Goal: Task Accomplishment & Management: Use online tool/utility

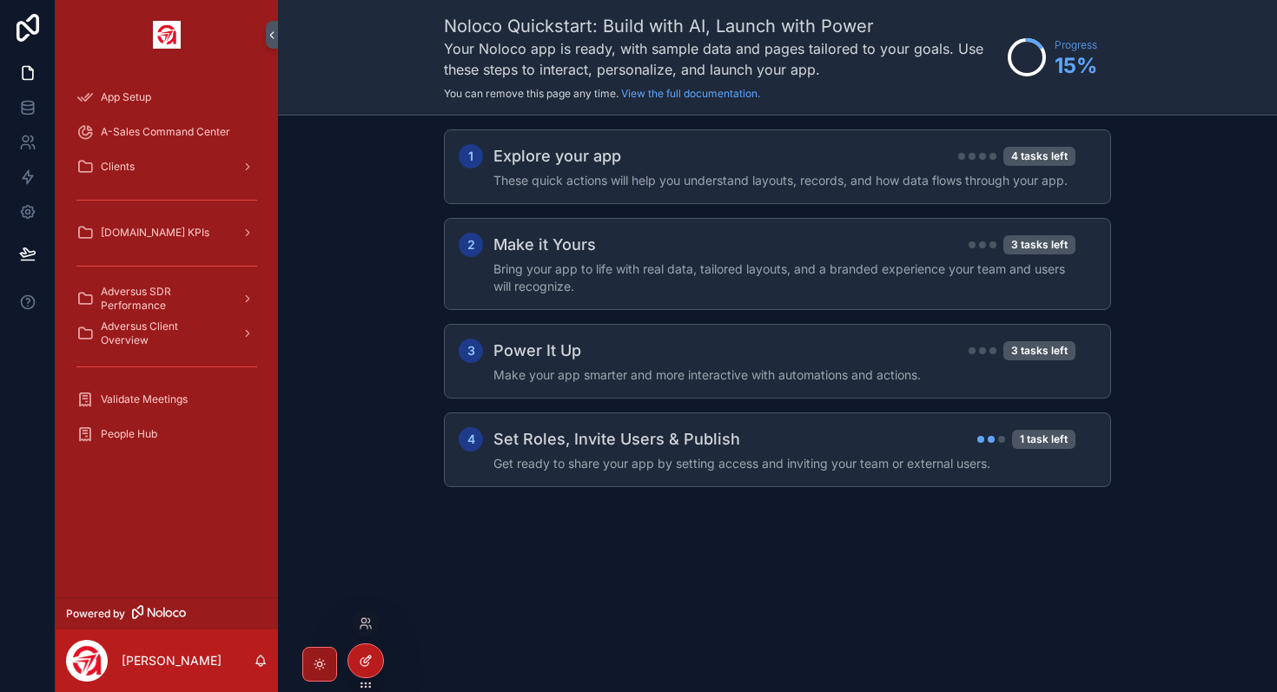
click at [367, 657] on icon at bounding box center [366, 661] width 14 height 14
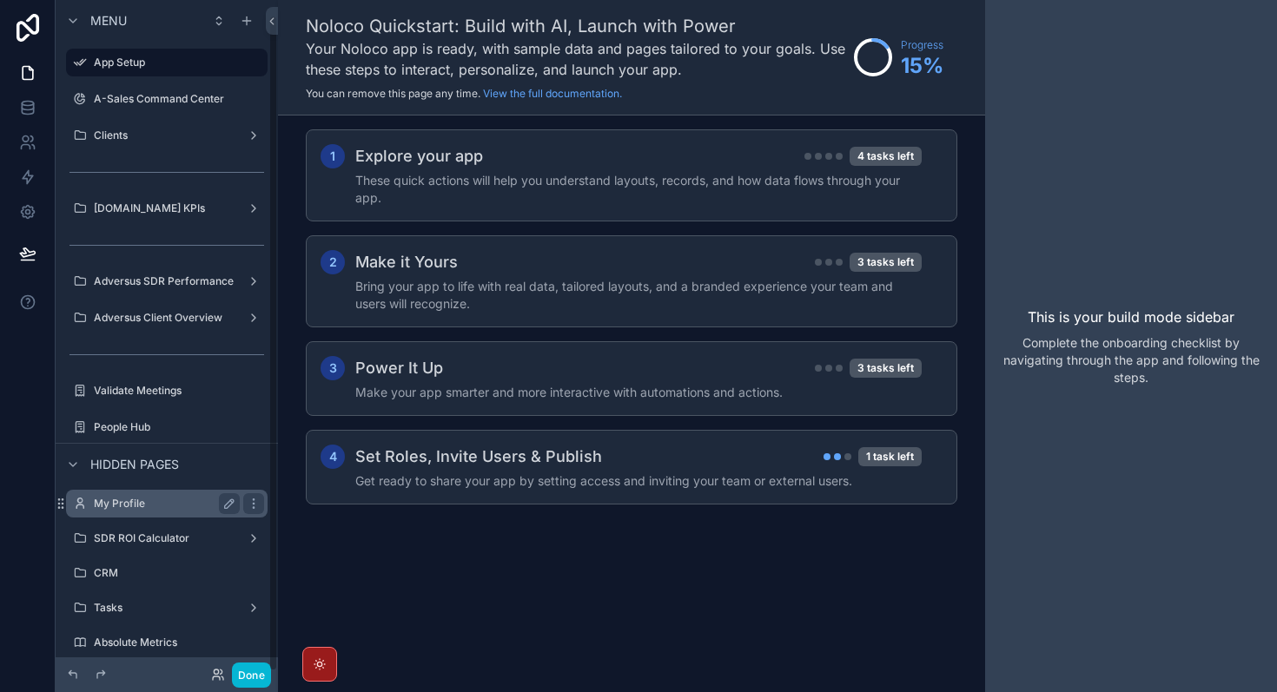
scroll to position [15, 0]
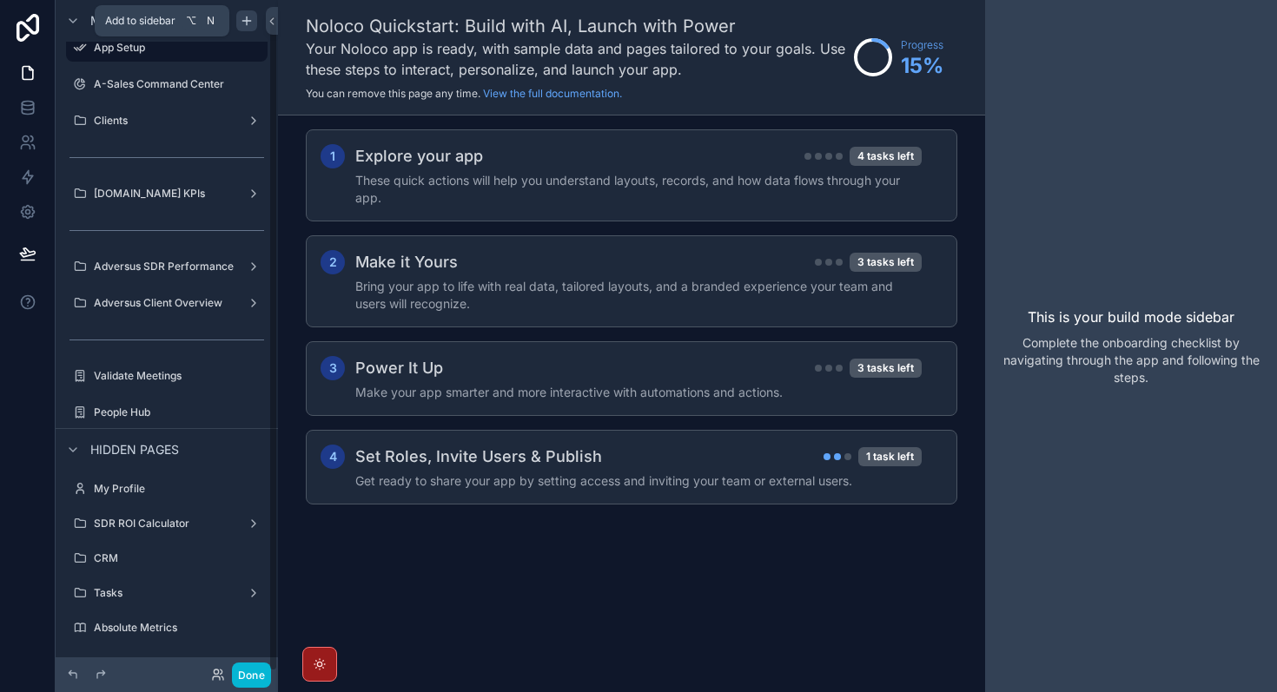
click at [241, 27] on icon "scrollable content" at bounding box center [247, 21] width 14 height 14
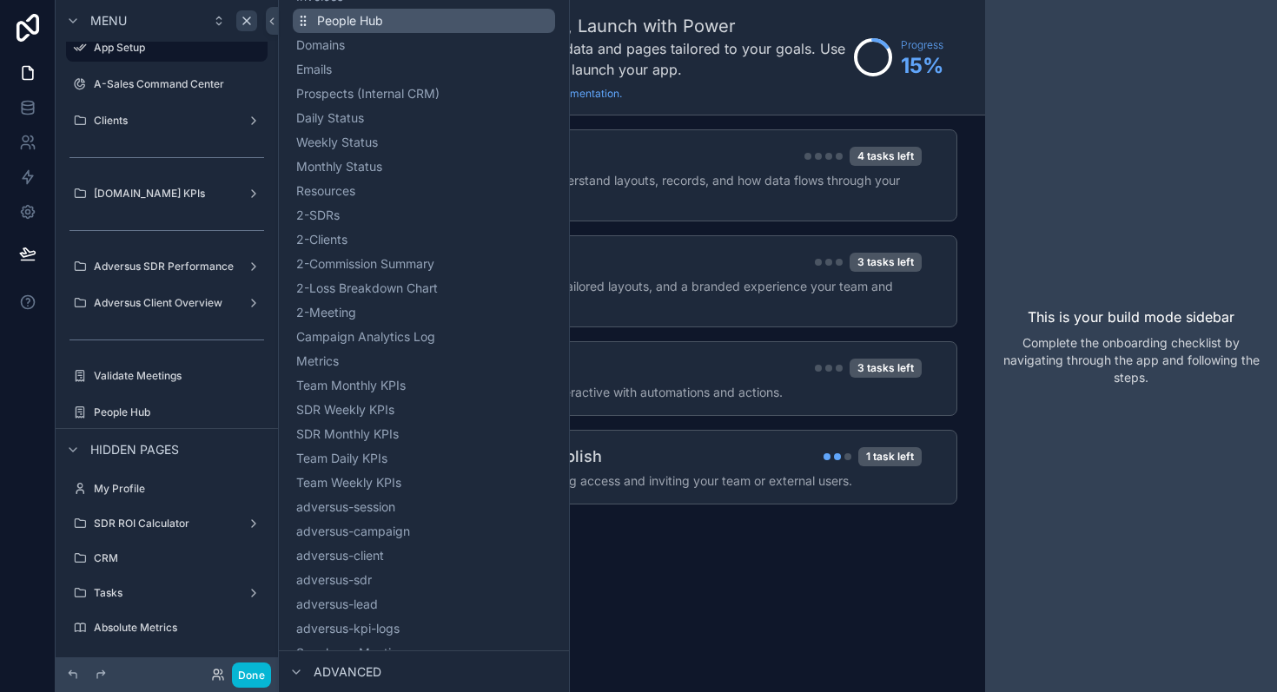
scroll to position [770, 0]
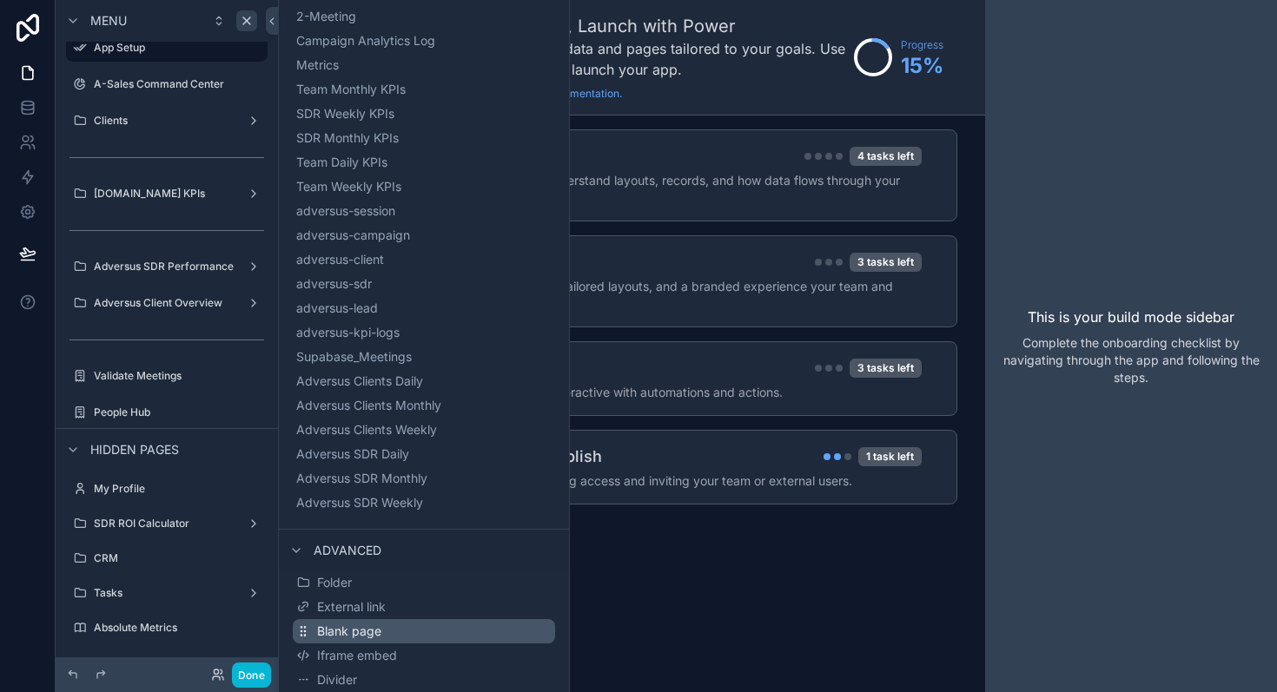
click at [439, 635] on button "Blank page" at bounding box center [424, 631] width 262 height 24
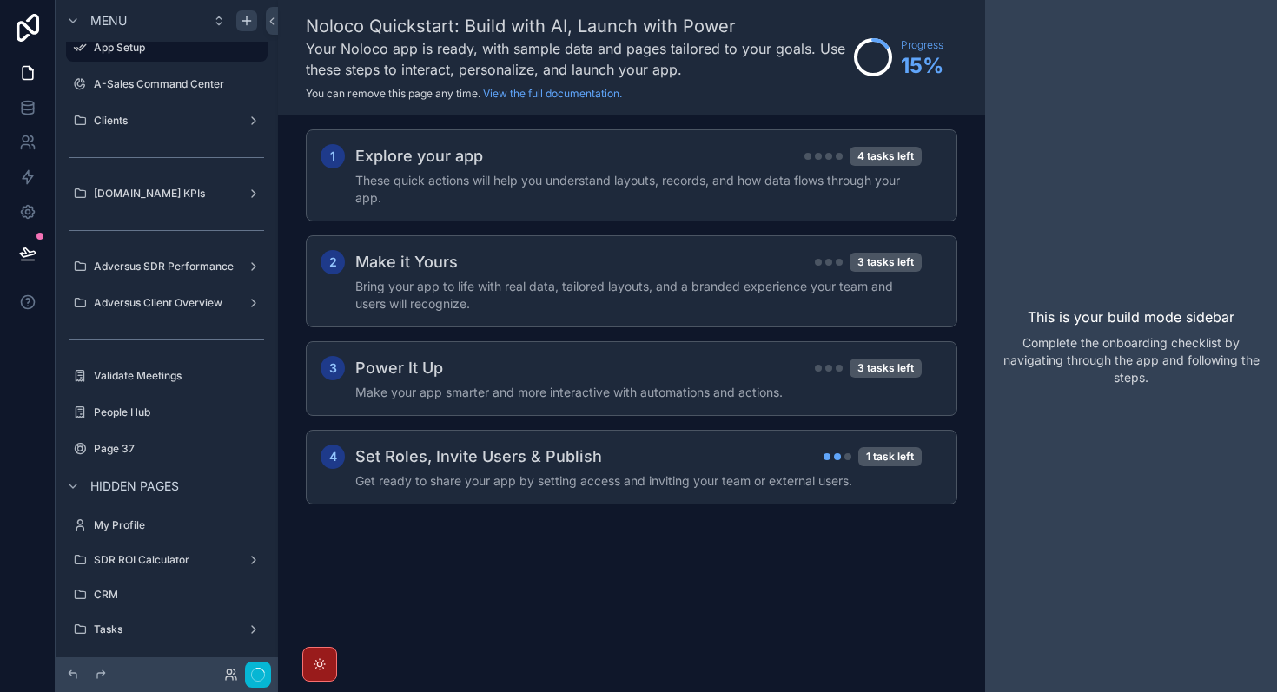
scroll to position [93, 0]
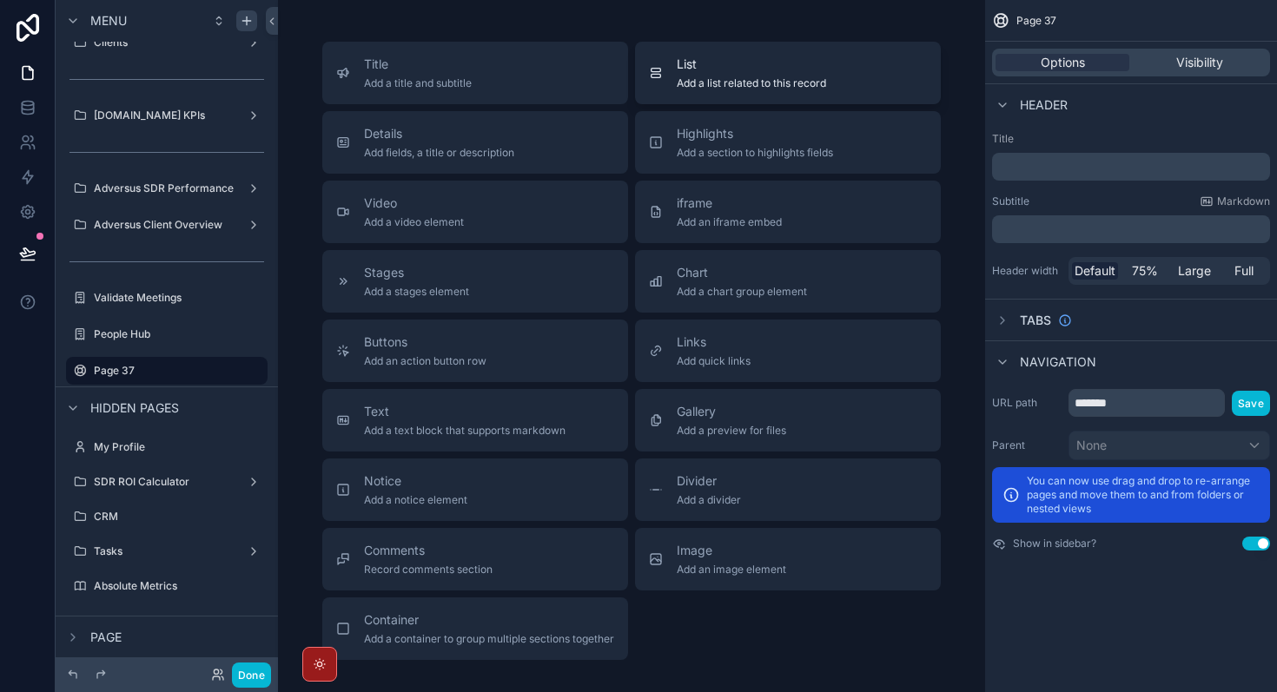
click at [800, 81] on span "Add a list related to this record" at bounding box center [751, 83] width 149 height 14
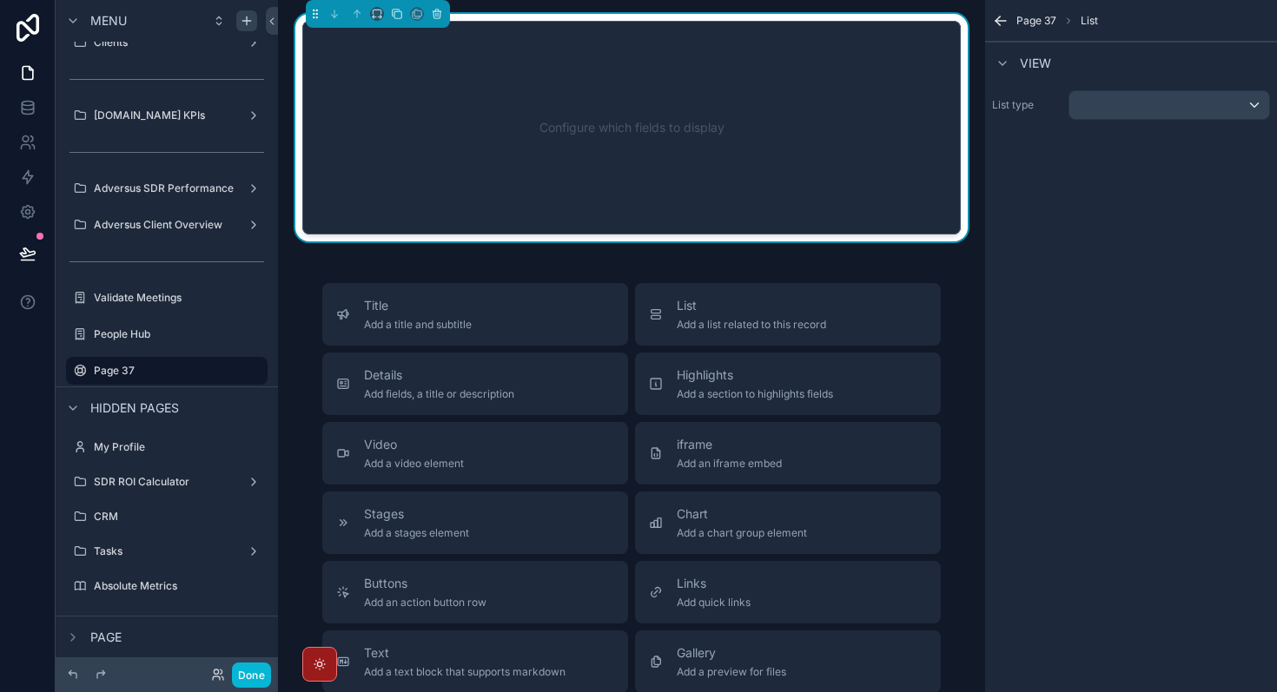
click at [573, 128] on div "Configure which fields to display" at bounding box center [631, 128] width 601 height 156
click at [1143, 115] on div "scrollable content" at bounding box center [1169, 105] width 200 height 28
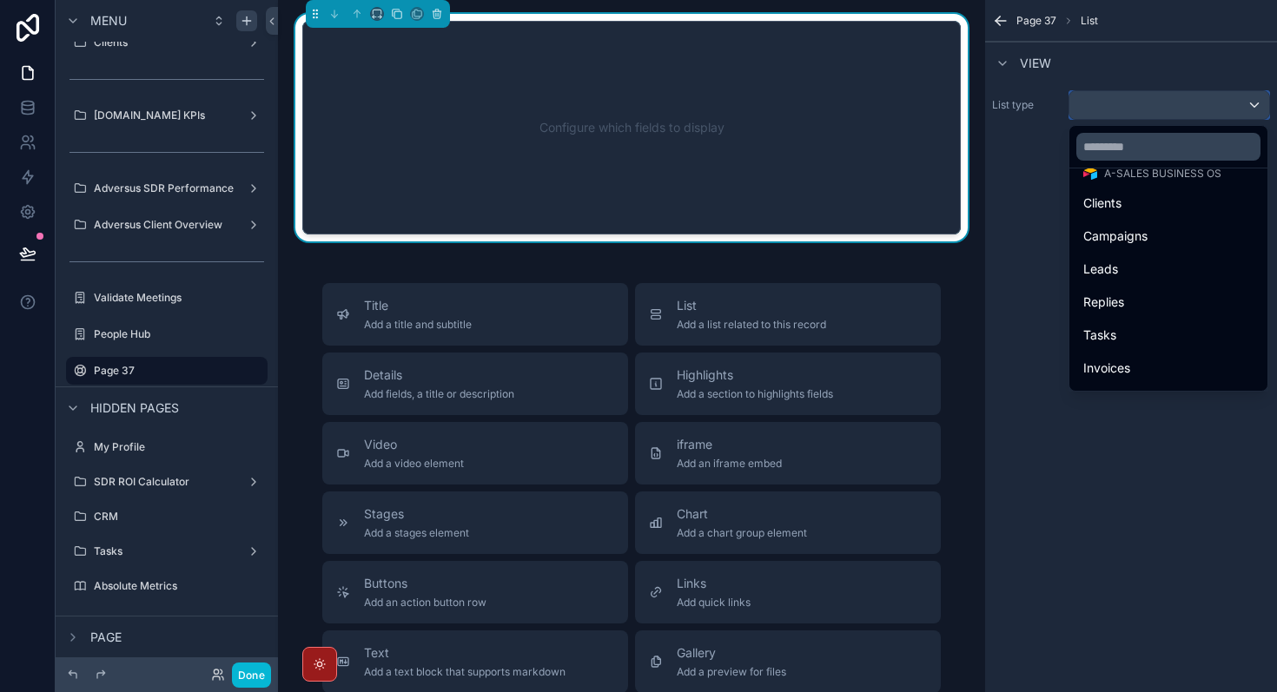
scroll to position [277, 0]
click at [1128, 154] on input "text" at bounding box center [1168, 147] width 184 height 28
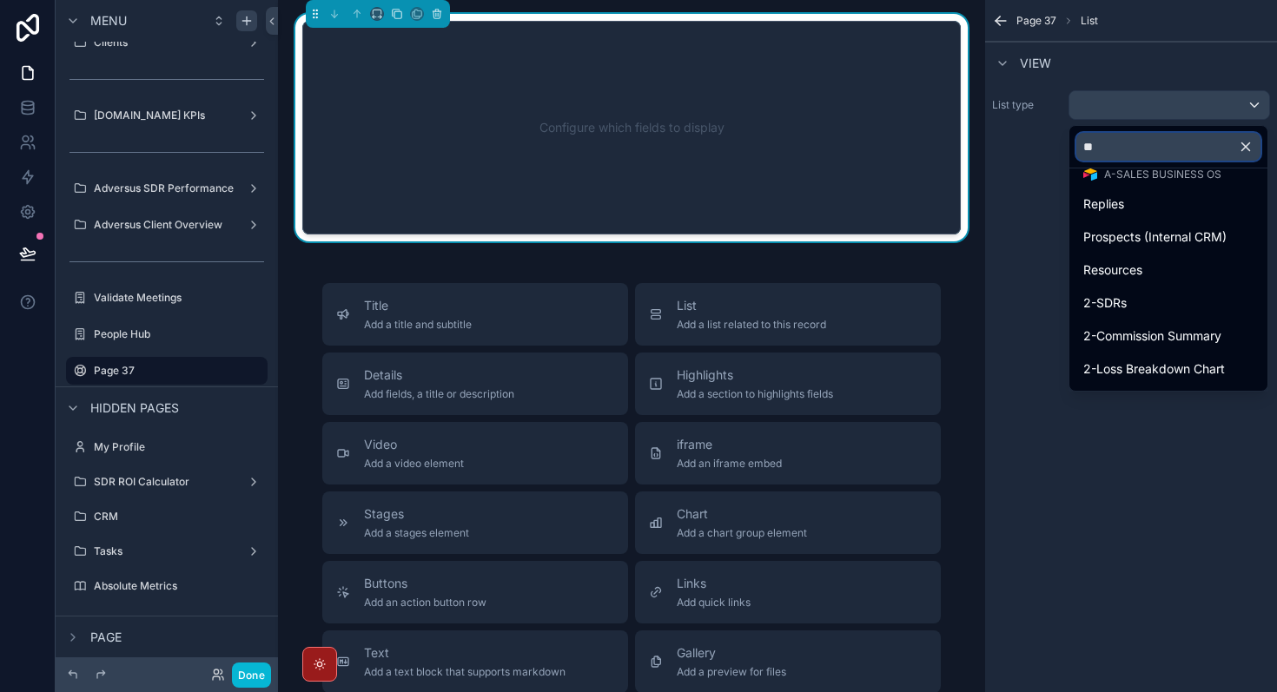
scroll to position [0, 0]
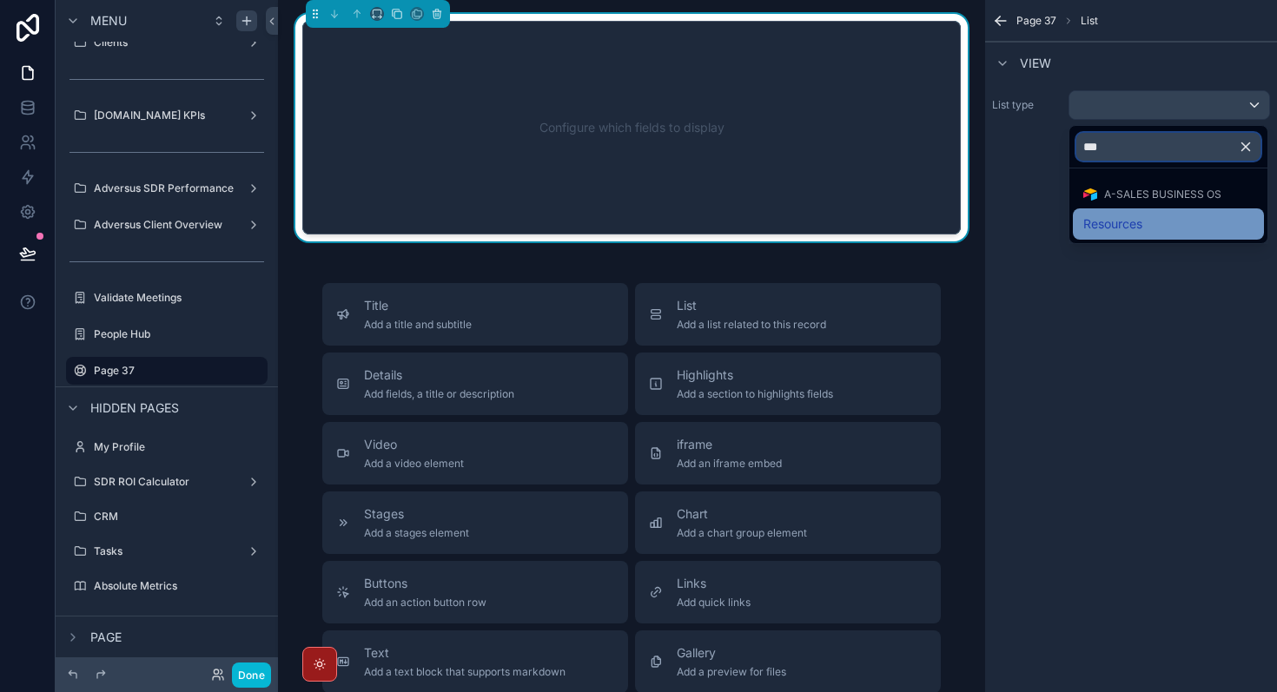
type input "***"
click at [1199, 220] on div "Resources" at bounding box center [1168, 224] width 170 height 21
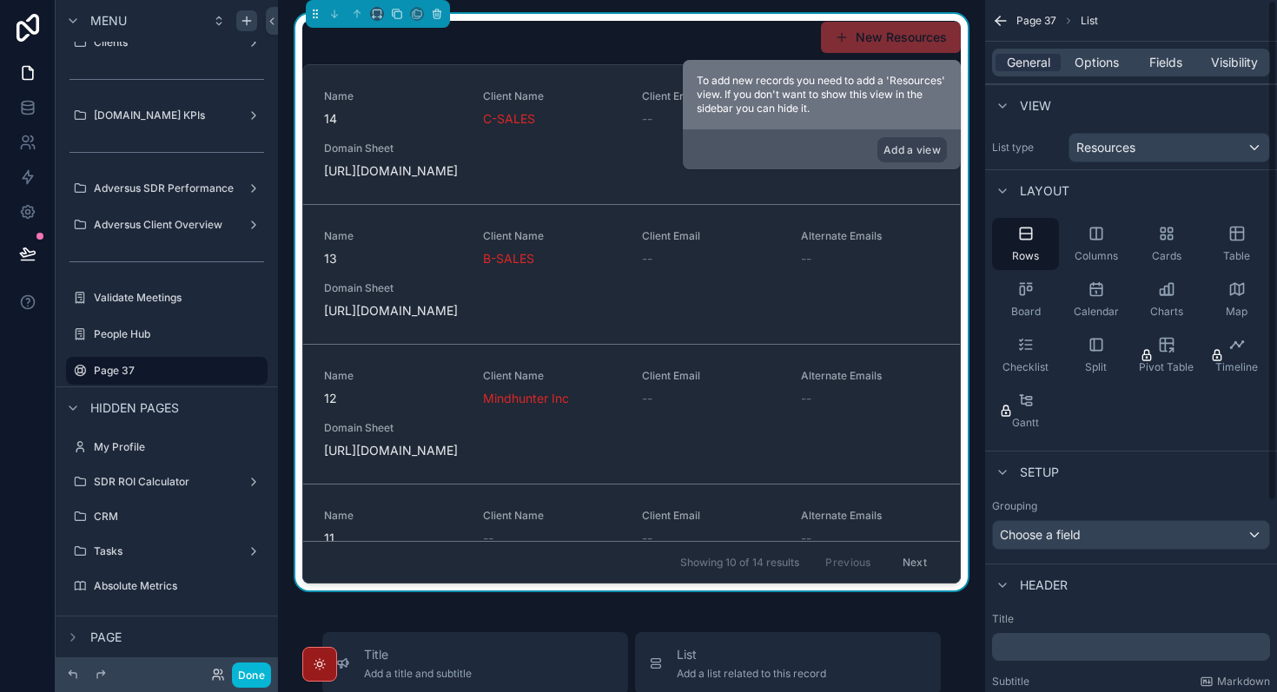
click at [1151, 459] on div "Setup" at bounding box center [1131, 472] width 292 height 42
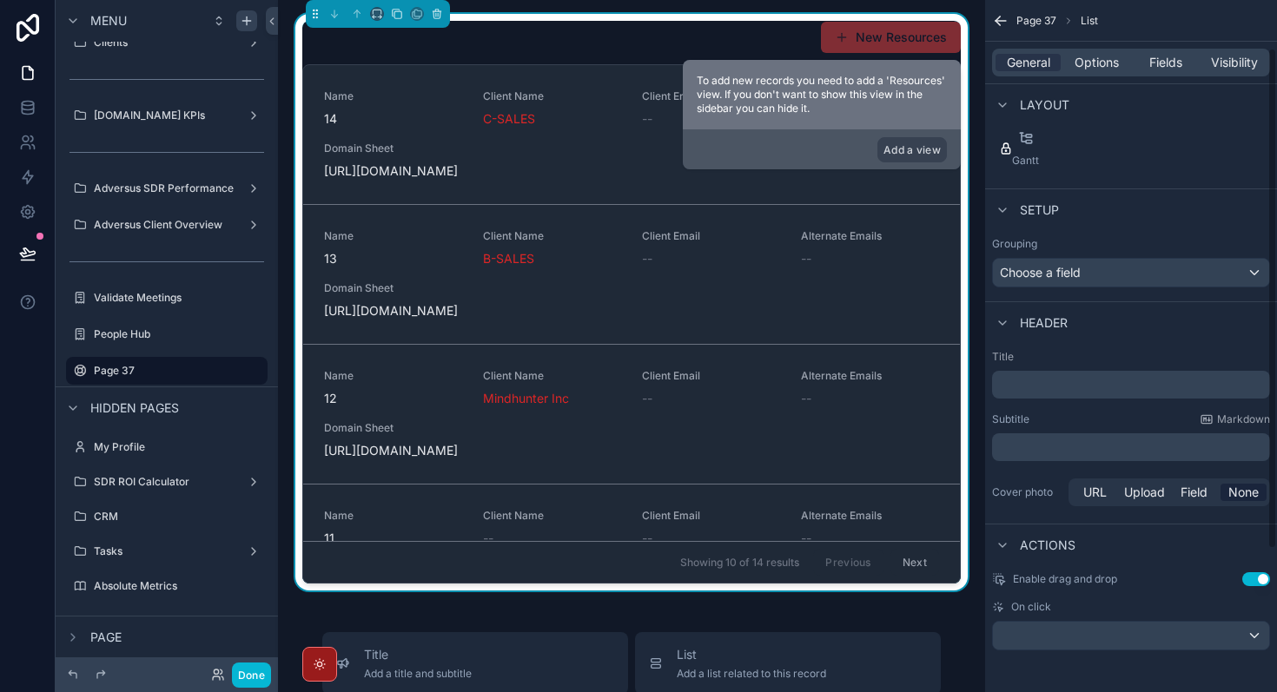
scroll to position [260, 0]
click at [1153, 271] on div "Choose a field" at bounding box center [1131, 275] width 276 height 28
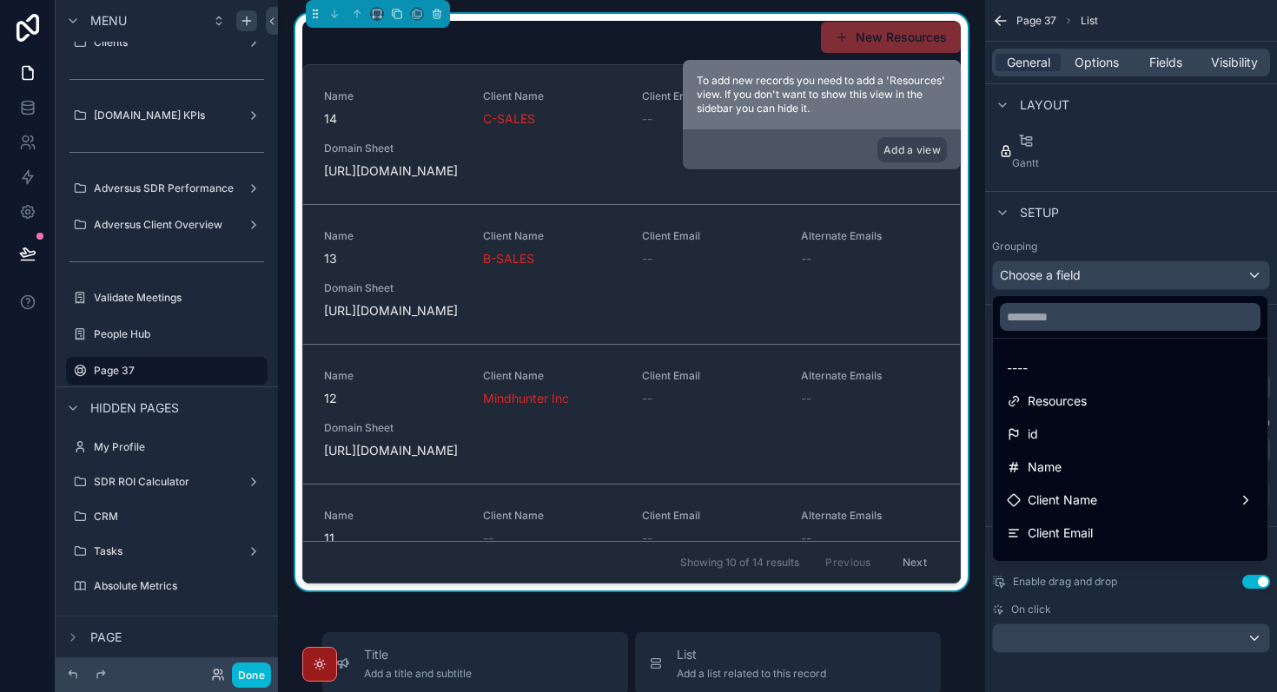
click at [1153, 271] on div "scrollable content" at bounding box center [638, 346] width 1277 height 692
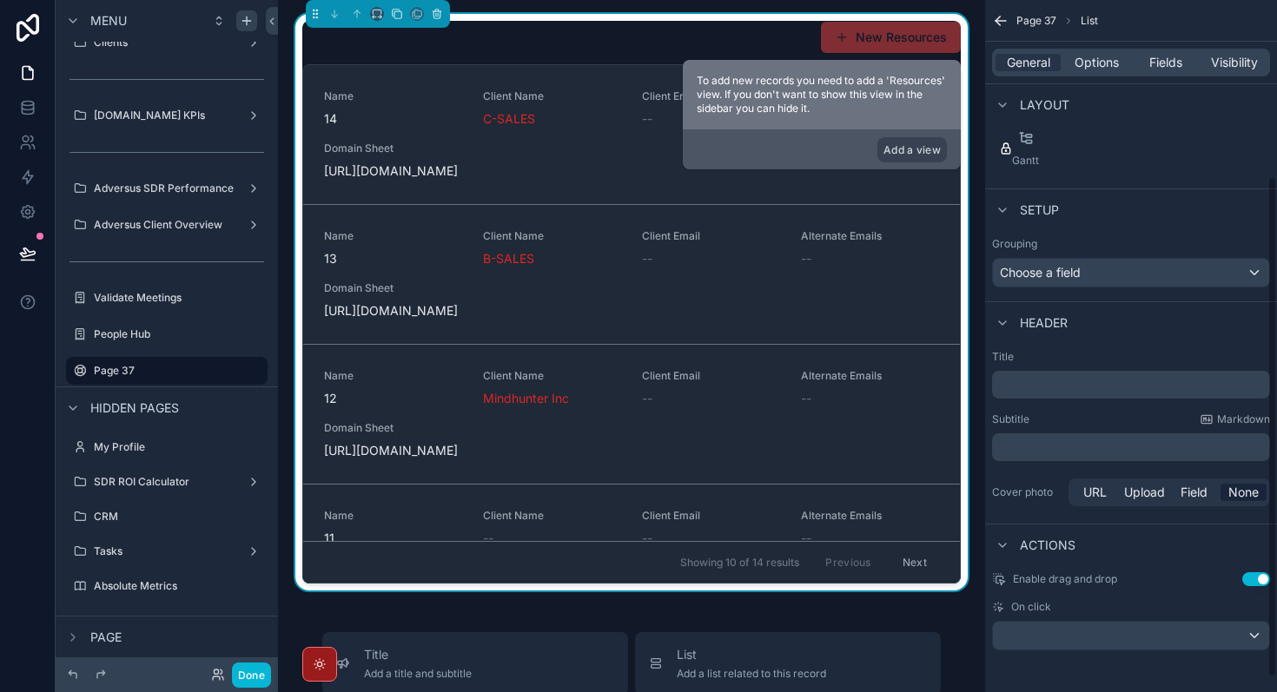
scroll to position [0, 0]
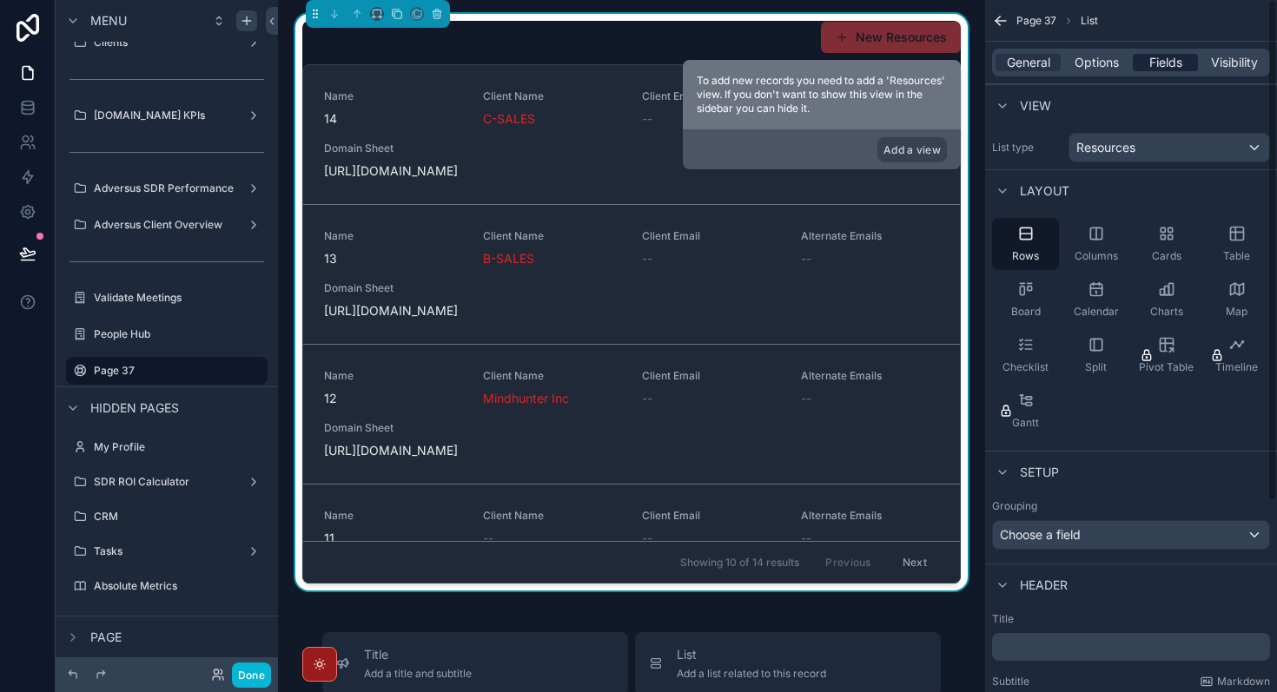
click at [1181, 63] on span "Fields" at bounding box center [1165, 62] width 33 height 17
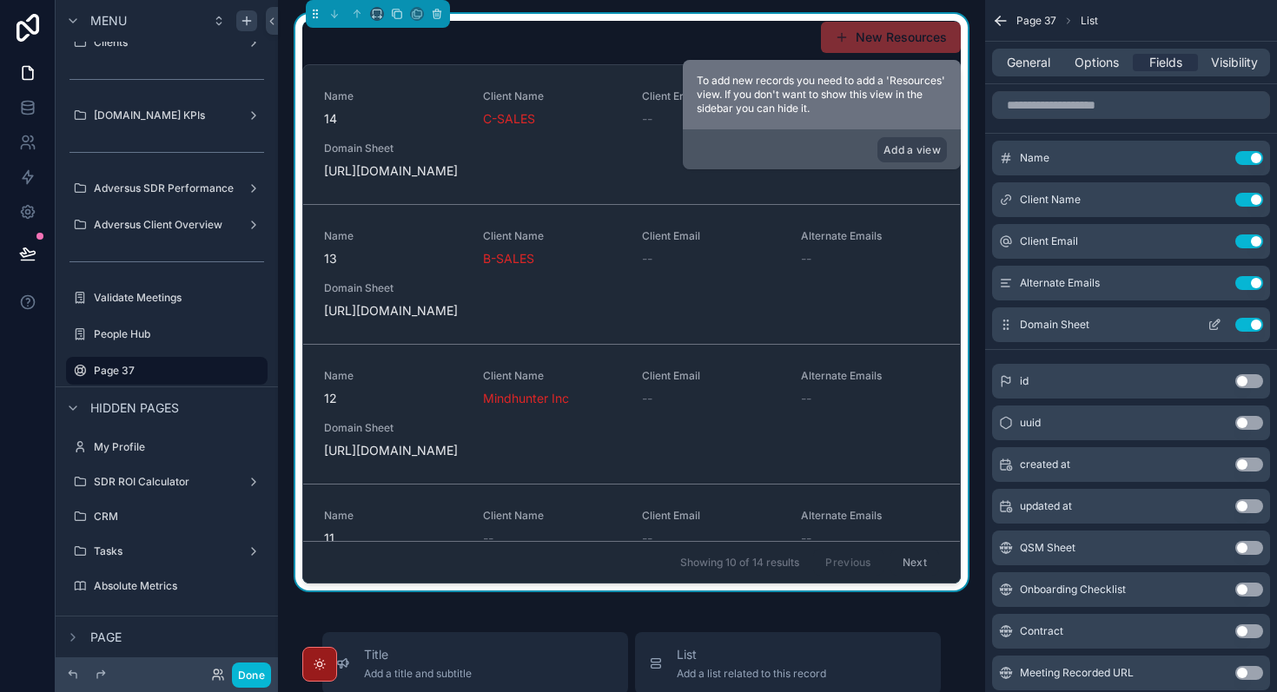
click at [1258, 334] on div "Domain Sheet Use setting" at bounding box center [1131, 324] width 278 height 35
click at [1250, 548] on button "Use setting" at bounding box center [1249, 548] width 28 height 14
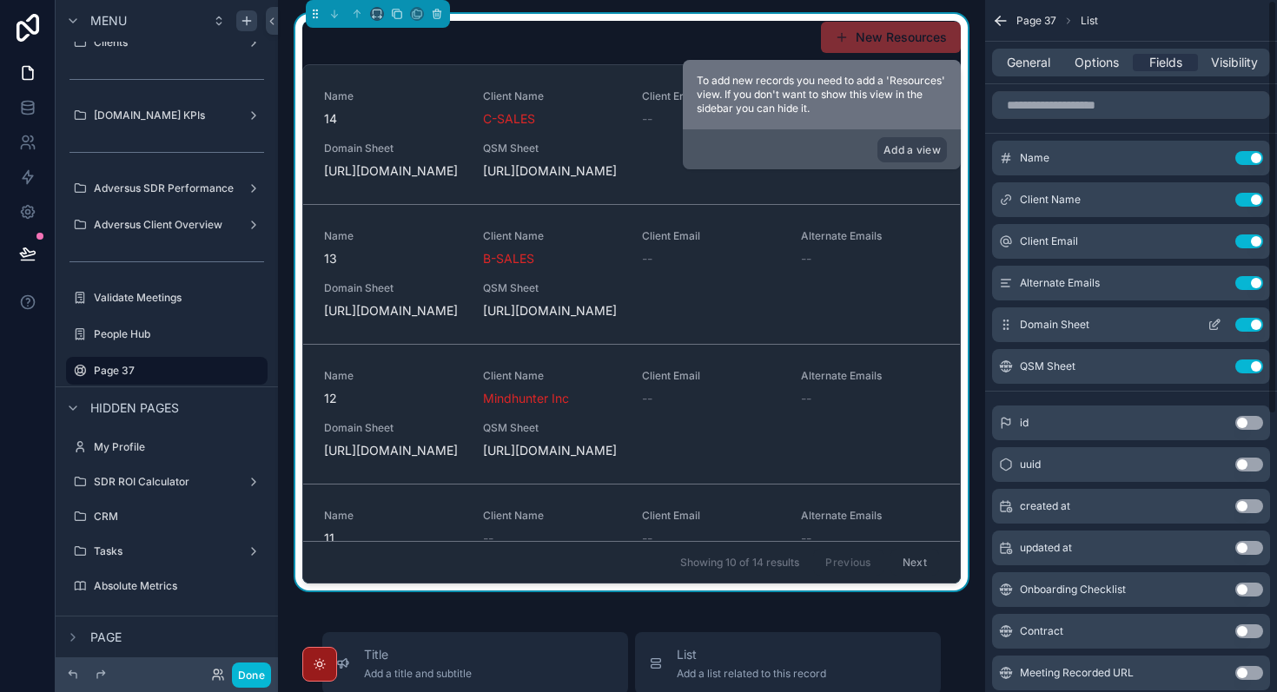
click at [1251, 326] on button "Use setting" at bounding box center [1249, 325] width 28 height 14
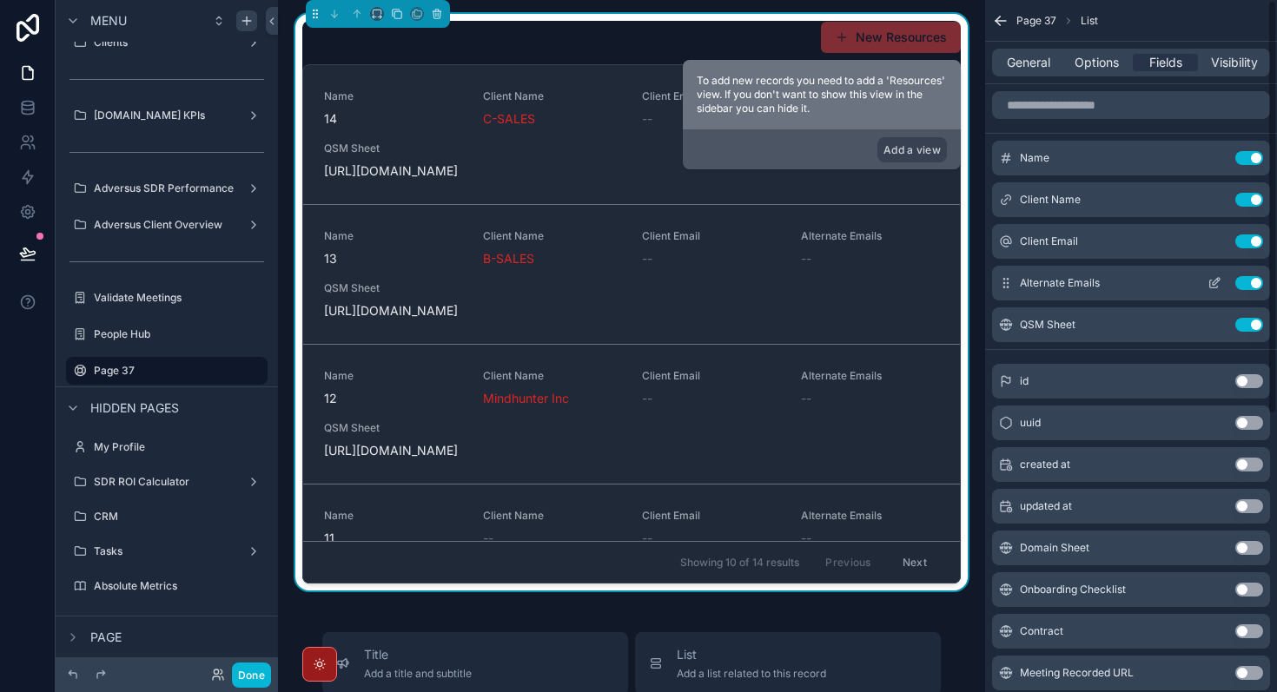
click at [1250, 281] on button "Use setting" at bounding box center [1249, 283] width 28 height 14
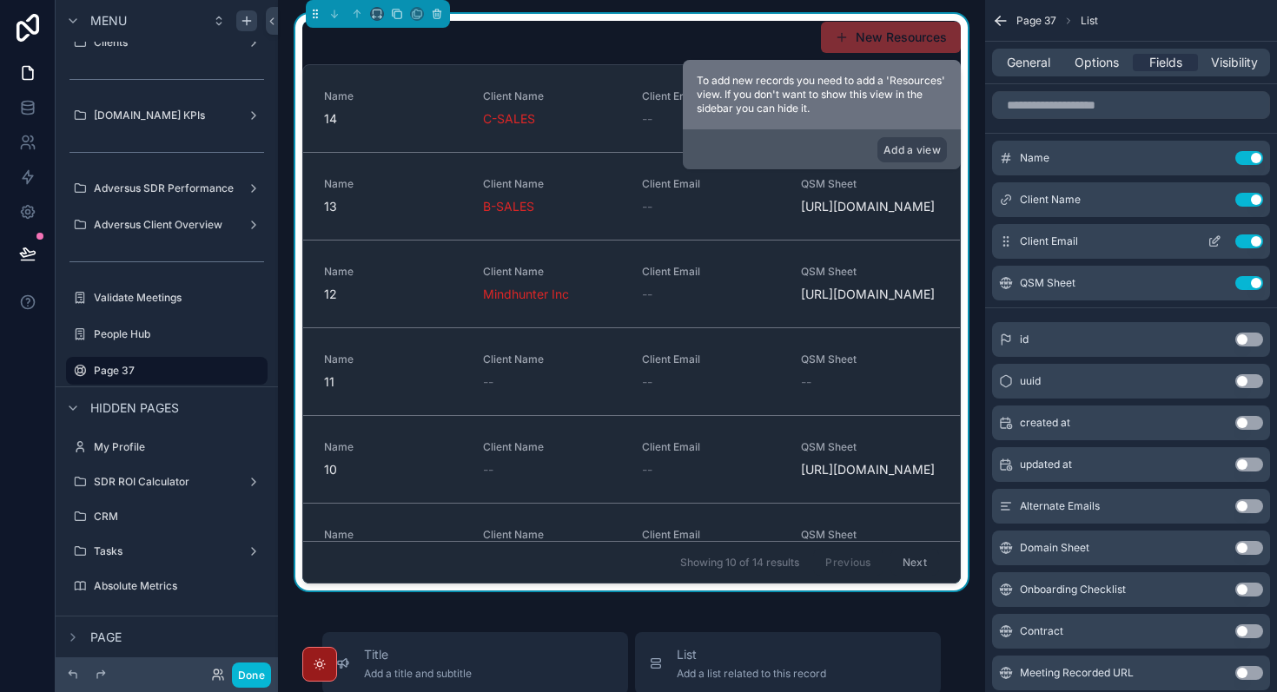
click at [1247, 243] on button "Use setting" at bounding box center [1249, 241] width 28 height 14
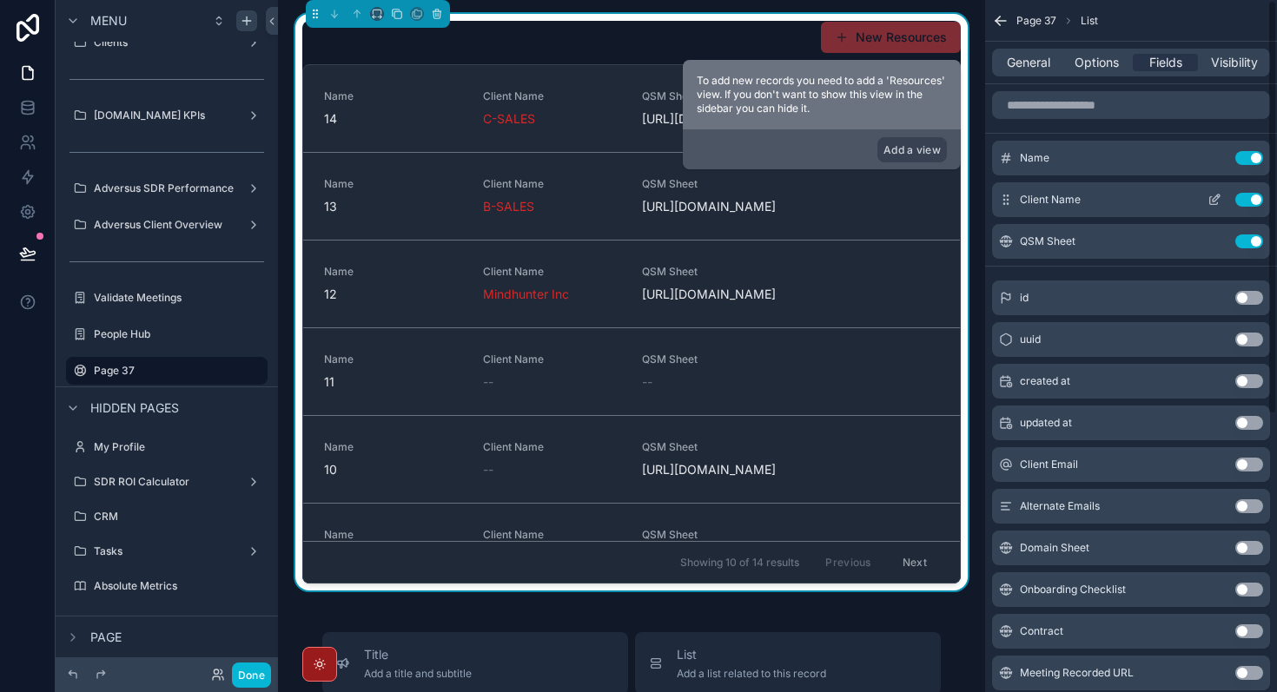
click at [1257, 204] on button "Use setting" at bounding box center [1249, 200] width 28 height 14
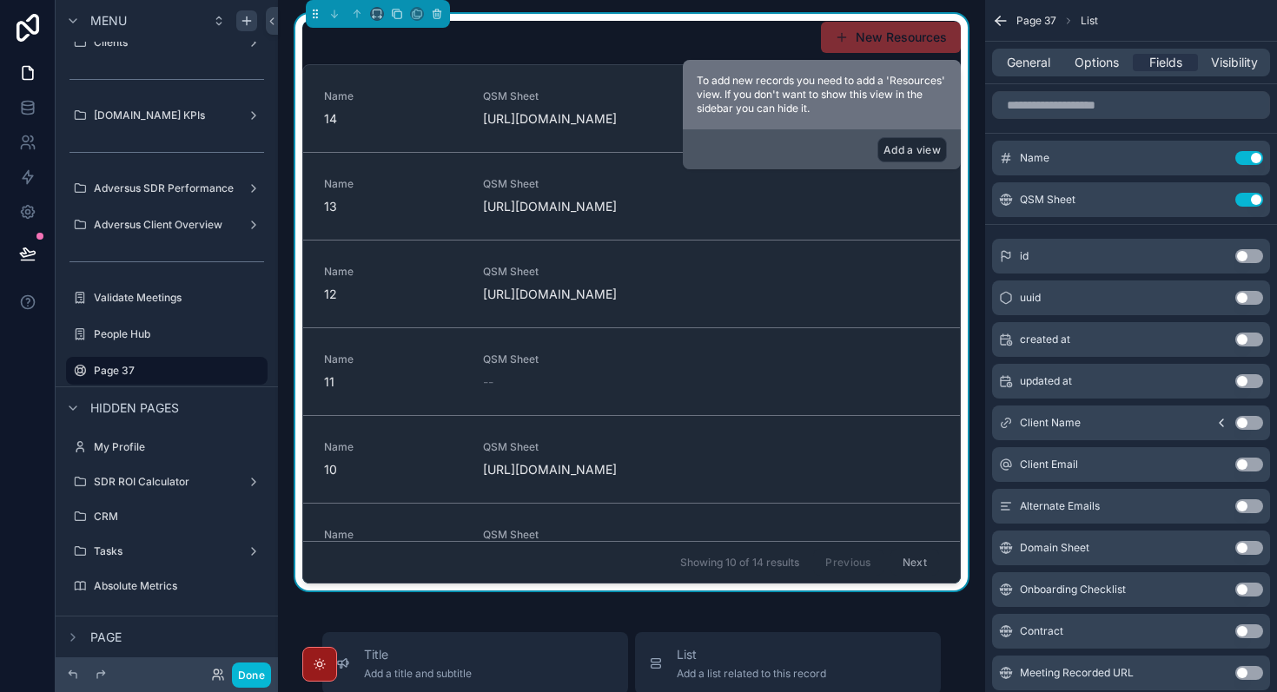
click at [904, 151] on button "Add a view" at bounding box center [911, 149] width 69 height 25
click at [911, 152] on button "Add a view" at bounding box center [911, 149] width 69 height 25
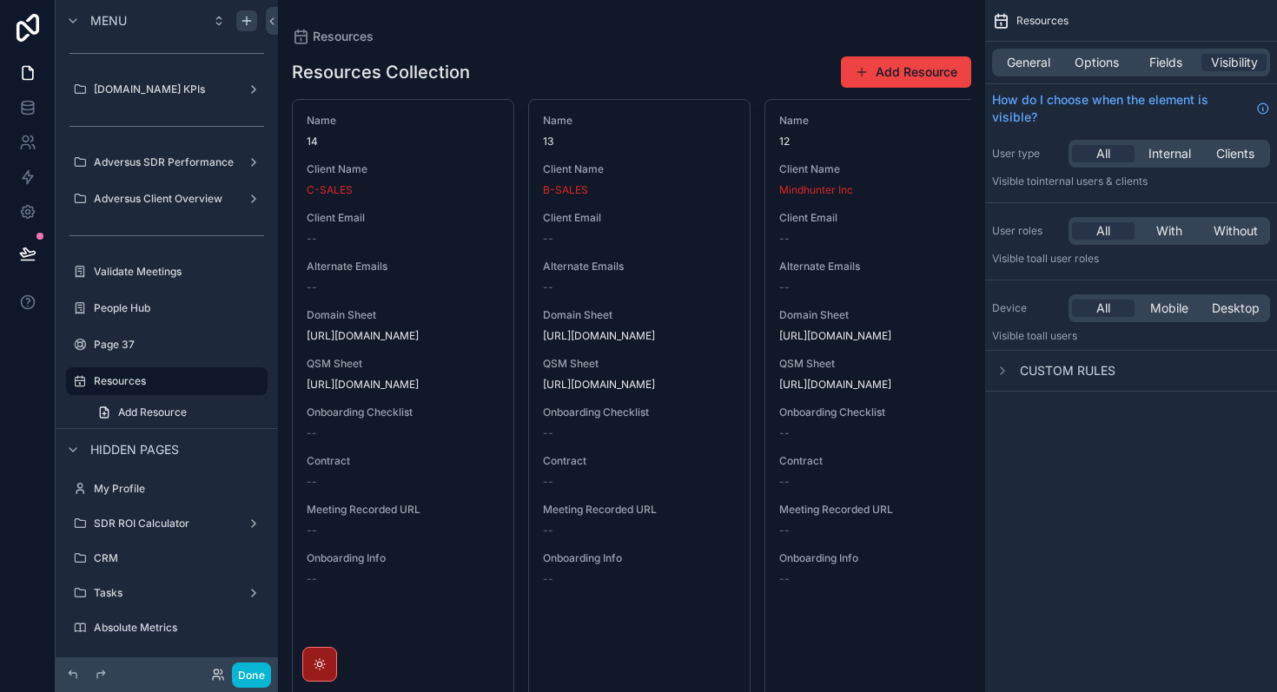
click at [1159, 63] on span "Fields" at bounding box center [1165, 62] width 33 height 17
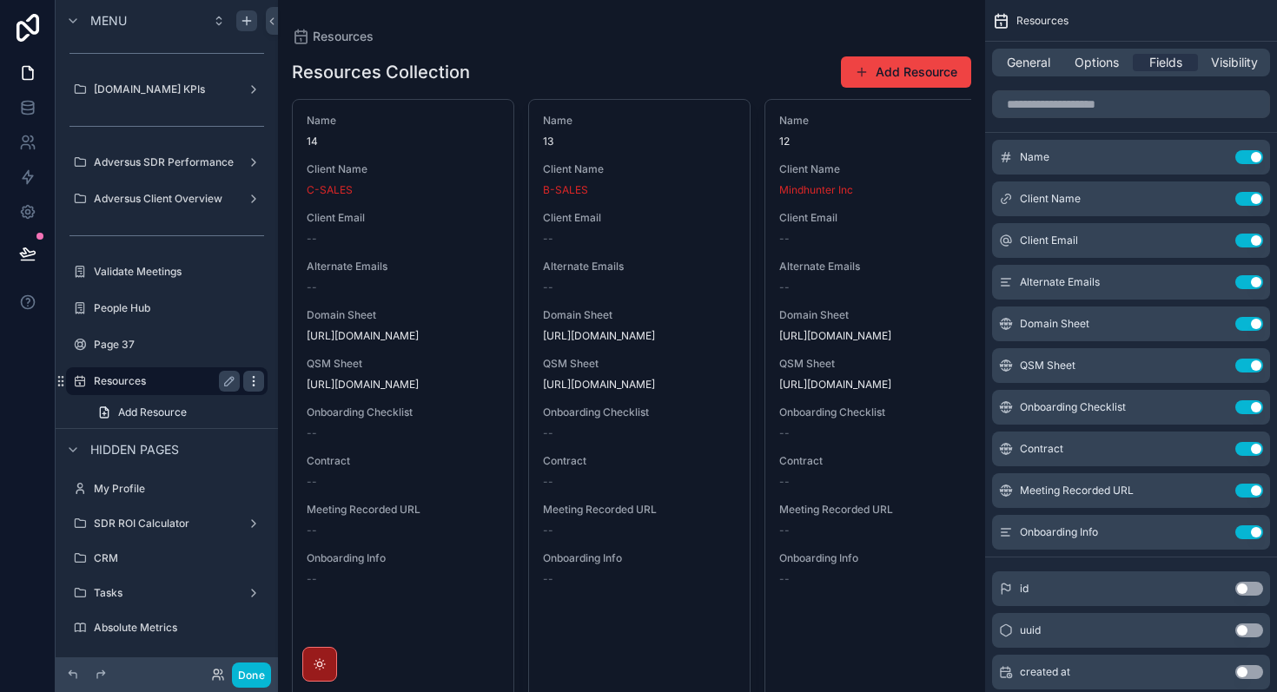
click at [252, 385] on icon "scrollable content" at bounding box center [254, 381] width 14 height 14
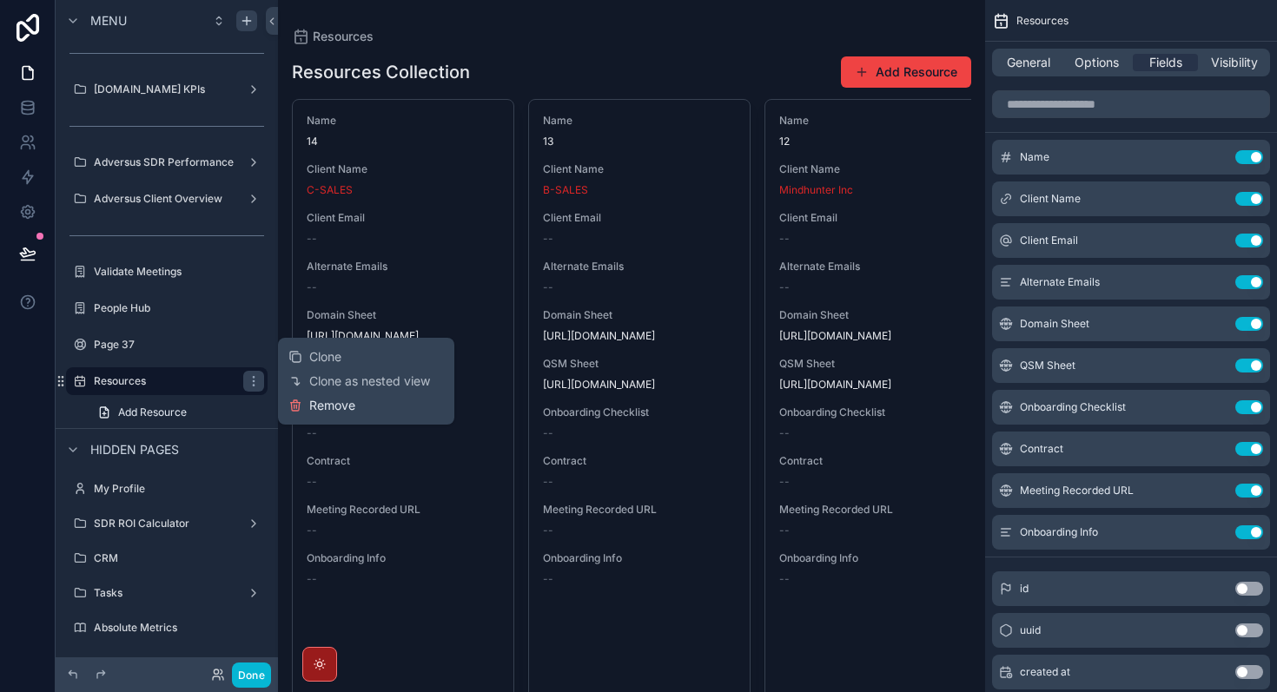
click at [327, 413] on span "Remove" at bounding box center [332, 405] width 46 height 17
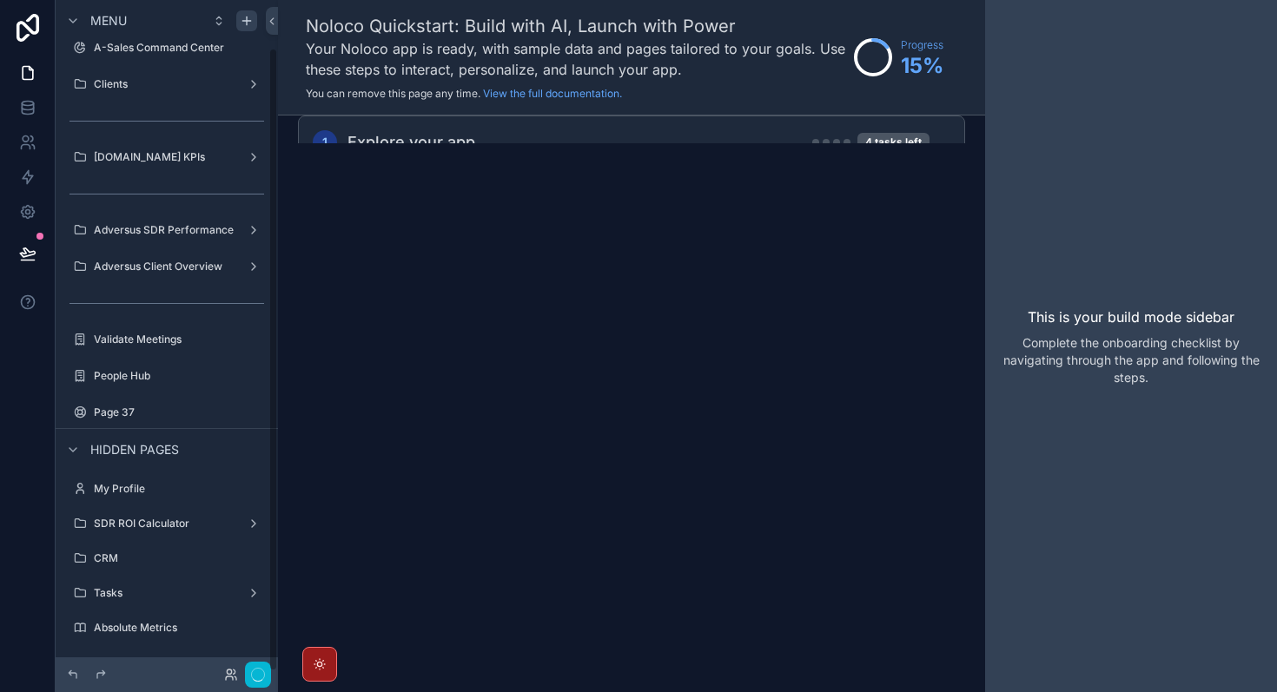
scroll to position [51, 0]
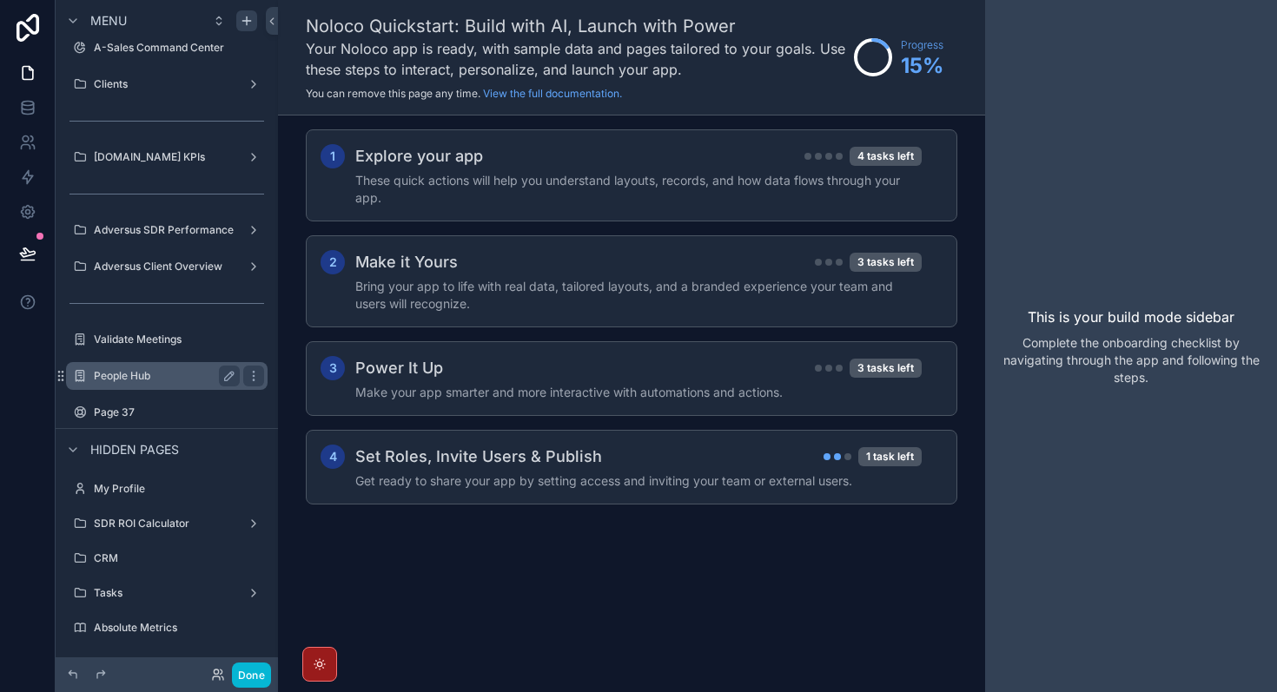
click at [143, 385] on div "People Hub" at bounding box center [167, 376] width 146 height 21
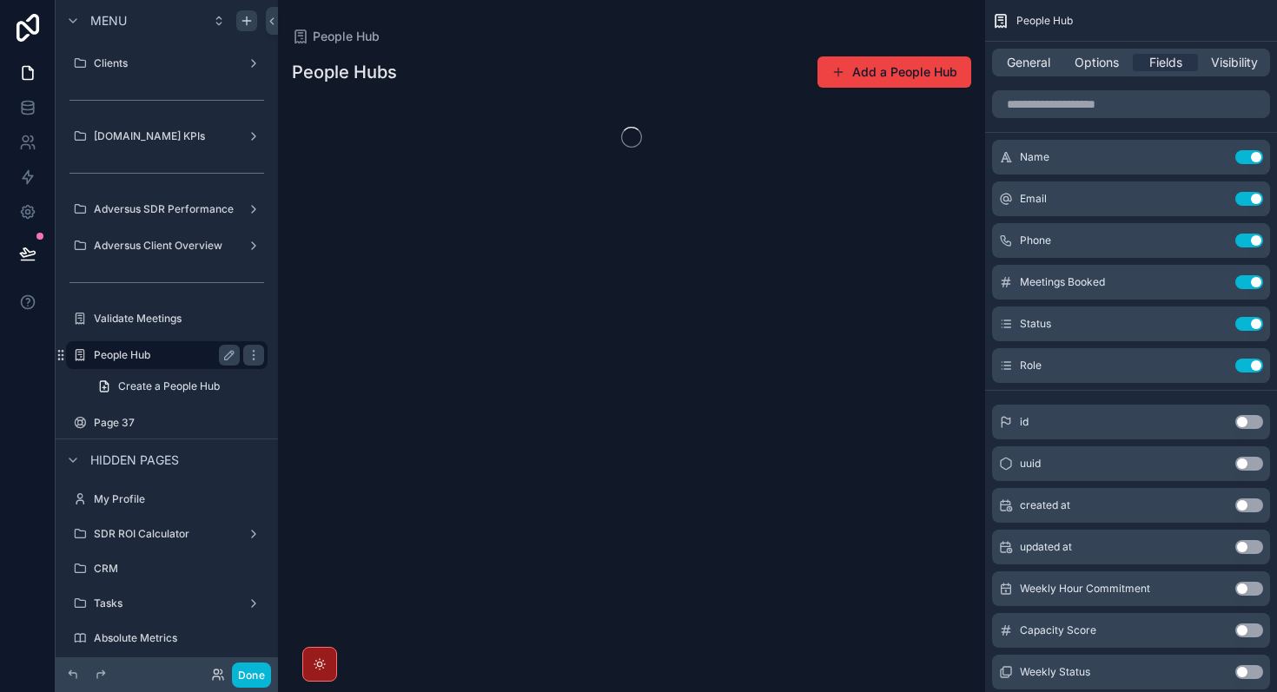
scroll to position [83, 0]
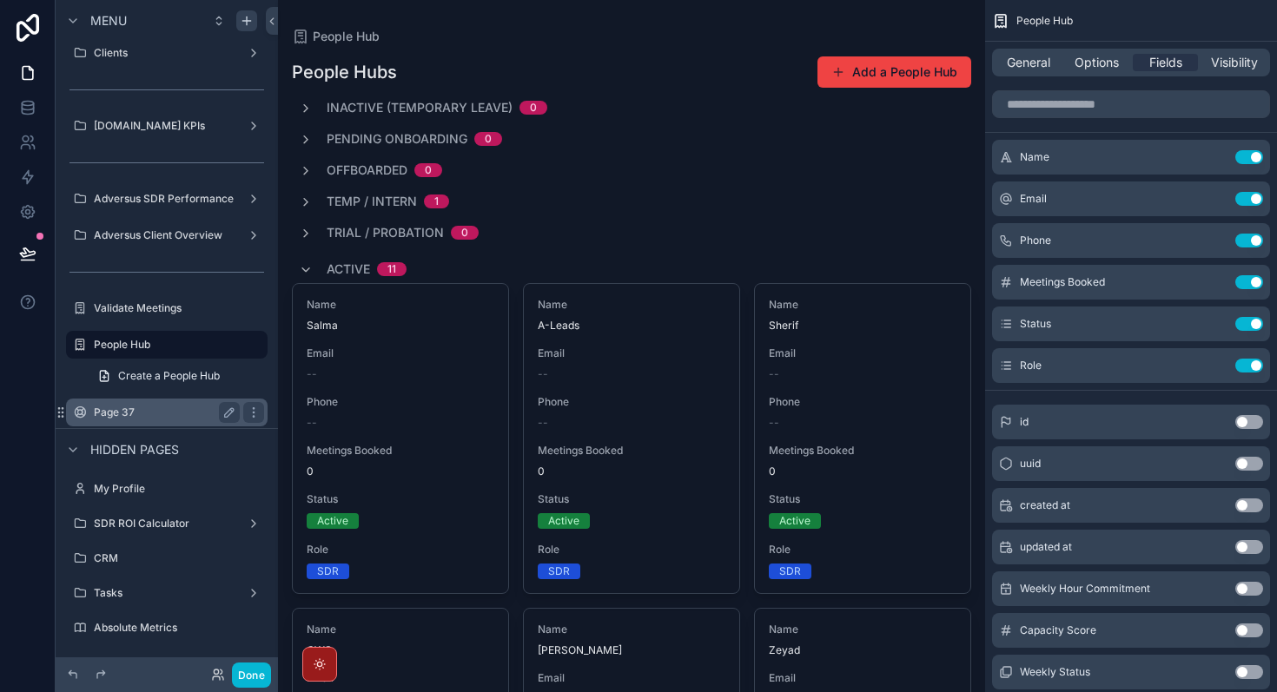
click at [143, 413] on label "Page 37" at bounding box center [163, 413] width 139 height 14
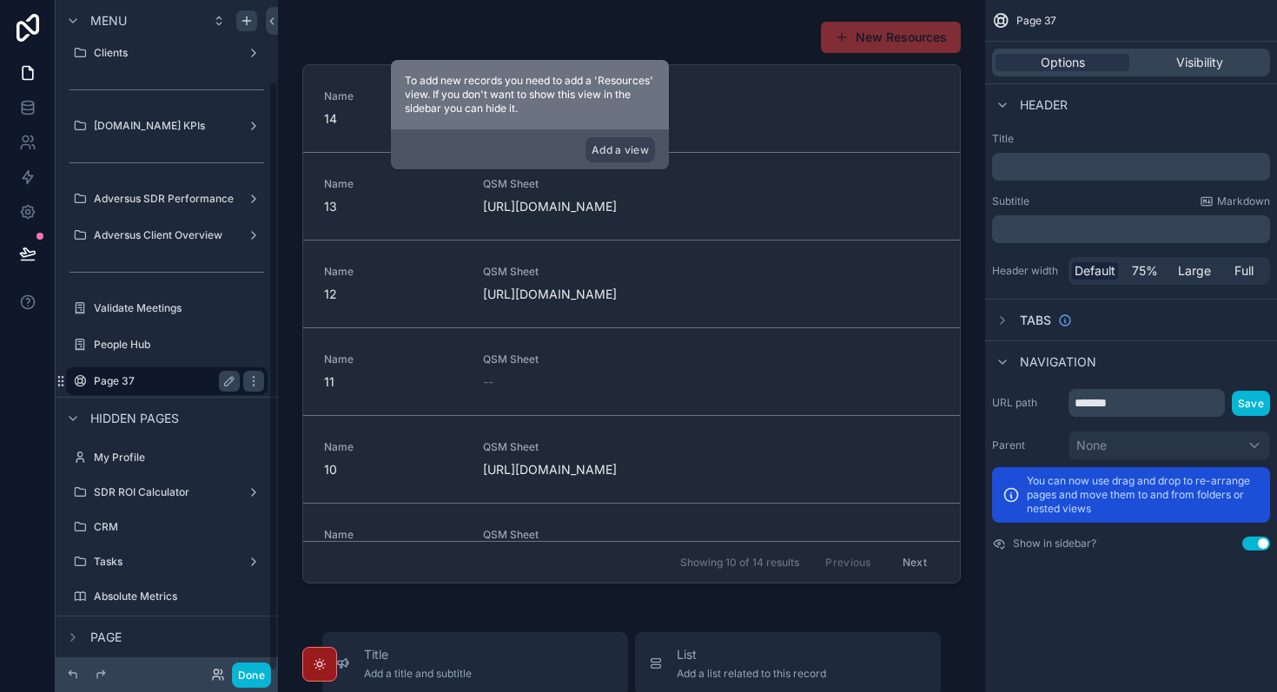
scroll to position [93, 0]
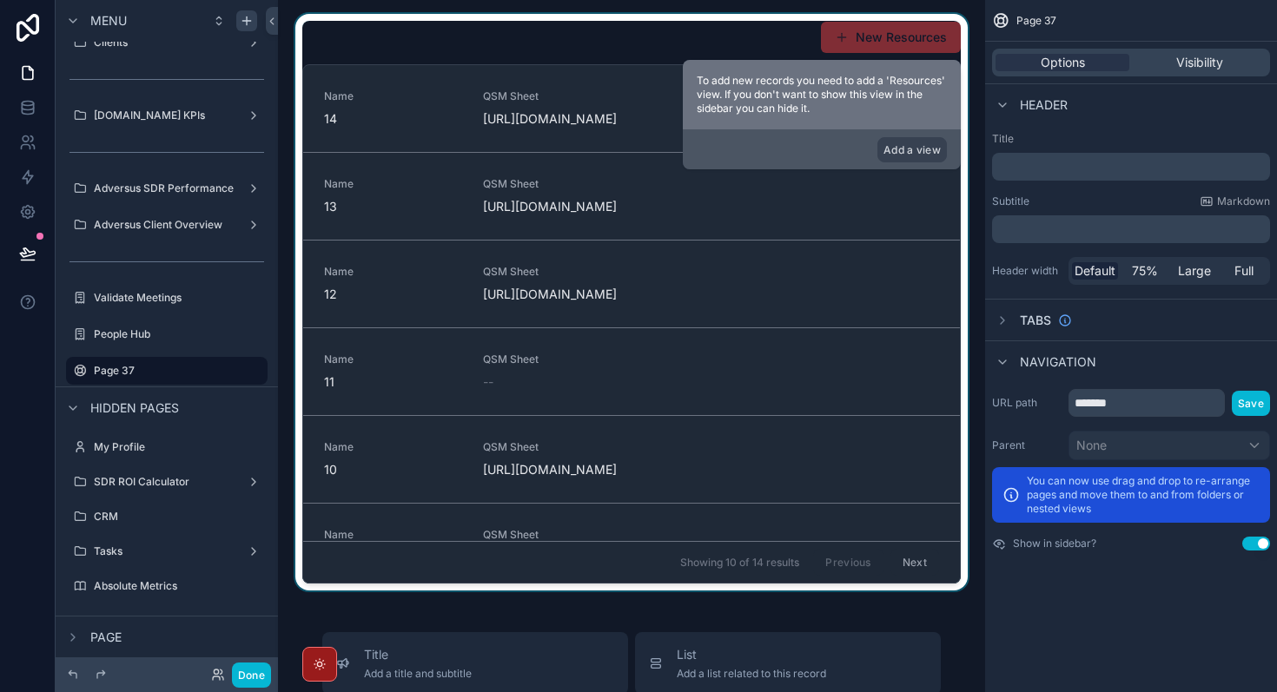
click at [612, 54] on div "scrollable content" at bounding box center [631, 302] width 679 height 577
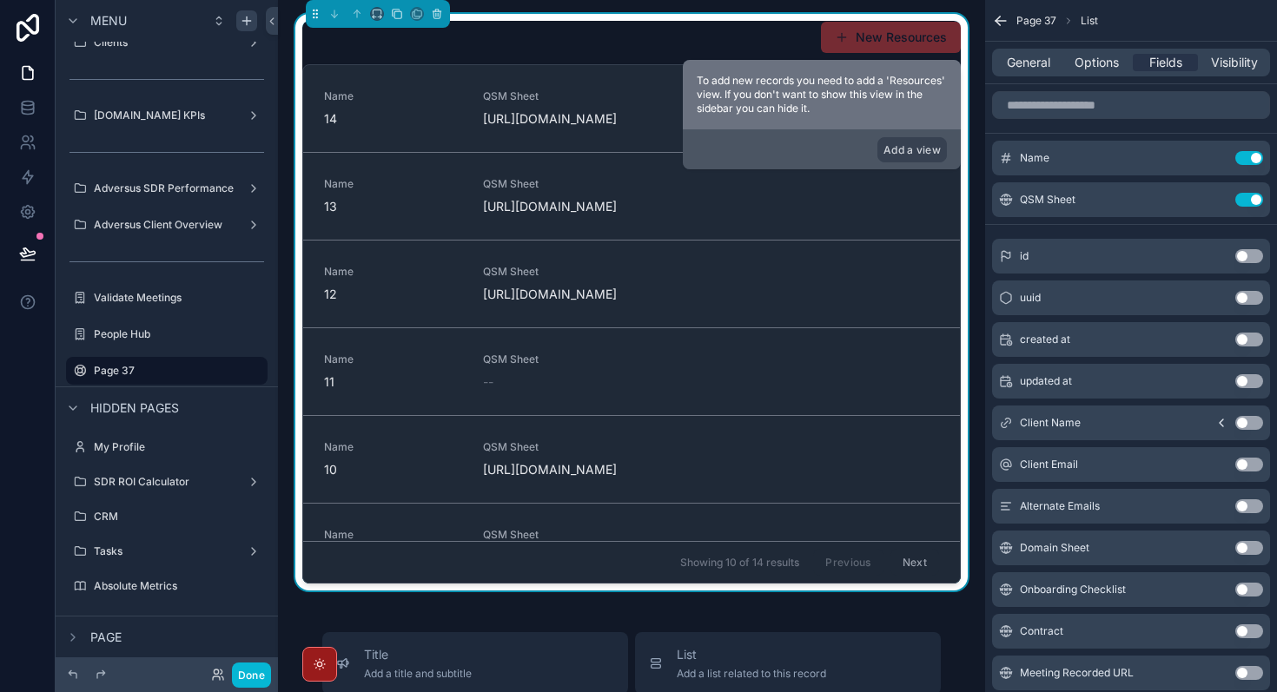
click at [905, 50] on button "New Resources" at bounding box center [891, 37] width 140 height 31
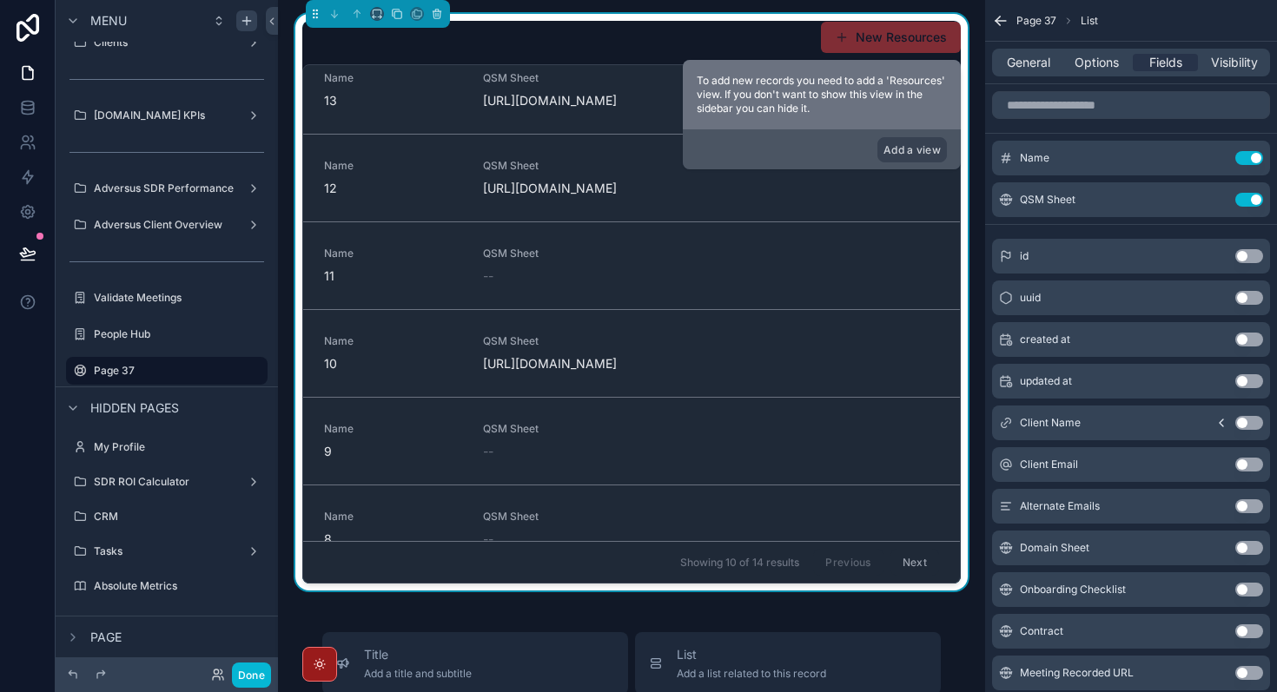
scroll to position [0, 0]
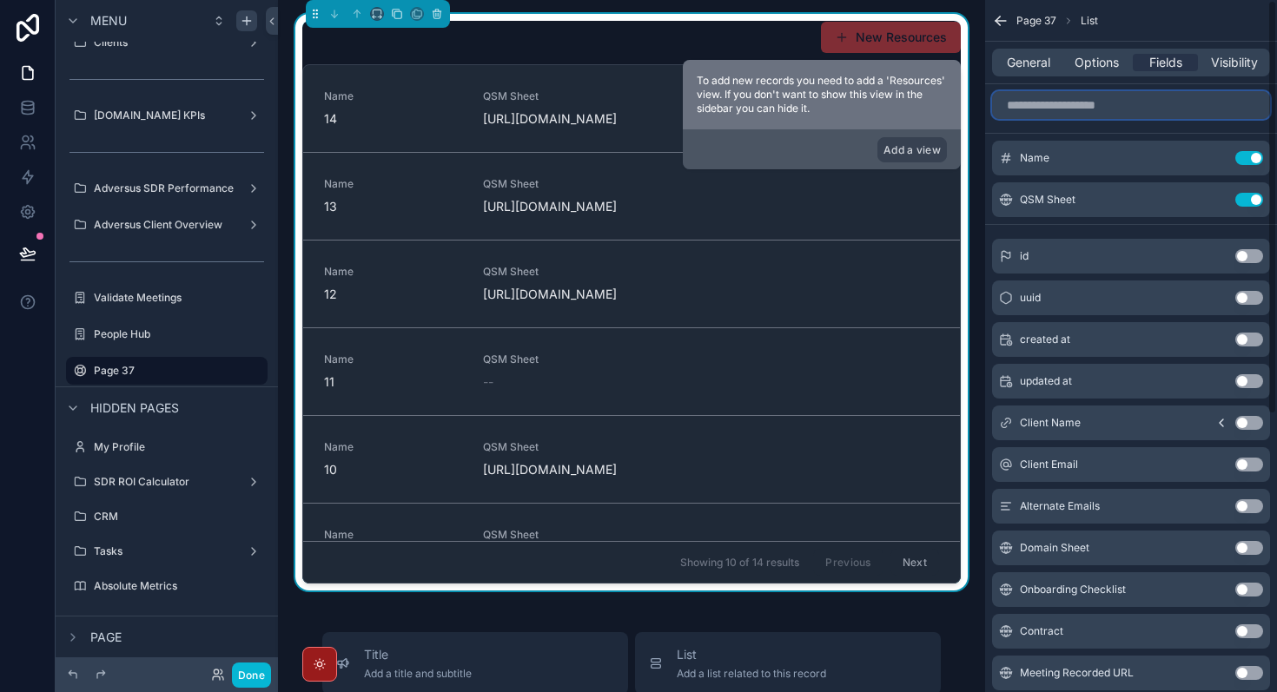
click at [1080, 111] on input "scrollable content" at bounding box center [1131, 105] width 278 height 28
click at [1244, 423] on button "Use setting" at bounding box center [1249, 423] width 28 height 14
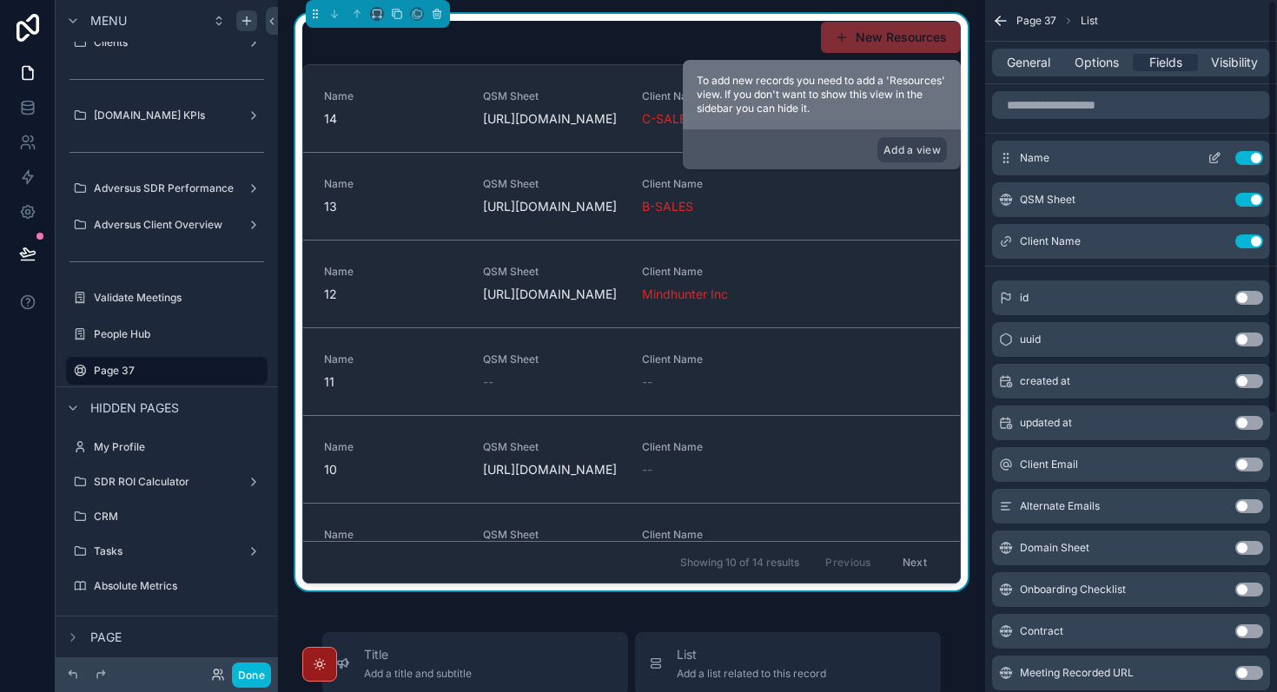
click at [1258, 162] on button "Use setting" at bounding box center [1249, 158] width 28 height 14
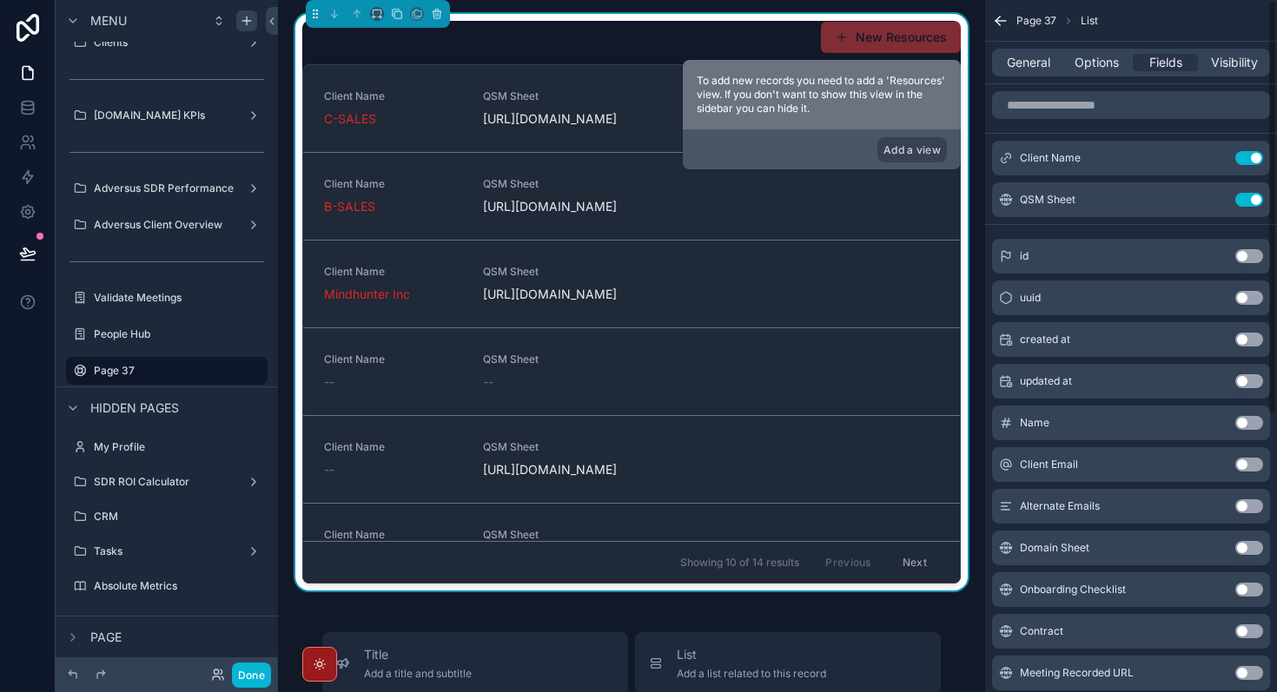
click at [1078, 72] on div "General Options Fields Visibility" at bounding box center [1131, 63] width 278 height 28
click at [1094, 63] on span "Options" at bounding box center [1096, 62] width 44 height 17
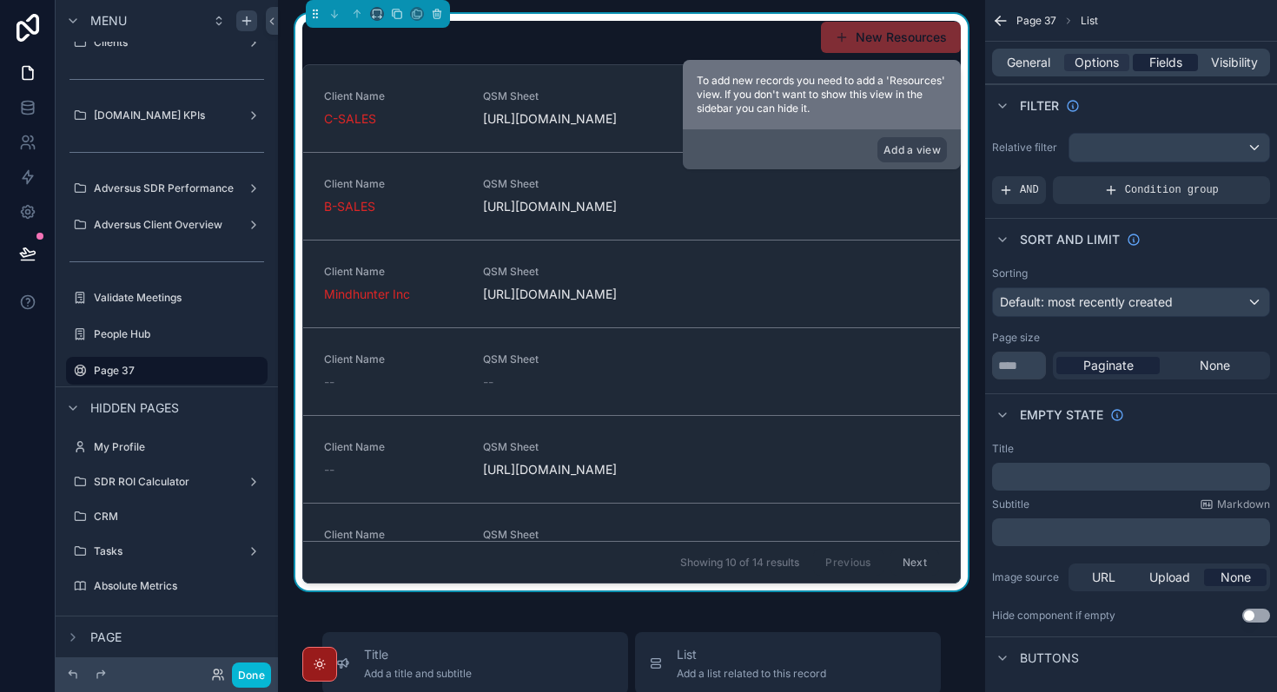
click at [1168, 67] on span "Fields" at bounding box center [1165, 62] width 33 height 17
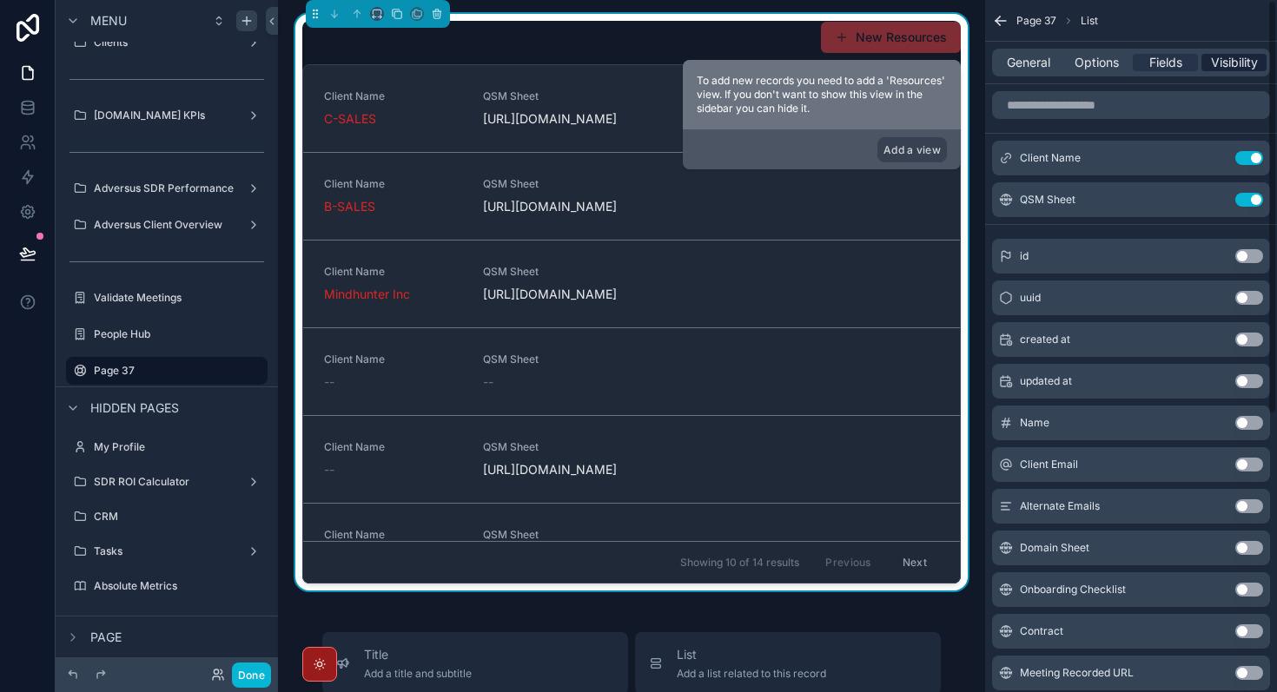
click at [1252, 63] on span "Visibility" at bounding box center [1234, 62] width 47 height 17
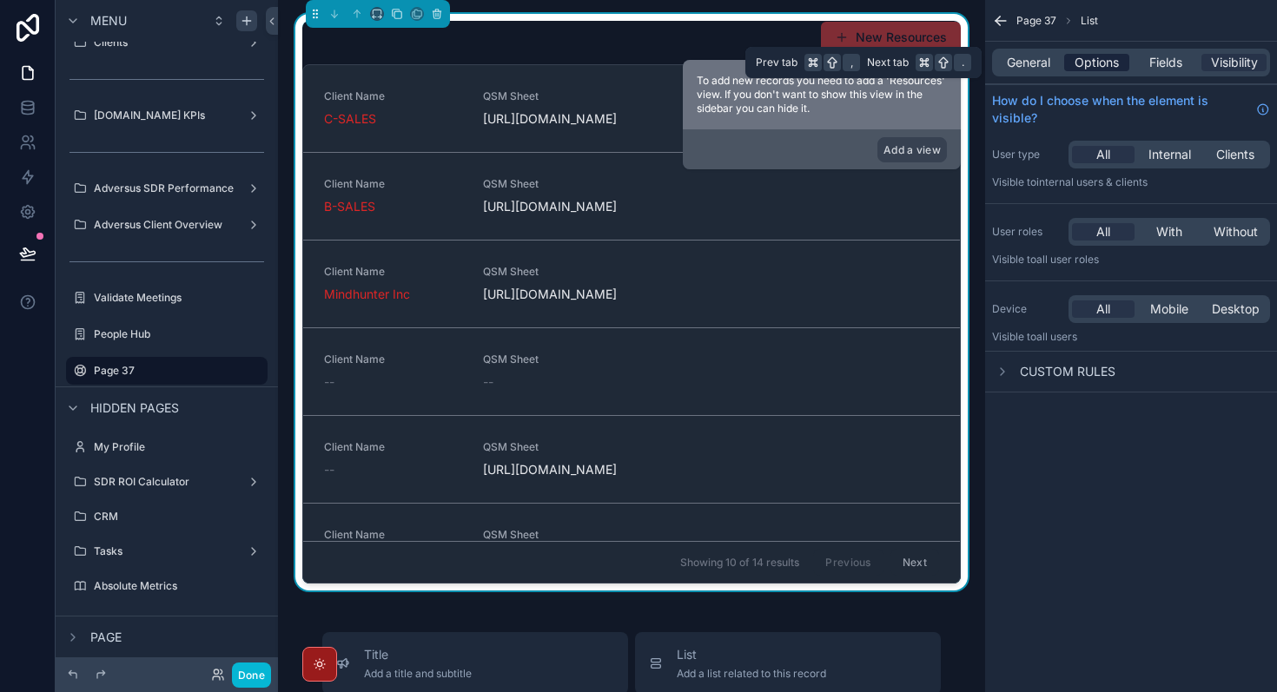
click at [1100, 70] on span "Options" at bounding box center [1096, 62] width 44 height 17
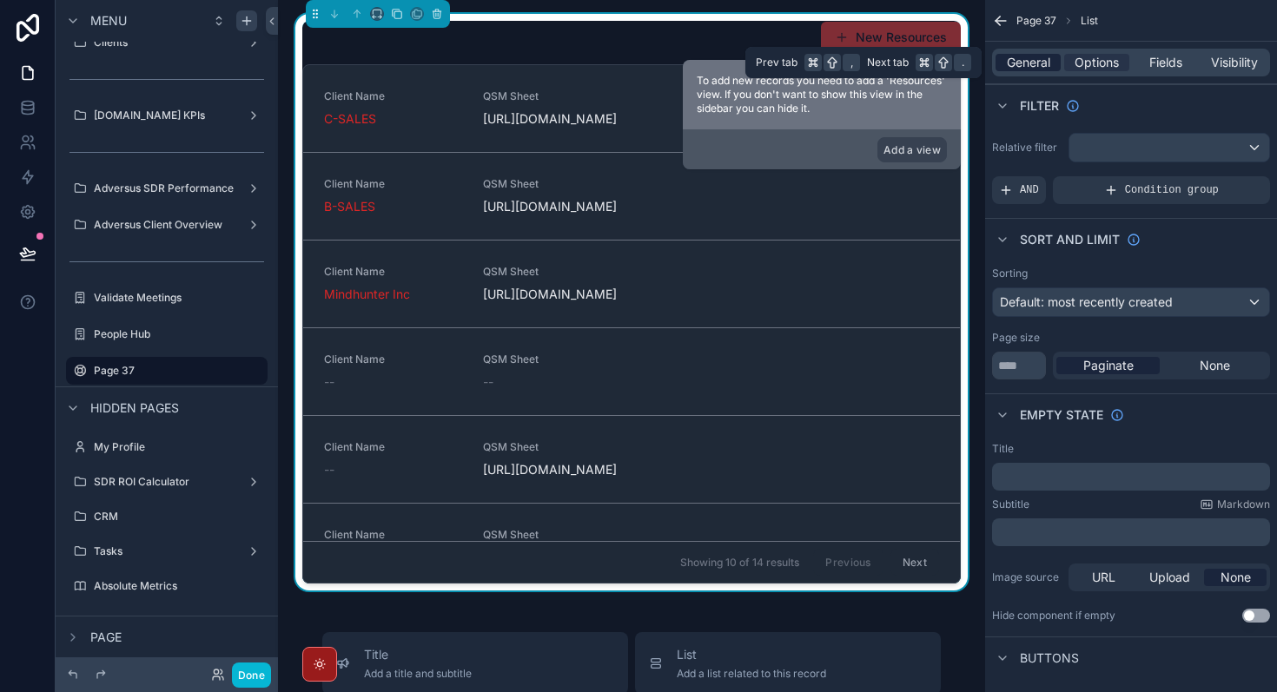
click at [1026, 67] on span "General" at bounding box center [1028, 62] width 43 height 17
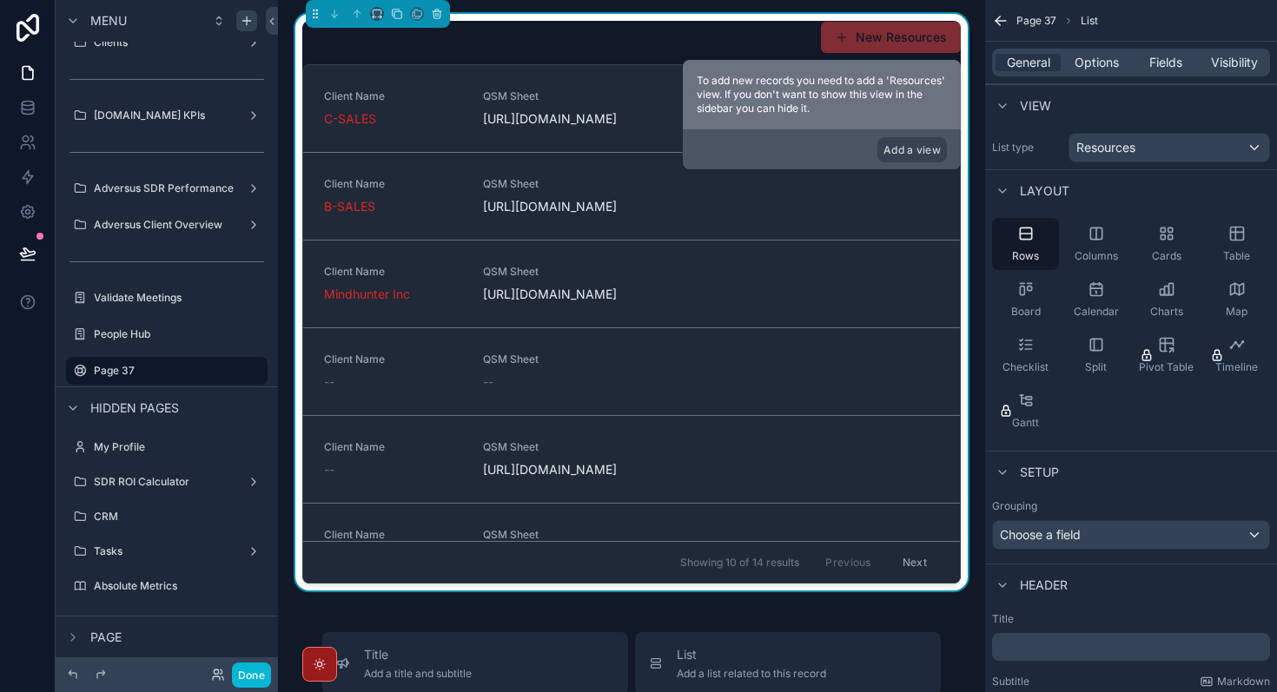
click at [605, 617] on div "New Resources Client Name C-SALES QSM Sheet [URL][DOMAIN_NAME] Client Name B-SA…" at bounding box center [631, 695] width 707 height 1390
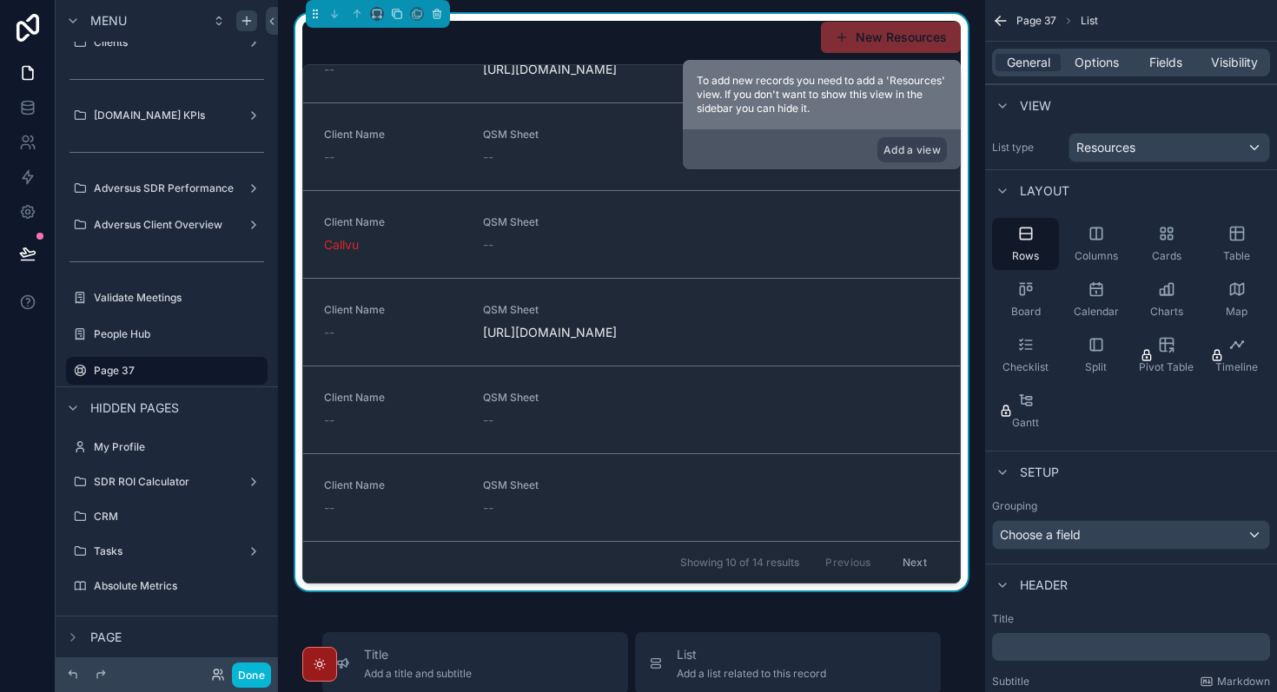
scroll to position [817, 0]
click at [1118, 464] on div "Setup" at bounding box center [1131, 472] width 292 height 42
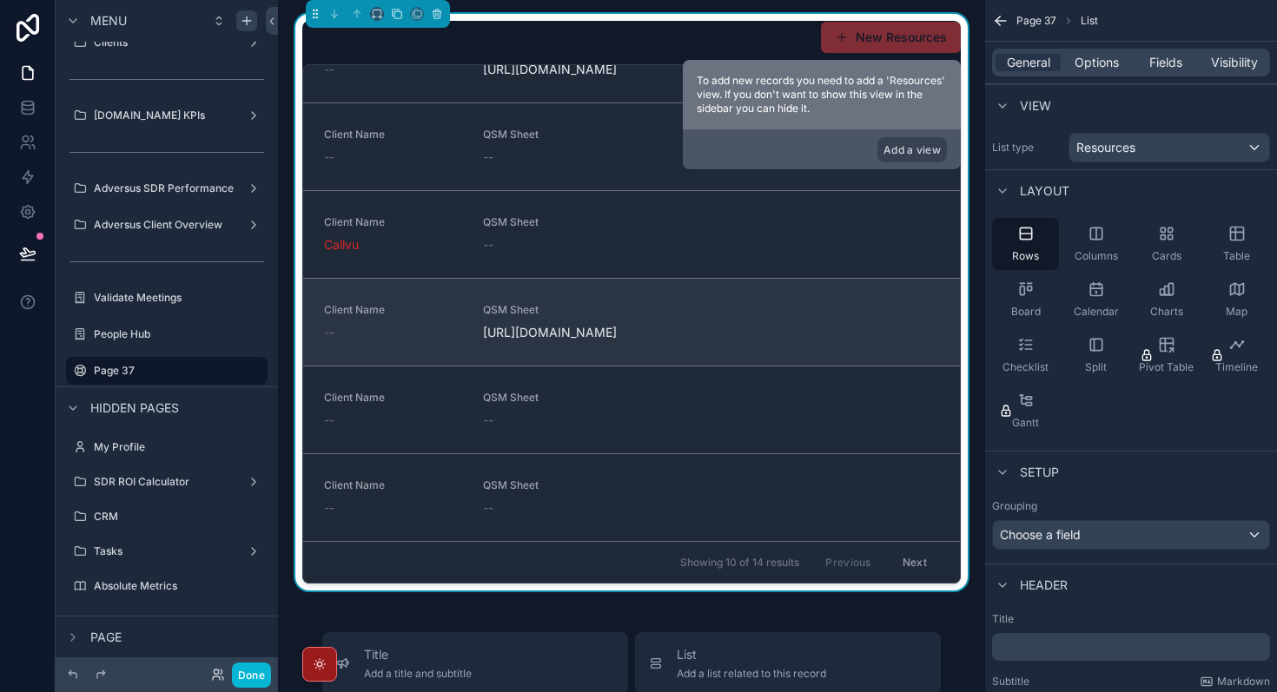
scroll to position [0, 0]
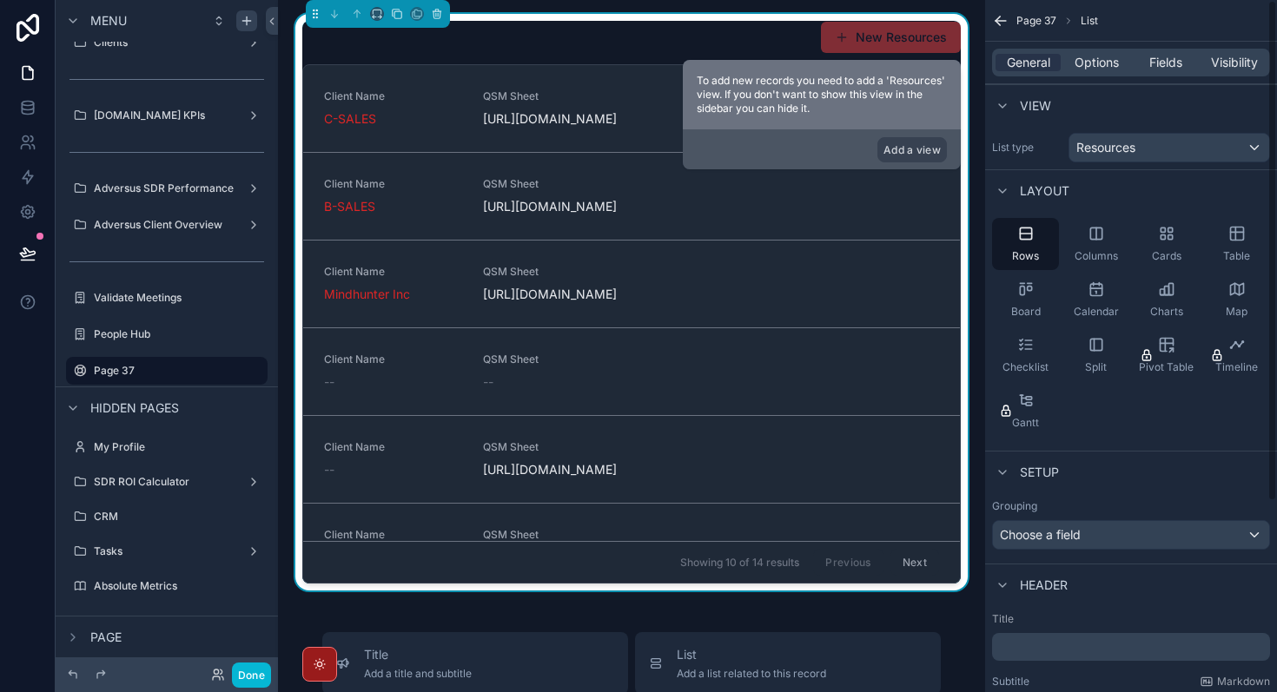
click at [1154, 477] on div "Setup" at bounding box center [1131, 472] width 292 height 42
click at [460, 55] on div "New Resources Client Name C-SALES QSM Sheet [URL][DOMAIN_NAME] Client Name B-SA…" at bounding box center [631, 302] width 658 height 563
click at [373, 14] on icon "scrollable content" at bounding box center [377, 14] width 12 height 12
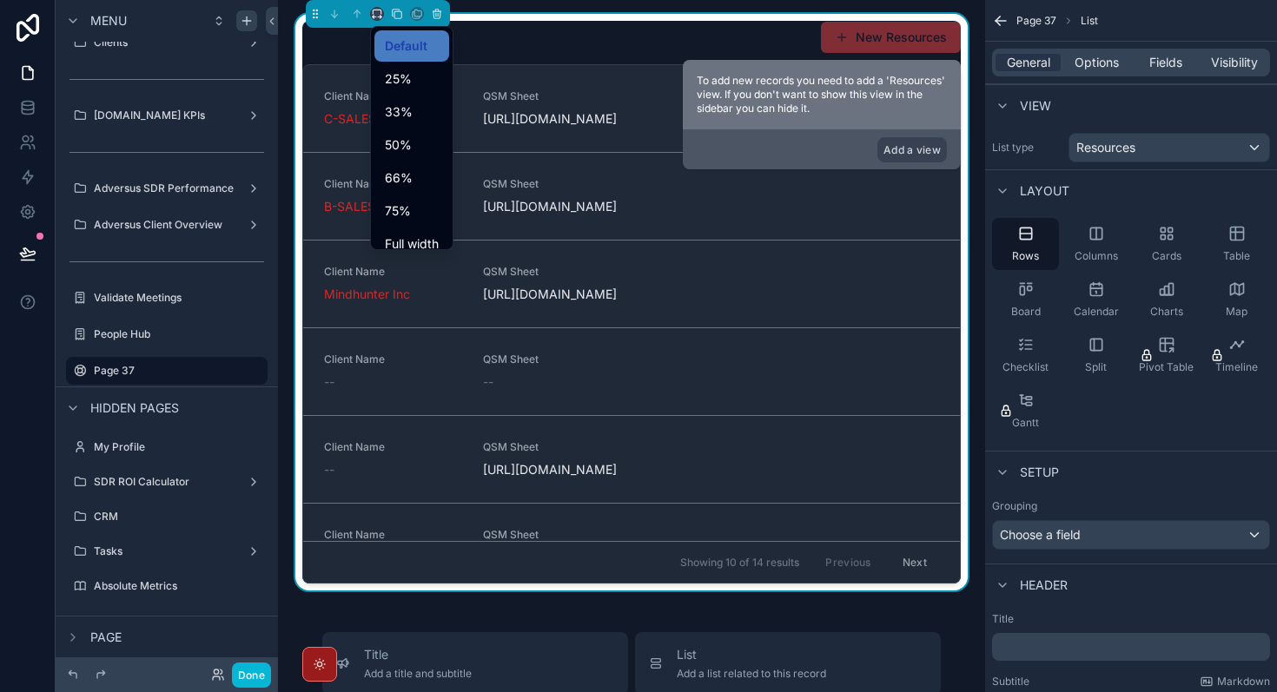
click at [563, 87] on div "scrollable content" at bounding box center [638, 346] width 1277 height 692
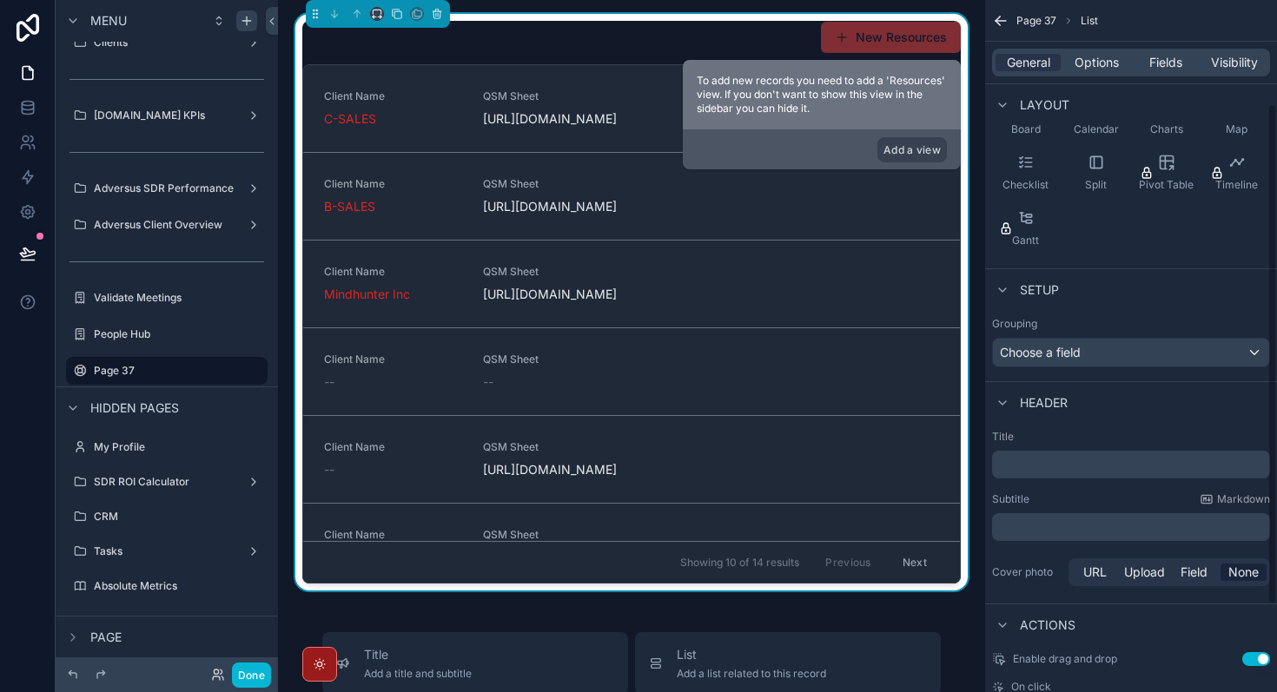
scroll to position [232, 0]
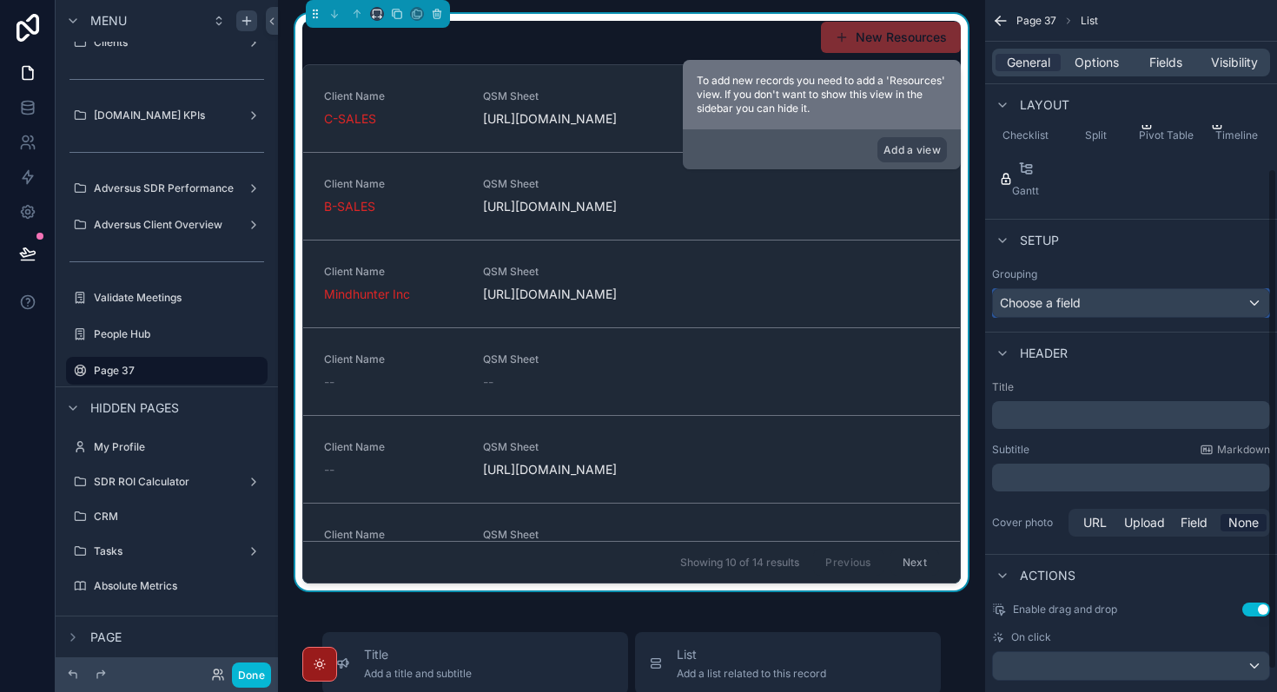
click at [1156, 307] on div "Choose a field" at bounding box center [1131, 303] width 276 height 28
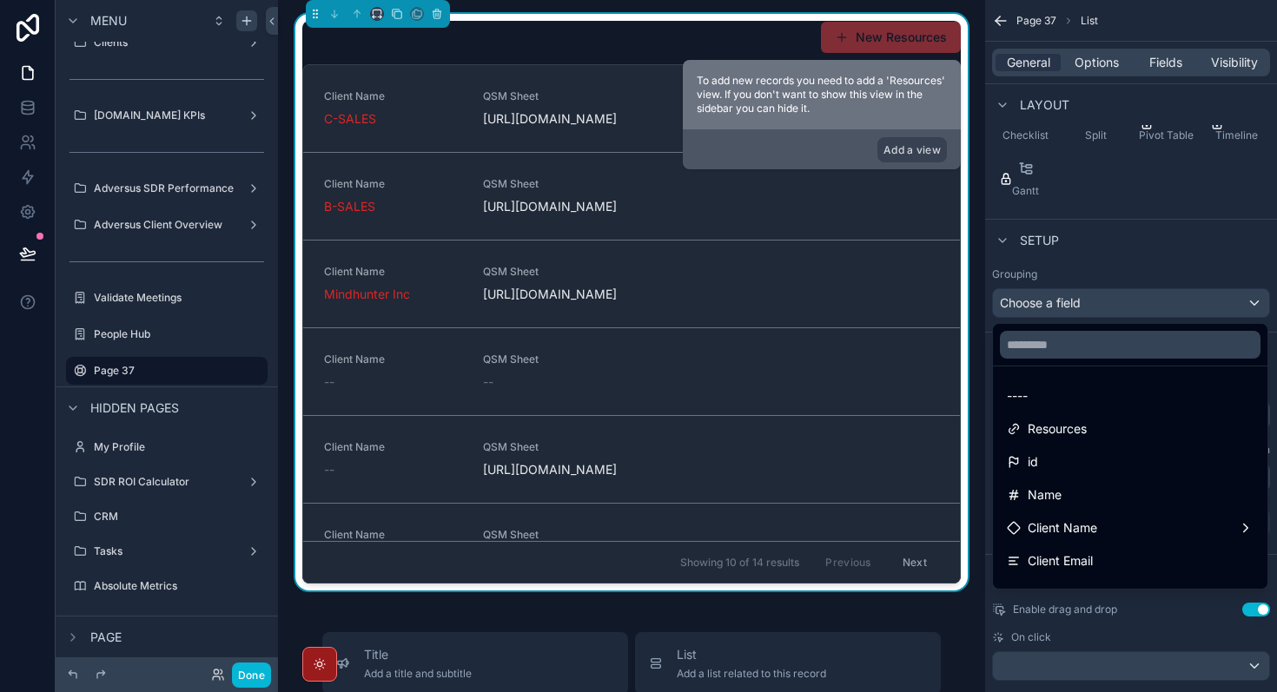
click at [1156, 307] on div "scrollable content" at bounding box center [638, 346] width 1277 height 692
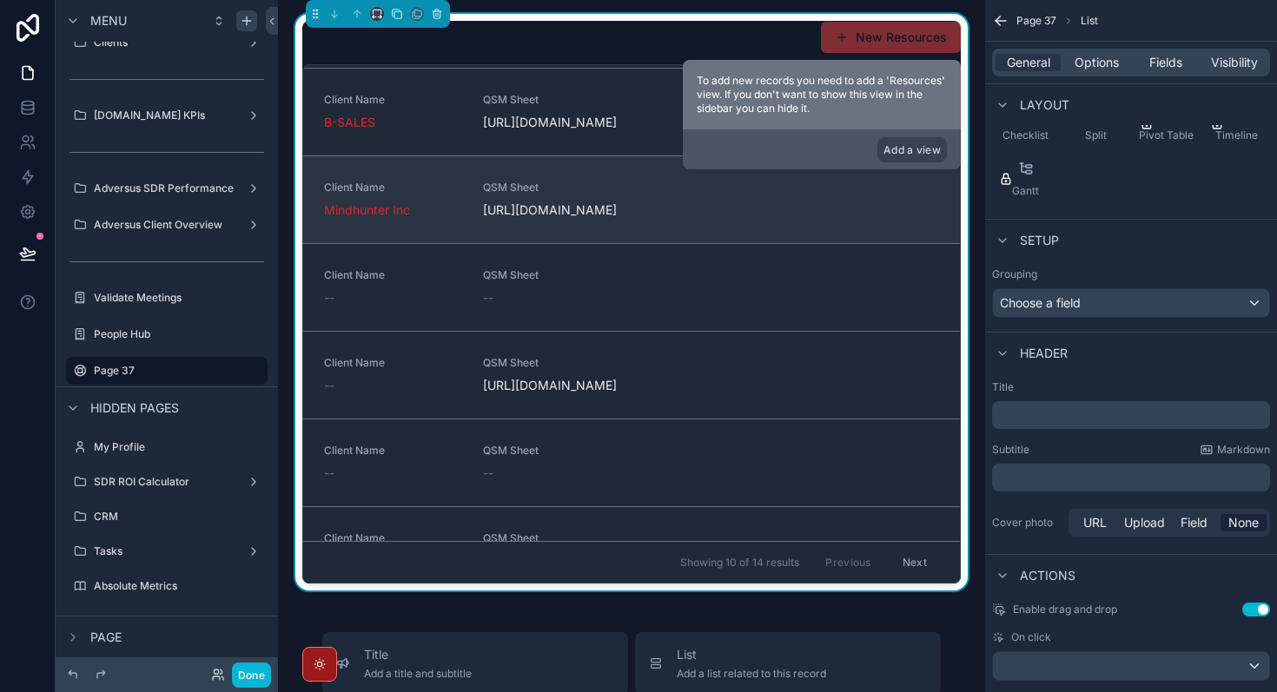
scroll to position [0, 0]
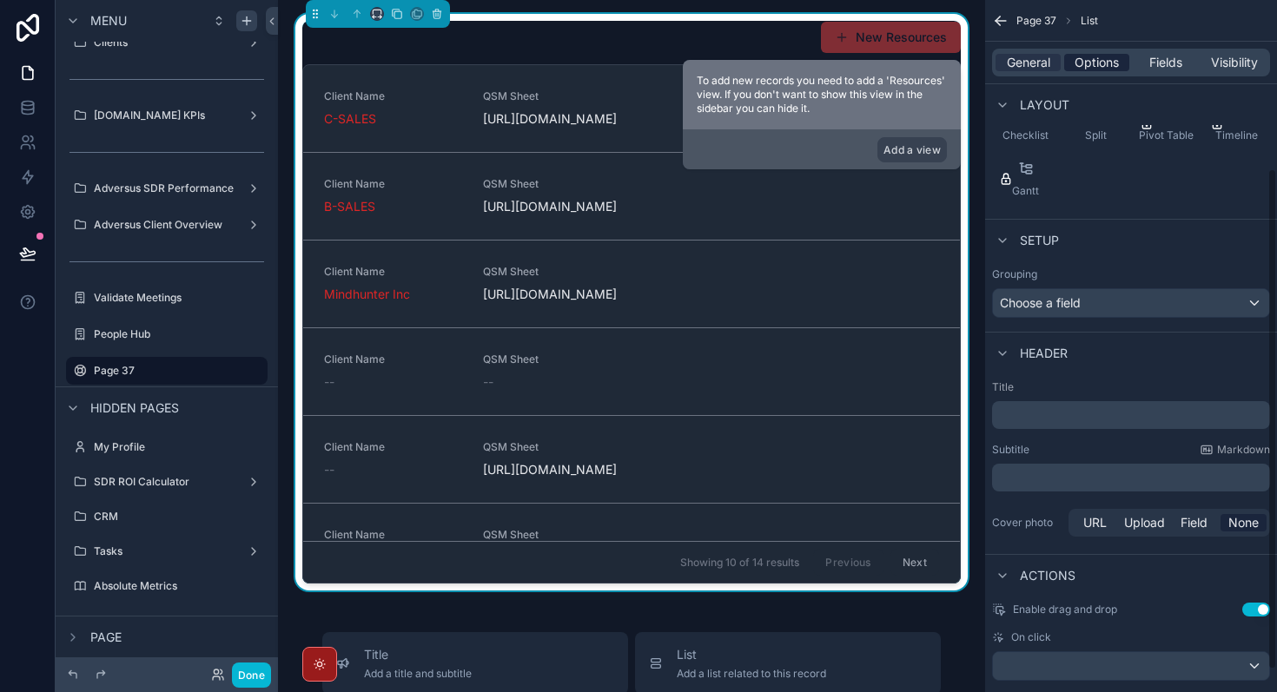
click at [1093, 55] on span "Options" at bounding box center [1096, 62] width 44 height 17
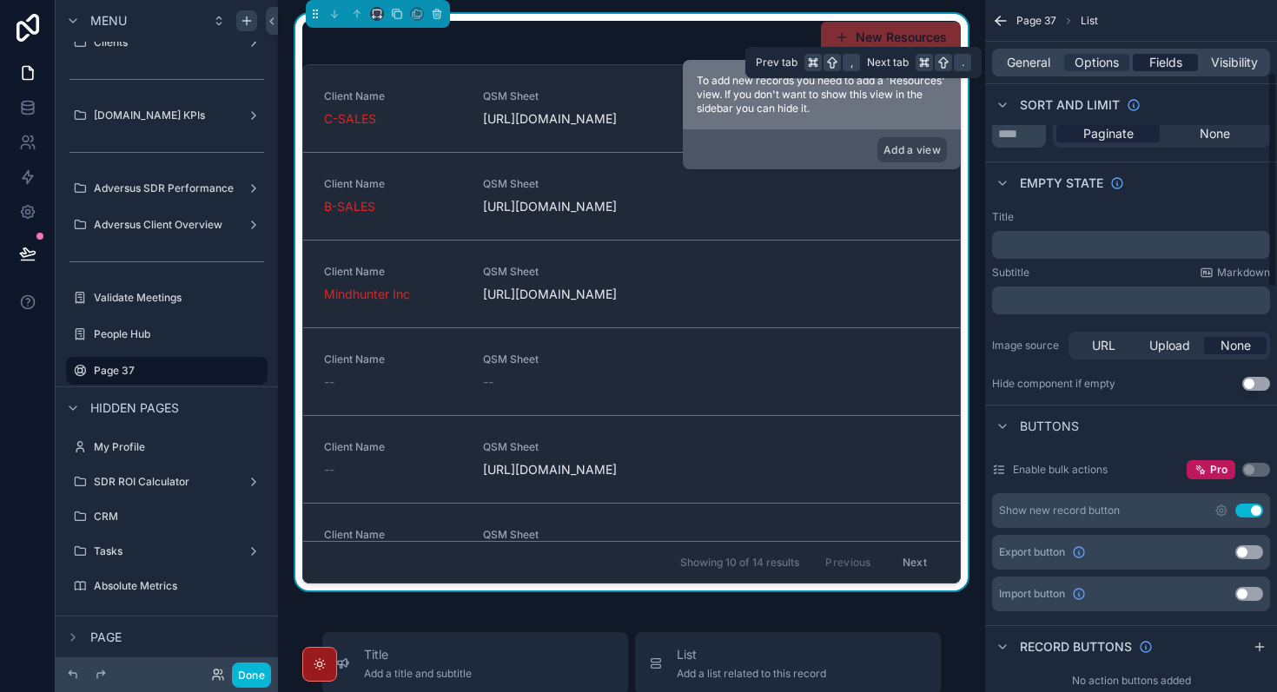
click at [1176, 68] on span "Fields" at bounding box center [1165, 62] width 33 height 17
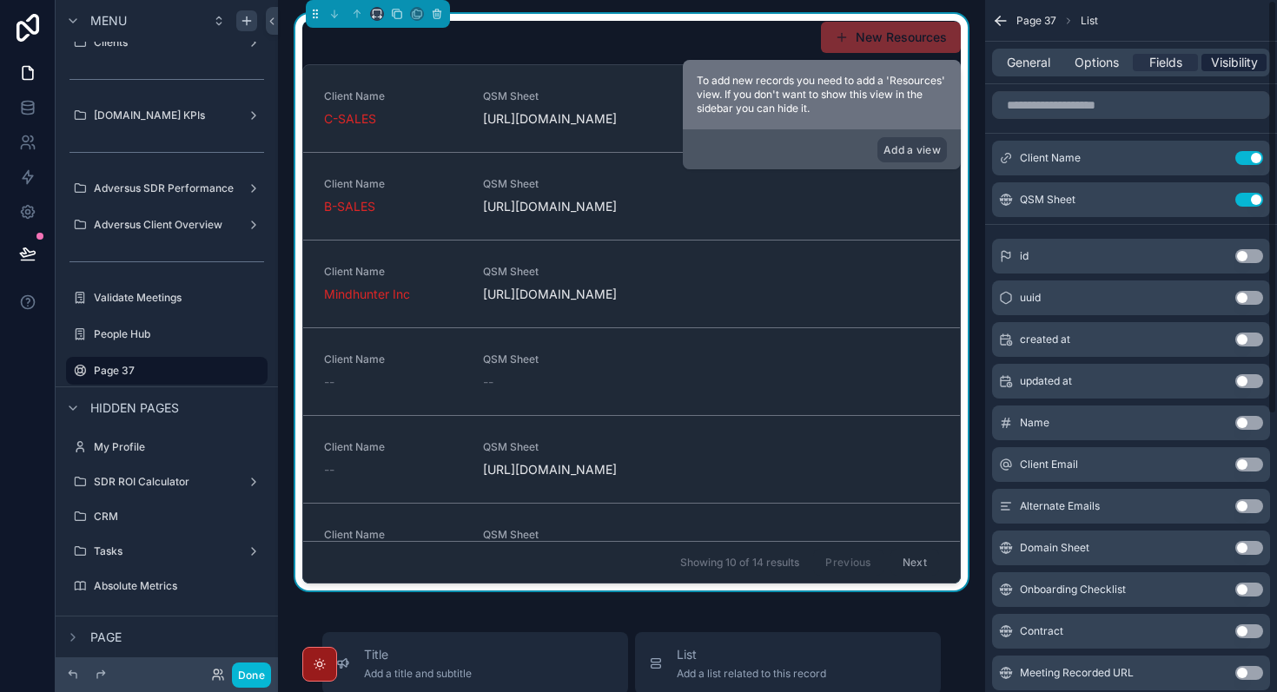
click at [1249, 64] on span "Visibility" at bounding box center [1234, 62] width 47 height 17
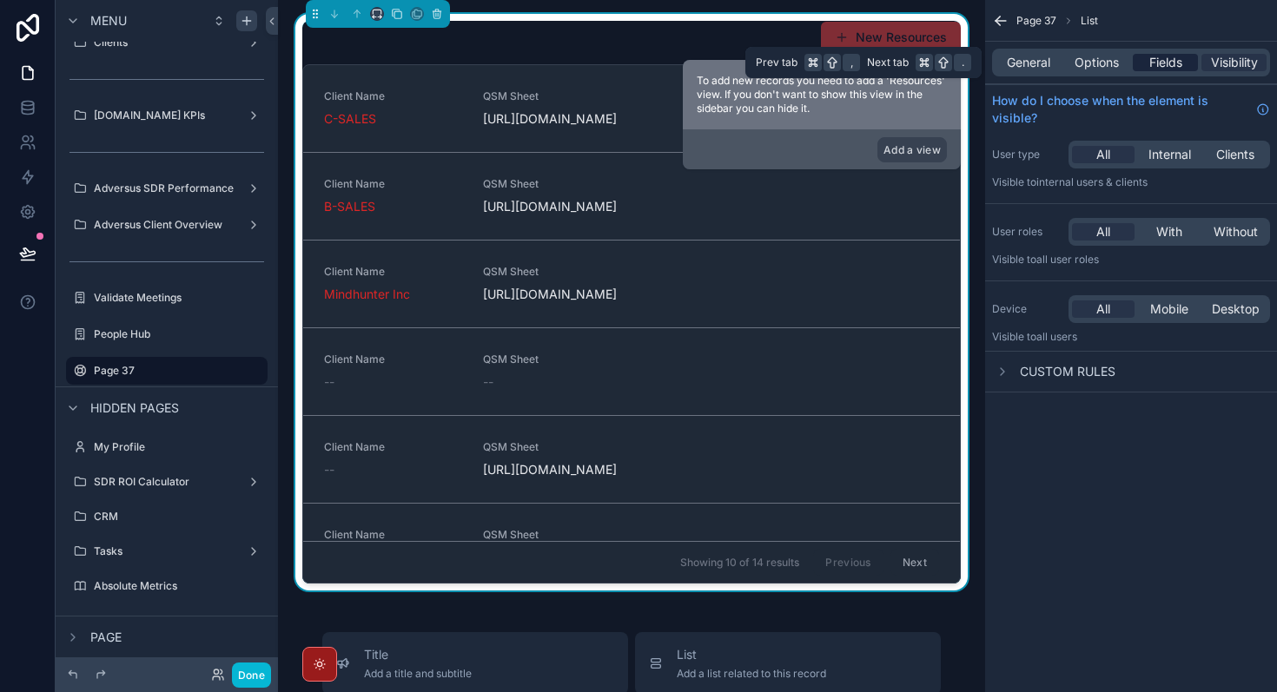
click at [1177, 62] on span "Fields" at bounding box center [1165, 62] width 33 height 17
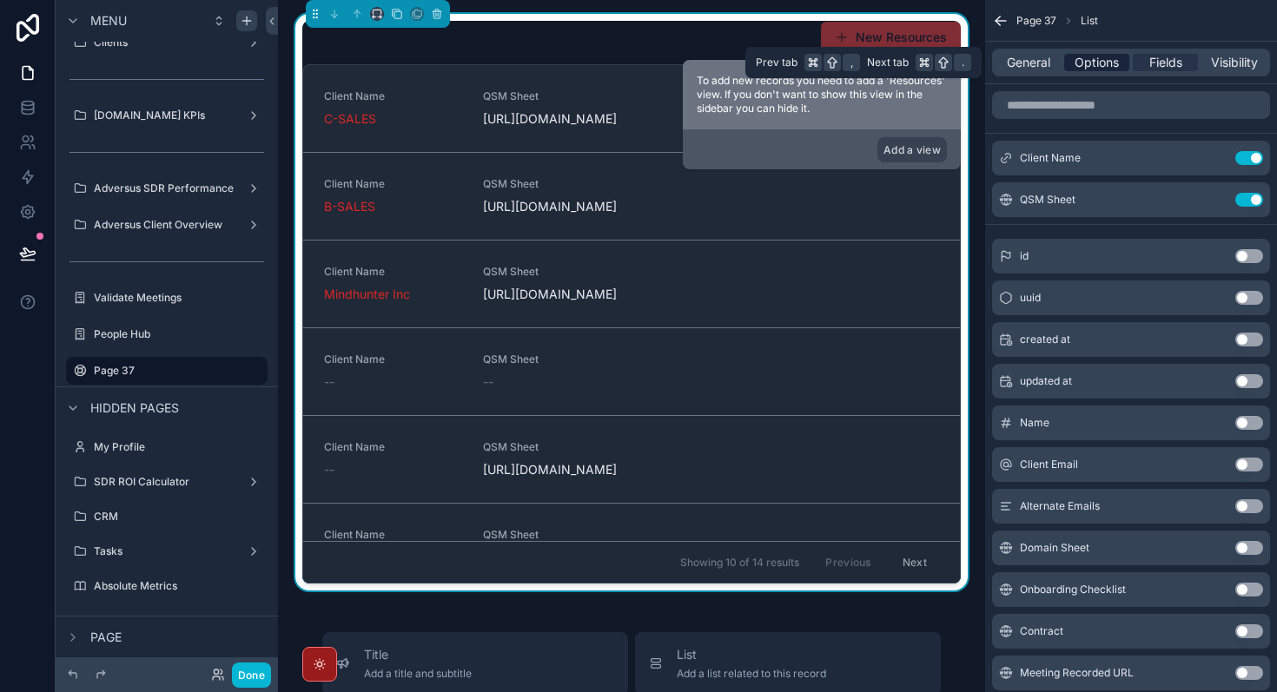
click at [1118, 62] on span "Options" at bounding box center [1096, 62] width 44 height 17
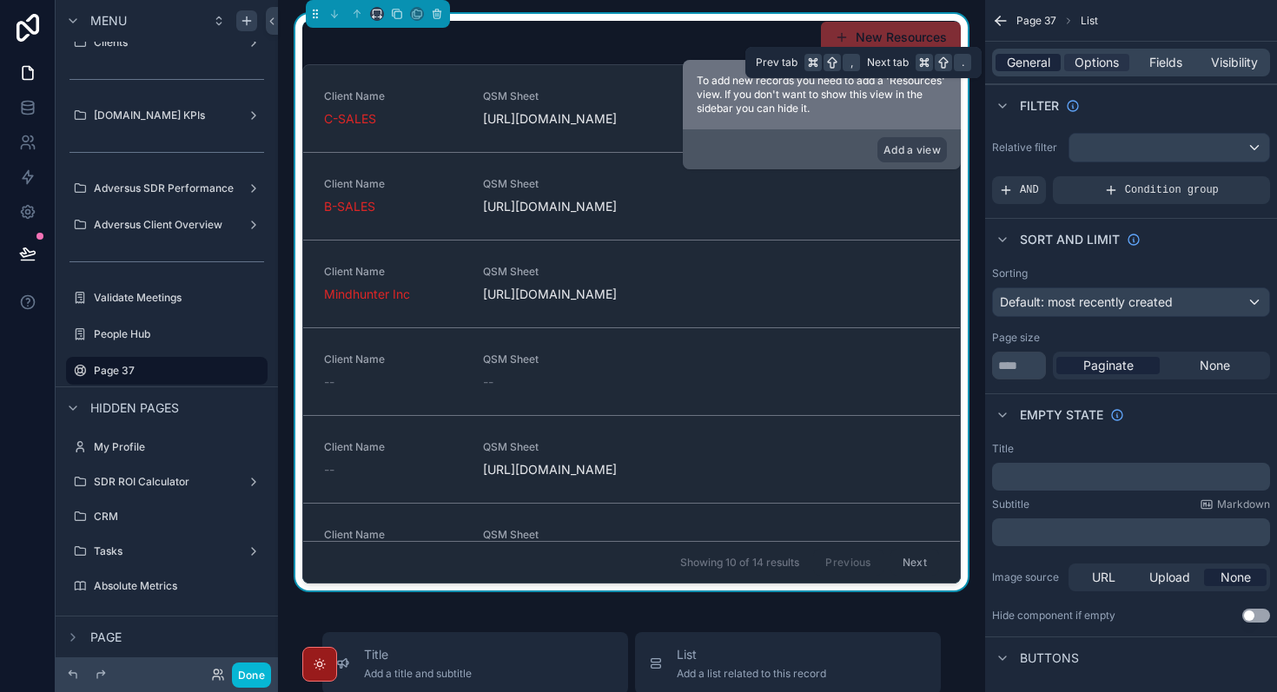
click at [1033, 59] on span "General" at bounding box center [1028, 62] width 43 height 17
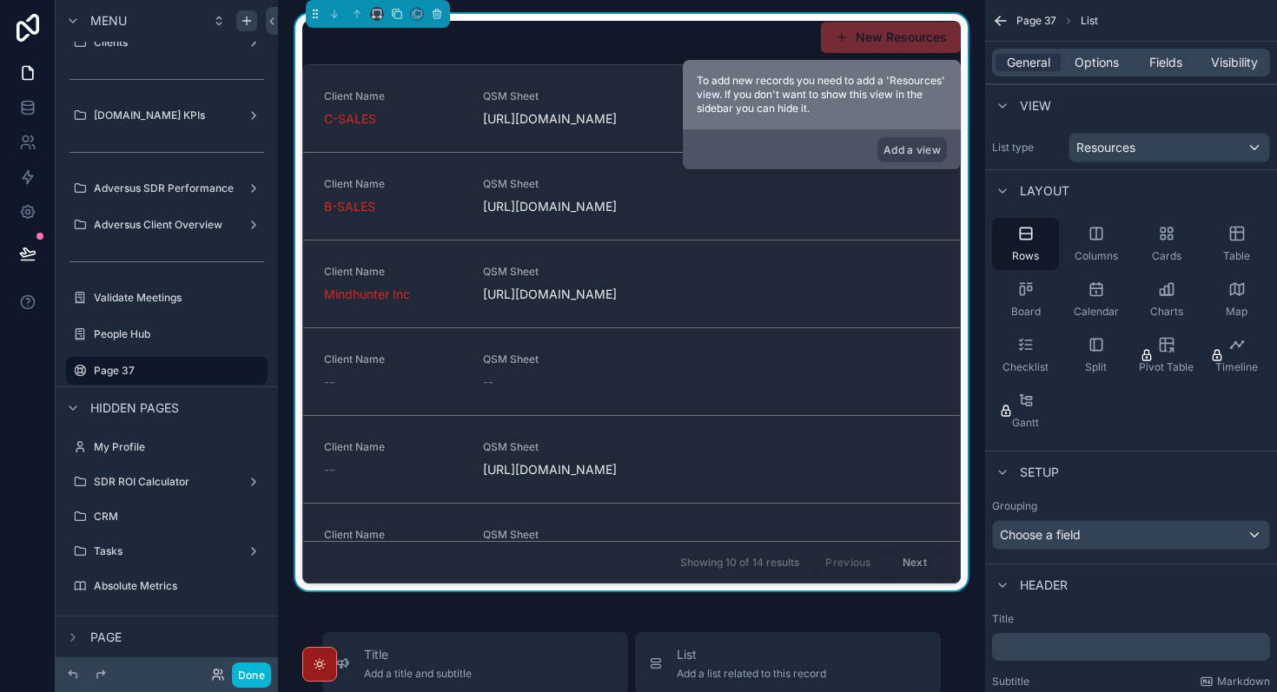
click at [903, 44] on button "New Resources" at bounding box center [891, 37] width 140 height 31
click at [928, 156] on button "Add a view" at bounding box center [911, 149] width 69 height 25
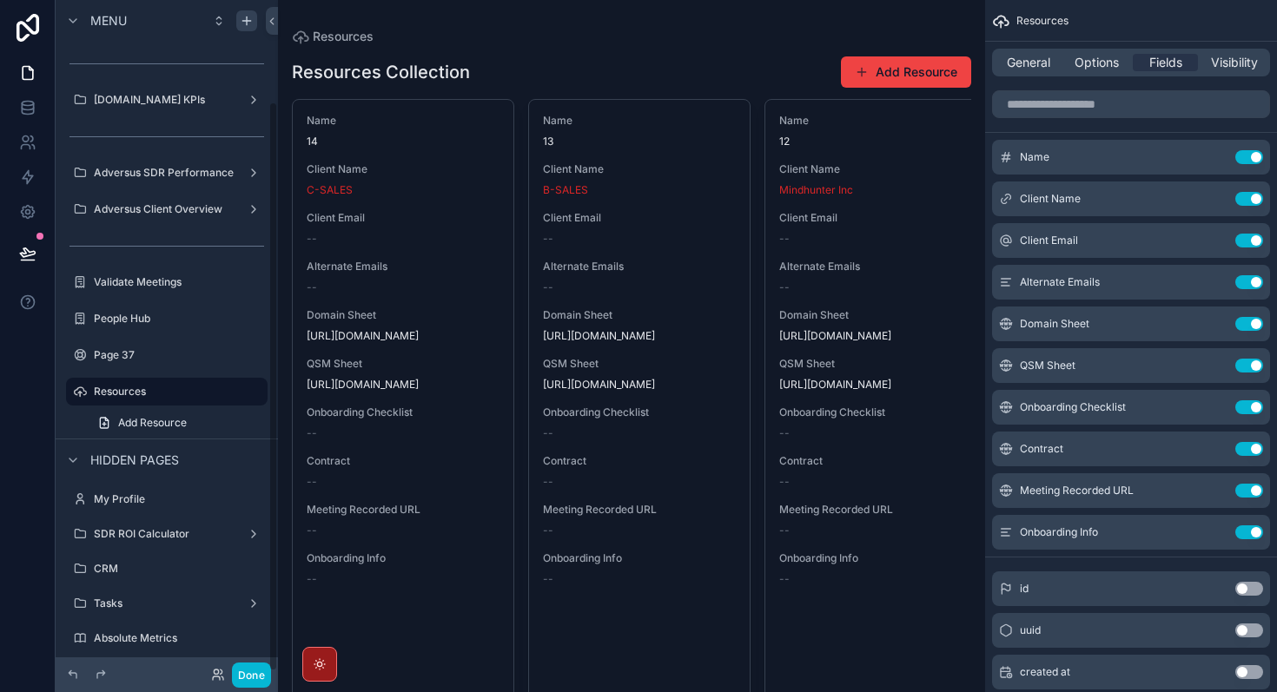
scroll to position [119, 0]
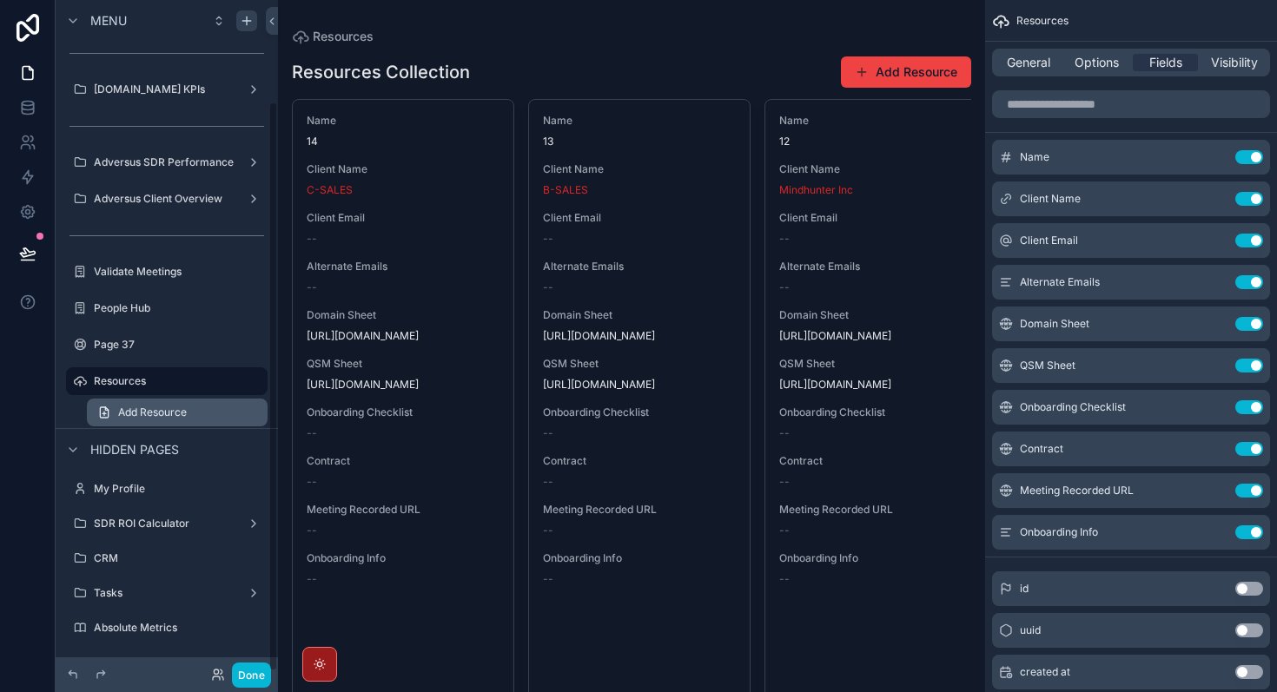
click at [168, 416] on span "Add Resource" at bounding box center [152, 413] width 69 height 14
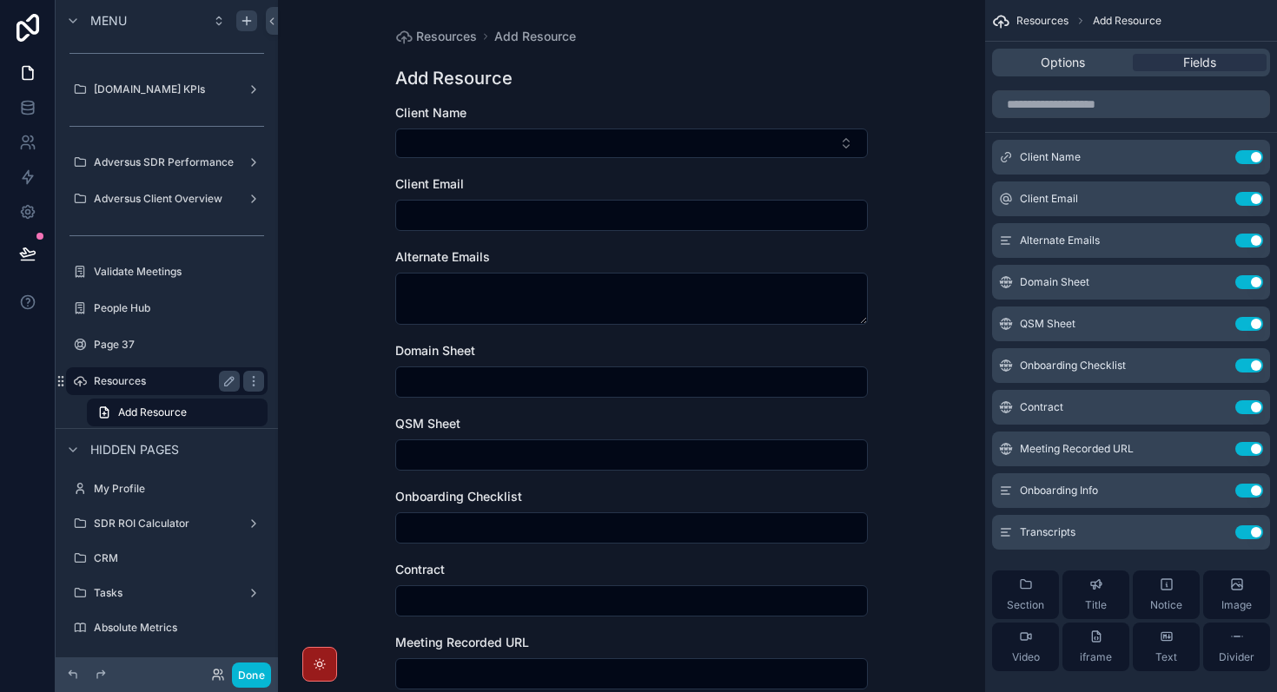
click at [183, 380] on label "Resources" at bounding box center [163, 381] width 139 height 14
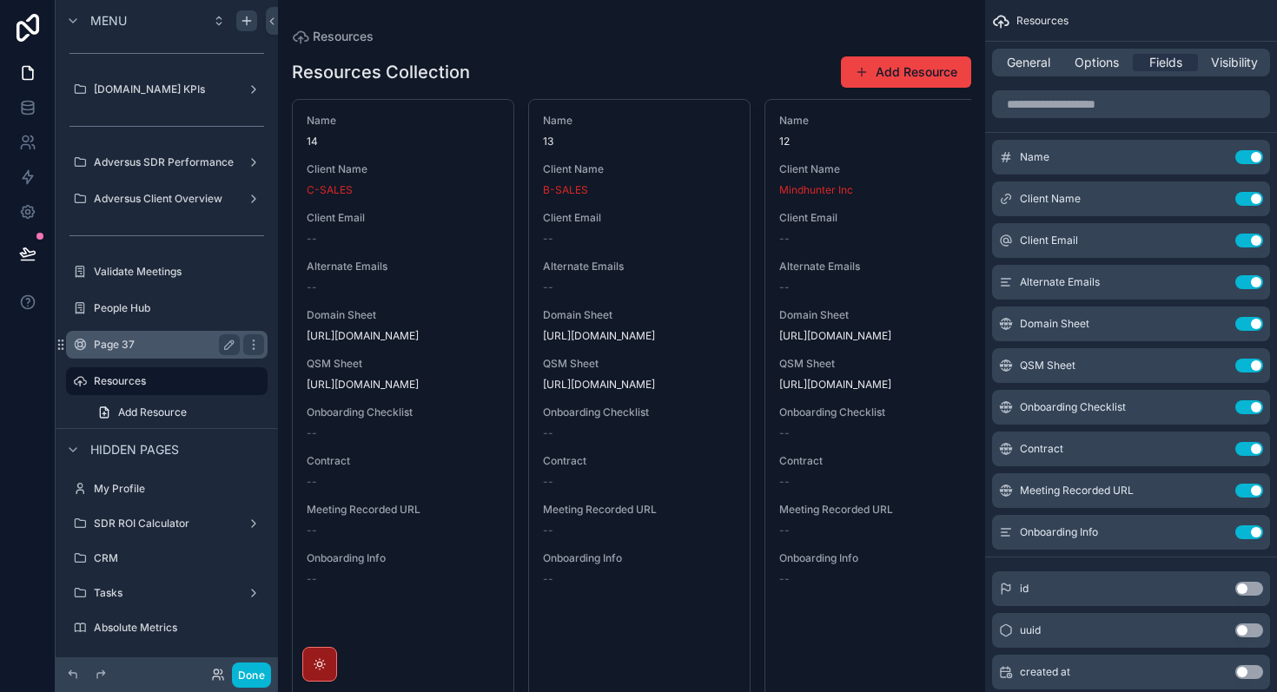
click at [164, 353] on div "Page 37" at bounding box center [167, 344] width 146 height 21
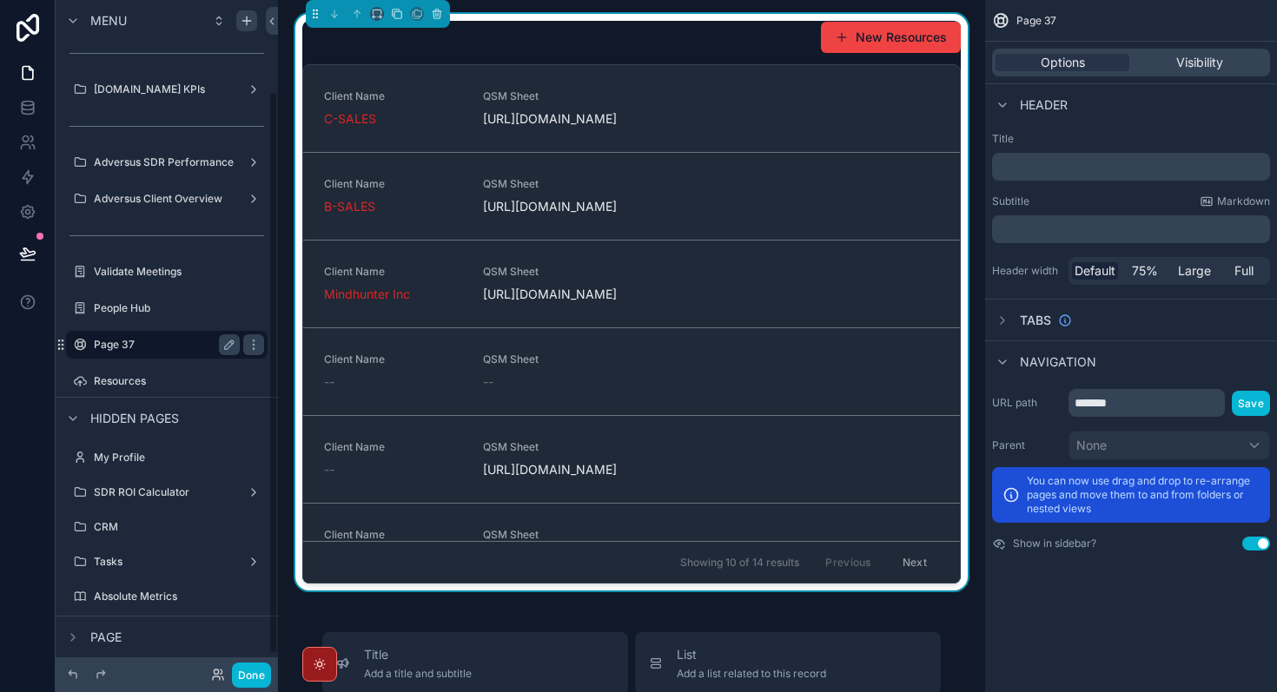
scroll to position [109, 0]
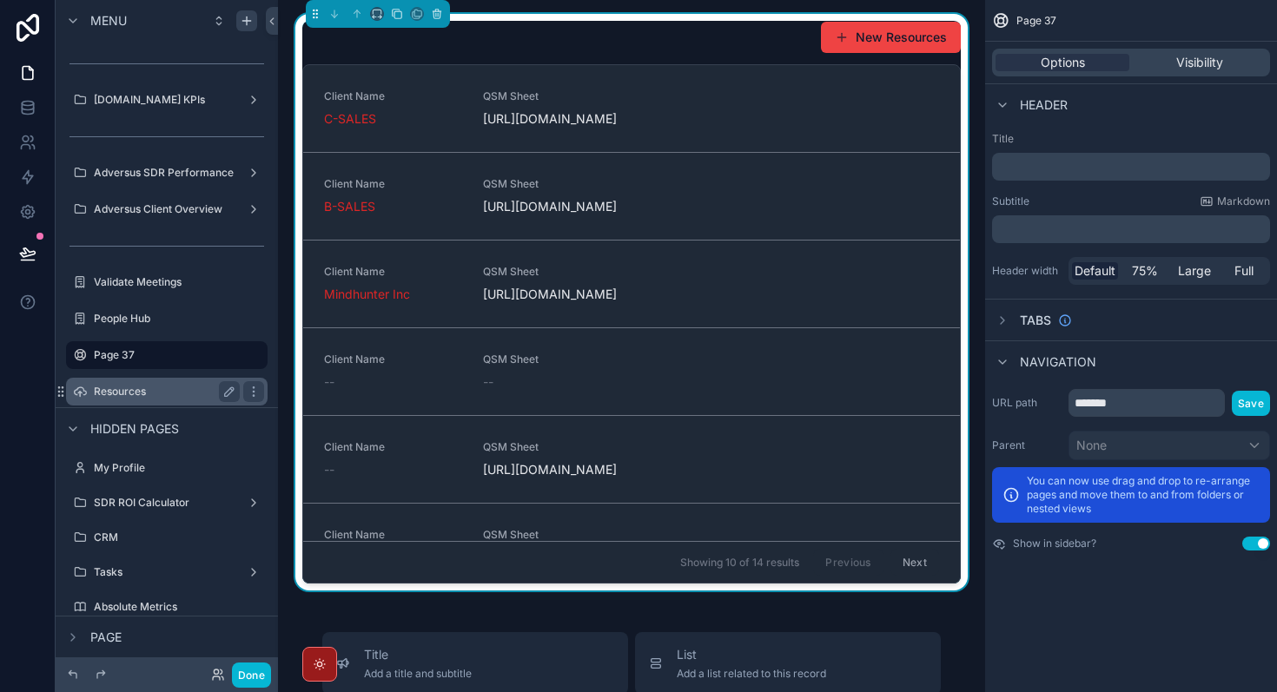
click at [162, 396] on label "Resources" at bounding box center [163, 392] width 139 height 14
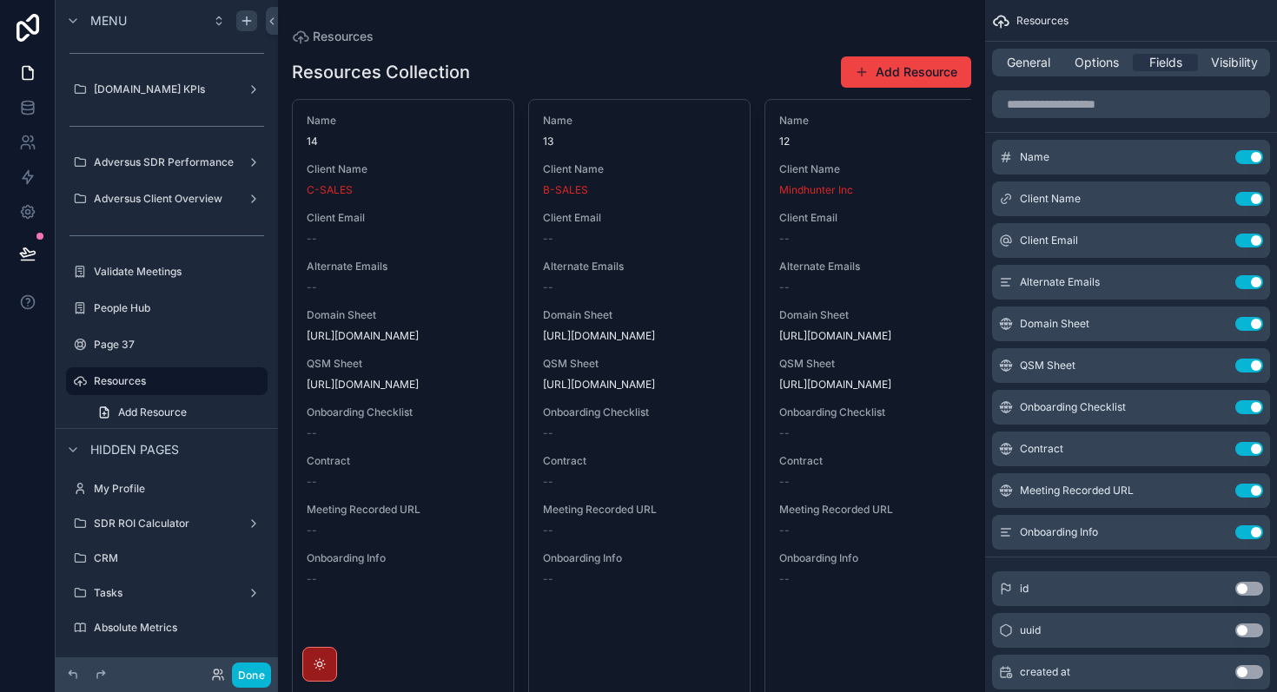
click at [637, 80] on div "Resources Collection Add Resource" at bounding box center [631, 72] width 679 height 33
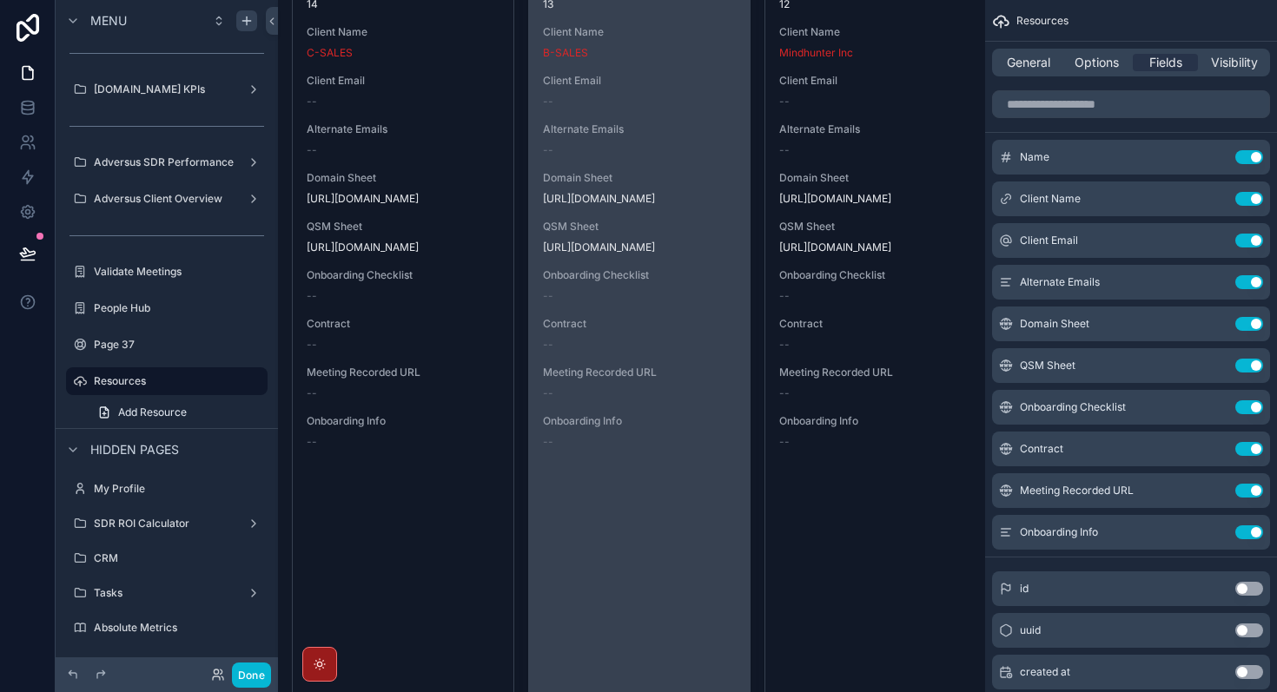
scroll to position [0, 0]
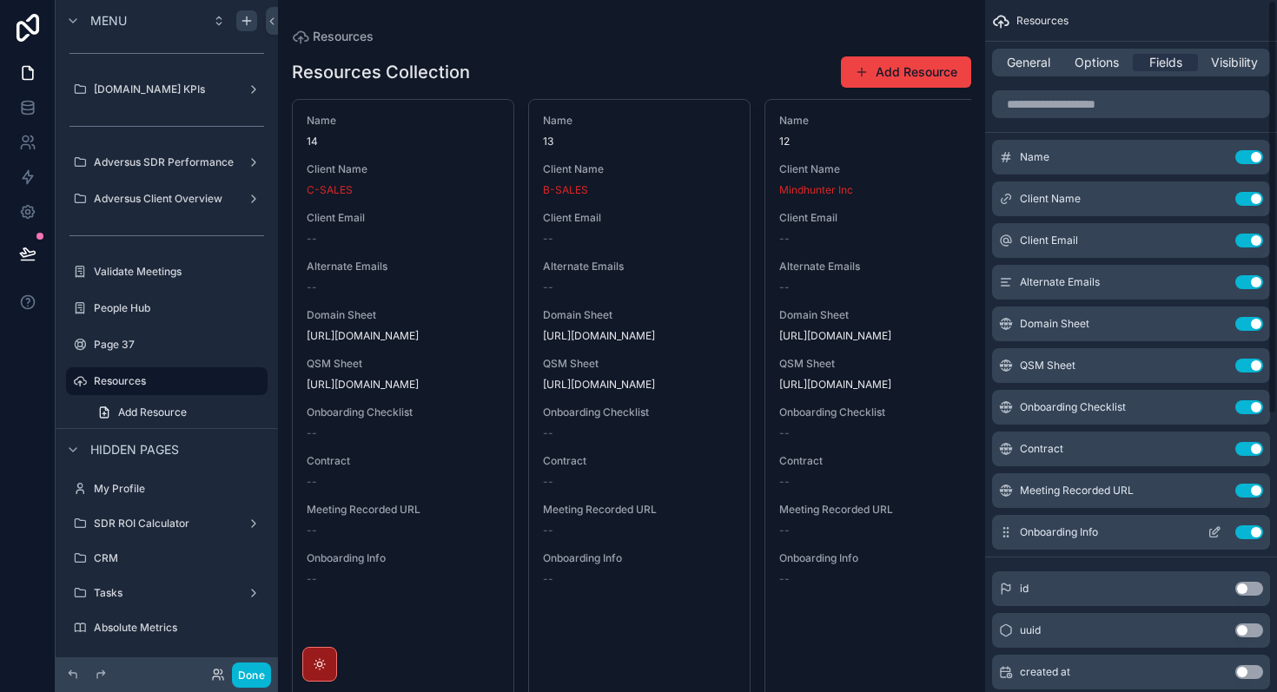
click at [1253, 530] on button "Use setting" at bounding box center [1249, 532] width 28 height 14
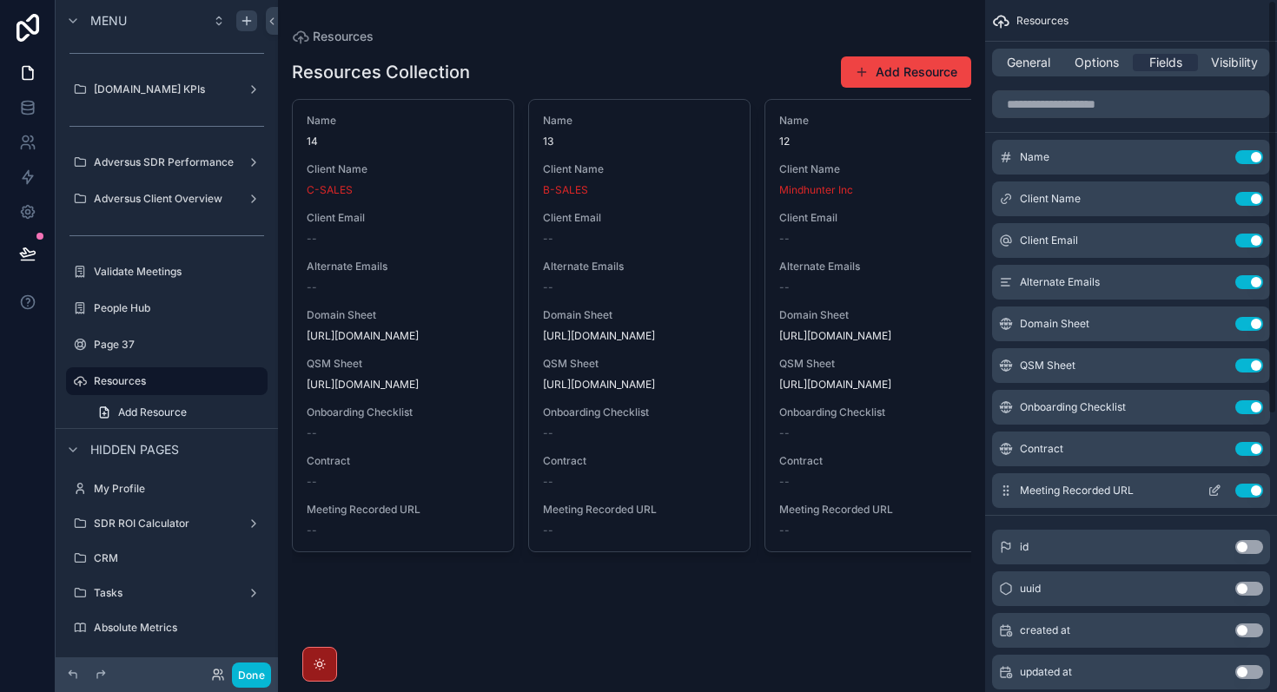
click at [1257, 502] on div "Meeting Recorded URL Use setting" at bounding box center [1131, 490] width 278 height 35
click at [1257, 493] on button "Use setting" at bounding box center [1249, 491] width 28 height 14
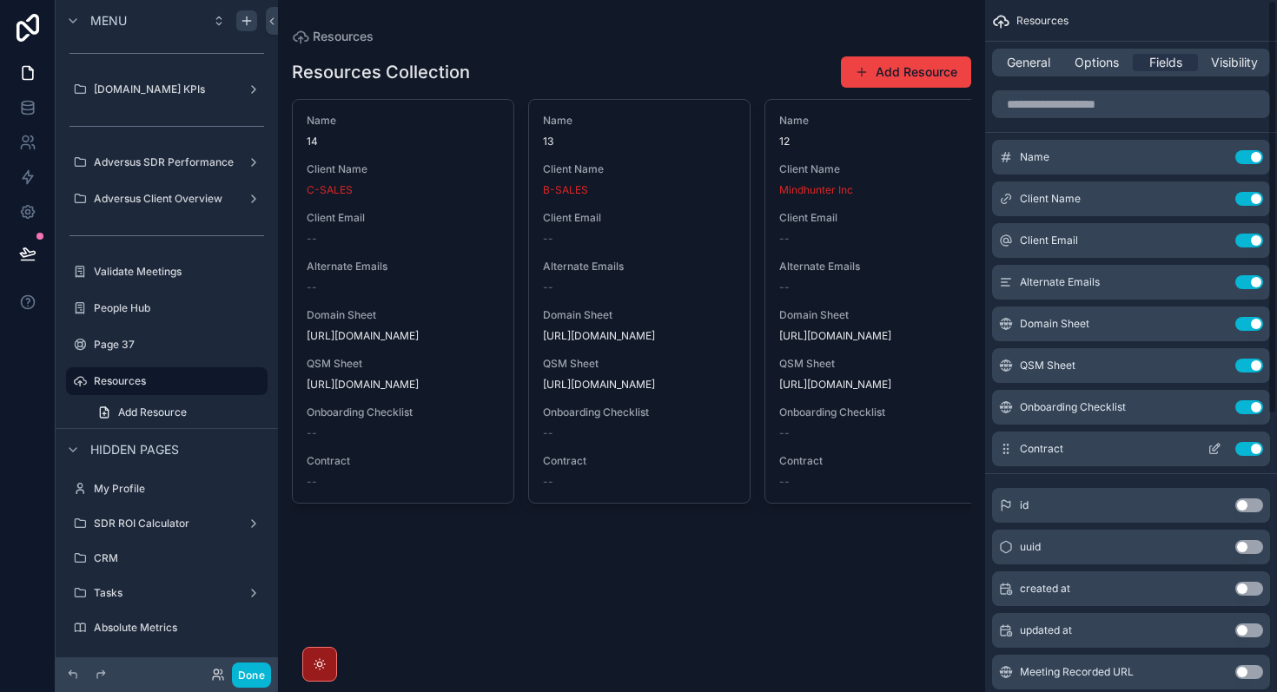
click at [1258, 454] on button "Use setting" at bounding box center [1249, 449] width 28 height 14
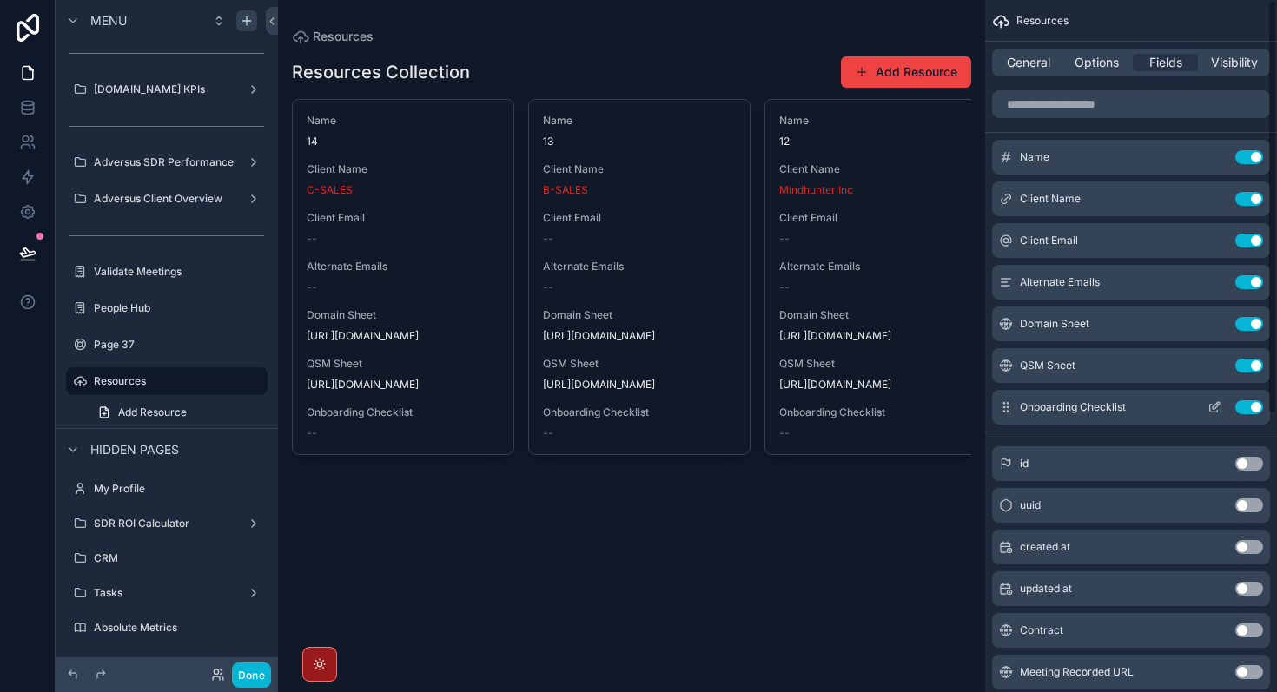
click at [1253, 409] on button "Use setting" at bounding box center [1249, 407] width 28 height 14
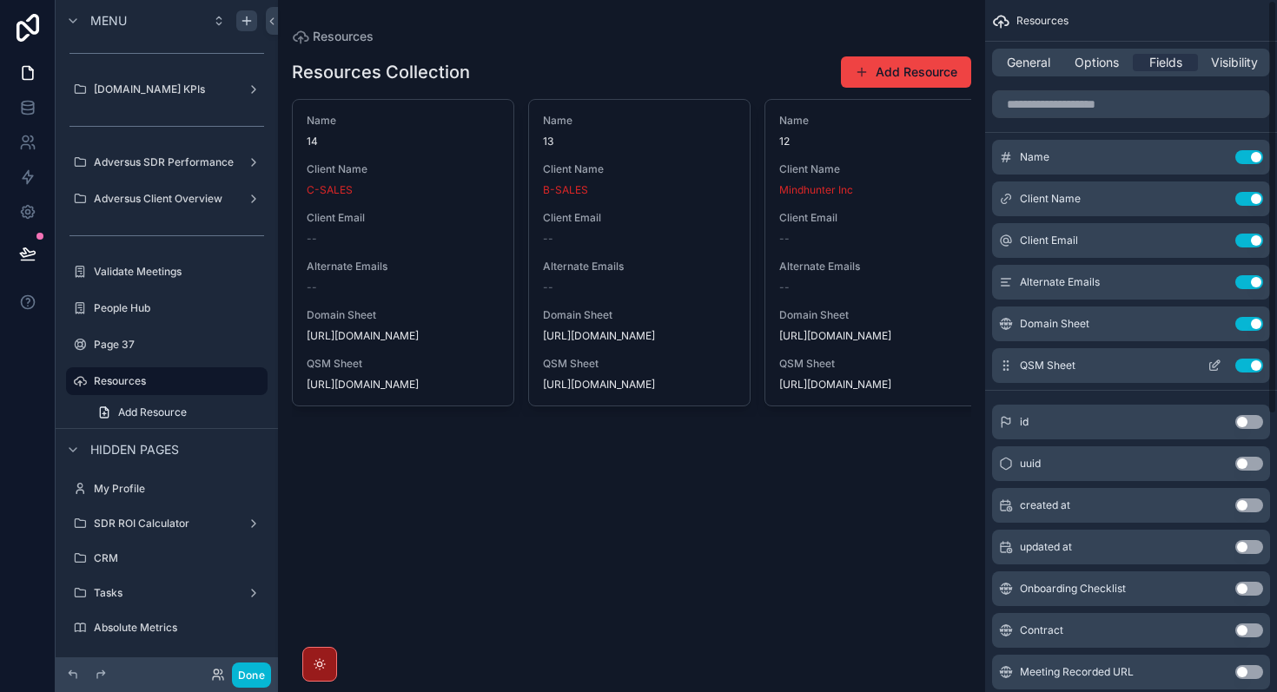
click at [1252, 372] on button "Use setting" at bounding box center [1249, 366] width 28 height 14
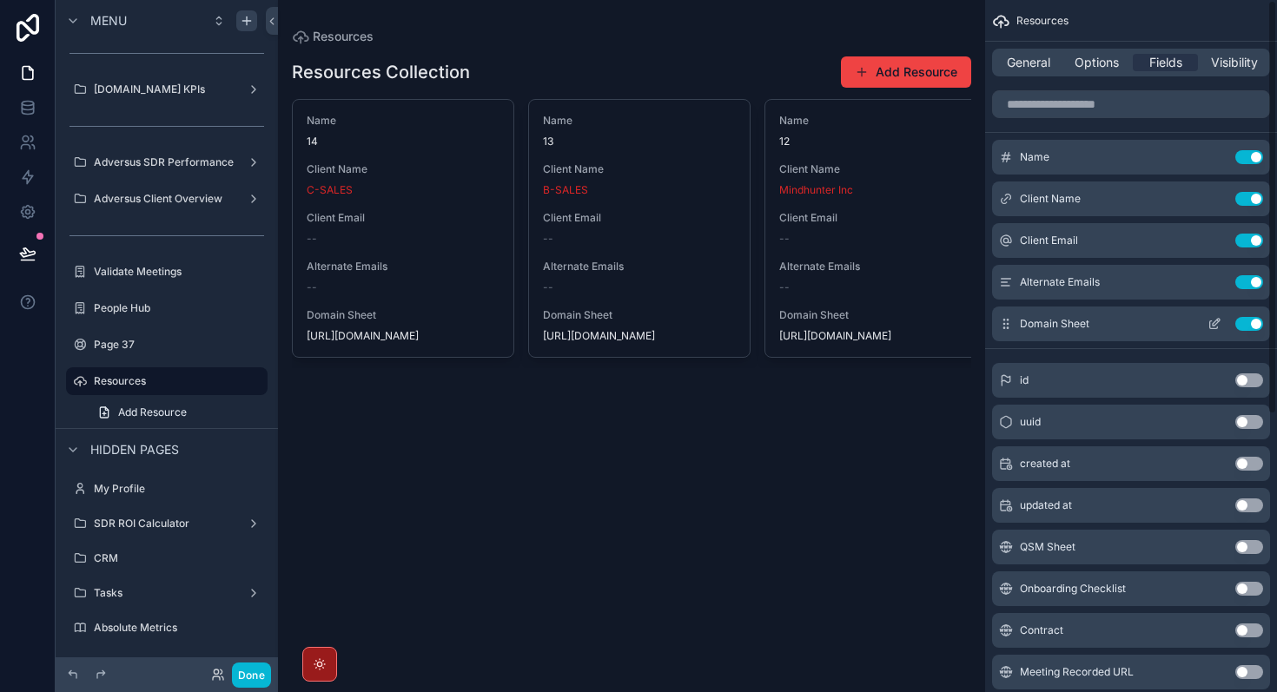
click at [1244, 330] on button "Use setting" at bounding box center [1249, 324] width 28 height 14
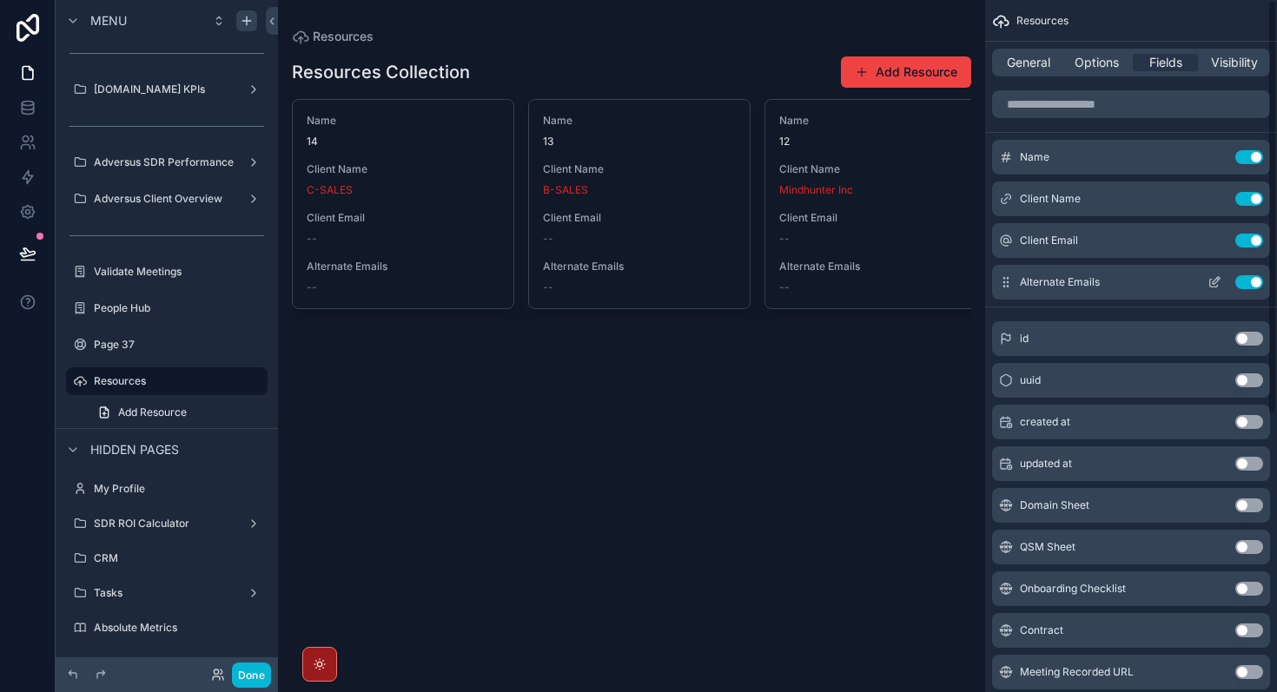
click at [1244, 287] on button "Use setting" at bounding box center [1249, 282] width 28 height 14
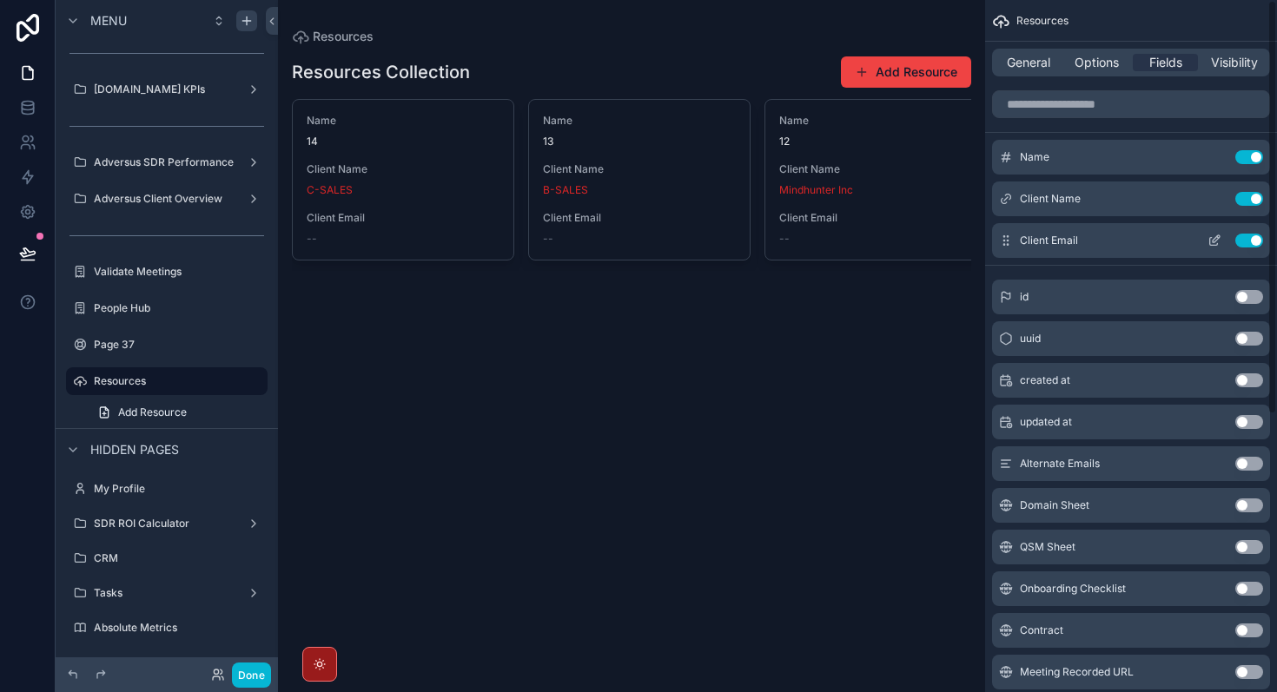
click at [1256, 240] on button "Use setting" at bounding box center [1249, 241] width 28 height 14
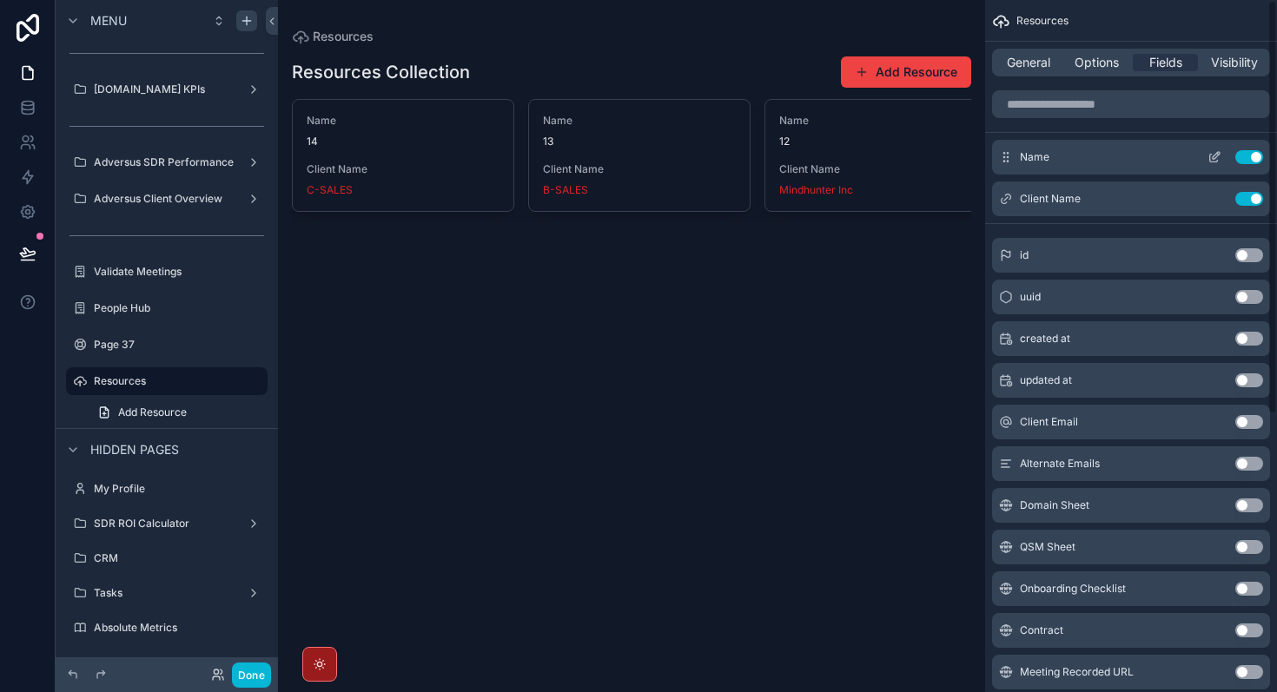
click at [1257, 158] on button "Use setting" at bounding box center [1249, 157] width 28 height 14
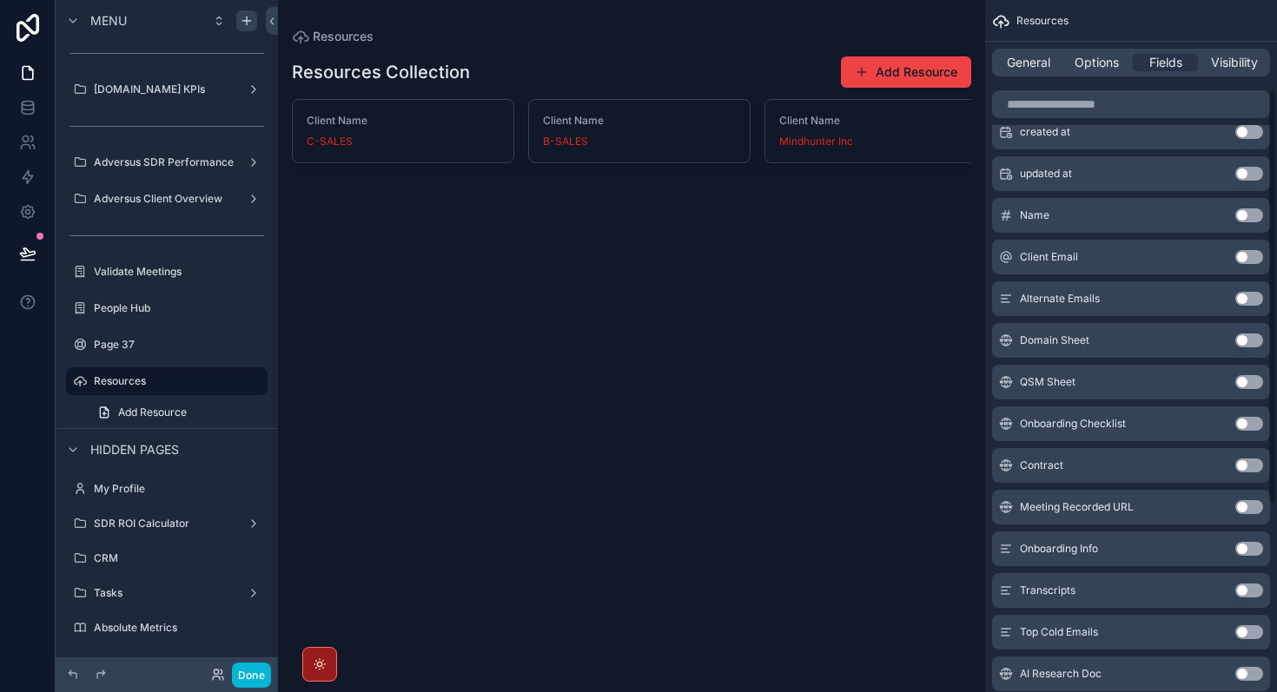
scroll to position [171, 0]
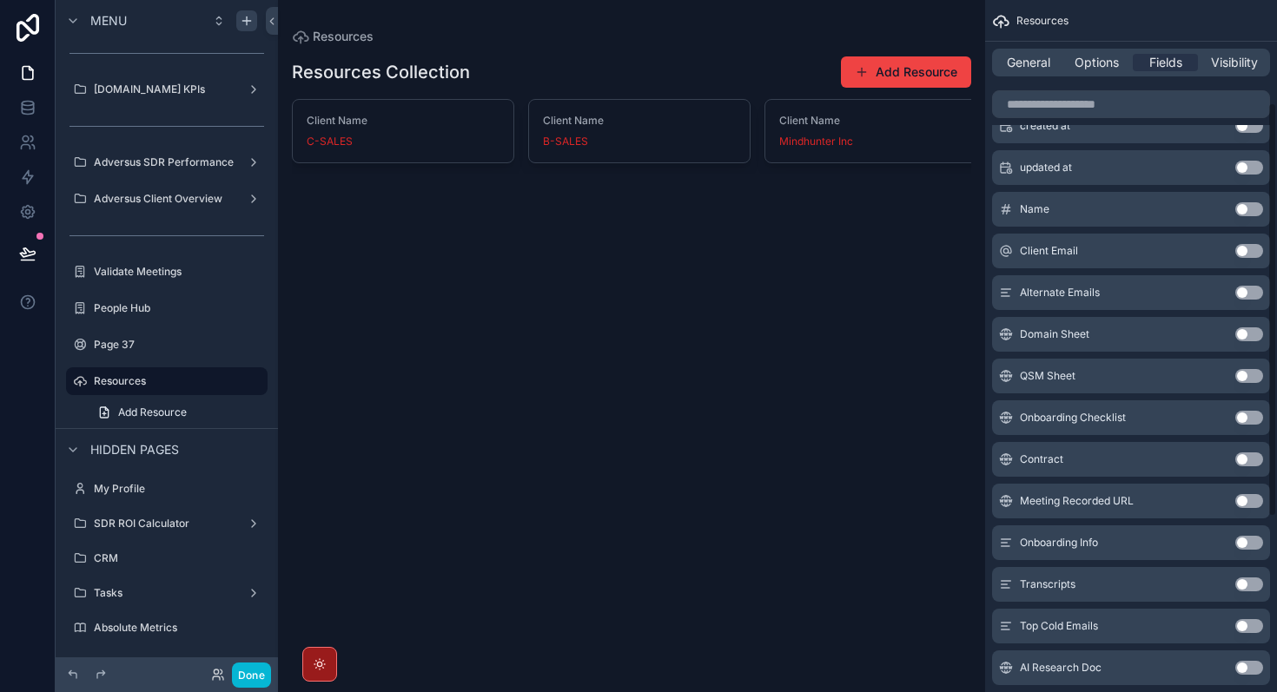
click at [1244, 372] on button "Use setting" at bounding box center [1249, 376] width 28 height 14
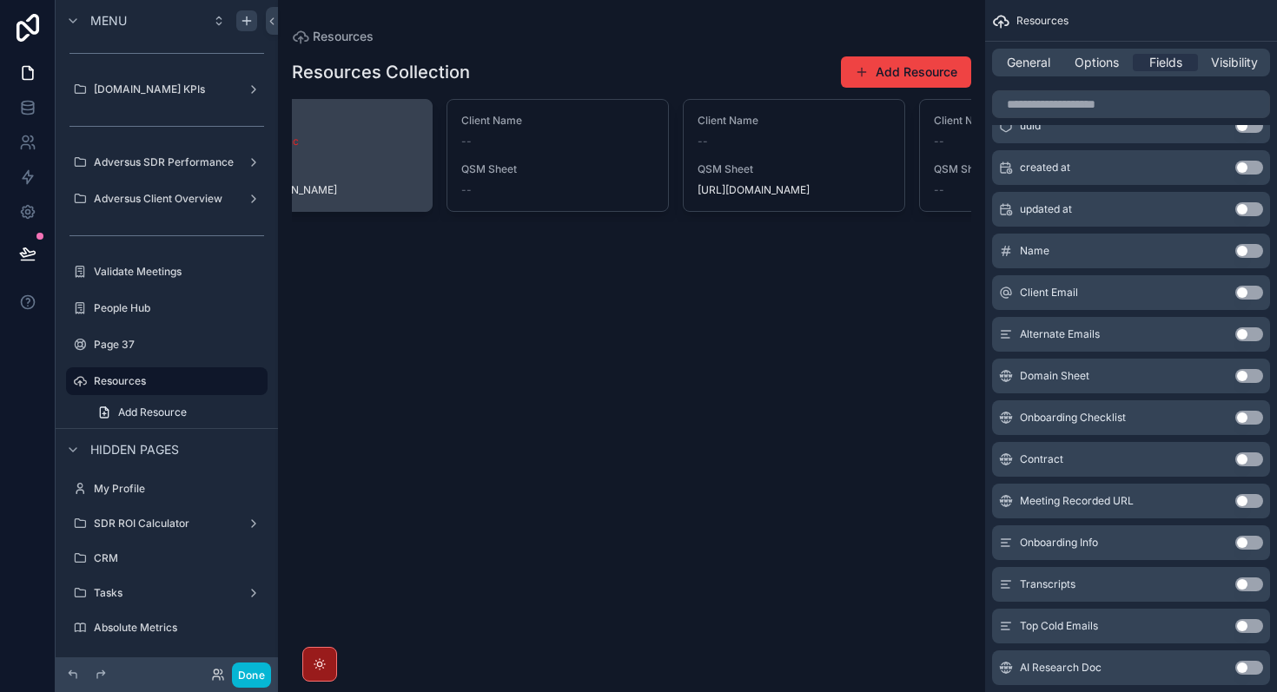
scroll to position [0, 0]
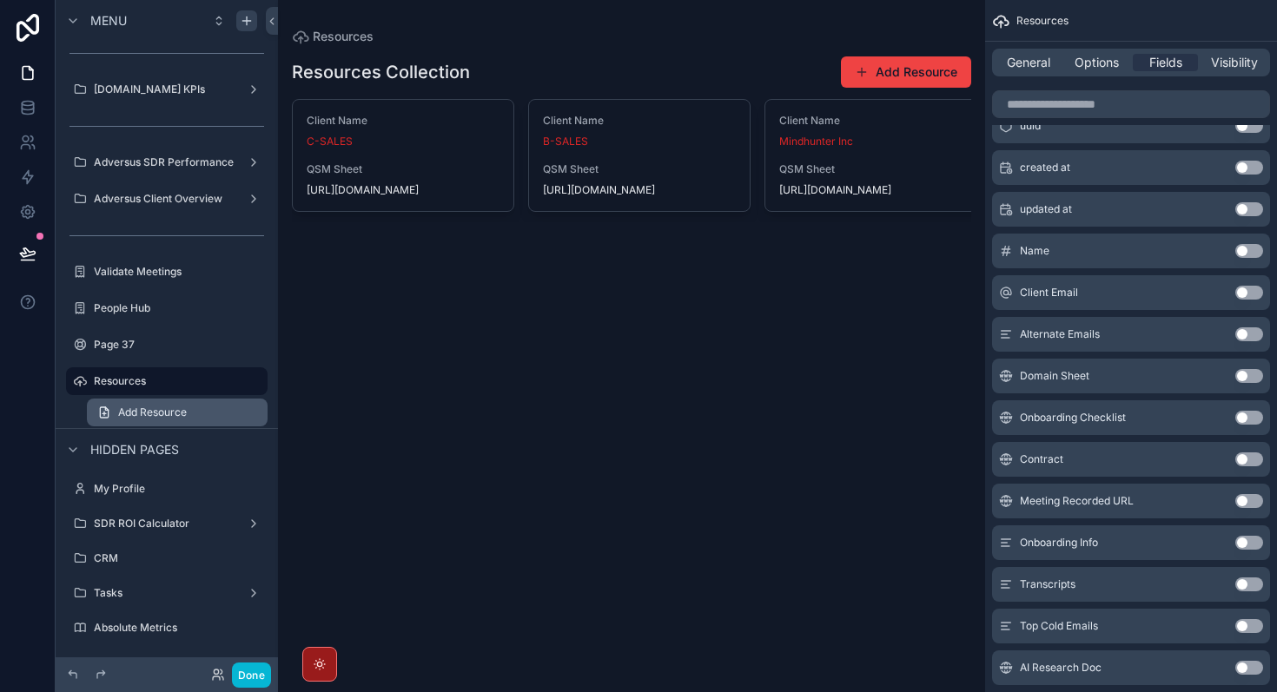
click at [177, 413] on span "Add Resource" at bounding box center [152, 413] width 69 height 14
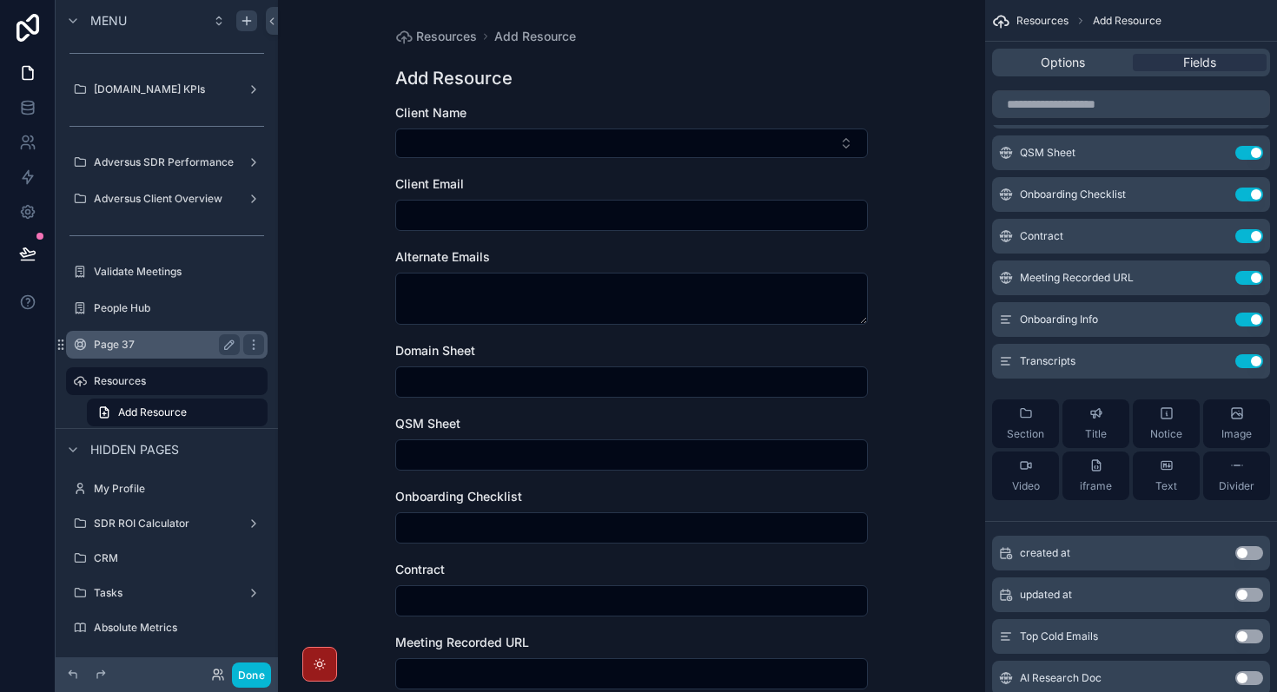
click at [129, 341] on label "Page 37" at bounding box center [163, 345] width 139 height 14
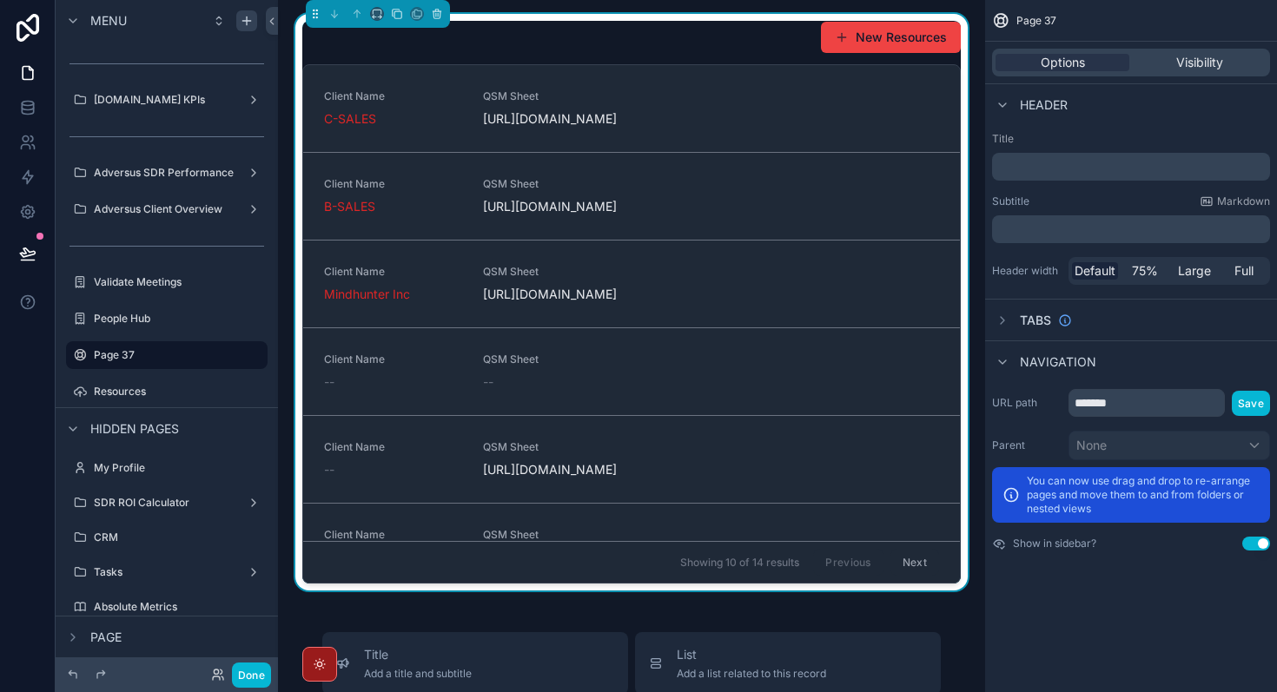
click at [1061, 178] on div "﻿" at bounding box center [1131, 167] width 278 height 28
click at [1068, 162] on p "﻿" at bounding box center [1132, 166] width 267 height 17
click at [1064, 134] on label "Title" at bounding box center [1131, 139] width 278 height 14
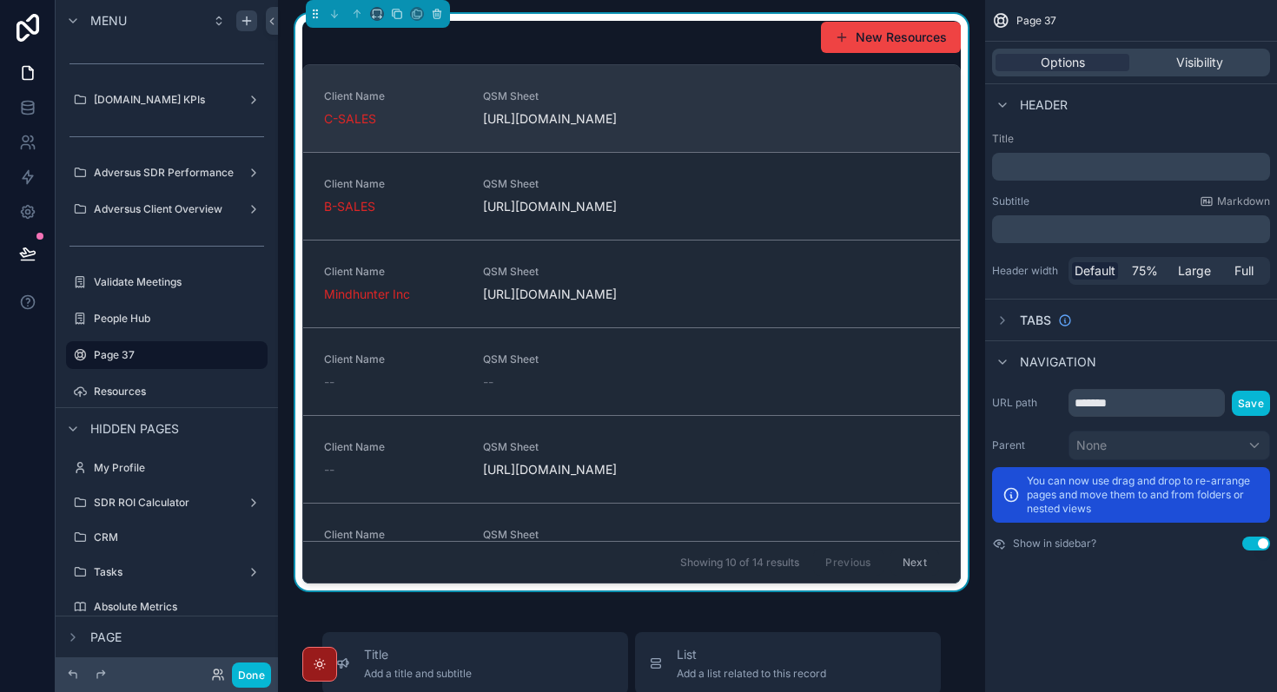
click at [701, 128] on div "Client Name C-SALES QSM Sheet [URL][DOMAIN_NAME]" at bounding box center [631, 108] width 615 height 38
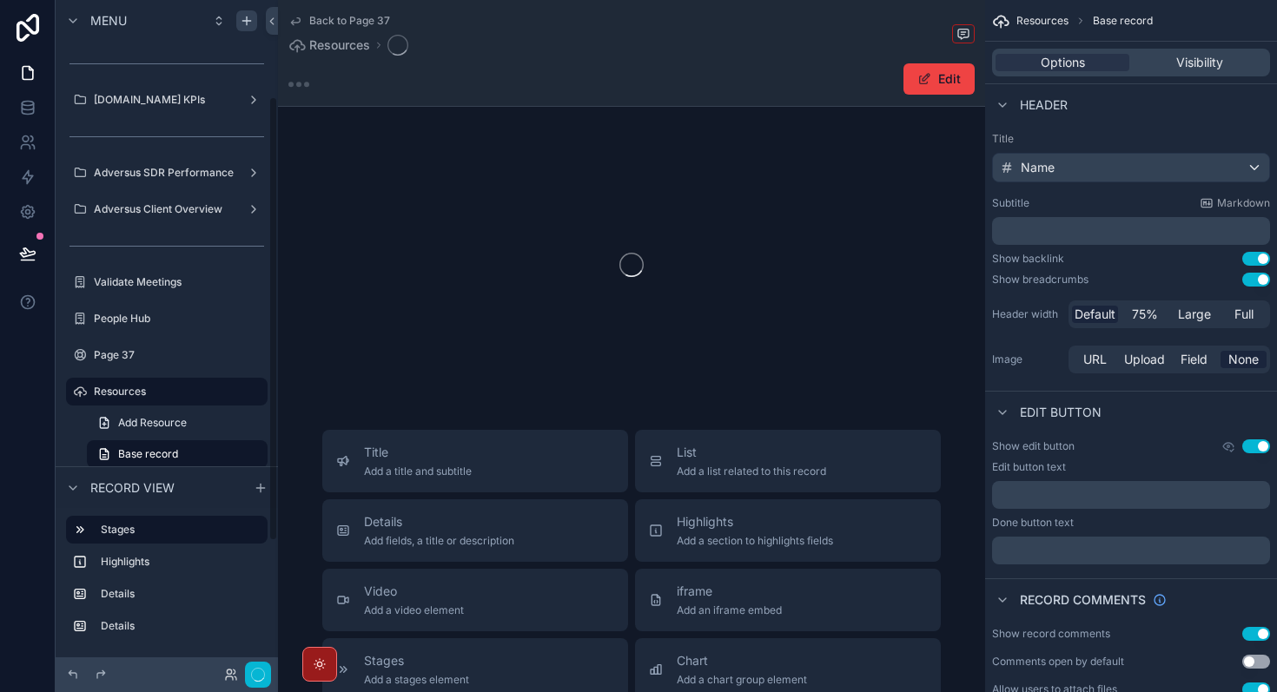
scroll to position [145, 0]
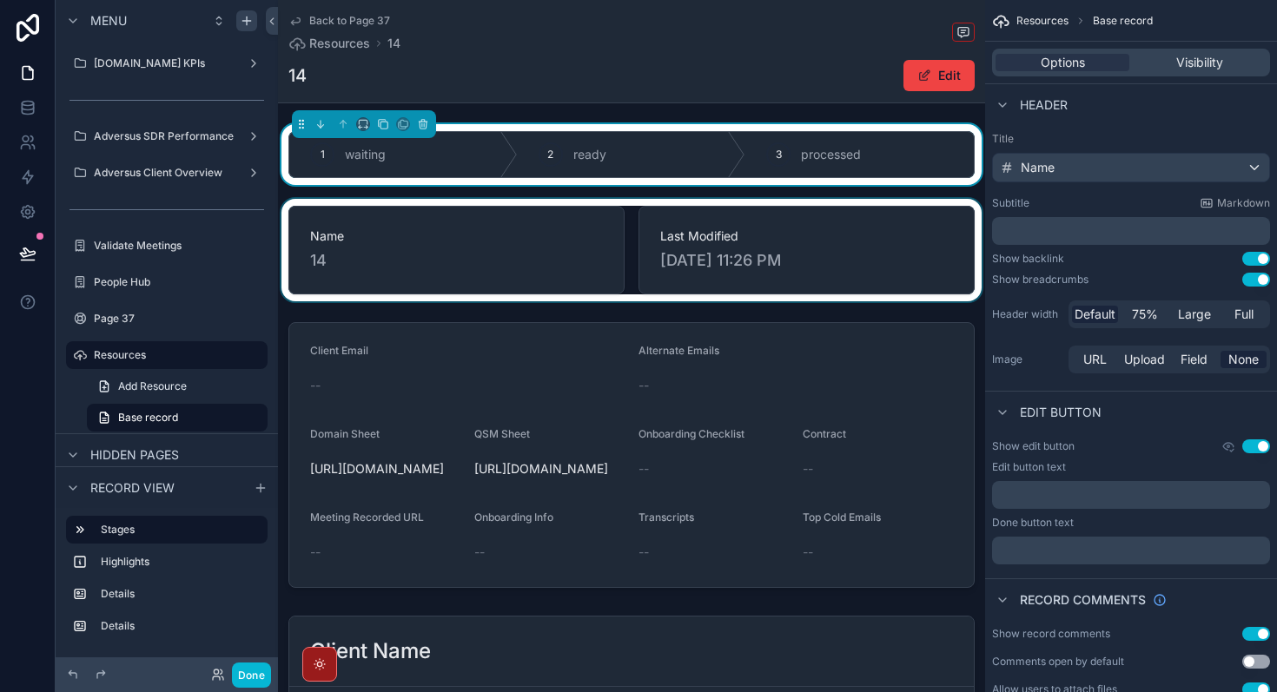
click at [455, 267] on div "scrollable content" at bounding box center [631, 250] width 707 height 102
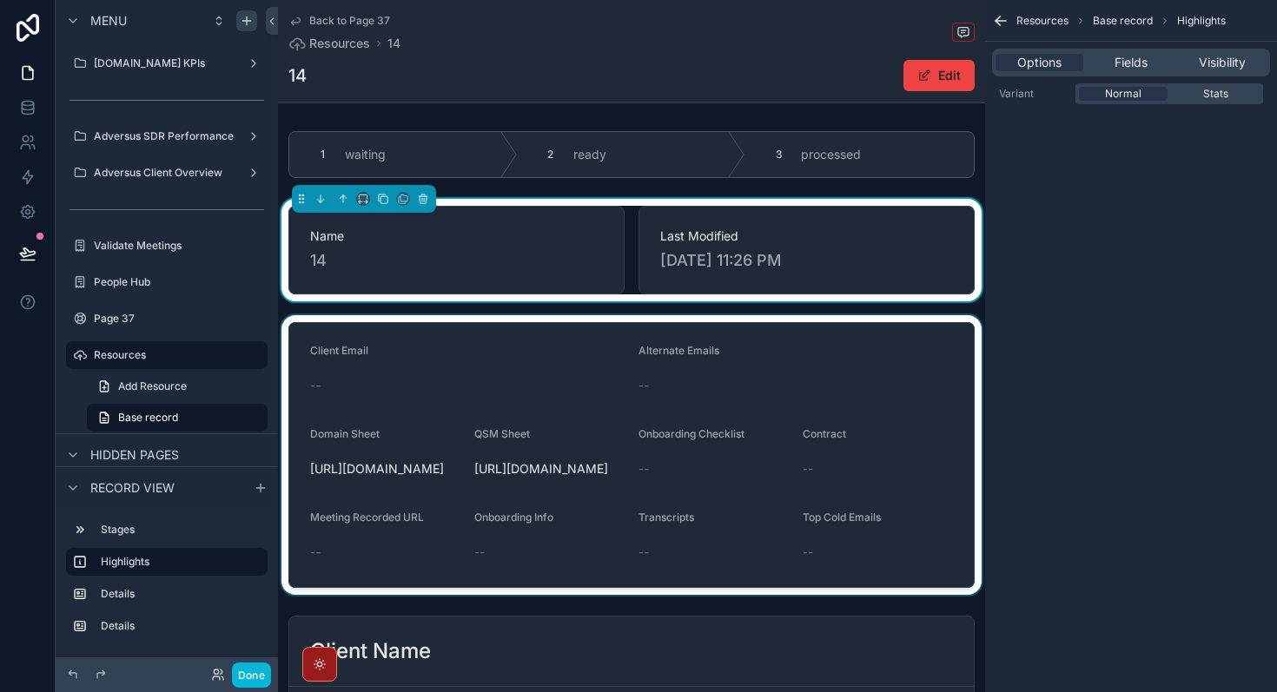
click at [563, 413] on div "scrollable content" at bounding box center [631, 455] width 707 height 280
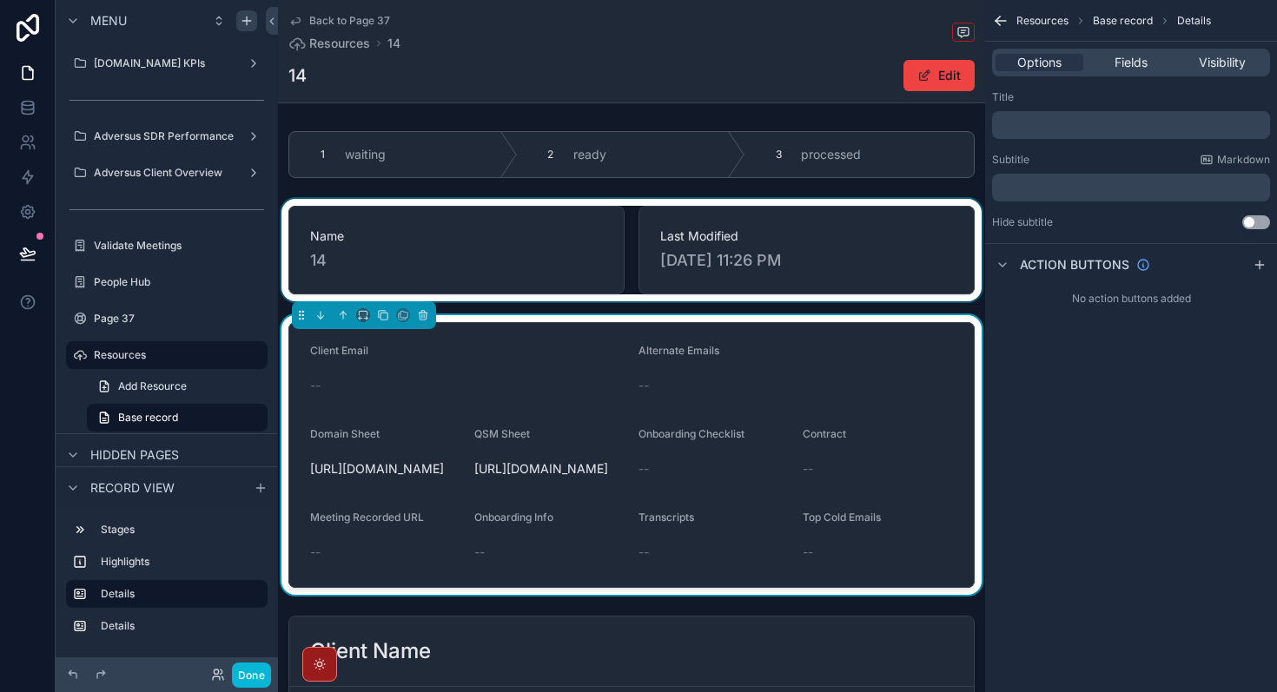
click at [763, 261] on div "scrollable content" at bounding box center [631, 250] width 707 height 102
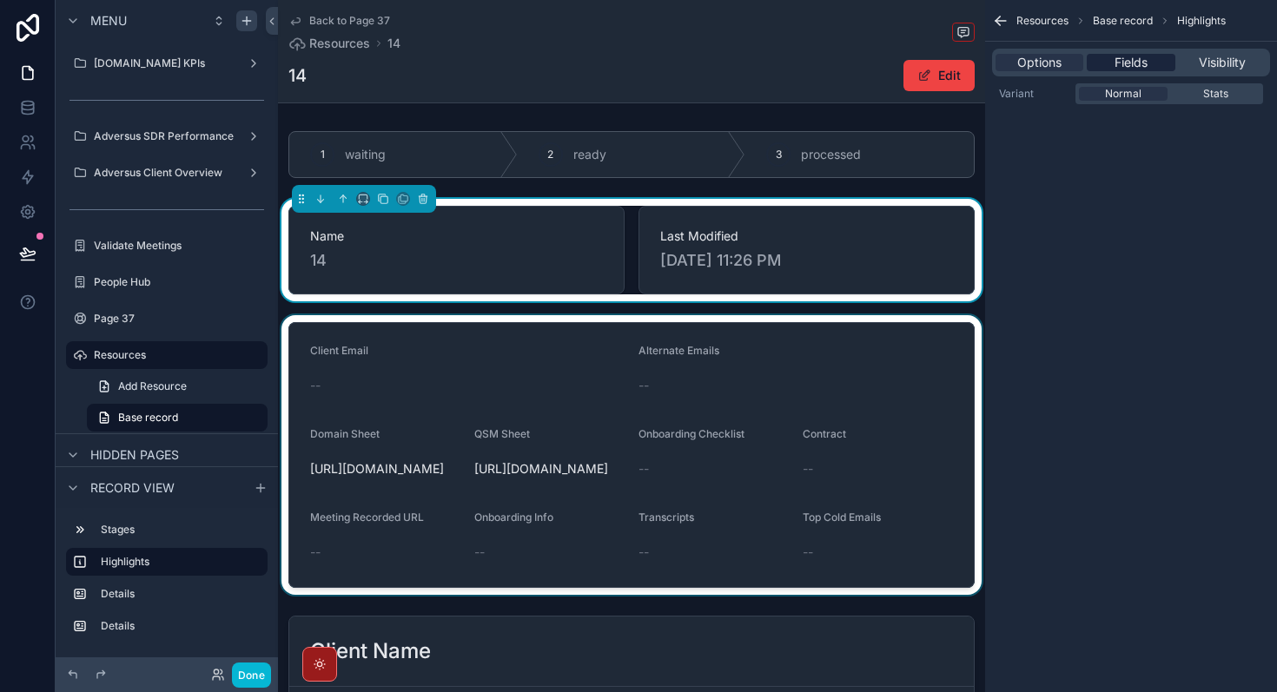
click at [1121, 61] on span "Fields" at bounding box center [1130, 62] width 33 height 17
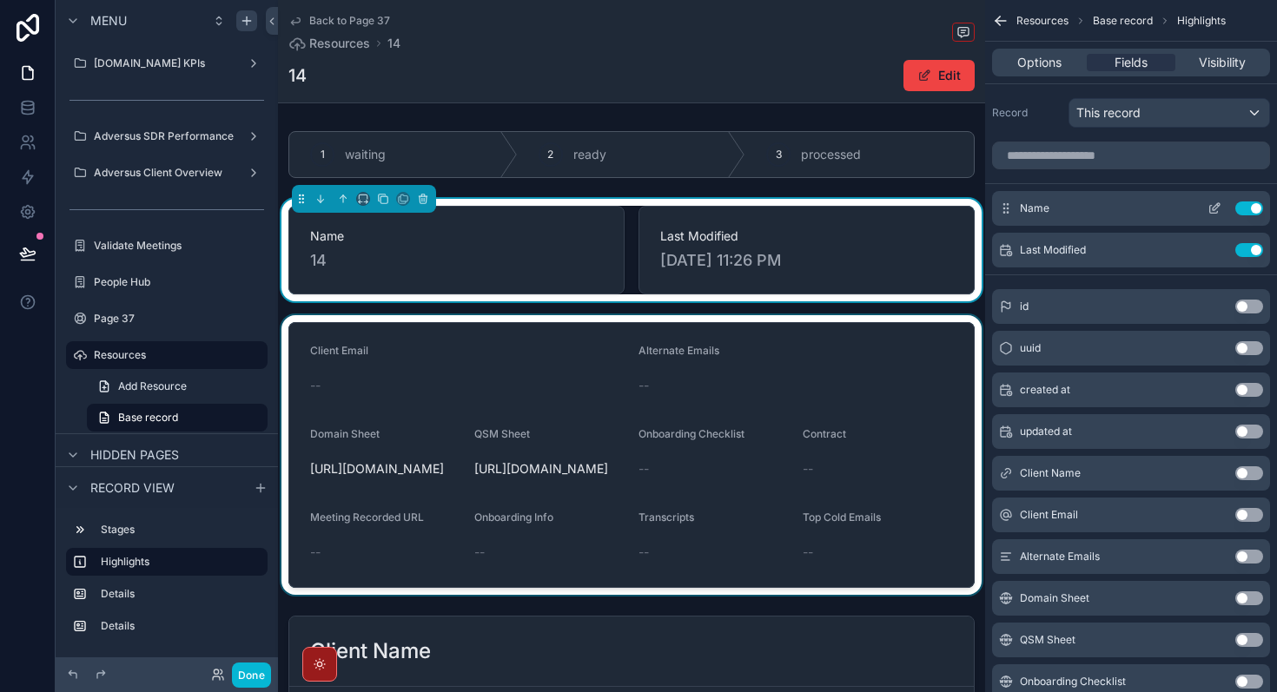
click at [1257, 206] on button "Use setting" at bounding box center [1249, 208] width 28 height 14
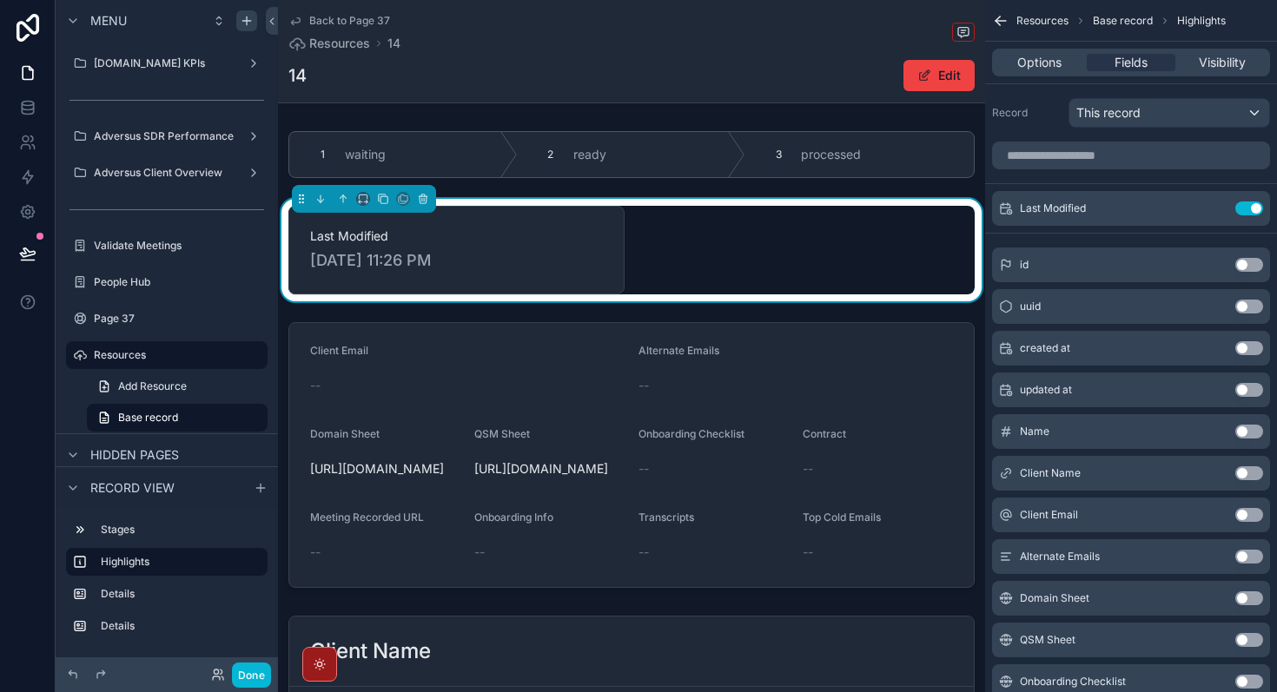
click at [1240, 472] on button "Use setting" at bounding box center [1249, 473] width 28 height 14
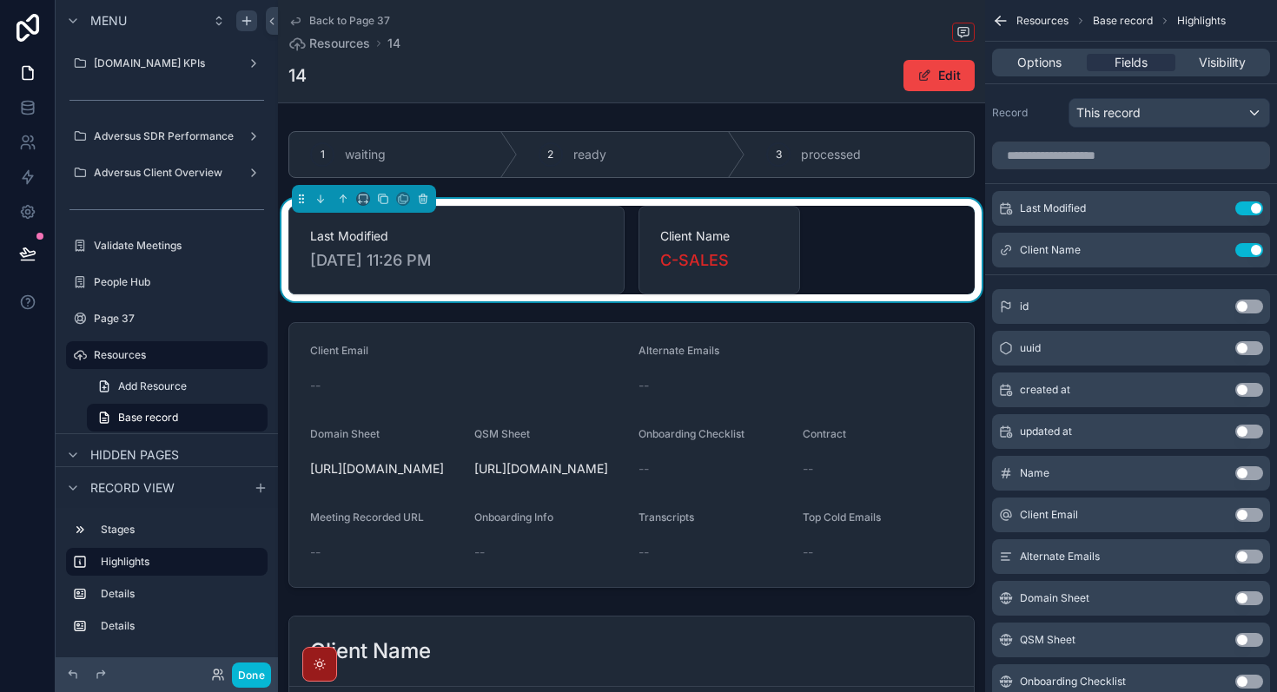
drag, startPoint x: 538, startPoint y: 254, endPoint x: 743, endPoint y: 244, distance: 205.2
click at [743, 244] on div "Last Modified [DATE] 11:26 PM Client Name C-SALES" at bounding box center [631, 250] width 686 height 89
click at [1214, 211] on icon "scrollable content" at bounding box center [1214, 208] width 14 height 14
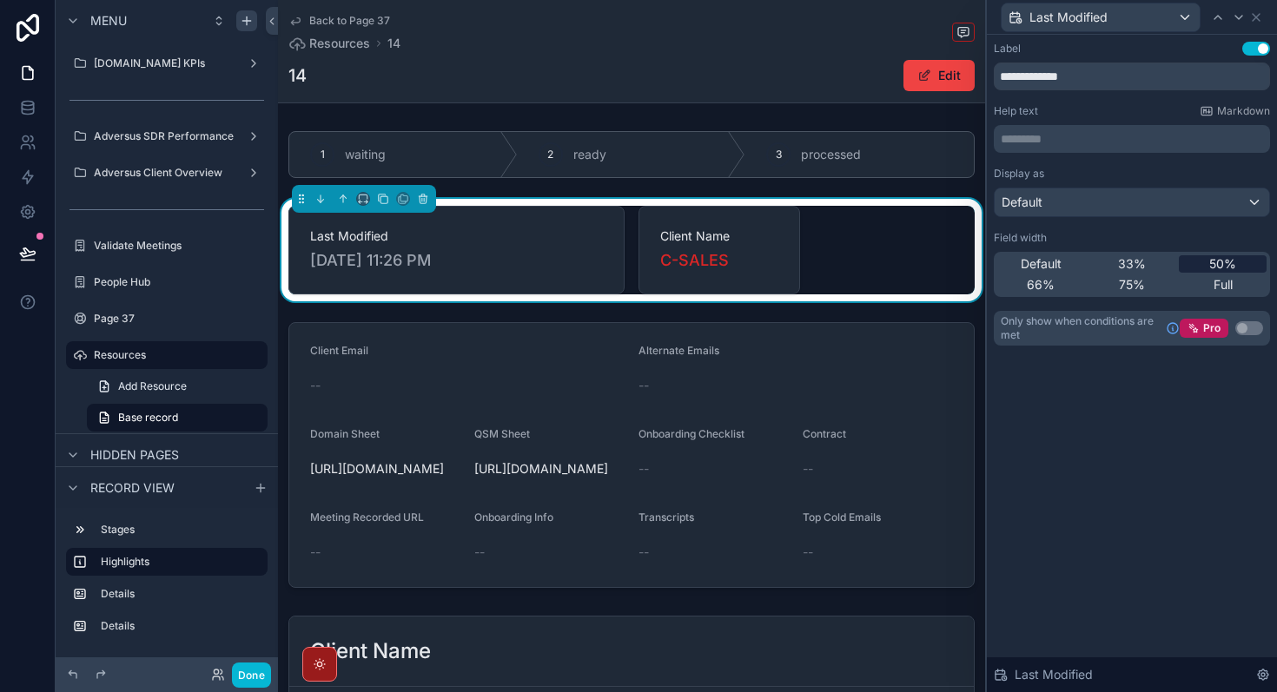
click at [1235, 261] on span "50%" at bounding box center [1222, 263] width 27 height 17
click at [1225, 283] on span "Full" at bounding box center [1222, 284] width 19 height 17
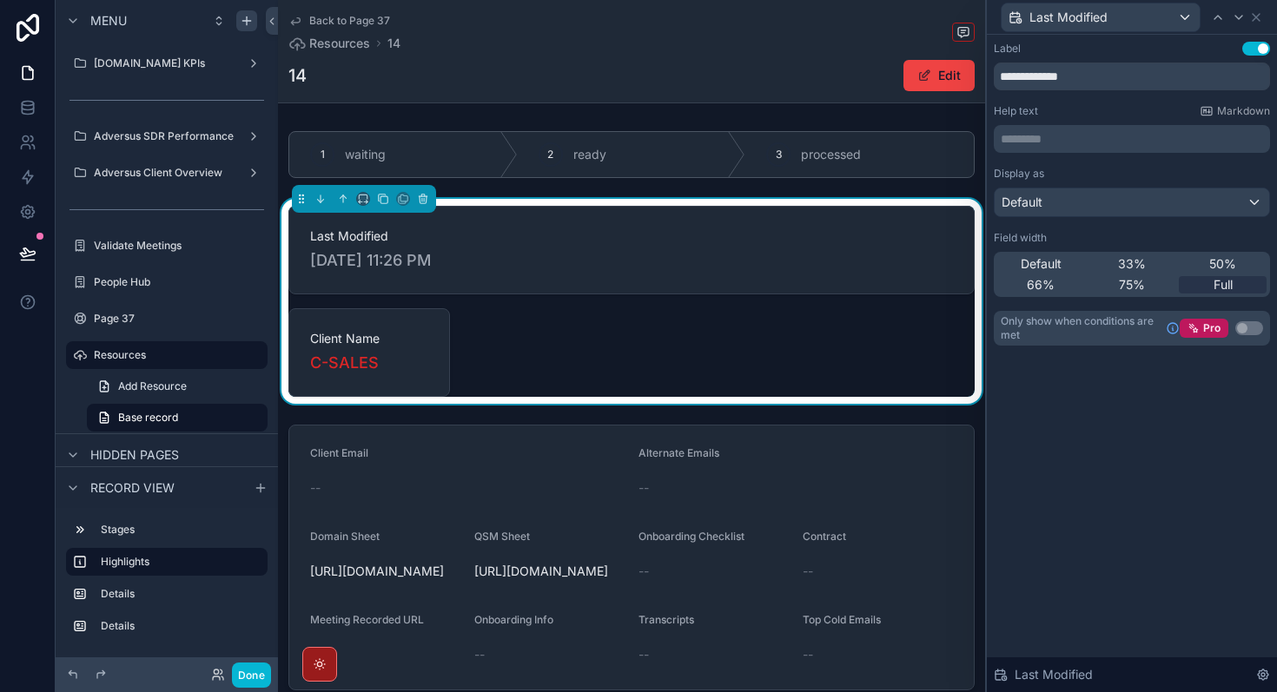
click at [1233, 274] on div "Default 33% 50% 66% 75% Full" at bounding box center [1132, 274] width 276 height 45
click at [1237, 267] on div "50%" at bounding box center [1223, 263] width 88 height 17
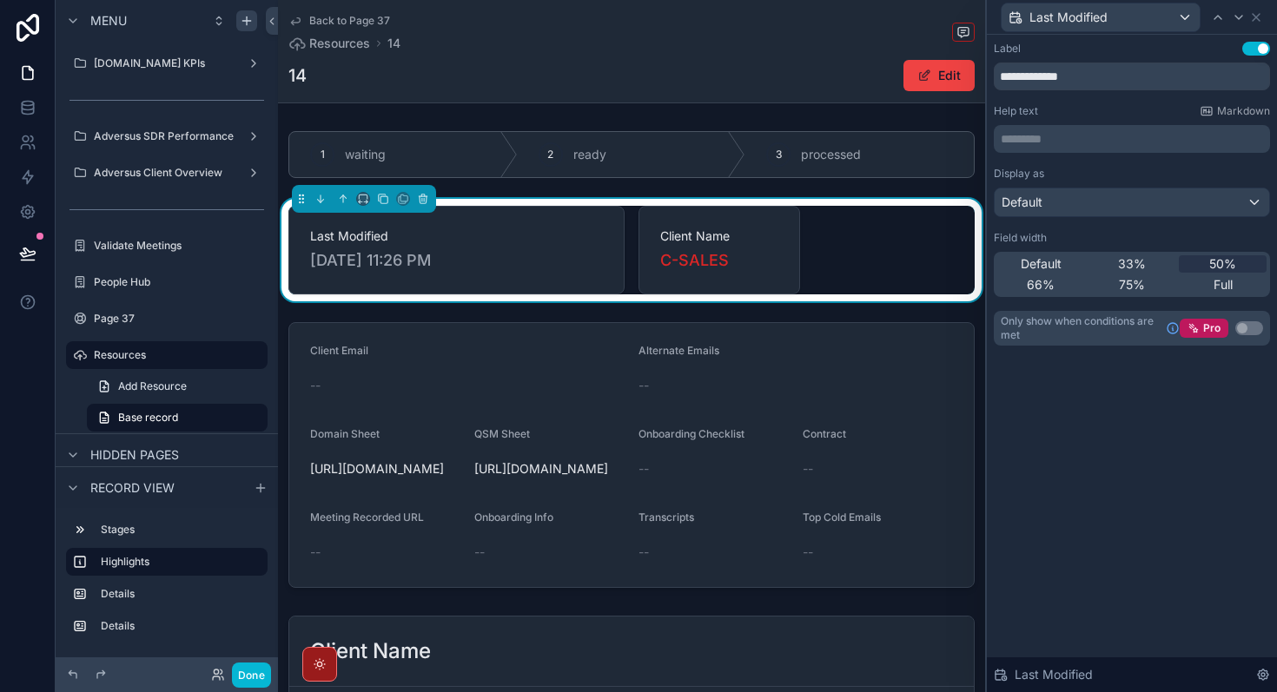
click at [1152, 528] on div "**********" at bounding box center [1132, 363] width 290 height 657
click at [721, 246] on div "Client Name C-SALES" at bounding box center [719, 250] width 118 height 45
click at [1159, 14] on div "Last Modified" at bounding box center [1100, 17] width 198 height 28
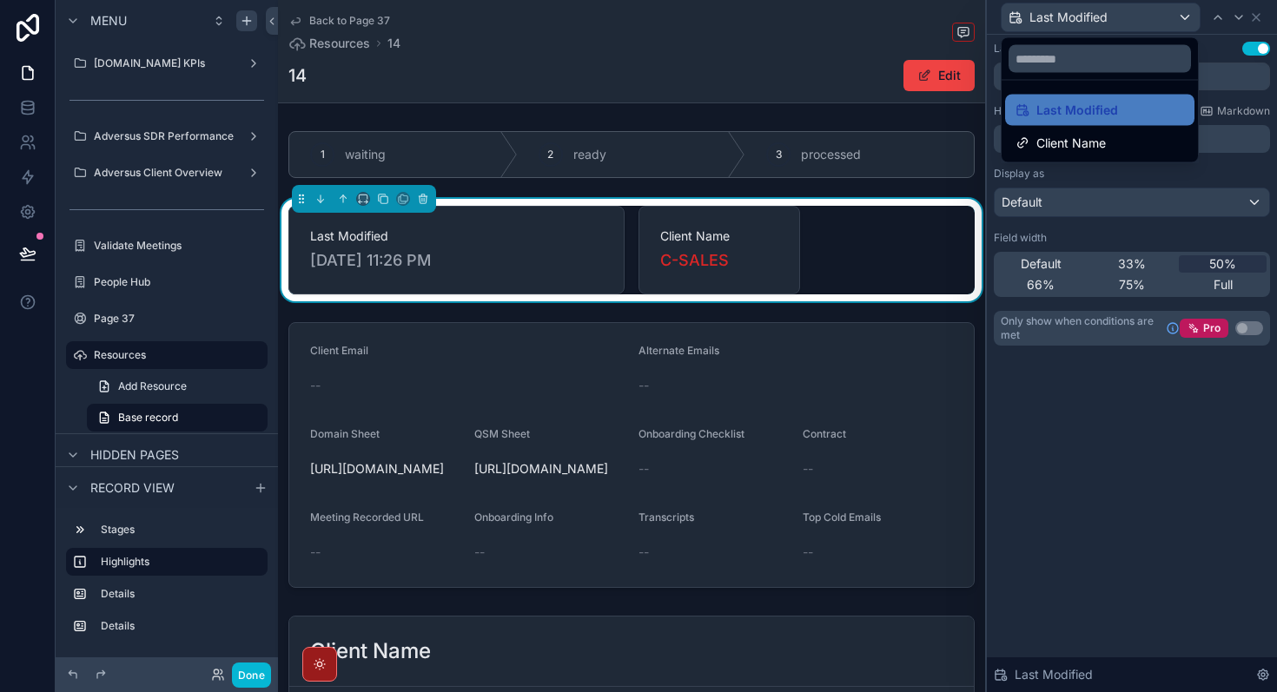
click at [1249, 13] on div at bounding box center [1132, 346] width 290 height 692
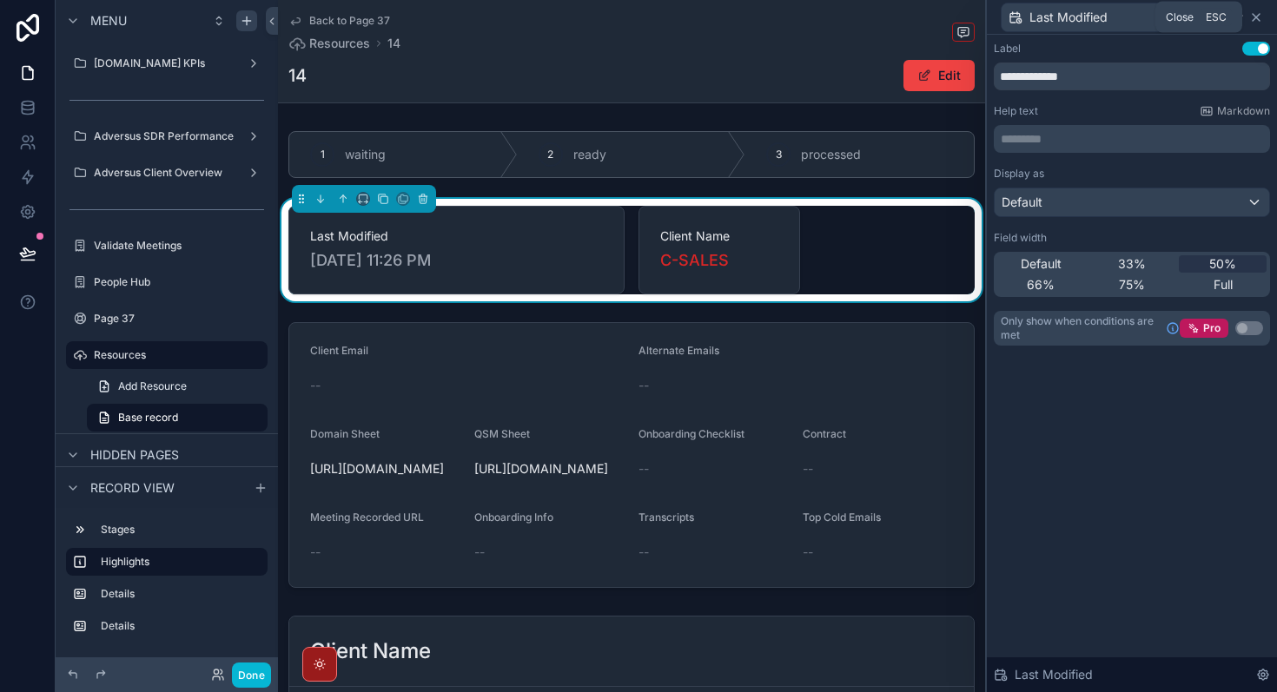
click at [1258, 14] on icon at bounding box center [1255, 17] width 7 height 7
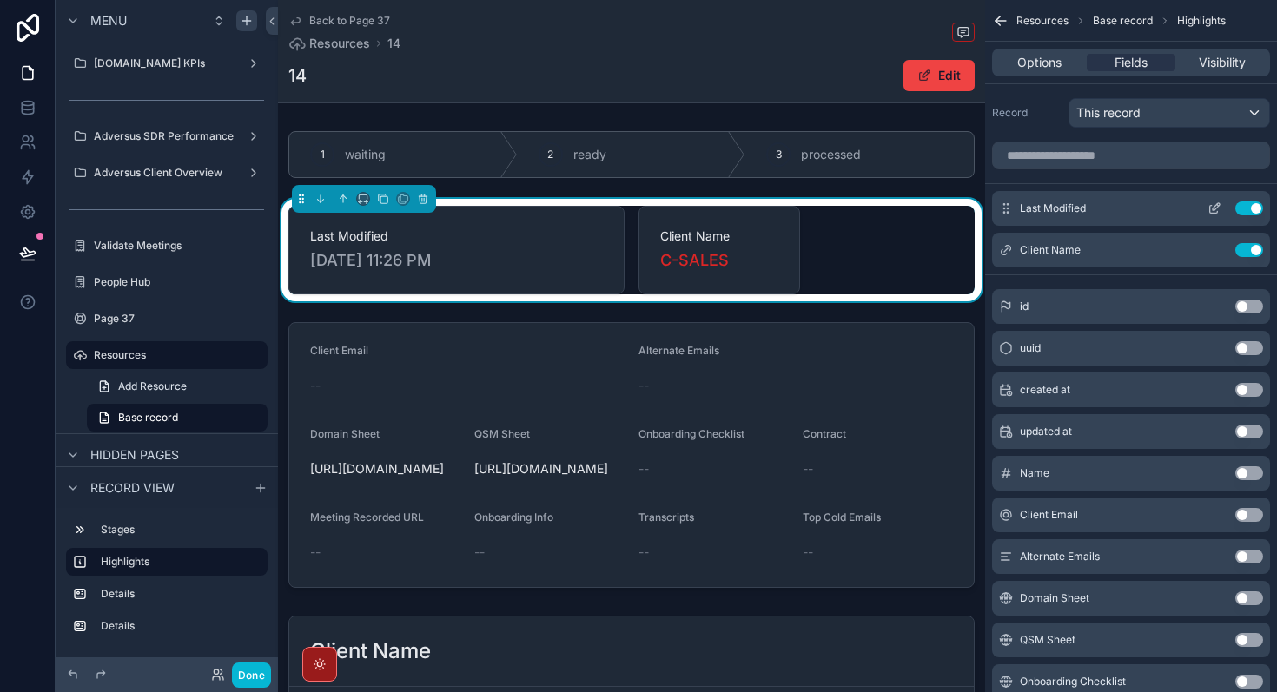
click at [1254, 207] on button "Use setting" at bounding box center [1249, 208] width 28 height 14
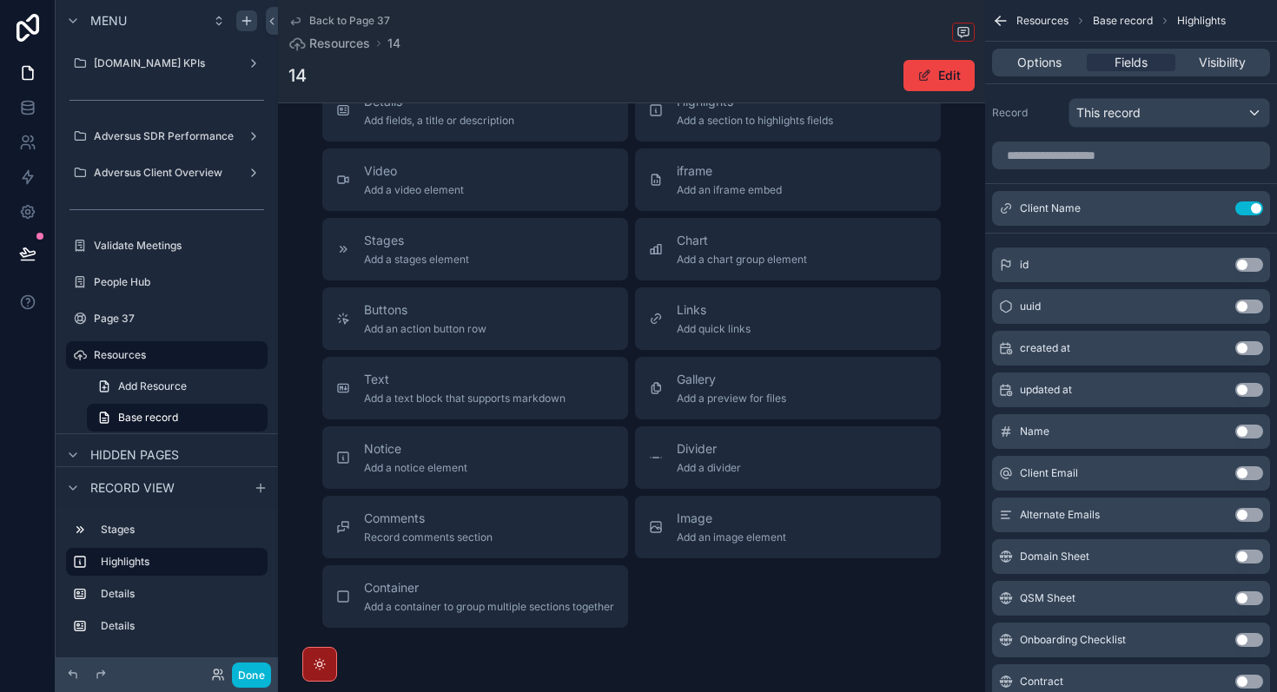
scroll to position [0, 0]
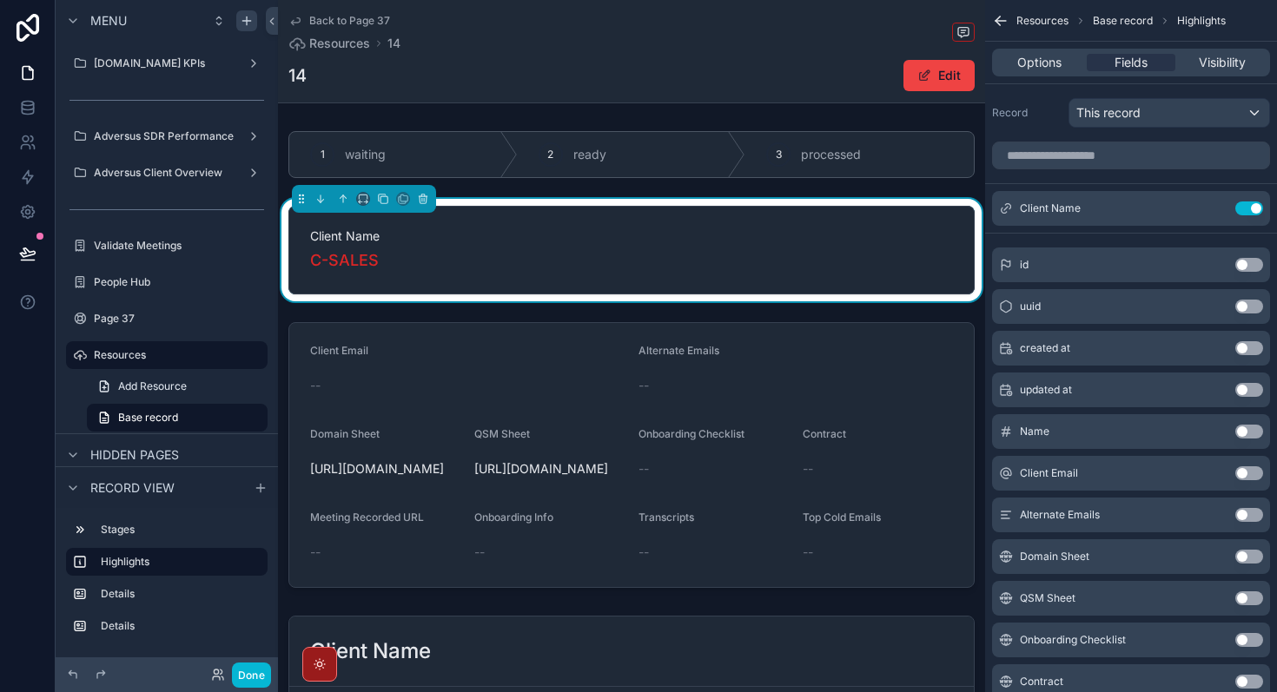
click at [297, 18] on icon "scrollable content" at bounding box center [295, 21] width 9 height 7
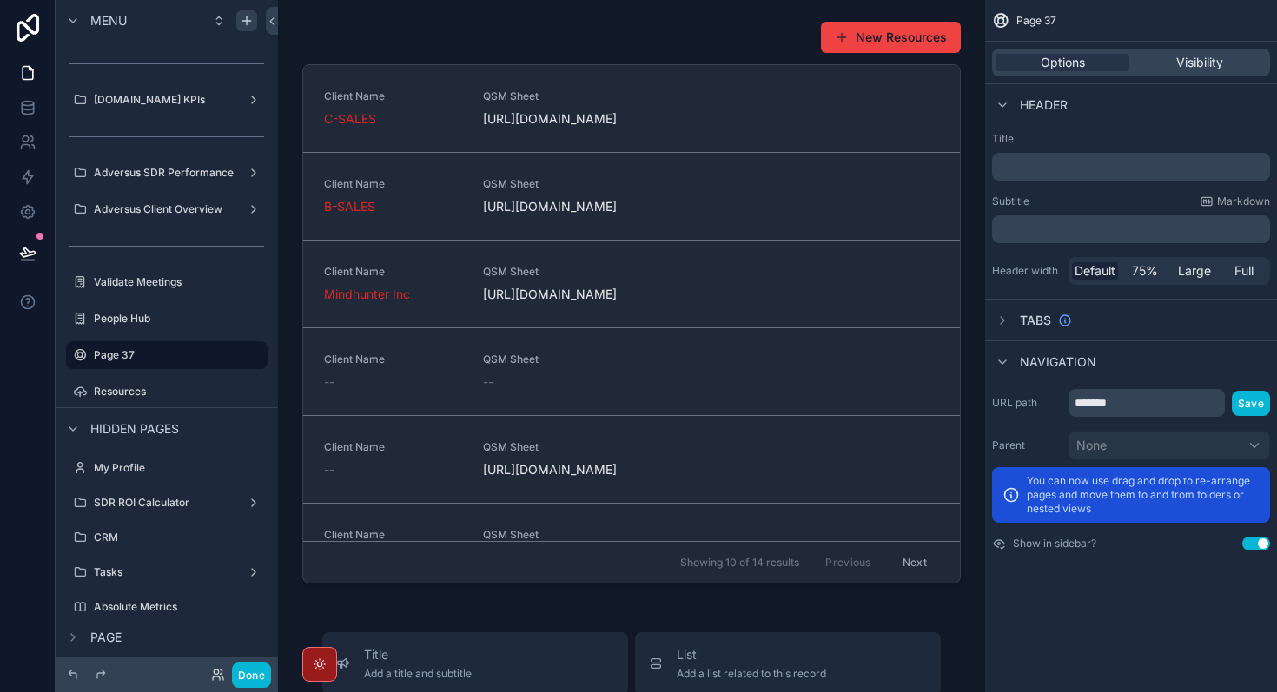
click at [1136, 129] on div "Title ﻿ Subtitle Markdown ﻿ Header width Default 75% Large Full" at bounding box center [1131, 208] width 292 height 167
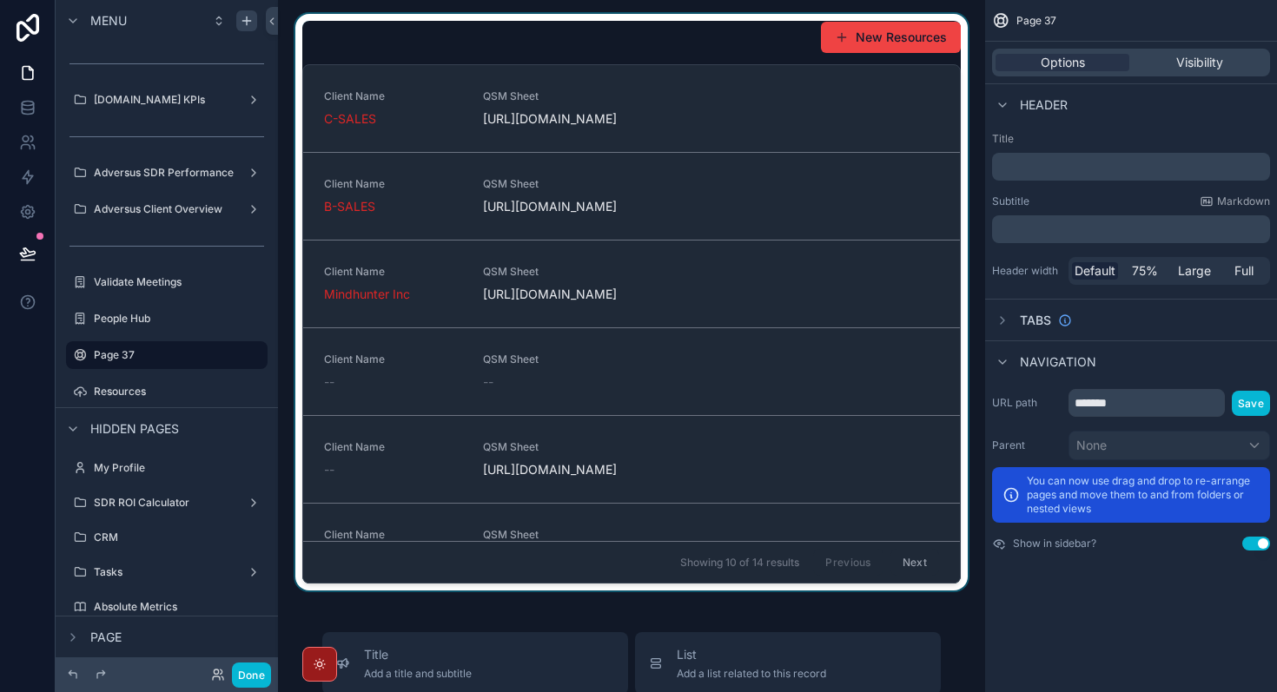
click at [708, 69] on div "scrollable content" at bounding box center [631, 302] width 679 height 577
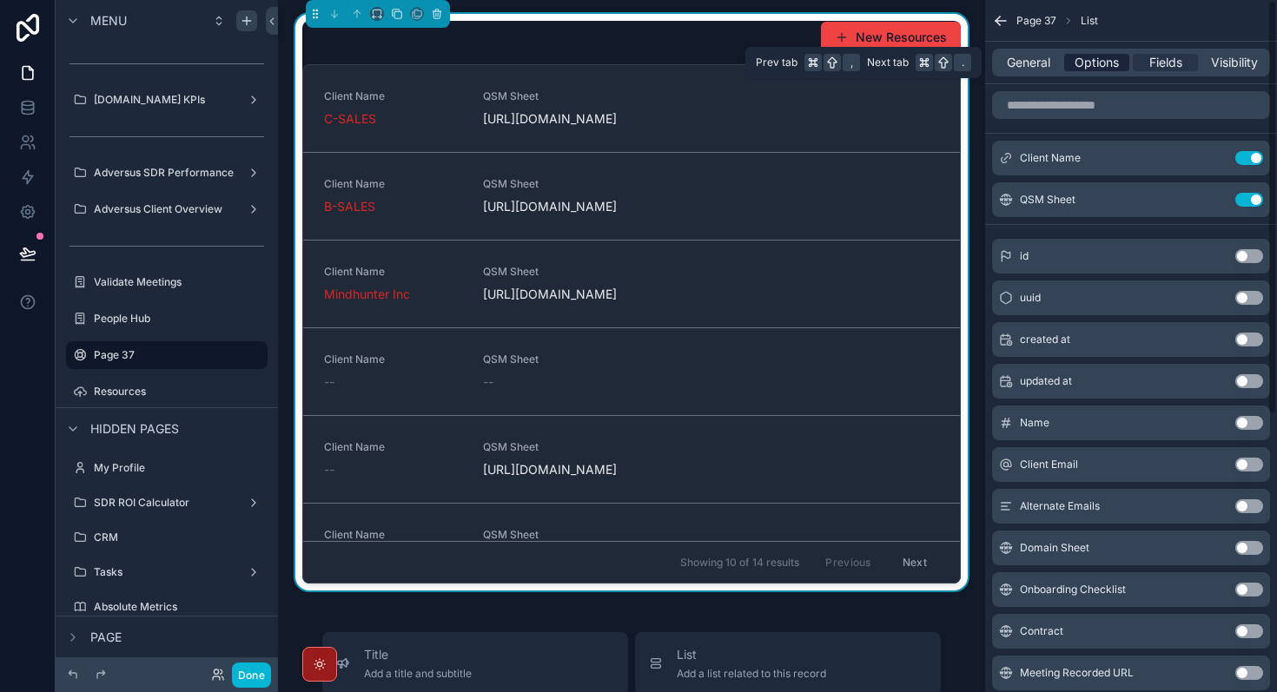
click at [1097, 59] on span "Options" at bounding box center [1096, 62] width 44 height 17
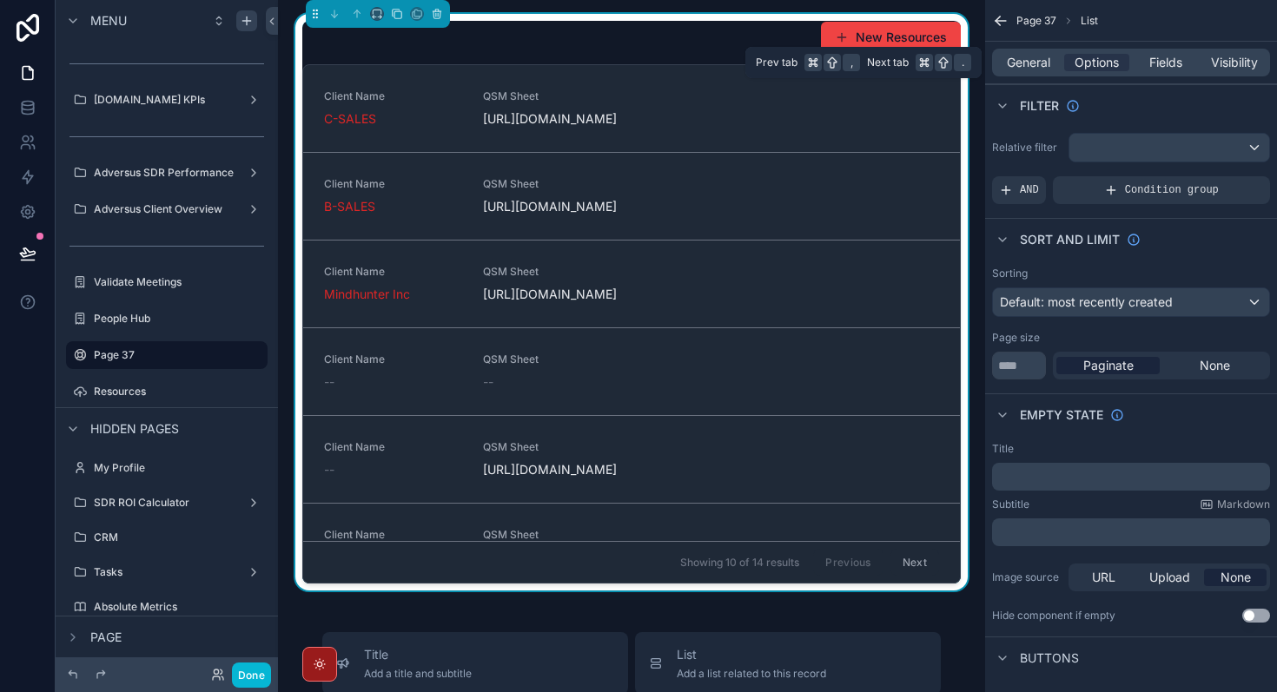
click at [1020, 78] on div "General Options Fields Visibility" at bounding box center [1131, 63] width 292 height 42
click at [1035, 60] on span "General" at bounding box center [1028, 62] width 43 height 17
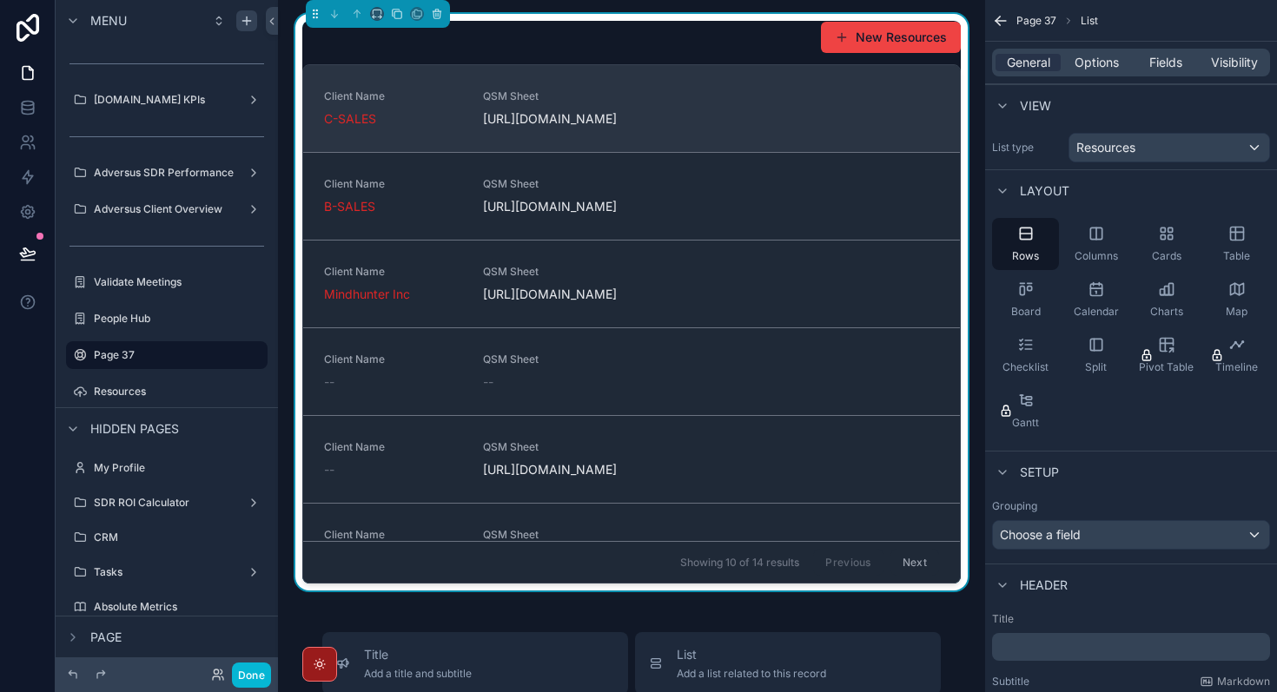
click at [570, 128] on span "[URL][DOMAIN_NAME]" at bounding box center [552, 118] width 138 height 17
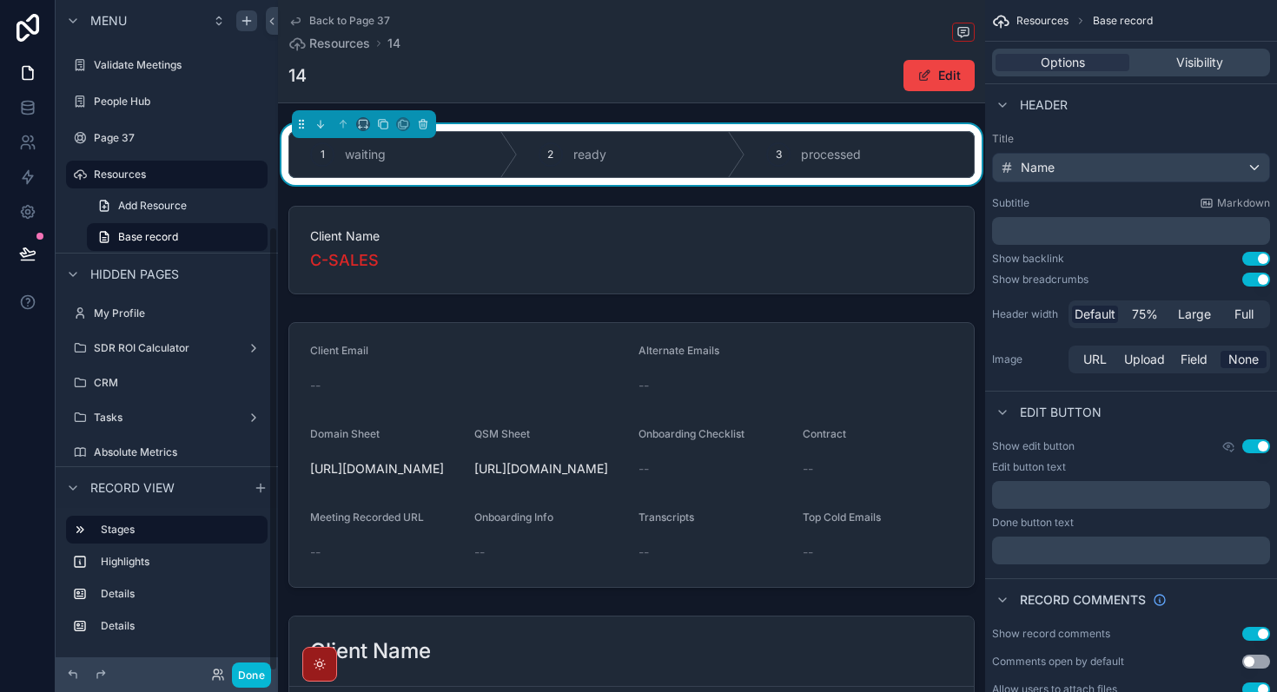
scroll to position [341, 0]
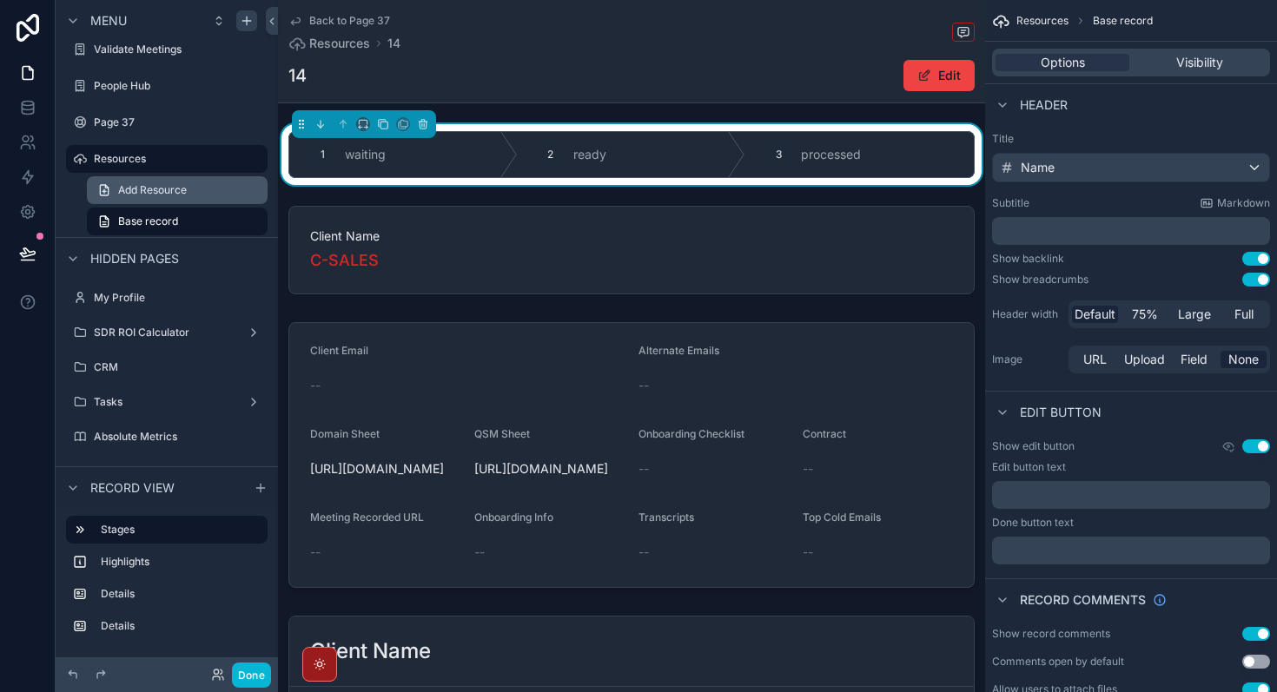
click at [175, 192] on span "Add Resource" at bounding box center [152, 190] width 69 height 14
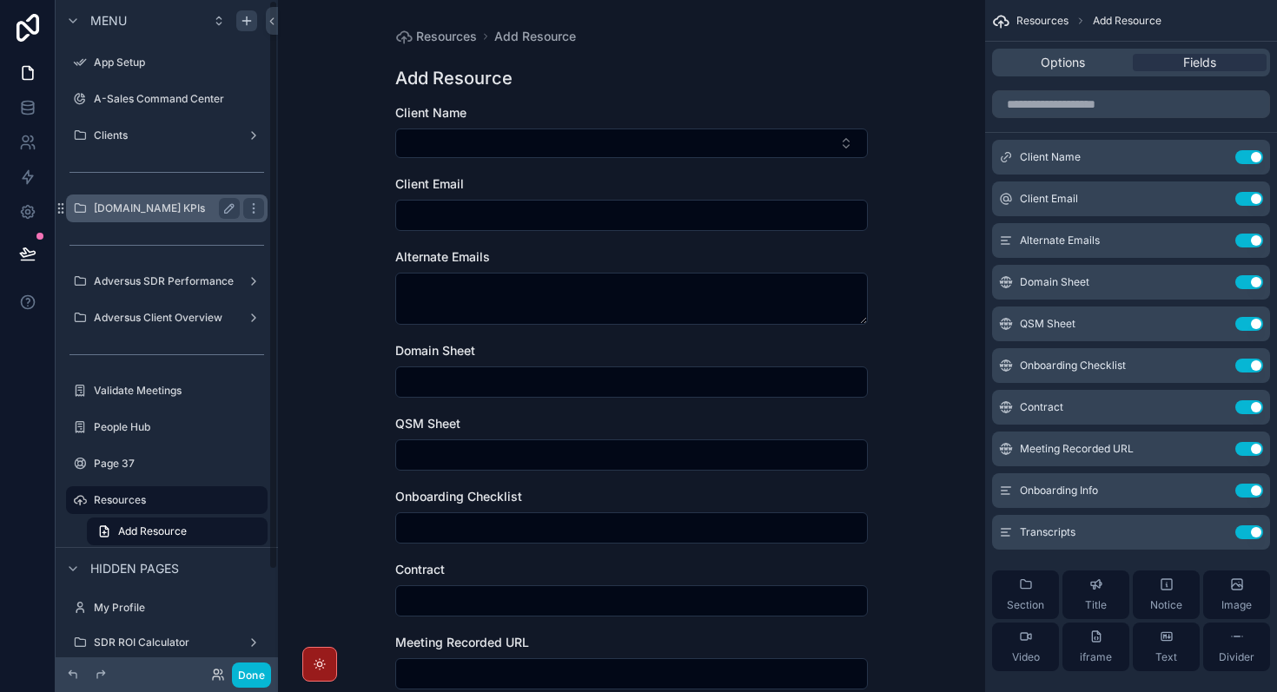
scroll to position [119, 0]
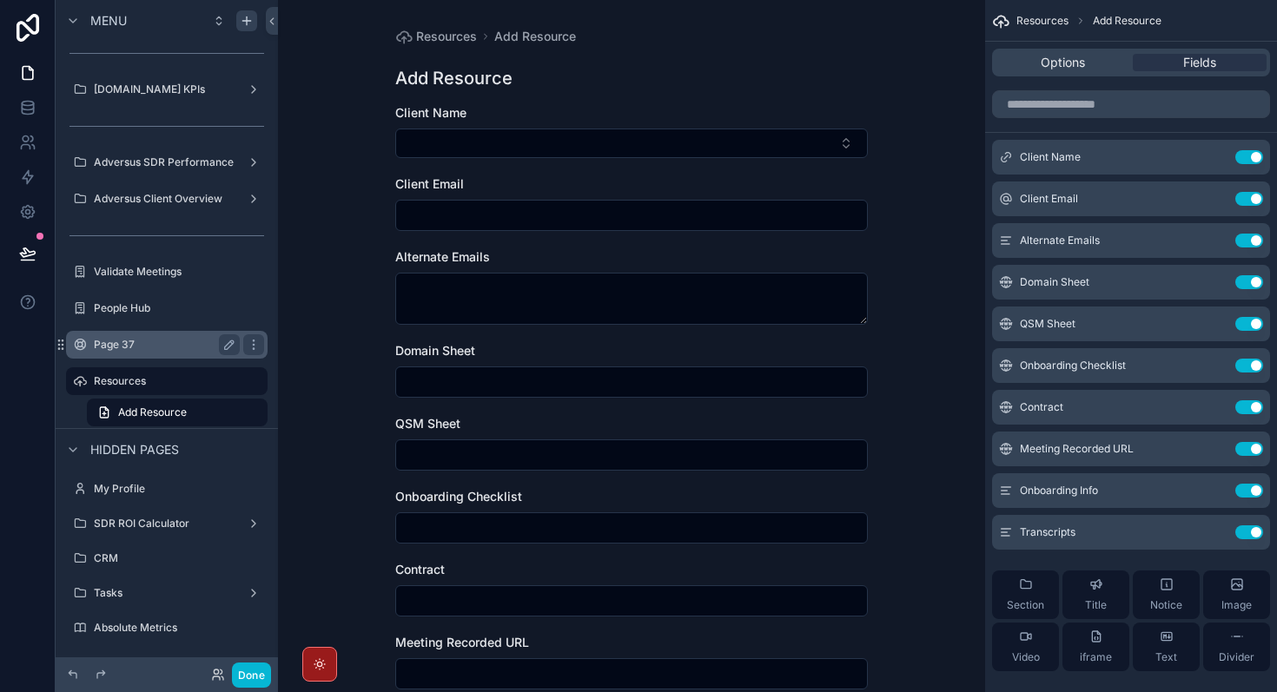
click at [152, 339] on label "Page 37" at bounding box center [163, 345] width 139 height 14
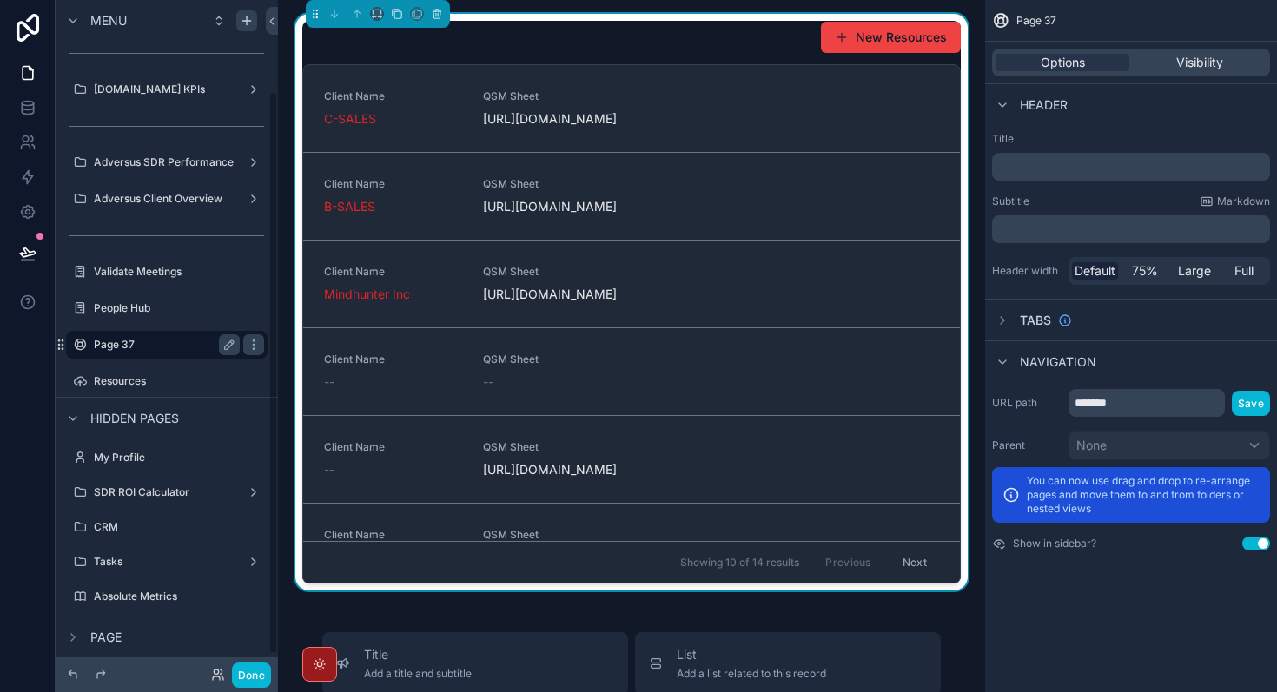
scroll to position [109, 0]
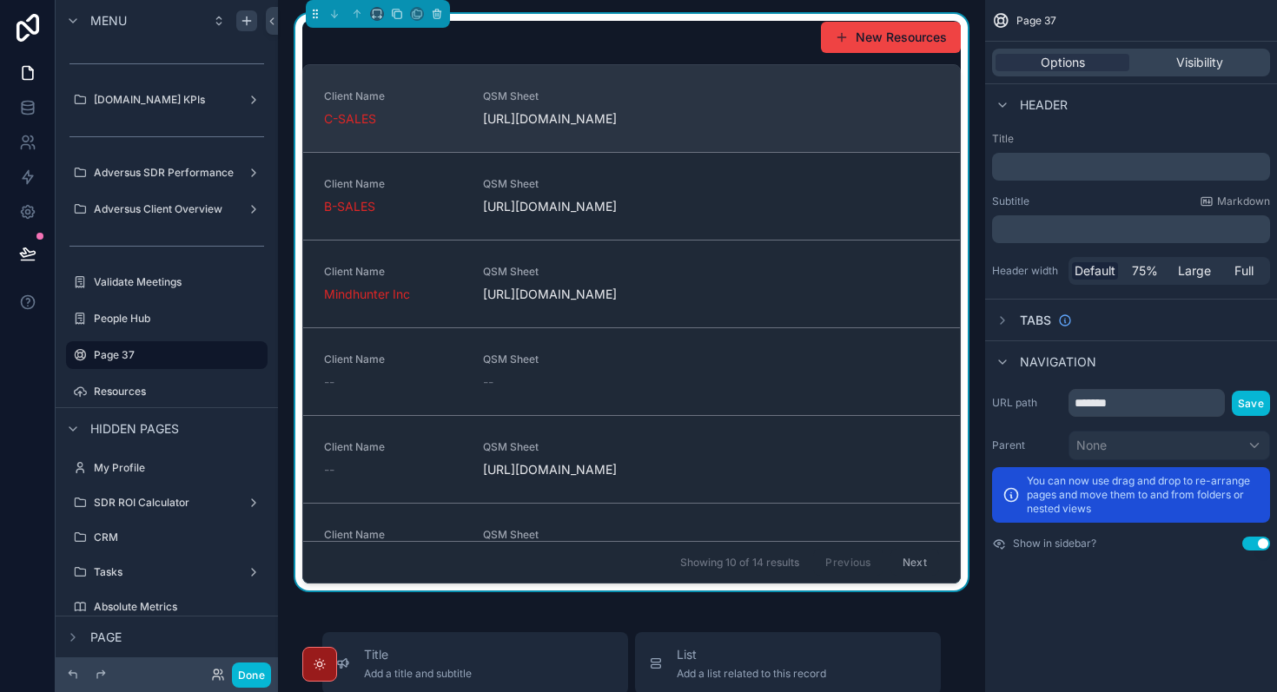
click at [593, 128] on span "[URL][DOMAIN_NAME]" at bounding box center [552, 118] width 138 height 17
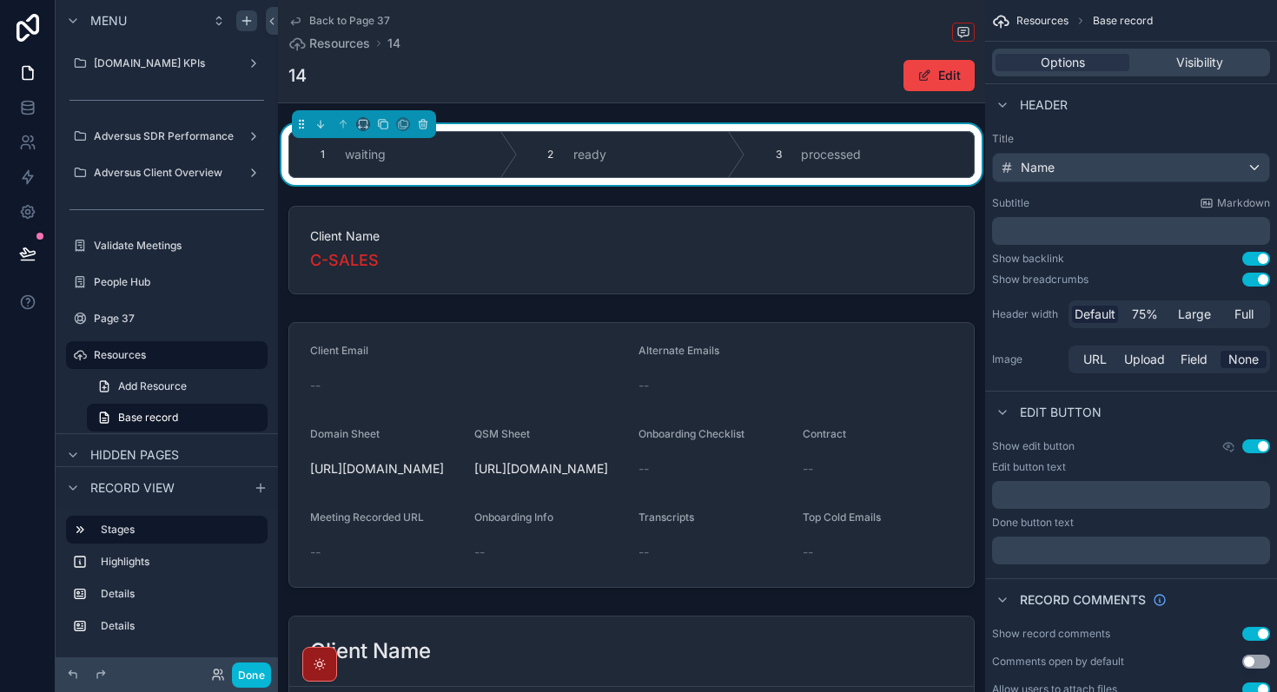
click at [303, 23] on link "Back to Page 37" at bounding box center [339, 21] width 102 height 14
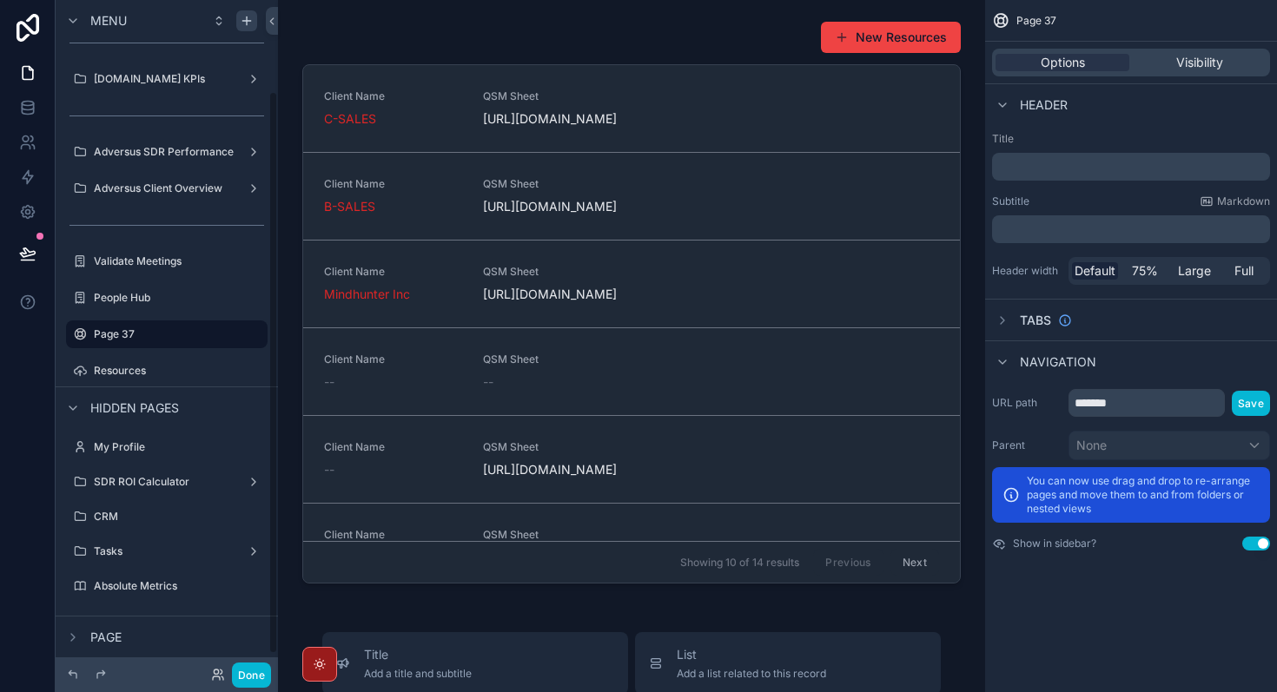
scroll to position [109, 0]
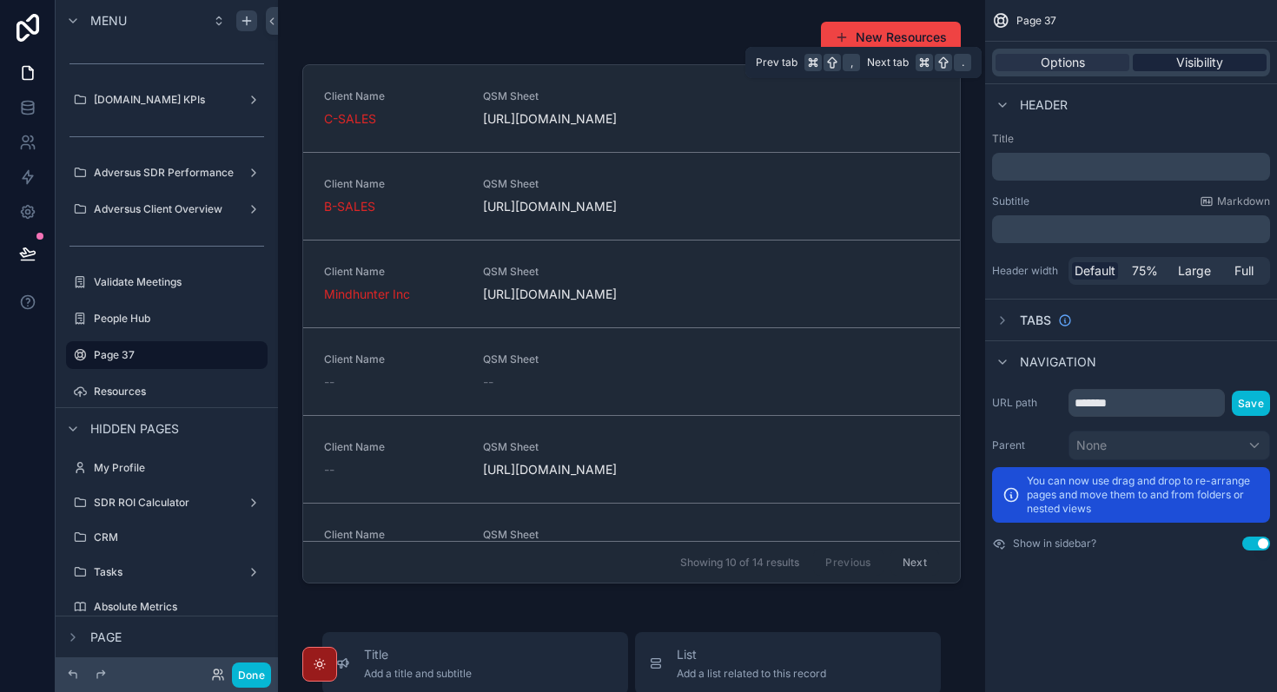
click at [1177, 67] on span "Visibility" at bounding box center [1199, 62] width 47 height 17
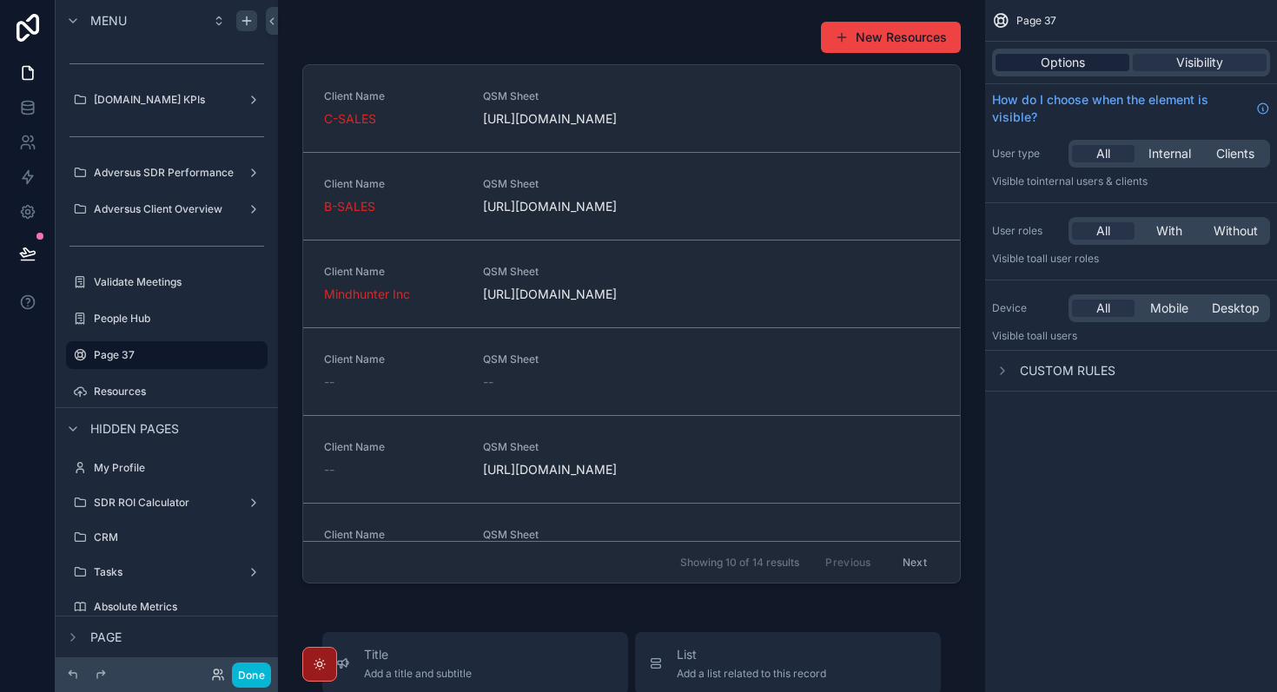
click at [1067, 70] on span "Options" at bounding box center [1062, 62] width 44 height 17
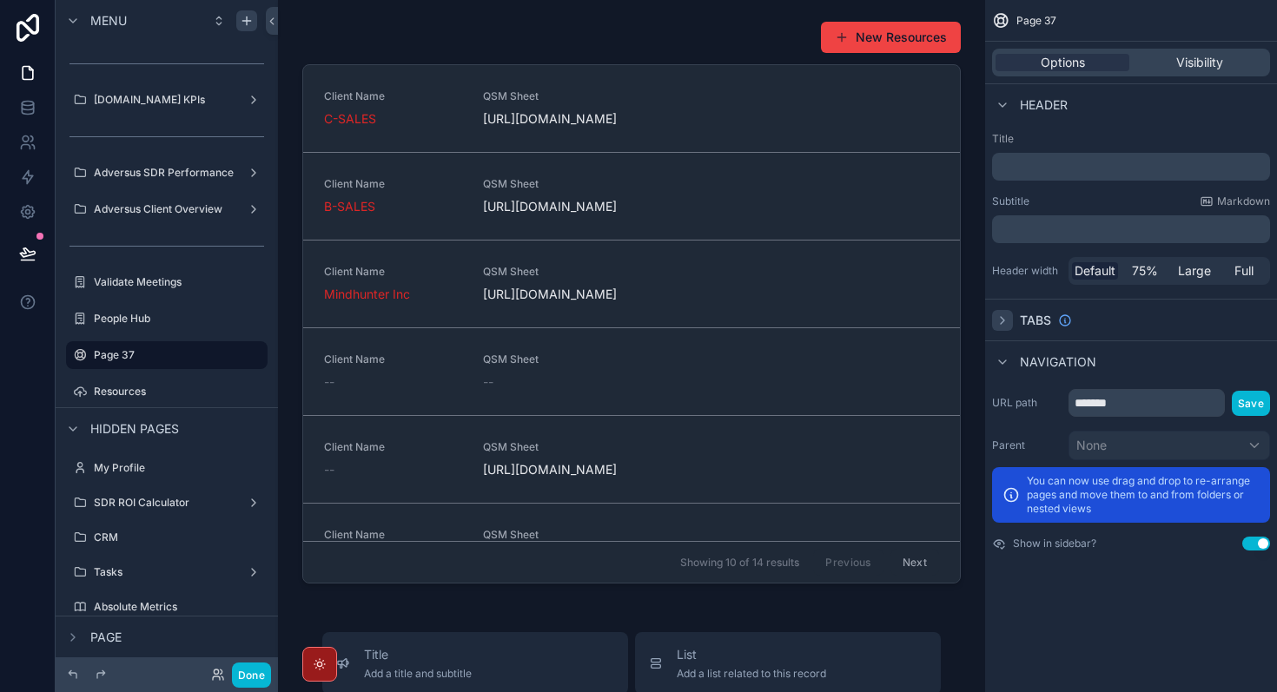
click at [1002, 321] on icon "scrollable content" at bounding box center [1002, 320] width 3 height 7
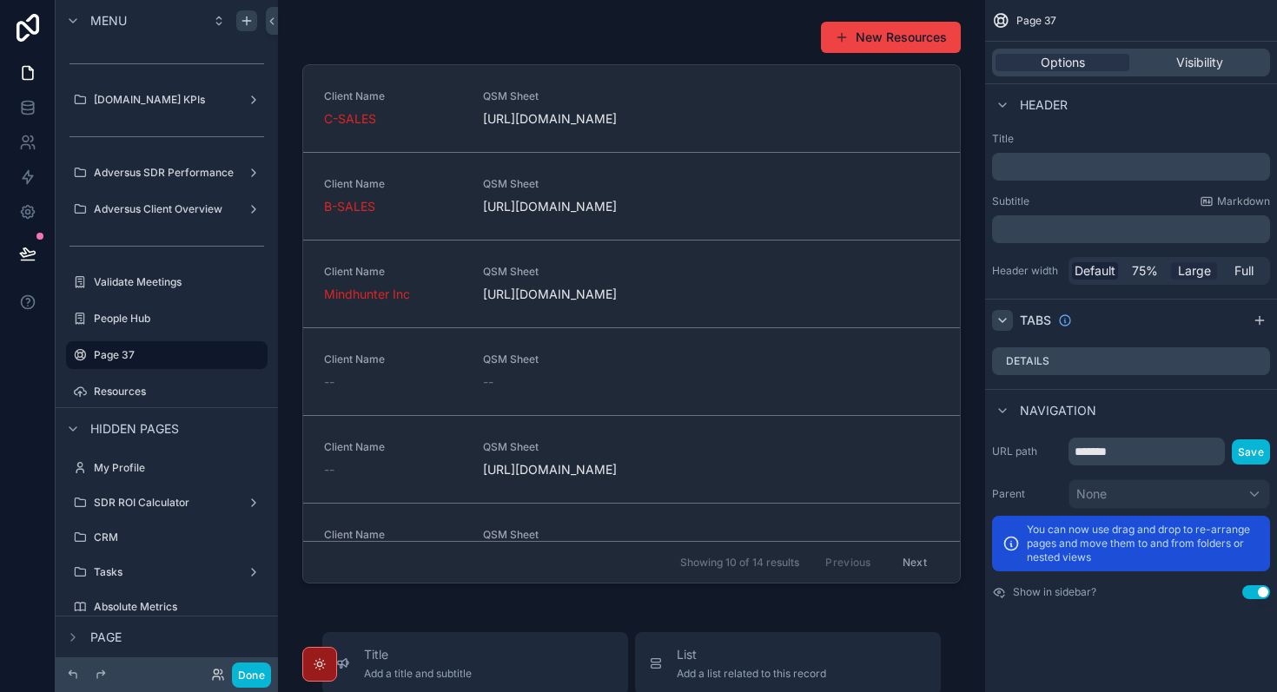
click at [1183, 274] on span "Large" at bounding box center [1194, 270] width 33 height 17
click at [1143, 274] on span "75%" at bounding box center [1145, 270] width 26 height 17
click at [1110, 274] on span "Default" at bounding box center [1094, 270] width 41 height 17
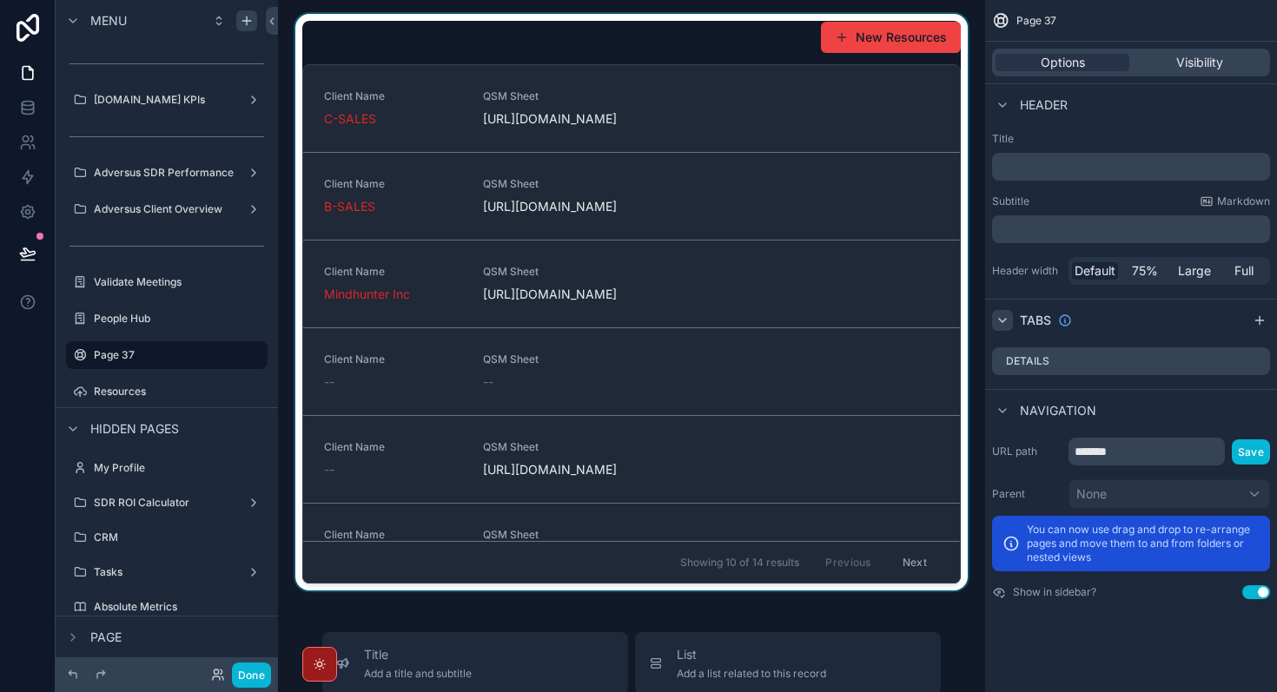
click at [753, 45] on div "scrollable content" at bounding box center [631, 302] width 679 height 577
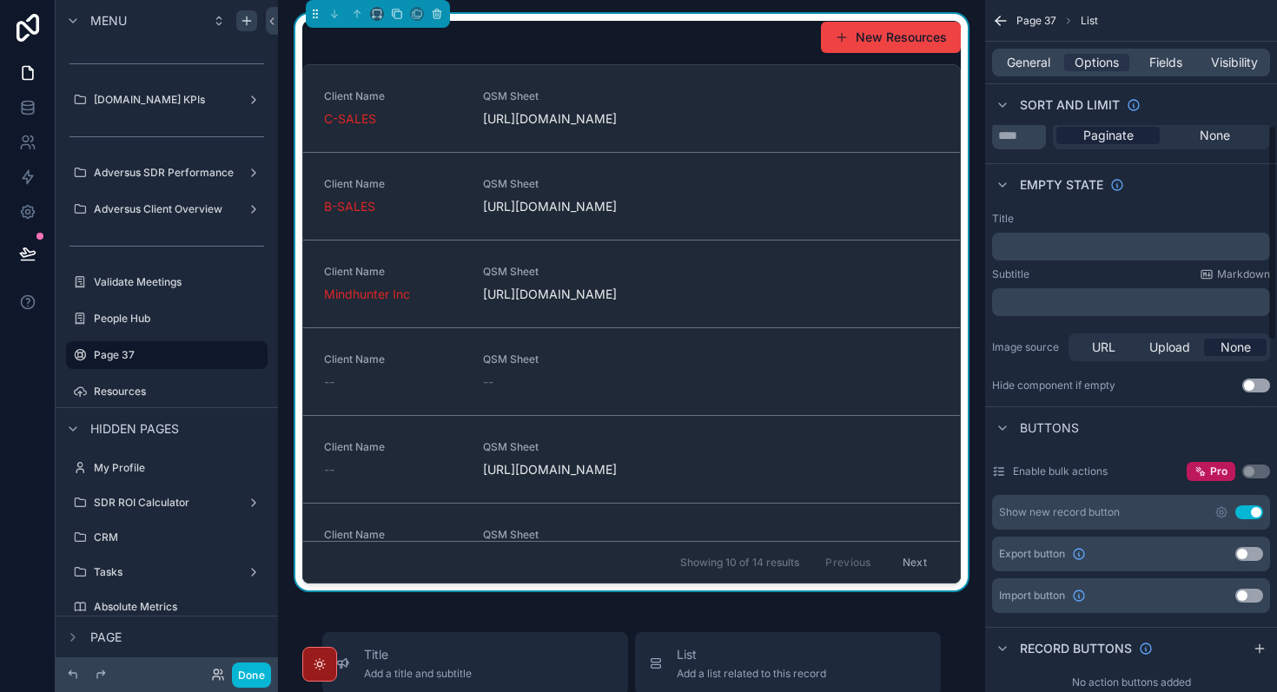
scroll to position [0, 0]
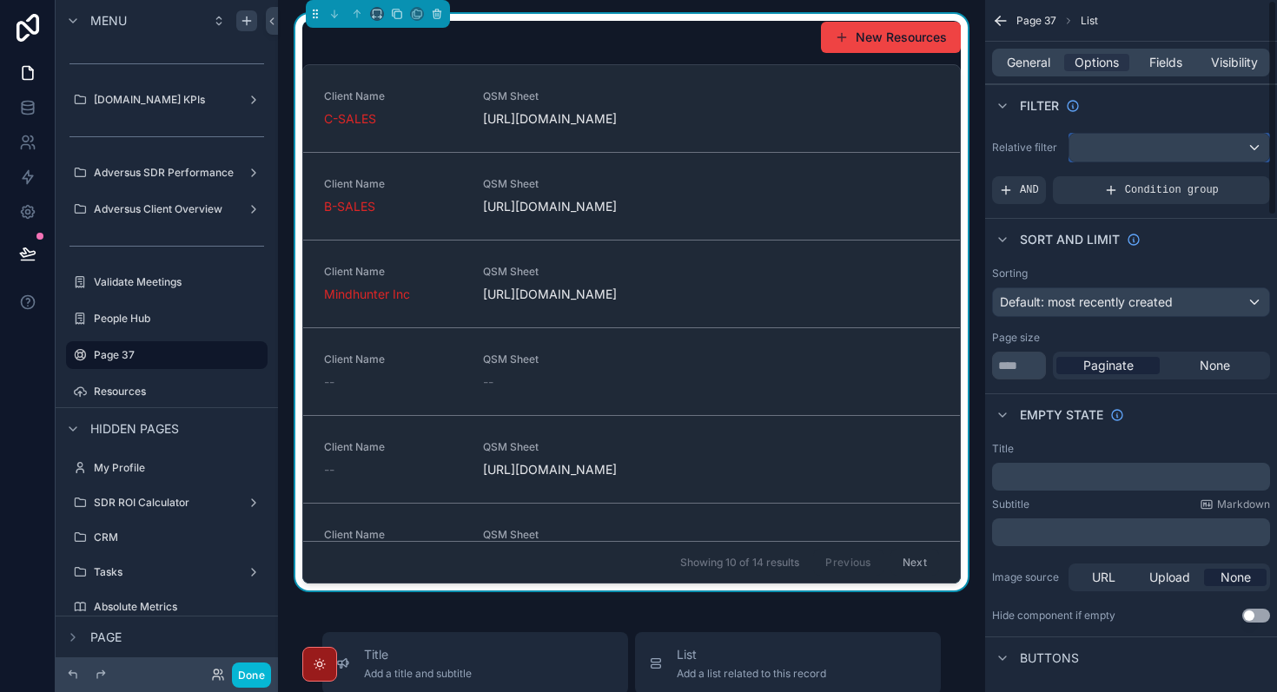
click at [1200, 150] on div "scrollable content" at bounding box center [1169, 148] width 200 height 28
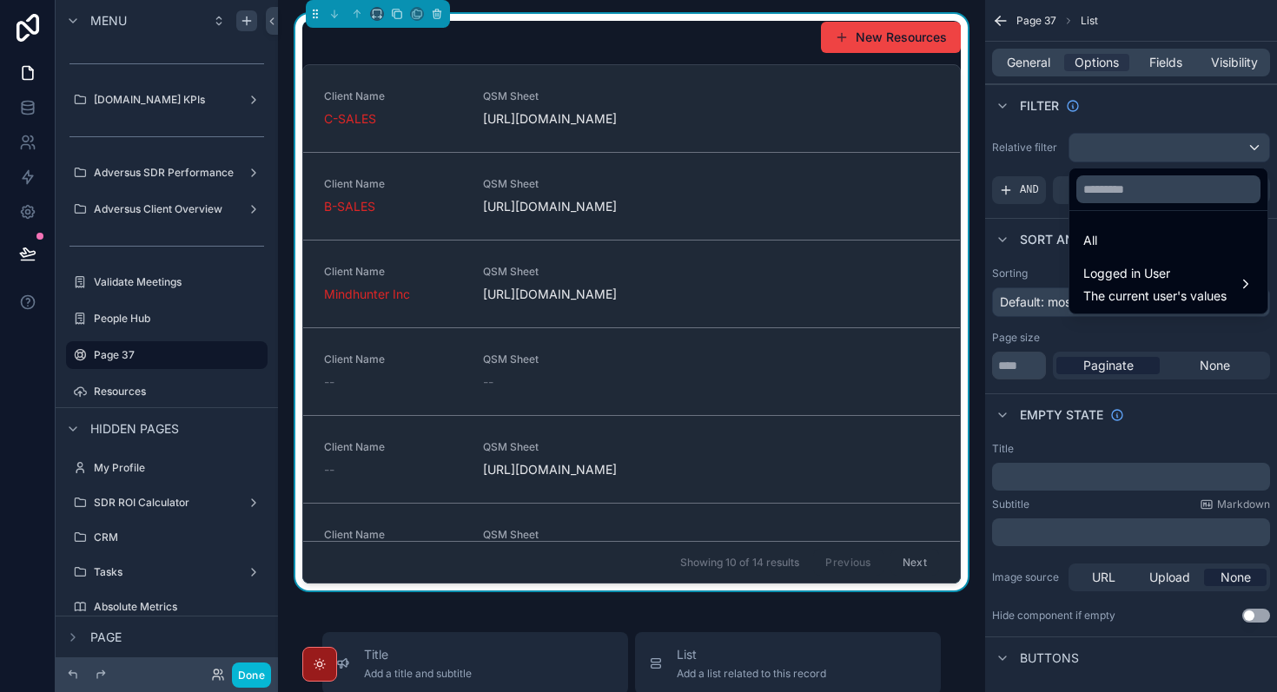
click at [728, 42] on div "New Resources" at bounding box center [631, 37] width 658 height 33
click at [1040, 76] on div "scrollable content" at bounding box center [638, 346] width 1277 height 692
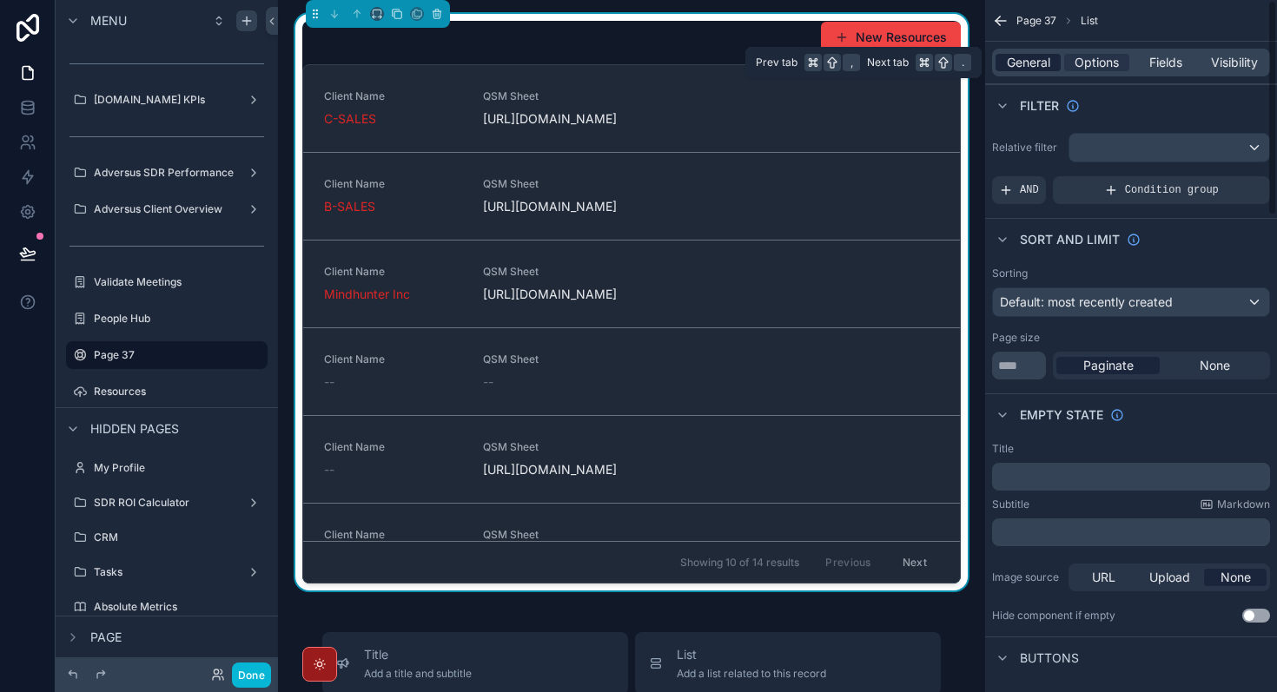
click at [1026, 67] on span "General" at bounding box center [1028, 62] width 43 height 17
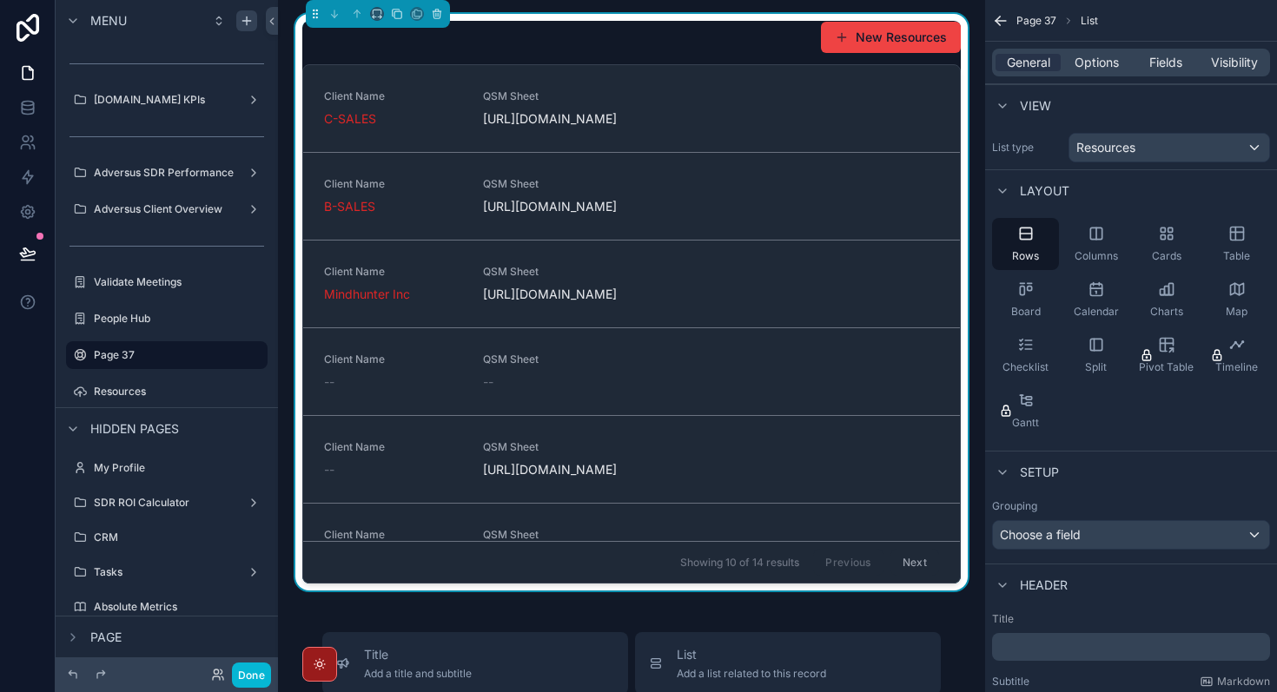
click at [743, 52] on div "New Resources" at bounding box center [631, 37] width 658 height 33
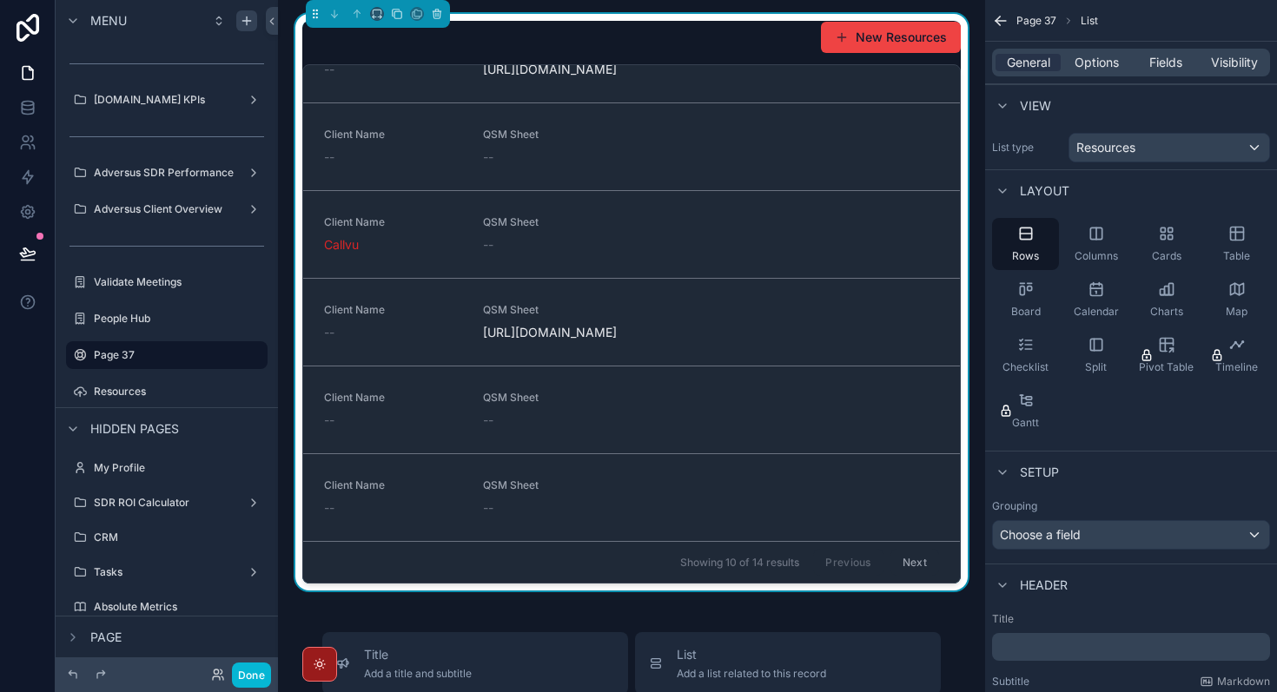
scroll to position [426, 0]
click at [1104, 75] on div "General Options Fields Visibility" at bounding box center [1131, 63] width 278 height 28
click at [1100, 69] on span "Options" at bounding box center [1096, 62] width 44 height 17
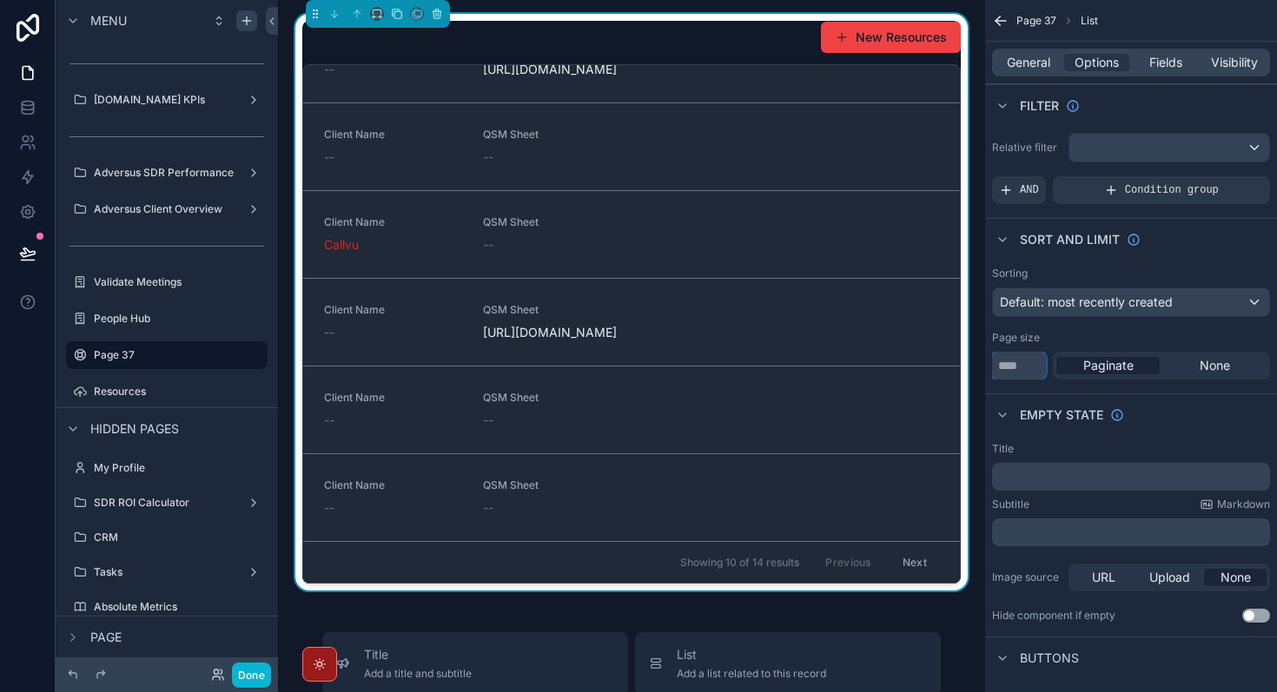
click at [1012, 367] on input "**" at bounding box center [1019, 366] width 54 height 28
click at [1011, 367] on input "**" at bounding box center [1019, 366] width 54 height 28
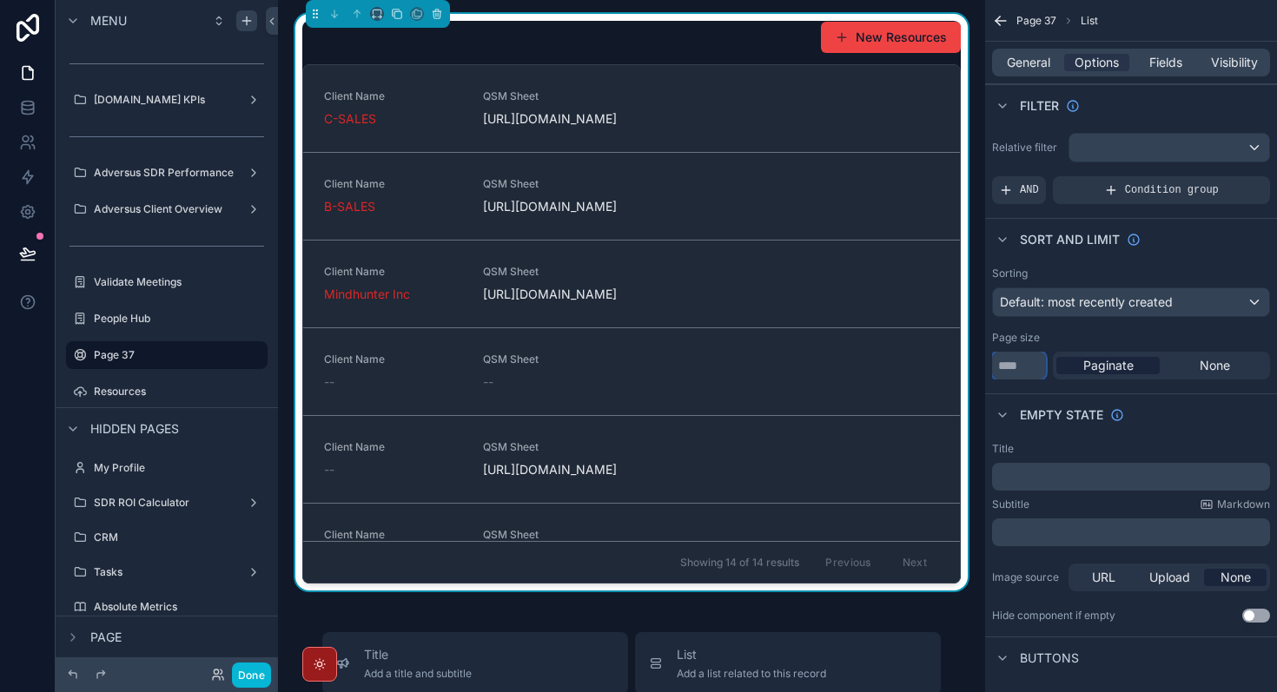
type input "**"
click at [1205, 415] on div "Empty state" at bounding box center [1131, 414] width 292 height 42
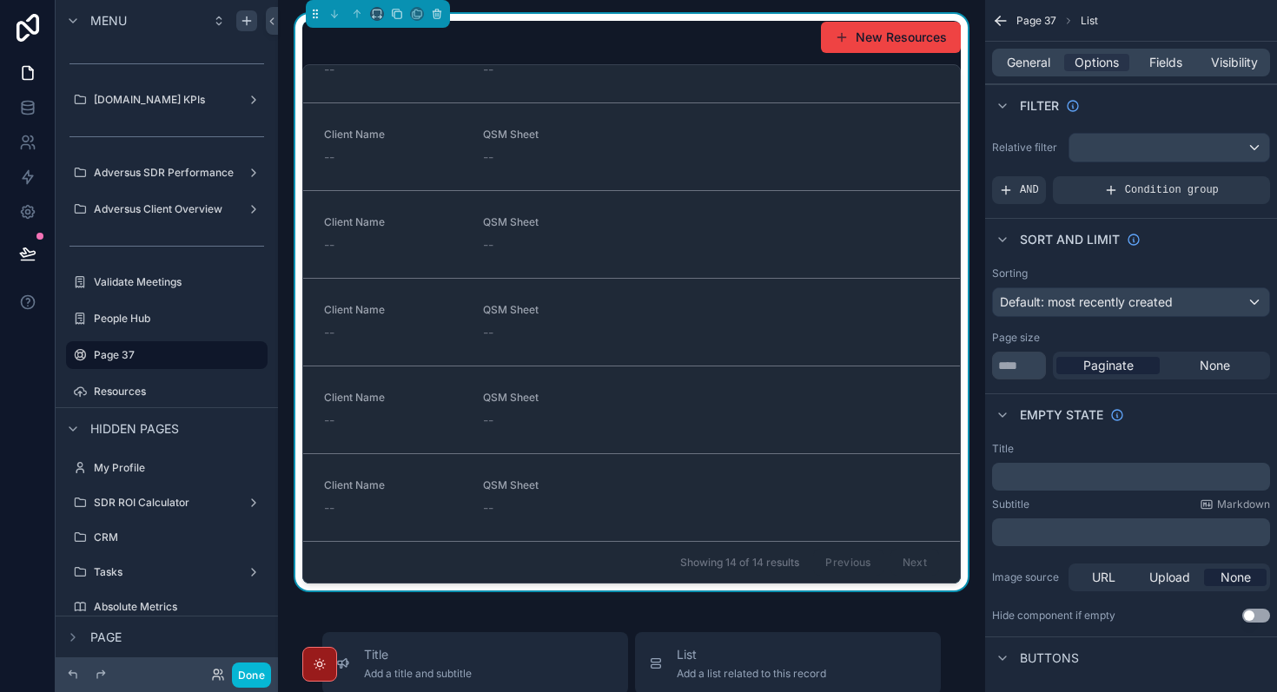
scroll to position [1168, 0]
click at [249, 677] on button "Done" at bounding box center [251, 675] width 39 height 25
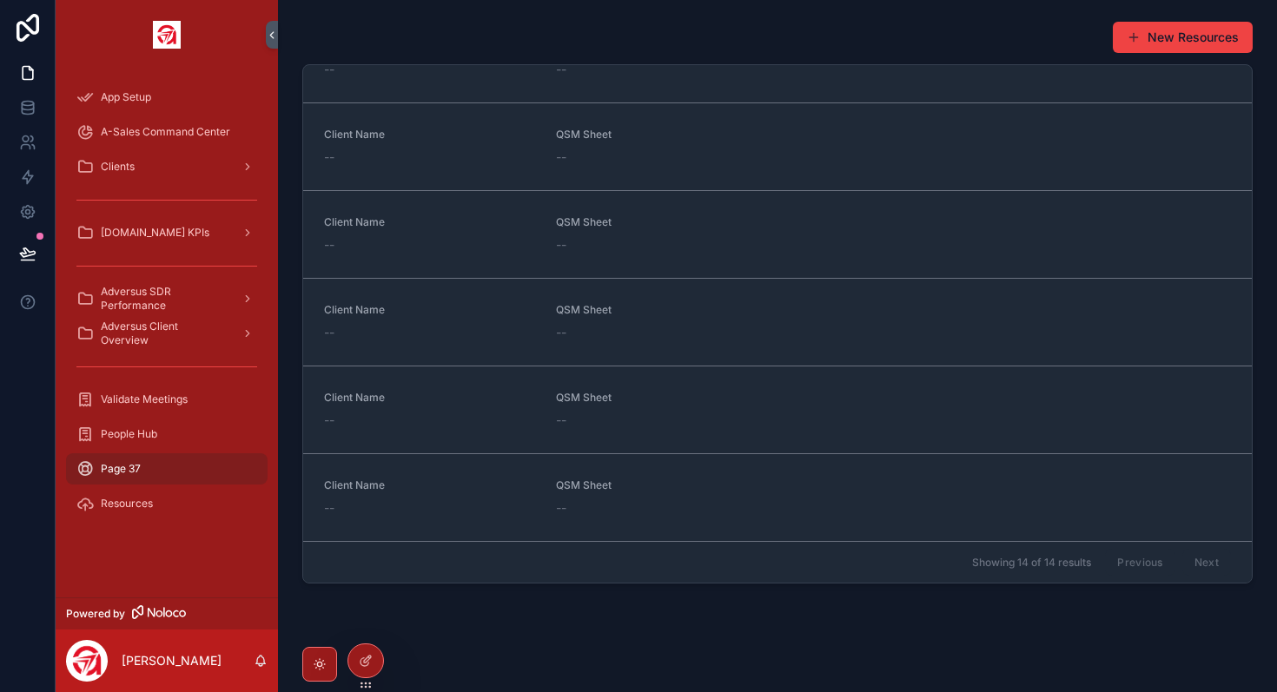
scroll to position [0, 0]
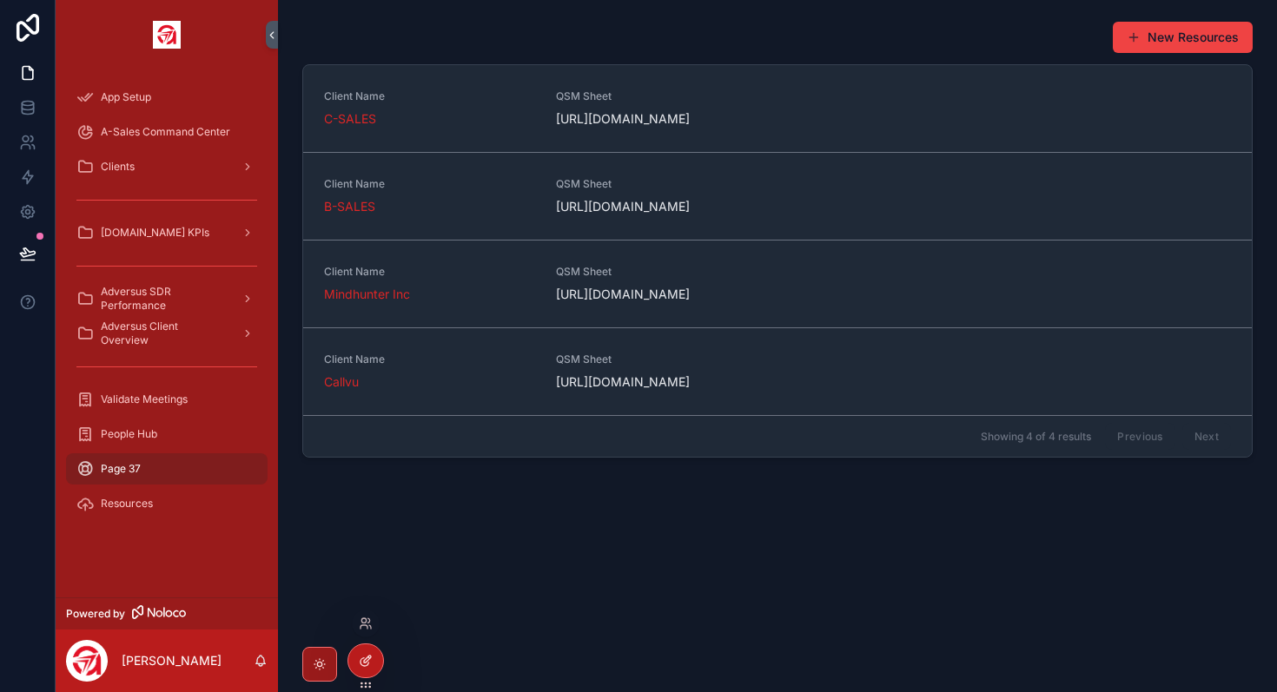
click at [372, 669] on div at bounding box center [365, 660] width 35 height 33
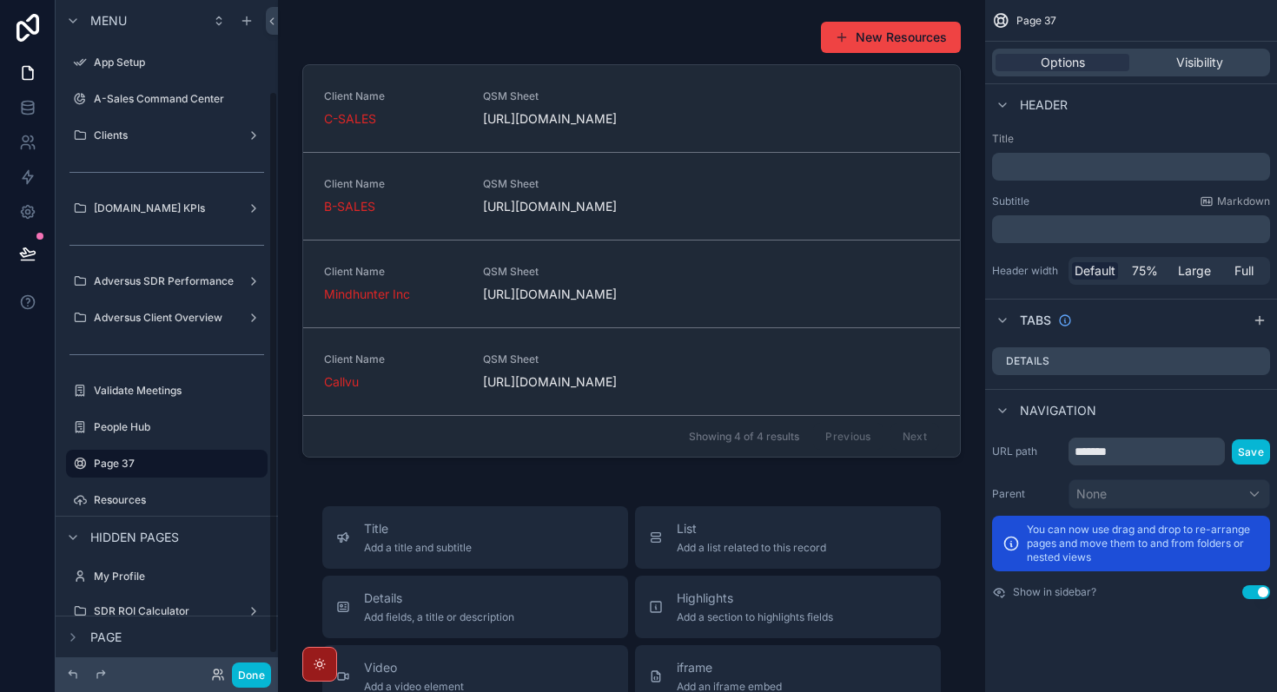
scroll to position [109, 0]
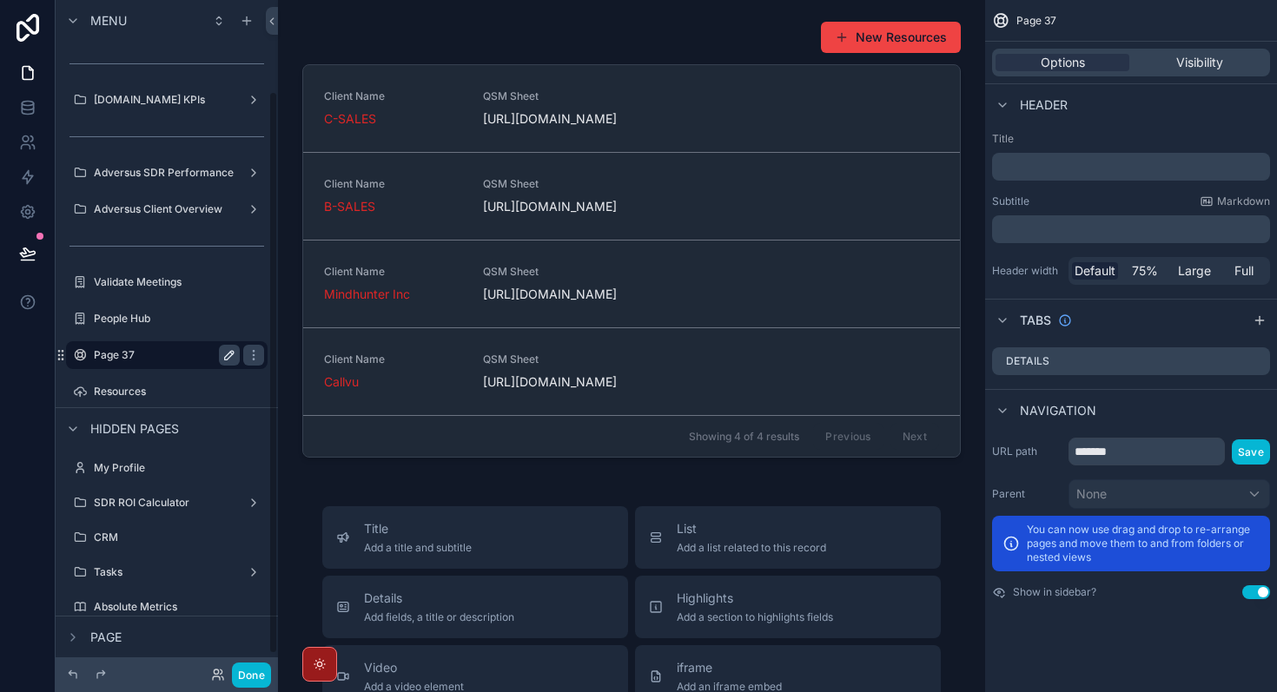
click at [226, 354] on icon "scrollable content" at bounding box center [229, 355] width 14 height 14
click at [193, 353] on input "*******" at bounding box center [153, 355] width 118 height 21
type input "**********"
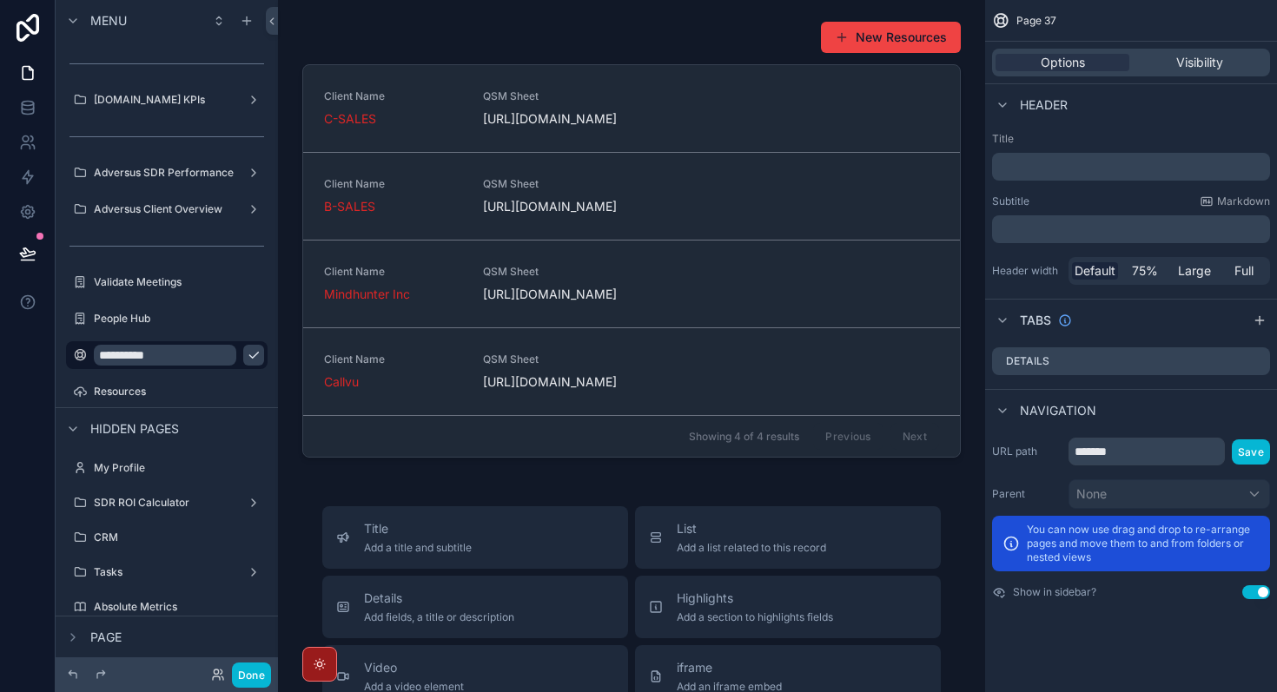
click at [243, 364] on button "scrollable content" at bounding box center [253, 355] width 21 height 21
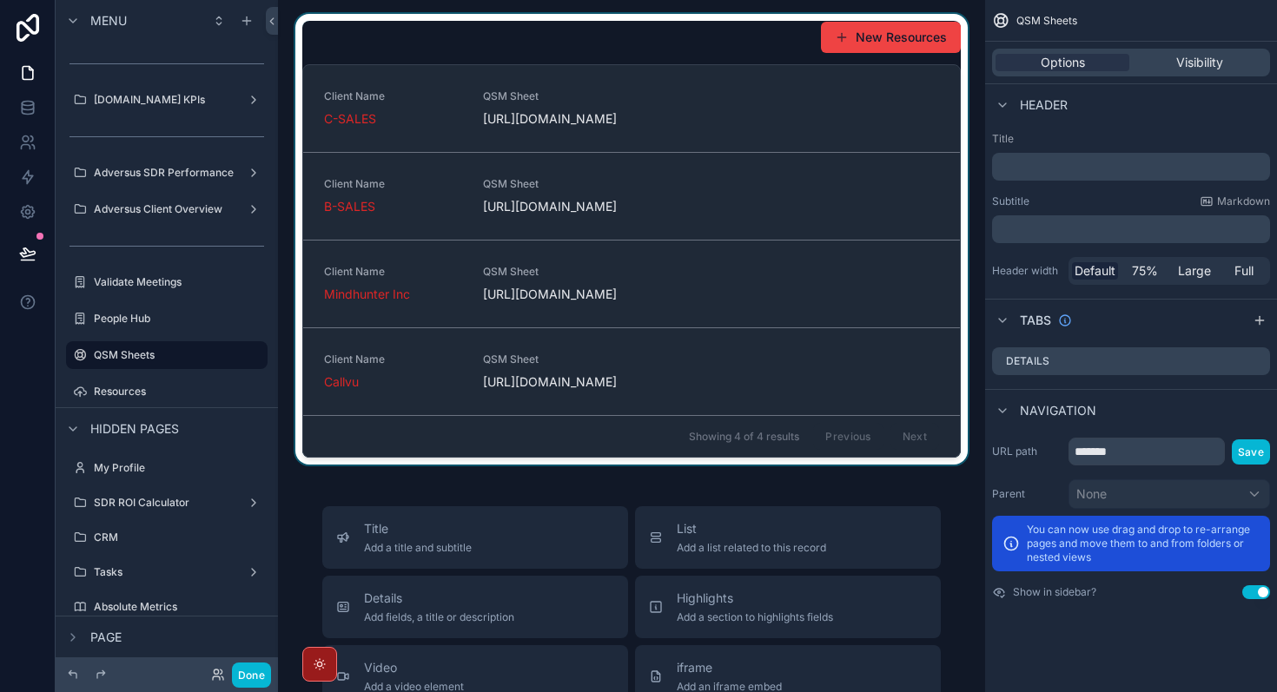
click at [489, 457] on div "Showing 4 of 4 results Previous Next" at bounding box center [631, 436] width 657 height 42
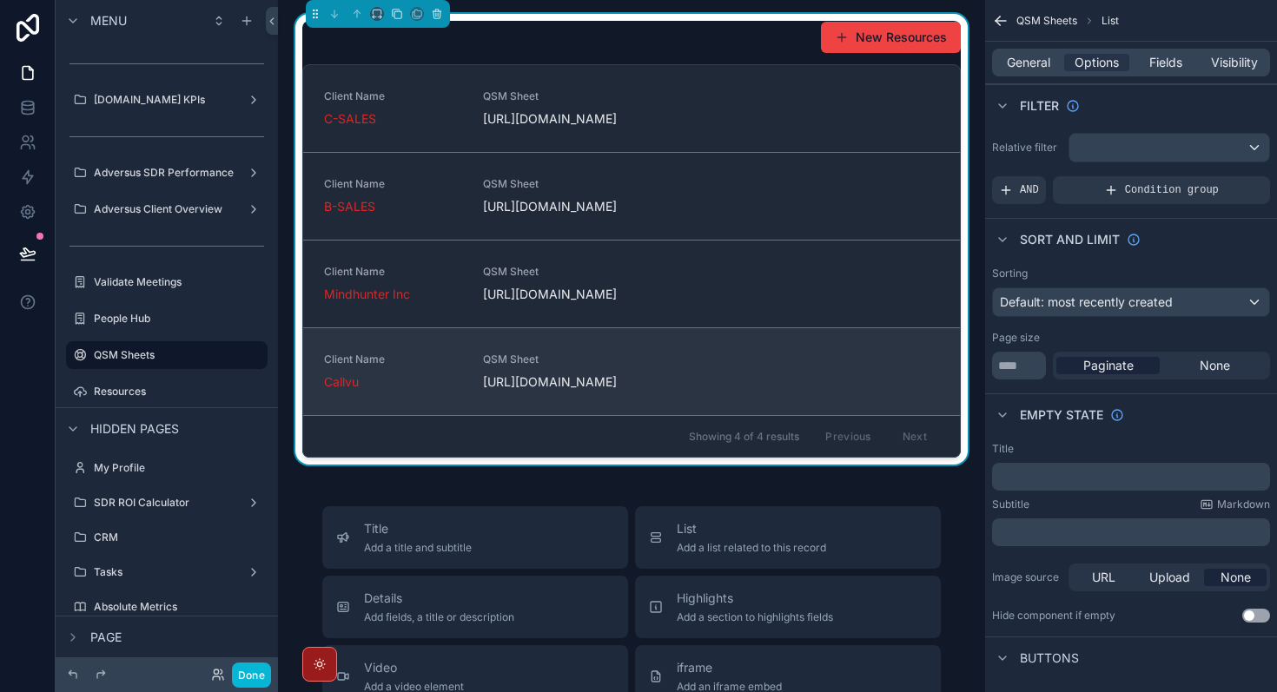
scroll to position [0, 0]
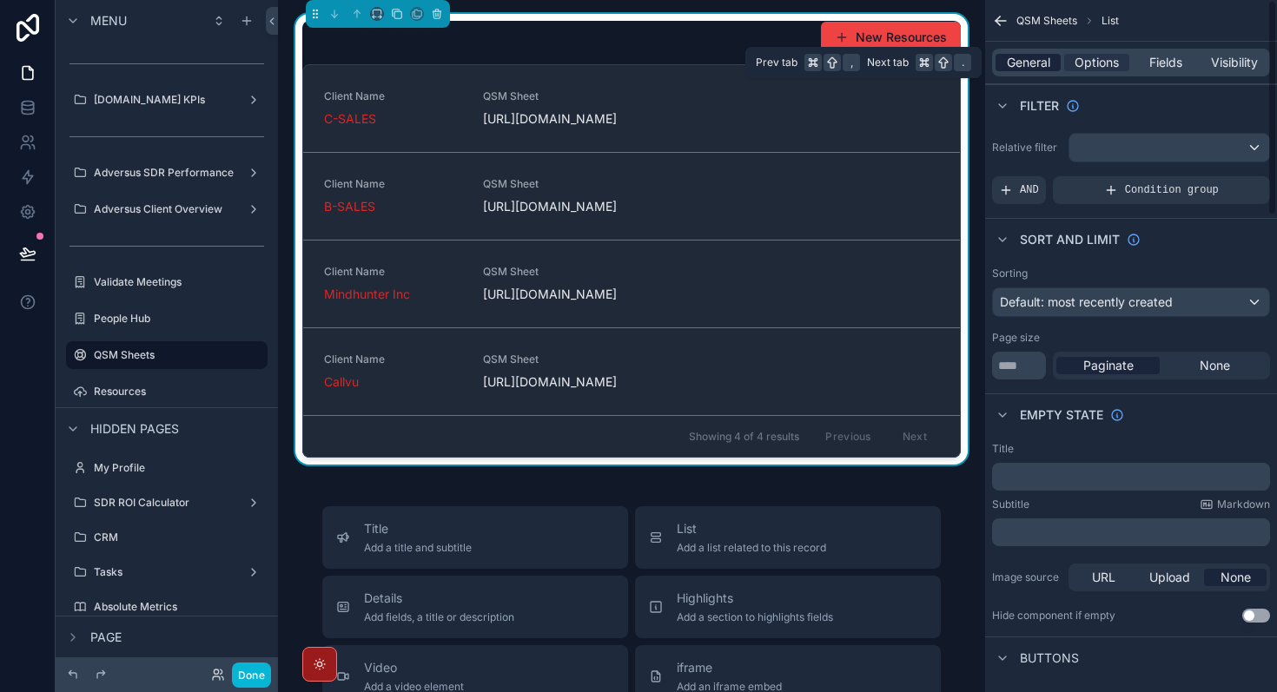
click at [1023, 65] on span "General" at bounding box center [1028, 62] width 43 height 17
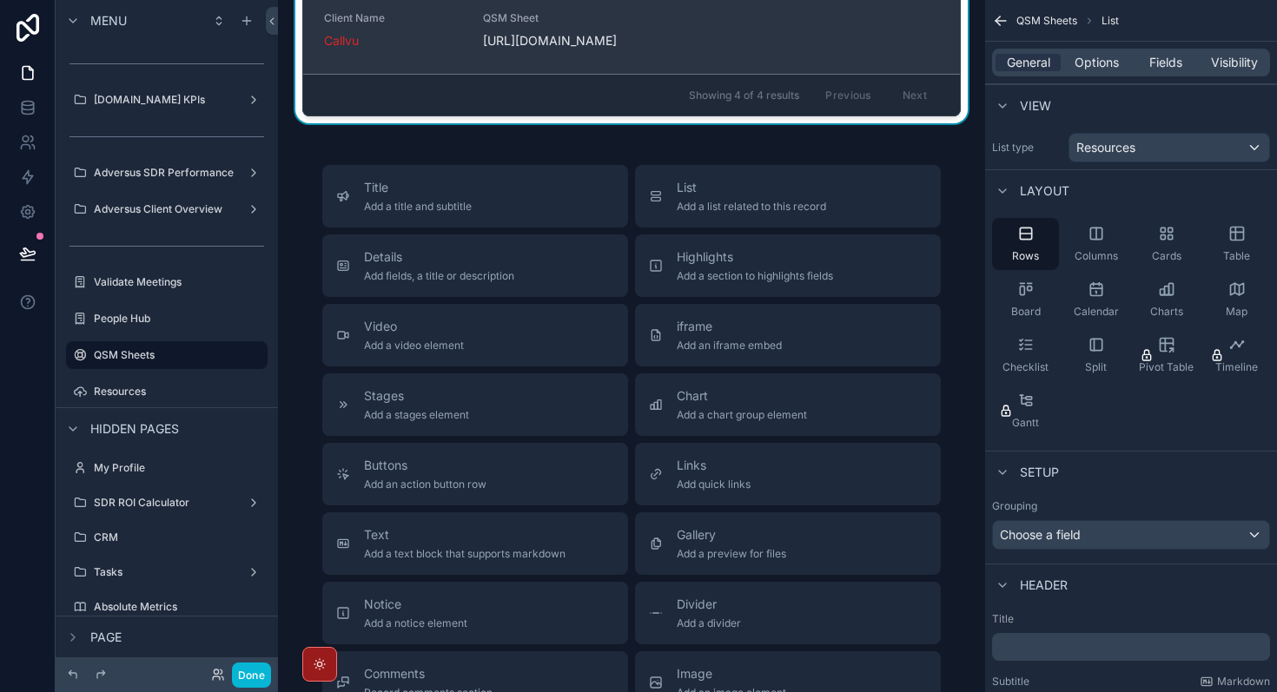
scroll to position [346, 0]
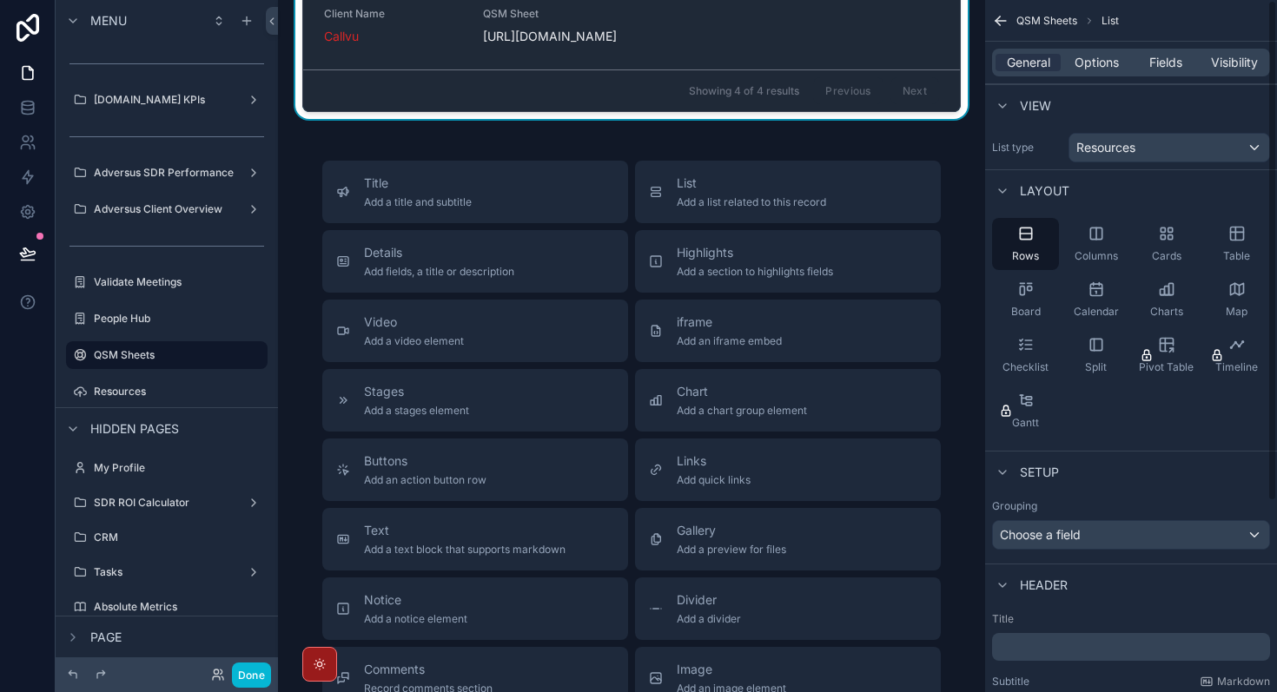
click at [1095, 472] on div "Setup" at bounding box center [1131, 472] width 292 height 42
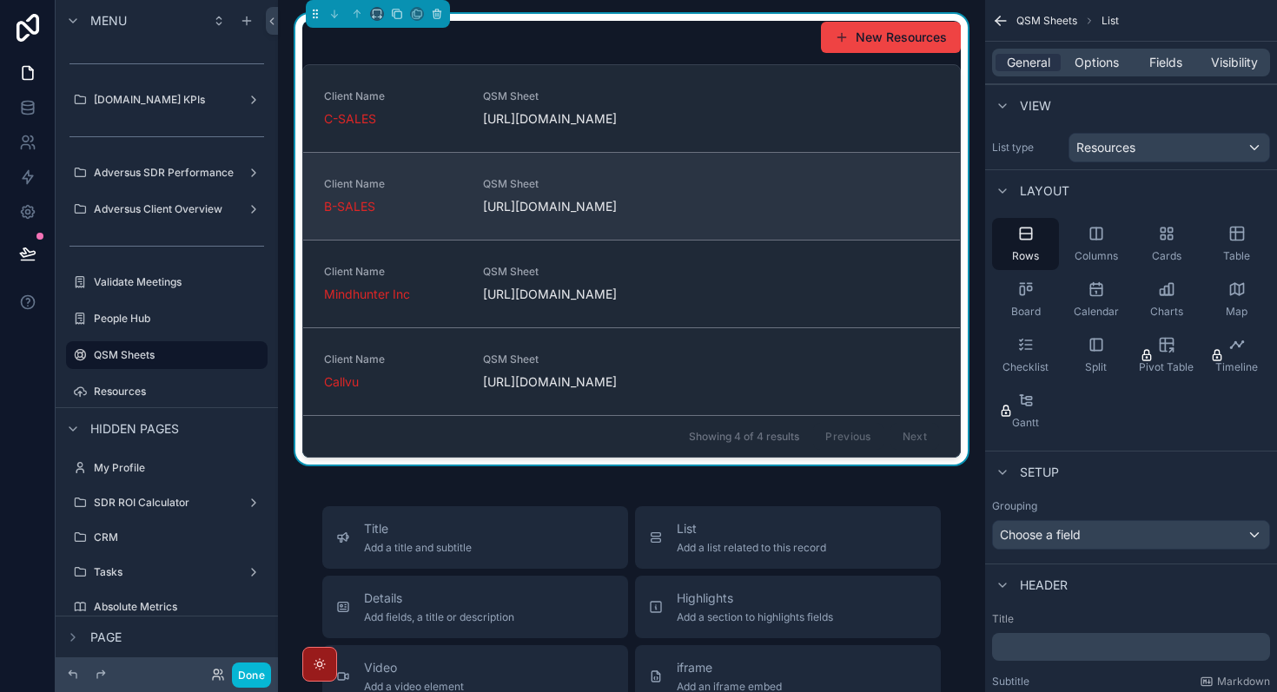
scroll to position [0, 0]
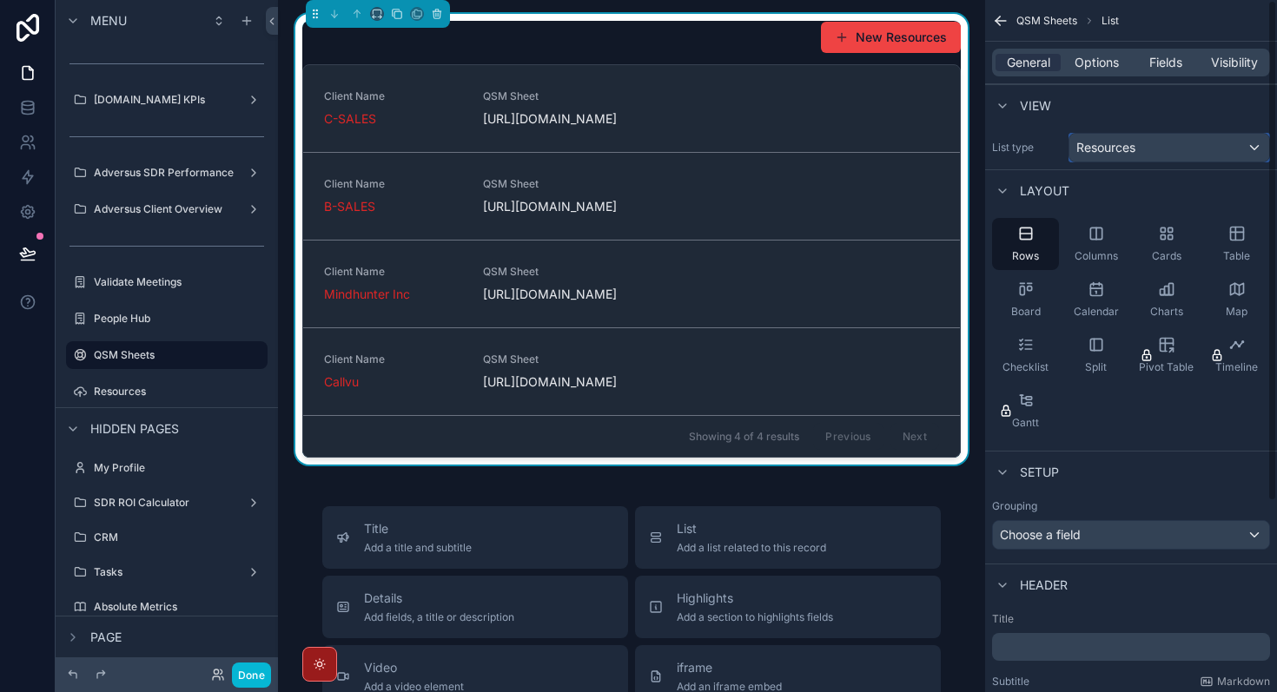
click at [1255, 151] on div "Resources" at bounding box center [1169, 148] width 200 height 28
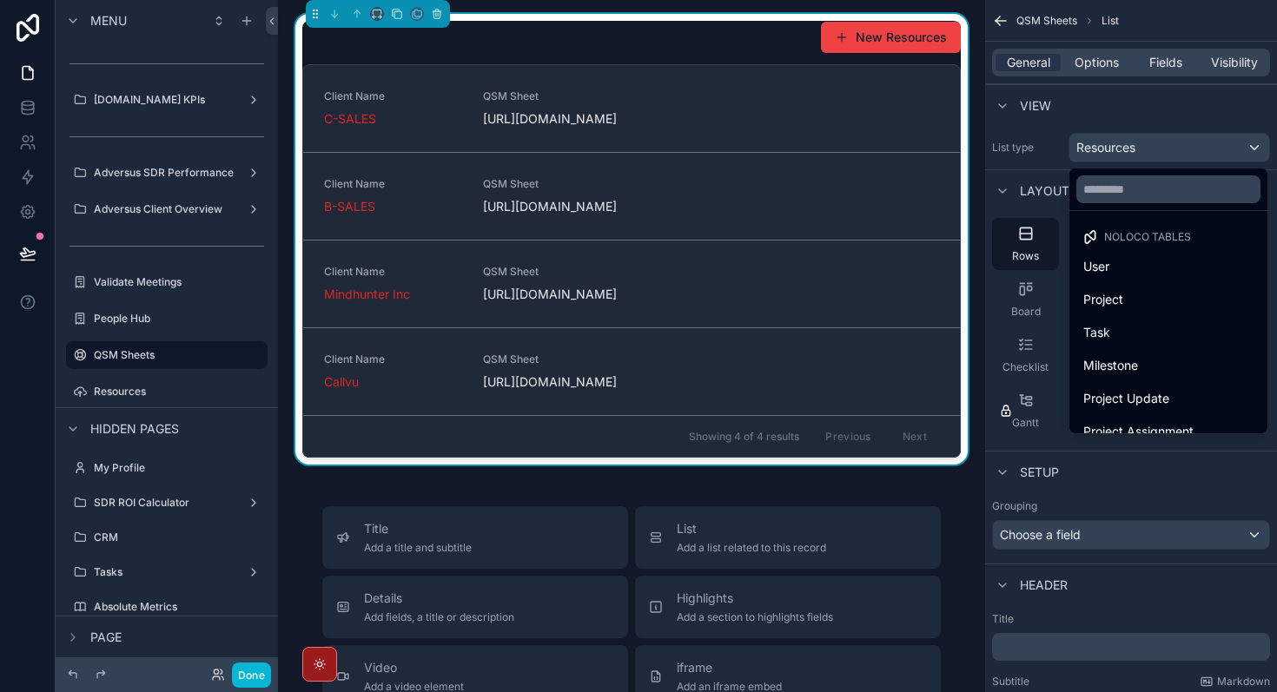
click at [1255, 151] on div "scrollable content" at bounding box center [638, 346] width 1277 height 692
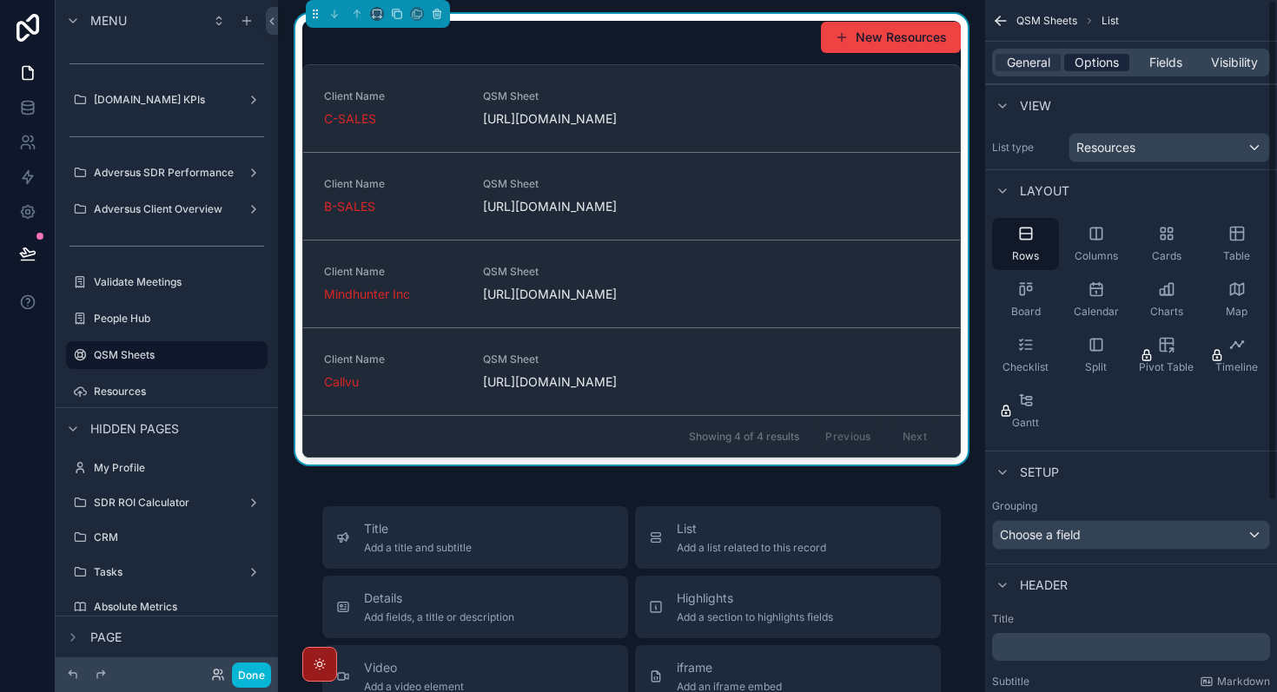
click at [1100, 62] on span "Options" at bounding box center [1096, 62] width 44 height 17
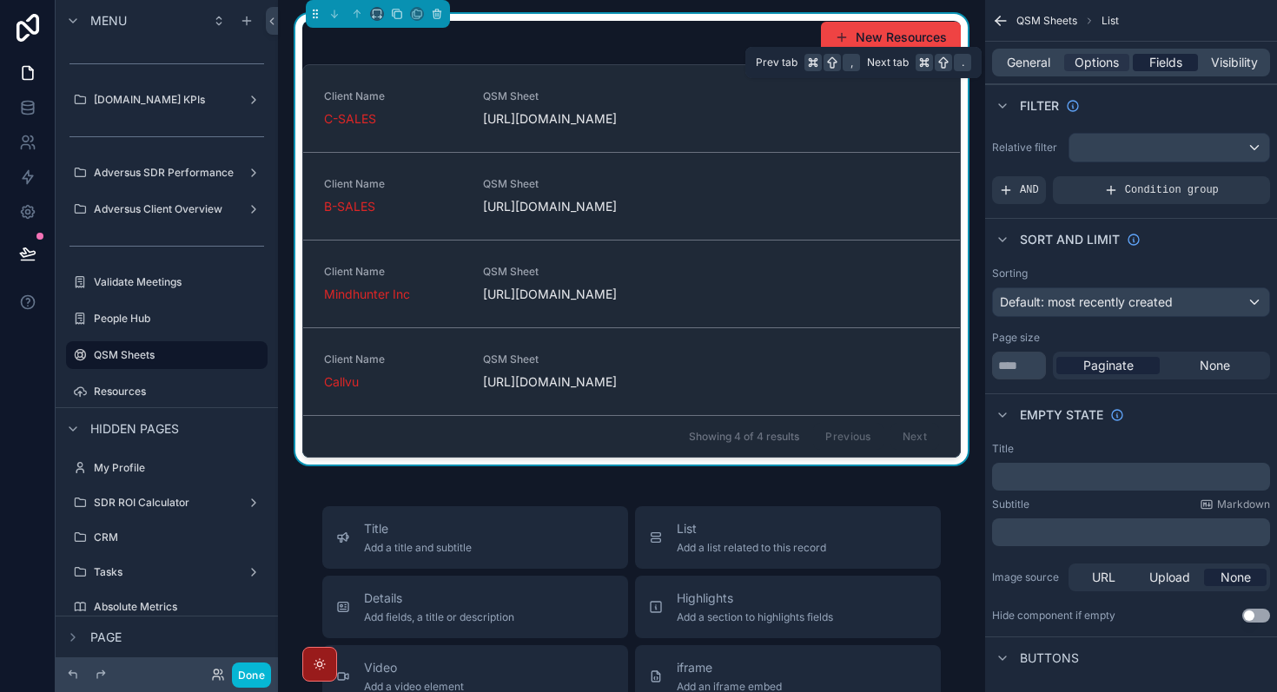
click at [1171, 63] on span "Fields" at bounding box center [1165, 62] width 33 height 17
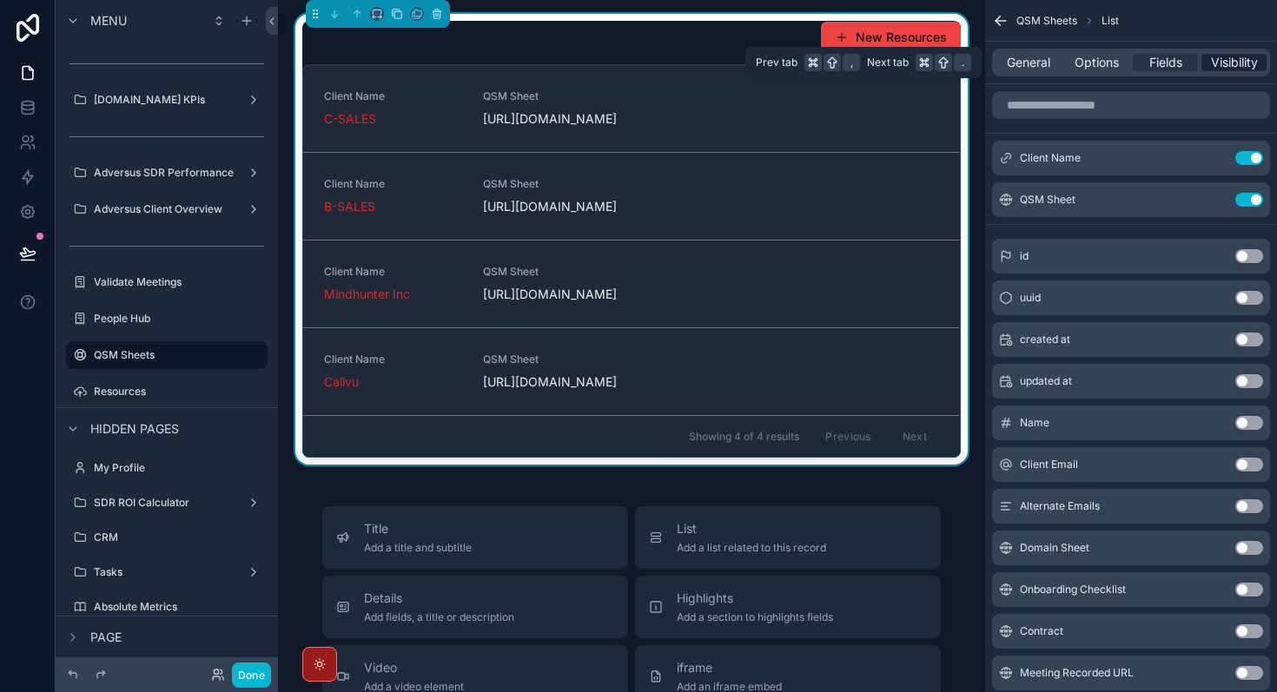
click at [1228, 63] on span "Visibility" at bounding box center [1234, 62] width 47 height 17
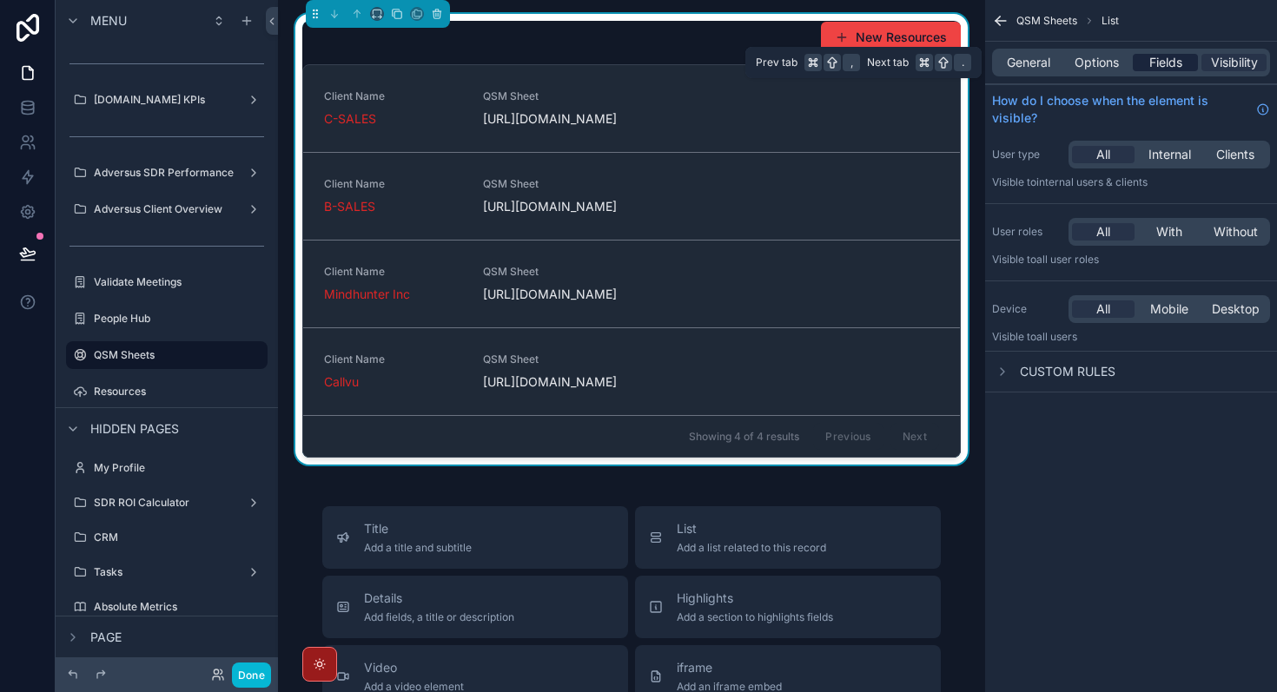
click at [1174, 64] on span "Fields" at bounding box center [1165, 62] width 33 height 17
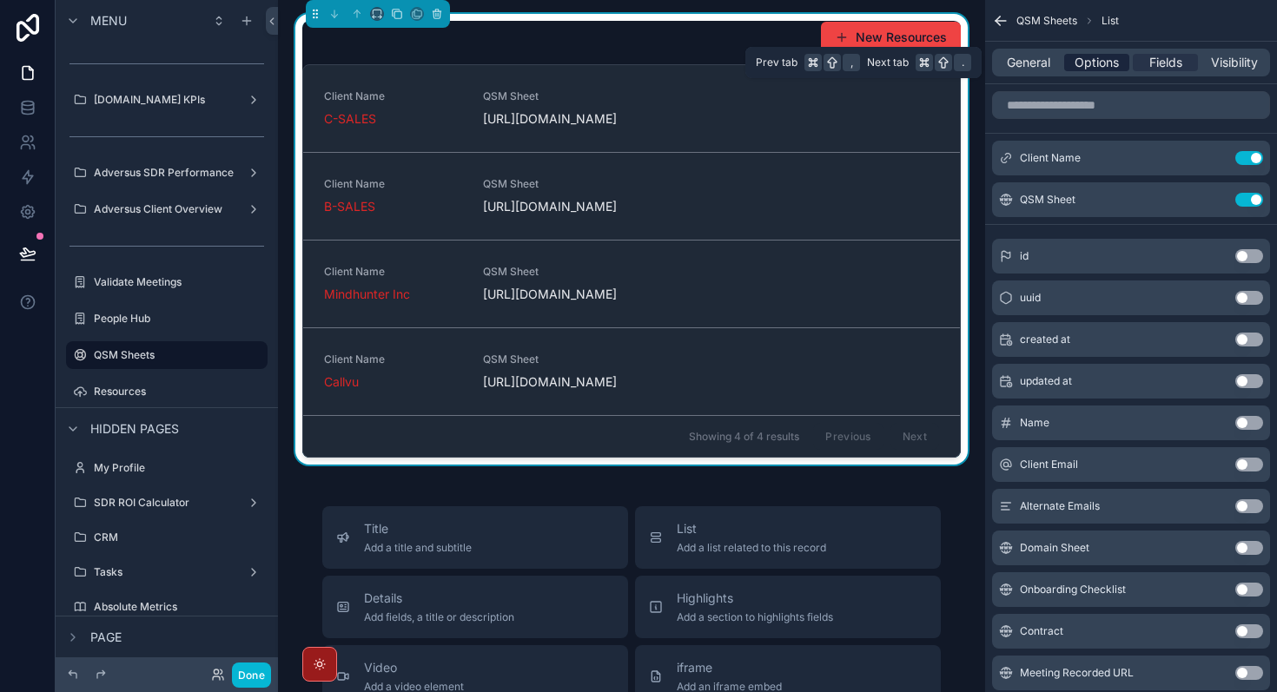
click at [1103, 69] on span "Options" at bounding box center [1096, 62] width 44 height 17
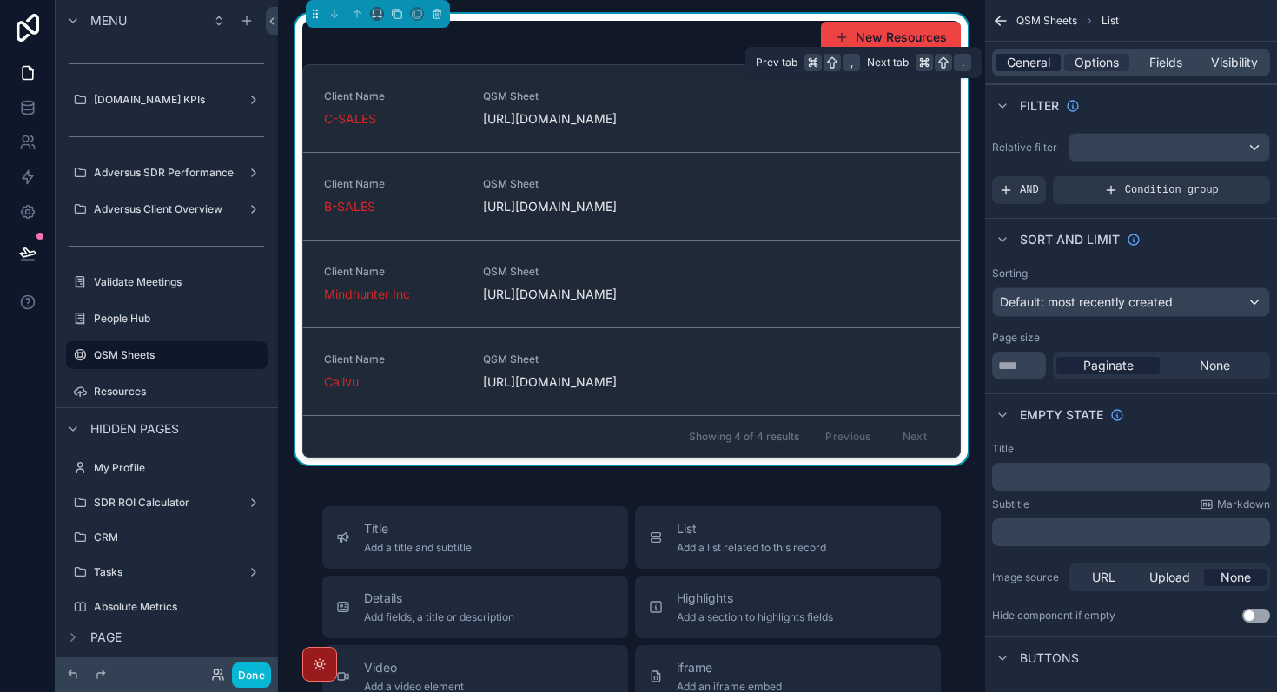
click at [1025, 69] on span "General" at bounding box center [1028, 62] width 43 height 17
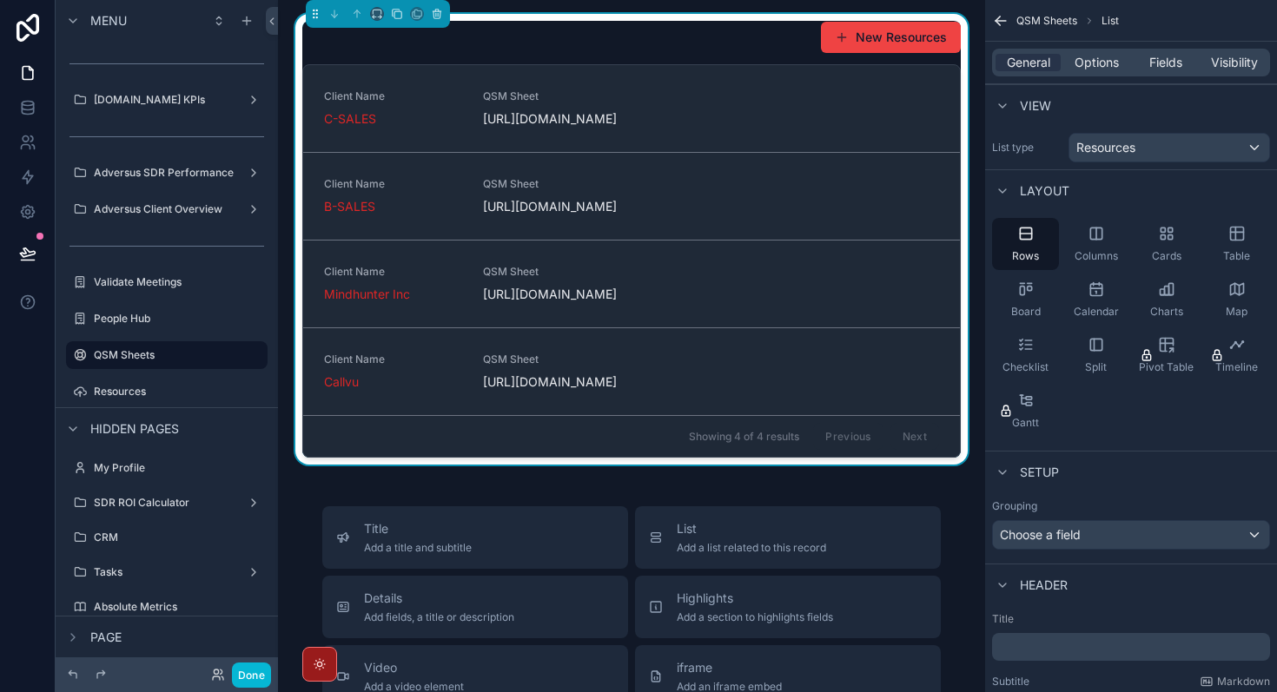
click at [1115, 430] on div "Rows Columns Cards Table Board Calendar Charts Map Checklist Split Pivot Table …" at bounding box center [1131, 327] width 292 height 233
click at [1100, 353] on div "Split" at bounding box center [1095, 355] width 67 height 52
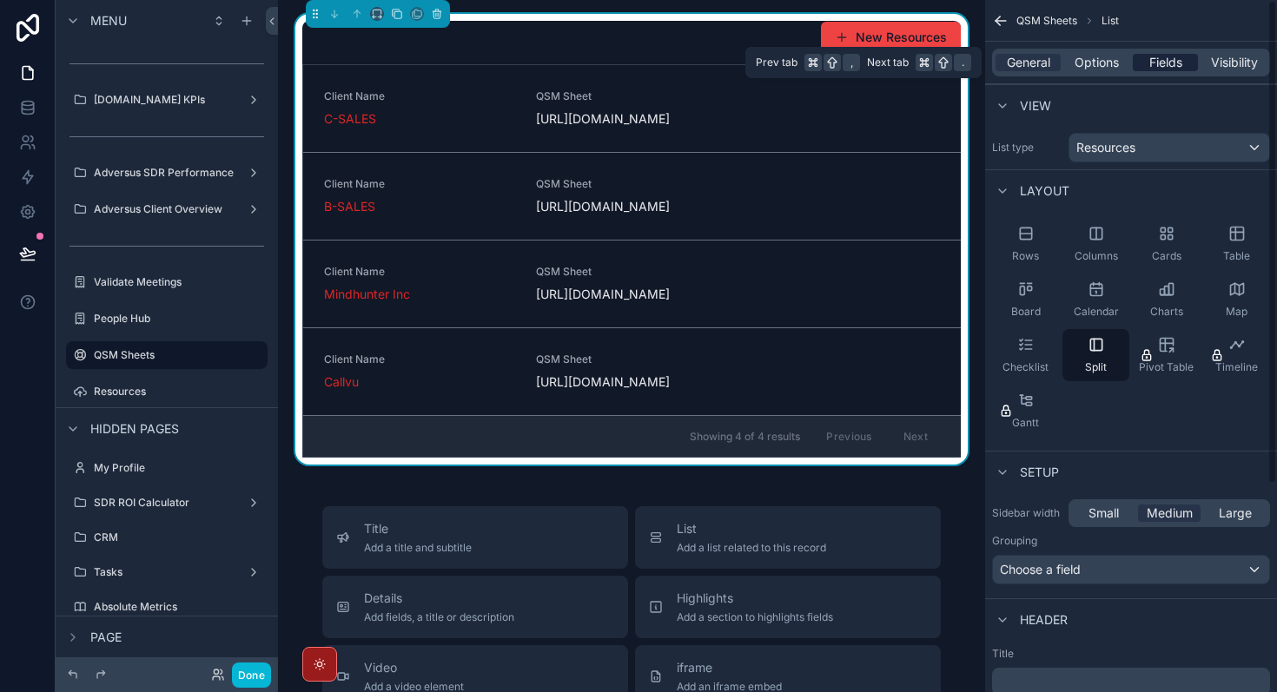
click at [1182, 57] on div "Fields" at bounding box center [1165, 62] width 65 height 17
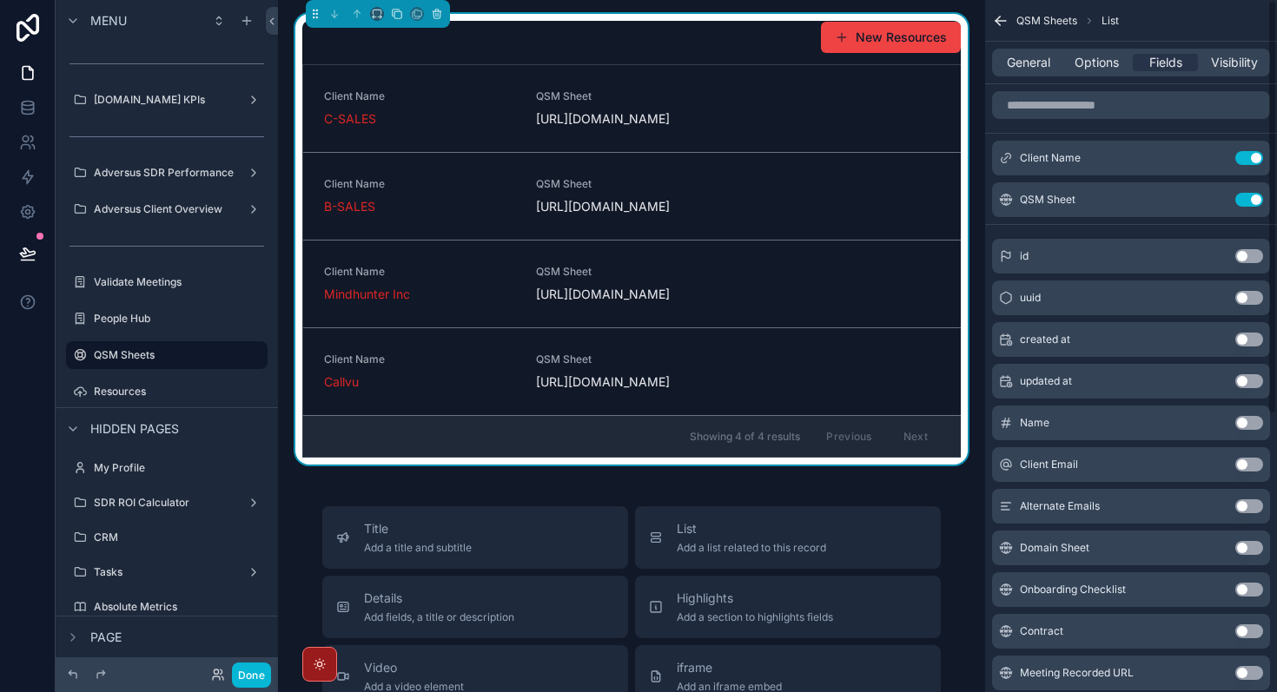
click at [1245, 264] on div "id Use setting" at bounding box center [1131, 256] width 278 height 35
click at [1253, 256] on button "Use setting" at bounding box center [1249, 256] width 28 height 14
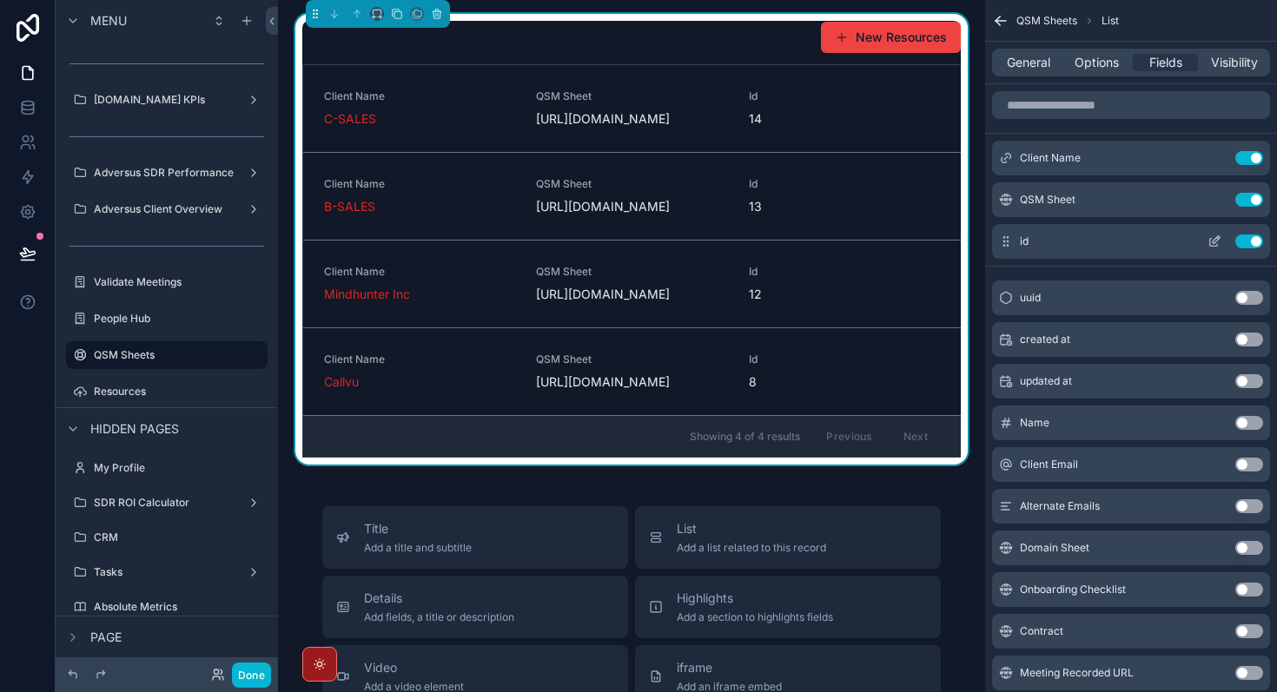
click at [1252, 235] on button "Use setting" at bounding box center [1249, 241] width 28 height 14
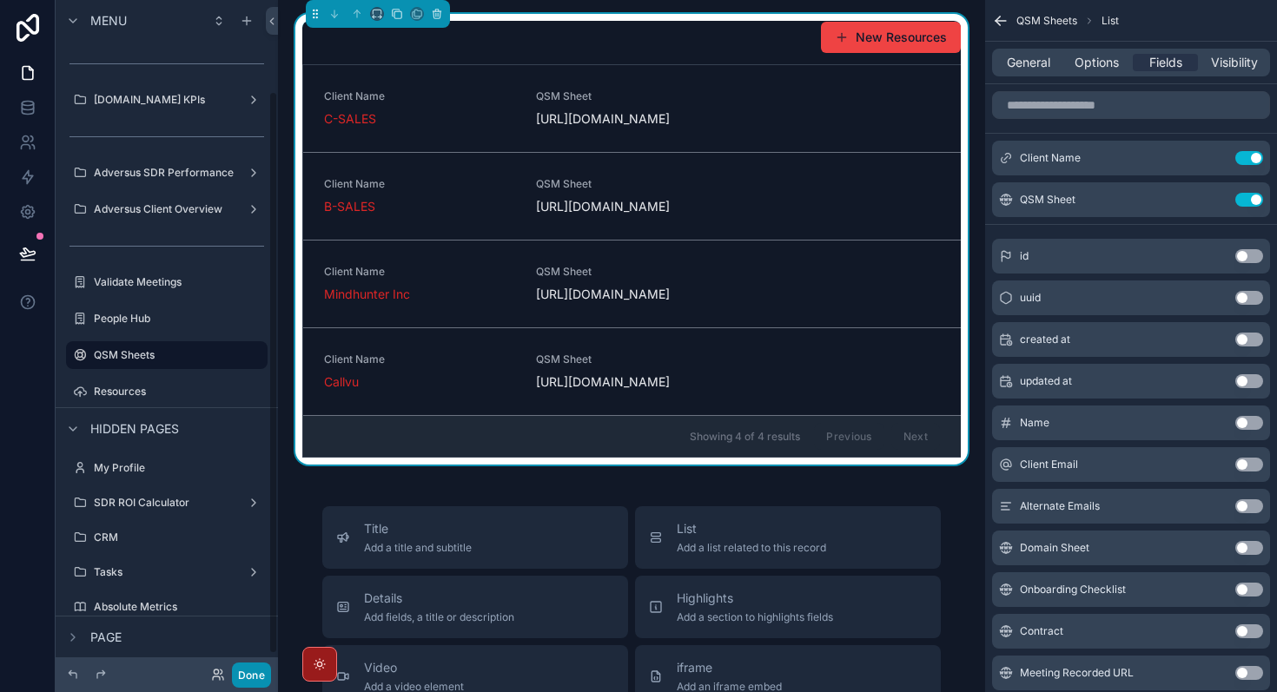
click at [257, 670] on button "Done" at bounding box center [251, 675] width 39 height 25
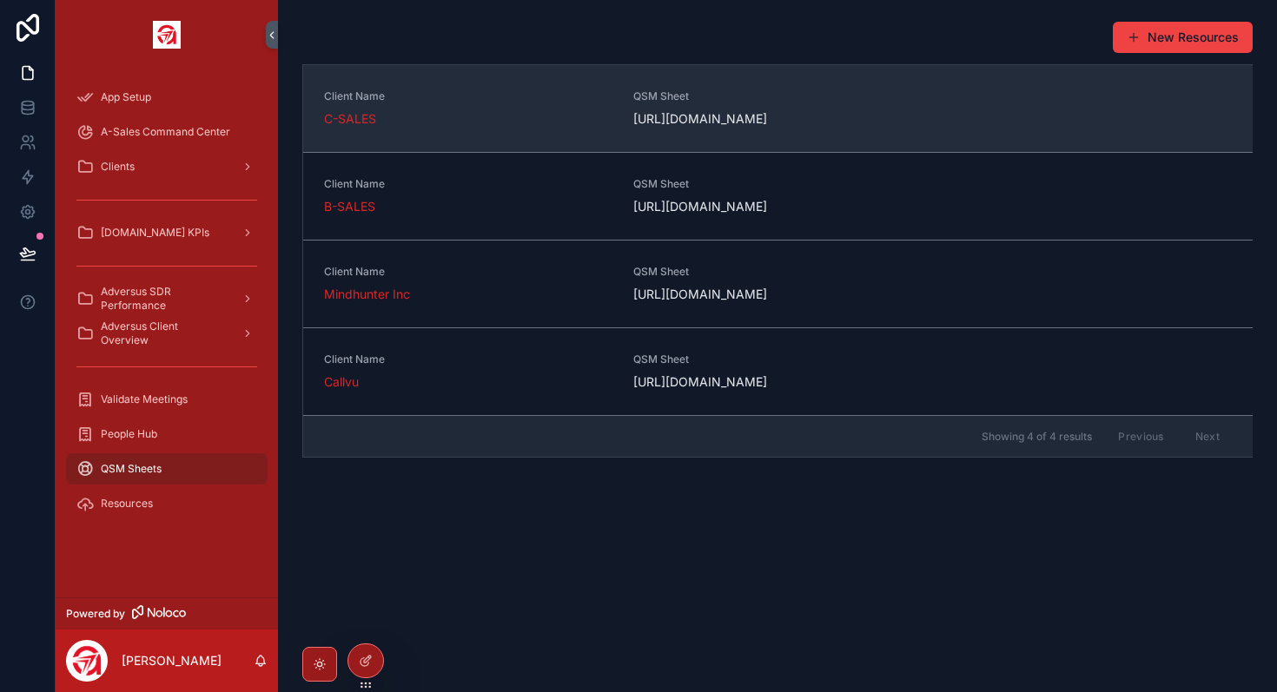
click at [730, 122] on span "[URL][DOMAIN_NAME]" at bounding box center [777, 118] width 288 height 17
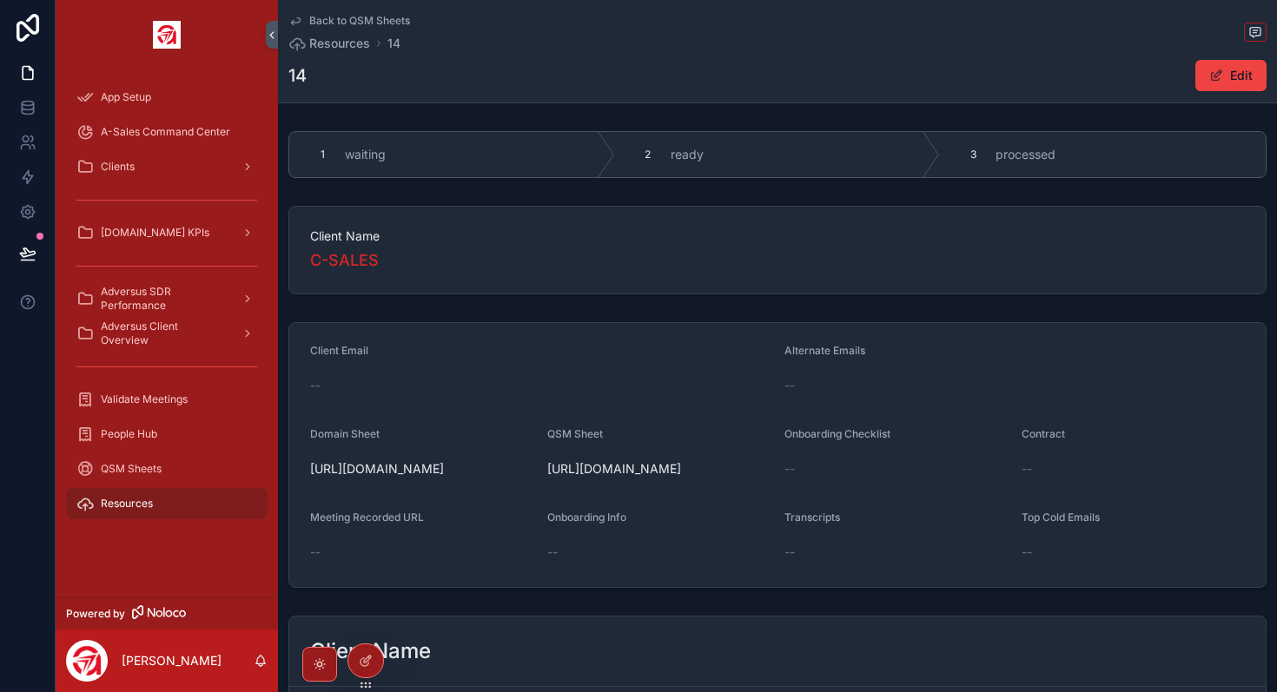
click at [598, 478] on span "[URL][DOMAIN_NAME]" at bounding box center [658, 468] width 223 height 17
click at [269, 29] on icon "scrollable content" at bounding box center [272, 35] width 12 height 13
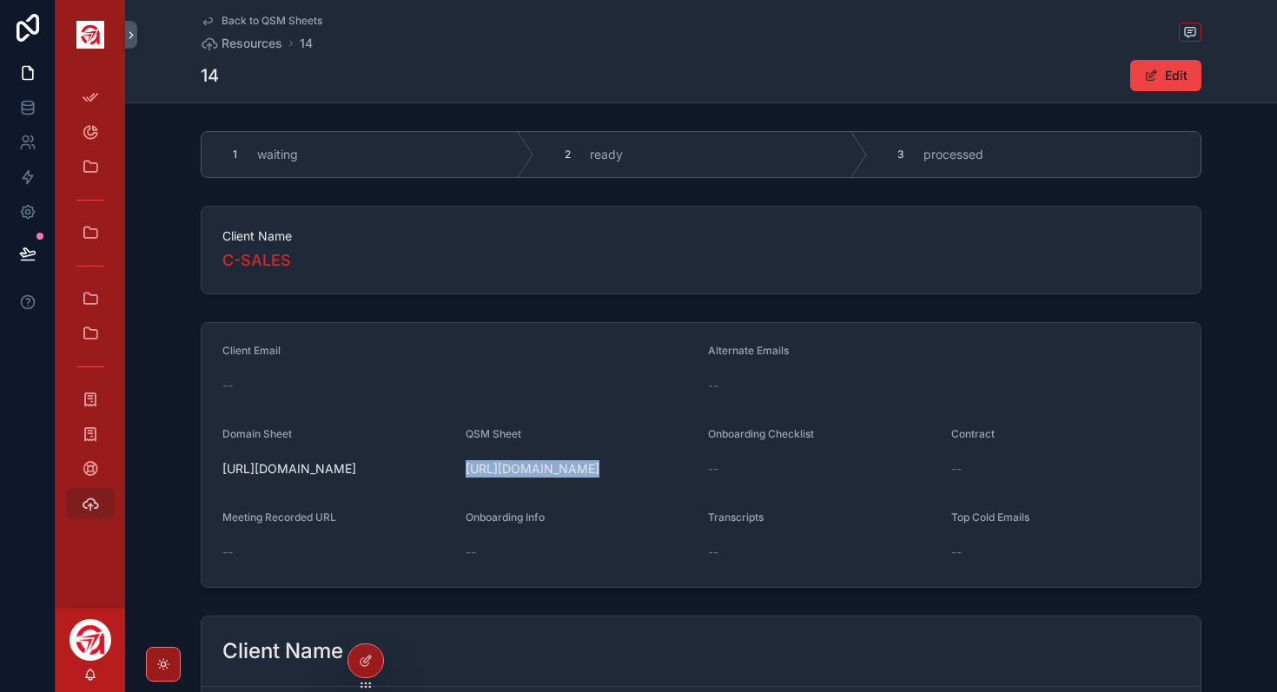
click at [207, 20] on icon "scrollable content" at bounding box center [208, 21] width 14 height 14
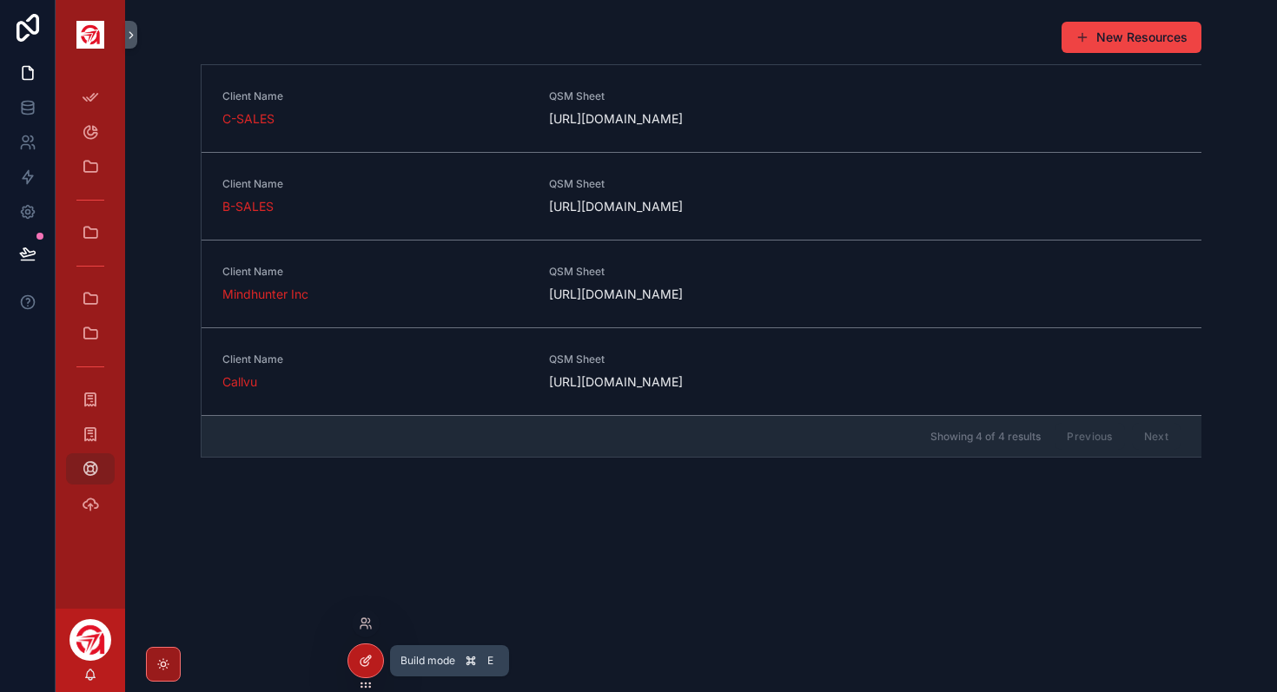
click at [360, 665] on icon at bounding box center [366, 661] width 14 height 14
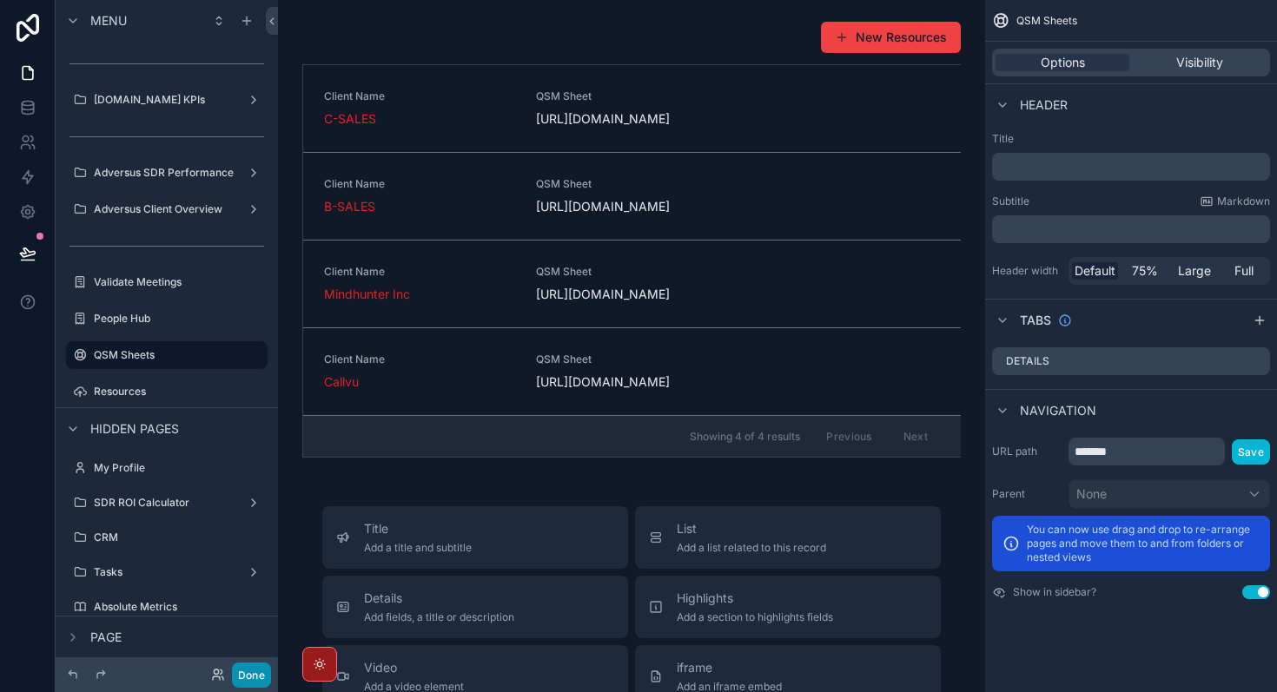
click at [261, 669] on button "Done" at bounding box center [251, 675] width 39 height 25
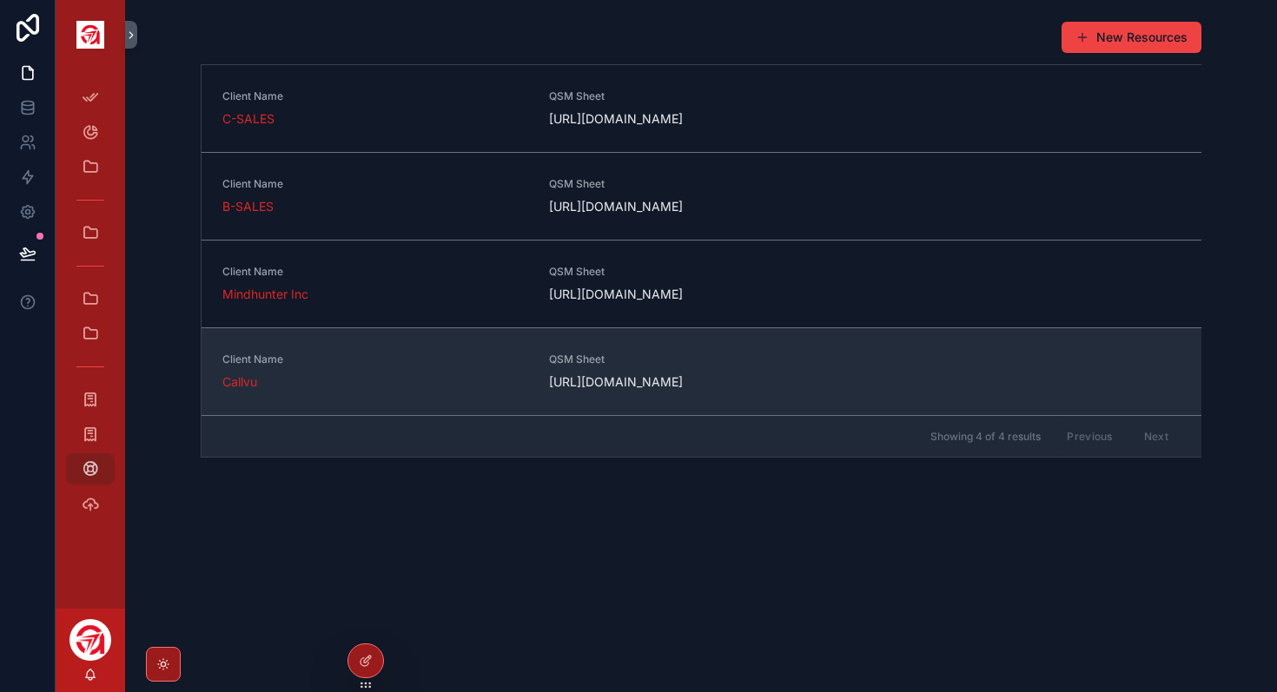
click at [646, 391] on span "[URL][DOMAIN_NAME]" at bounding box center [702, 381] width 306 height 17
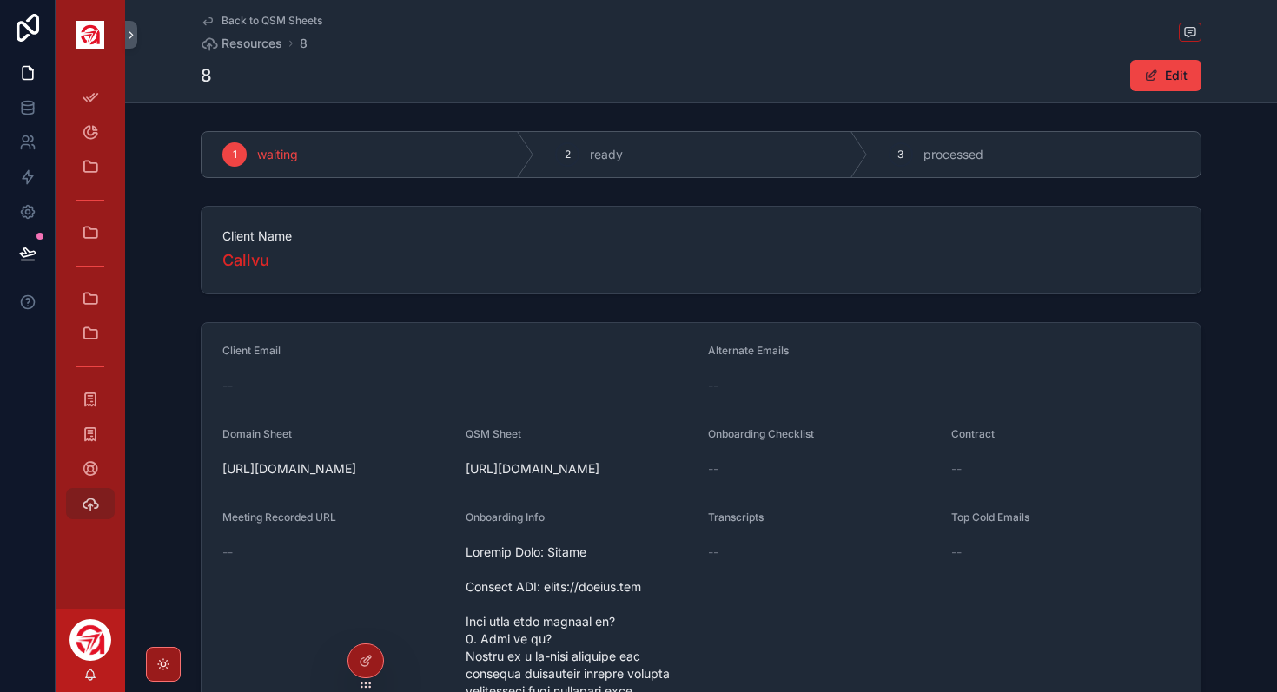
click at [612, 478] on span "[URL][DOMAIN_NAME]" at bounding box center [580, 468] width 229 height 17
click at [687, 478] on span "[URL][DOMAIN_NAME]" at bounding box center [580, 468] width 229 height 17
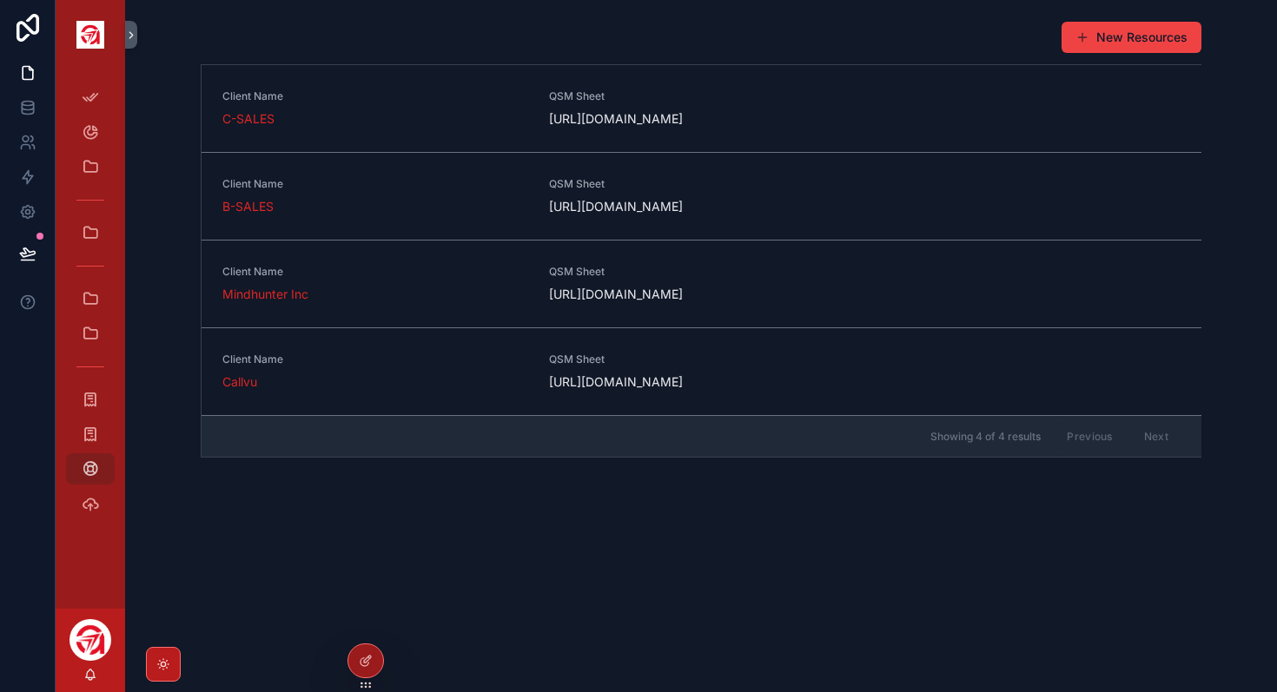
click at [164, 659] on icon "scrollable content" at bounding box center [163, 664] width 14 height 14
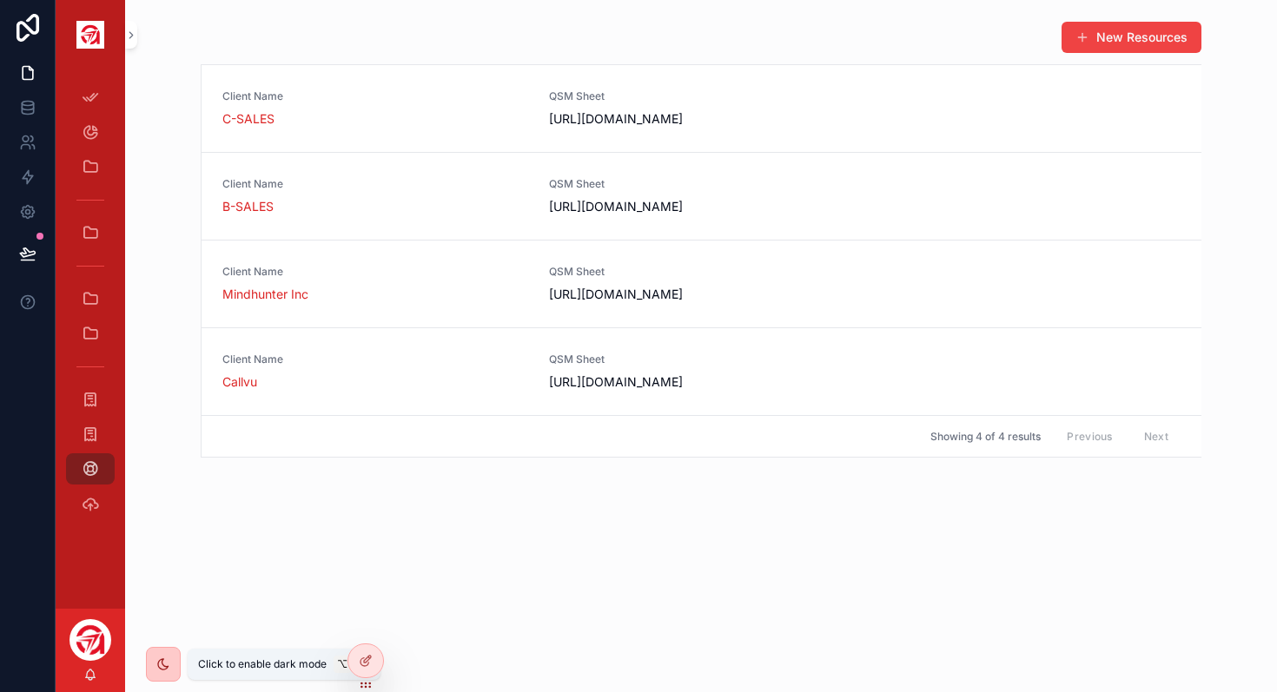
click at [164, 659] on icon "scrollable content" at bounding box center [163, 664] width 14 height 14
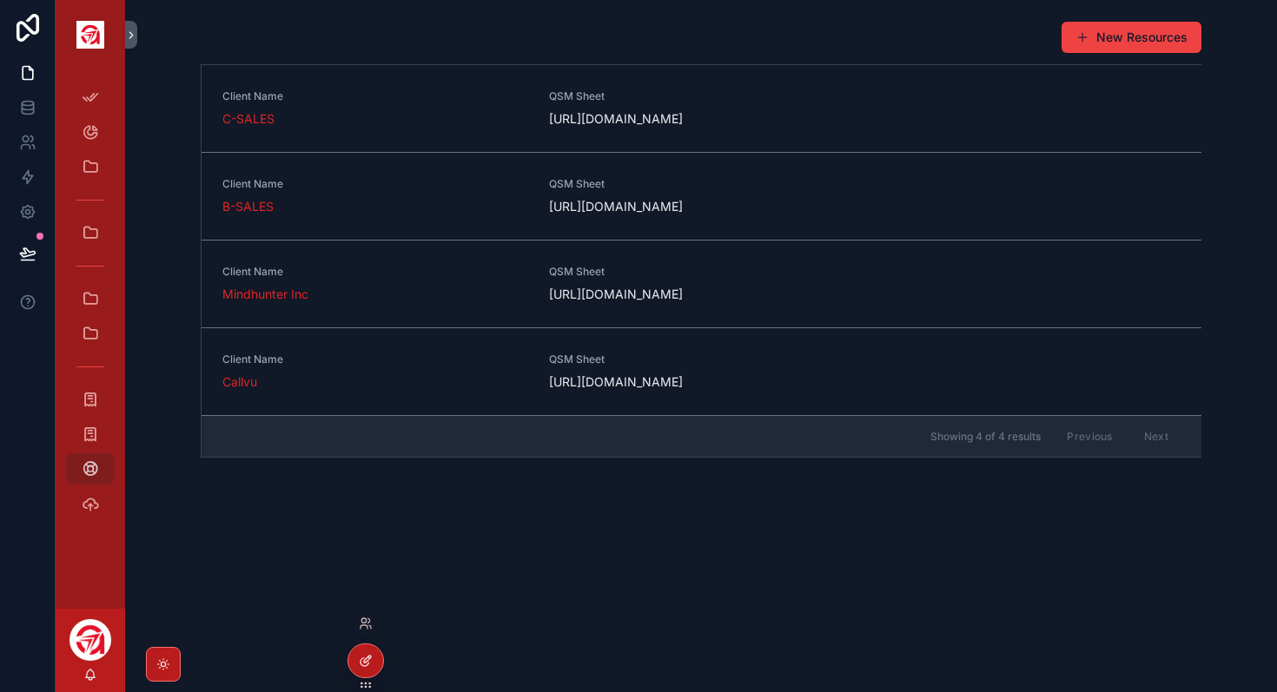
click at [373, 655] on div at bounding box center [365, 660] width 35 height 33
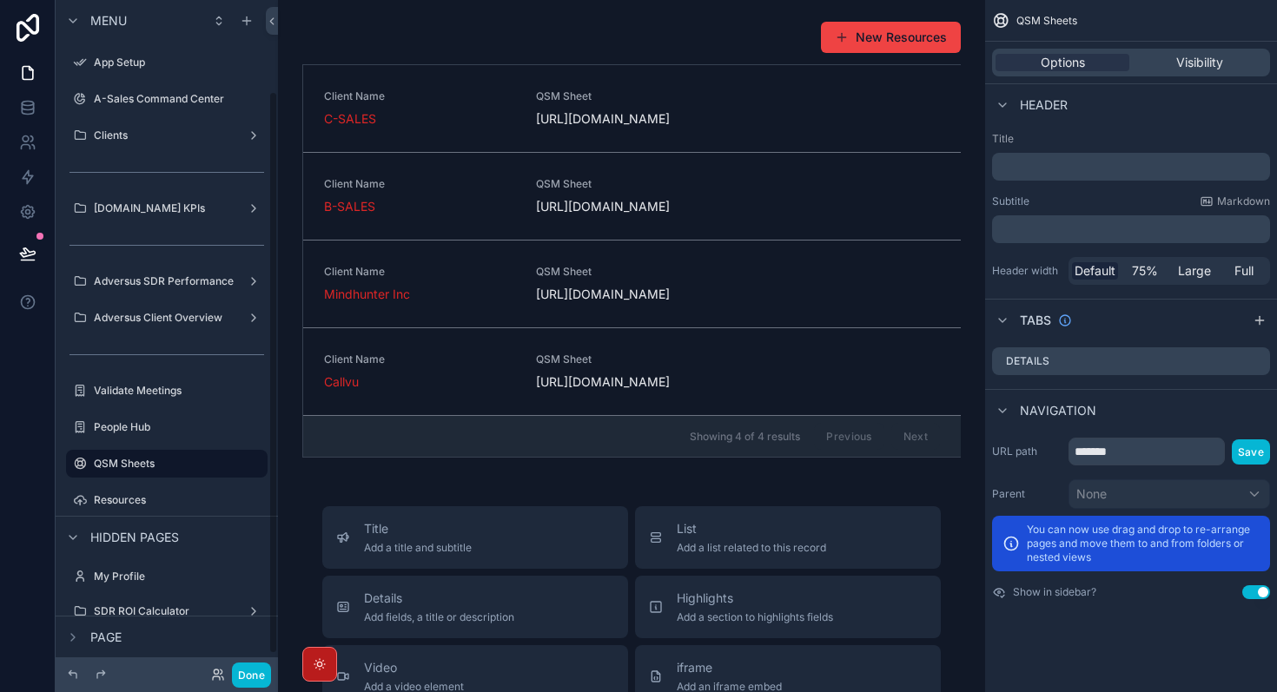
scroll to position [109, 0]
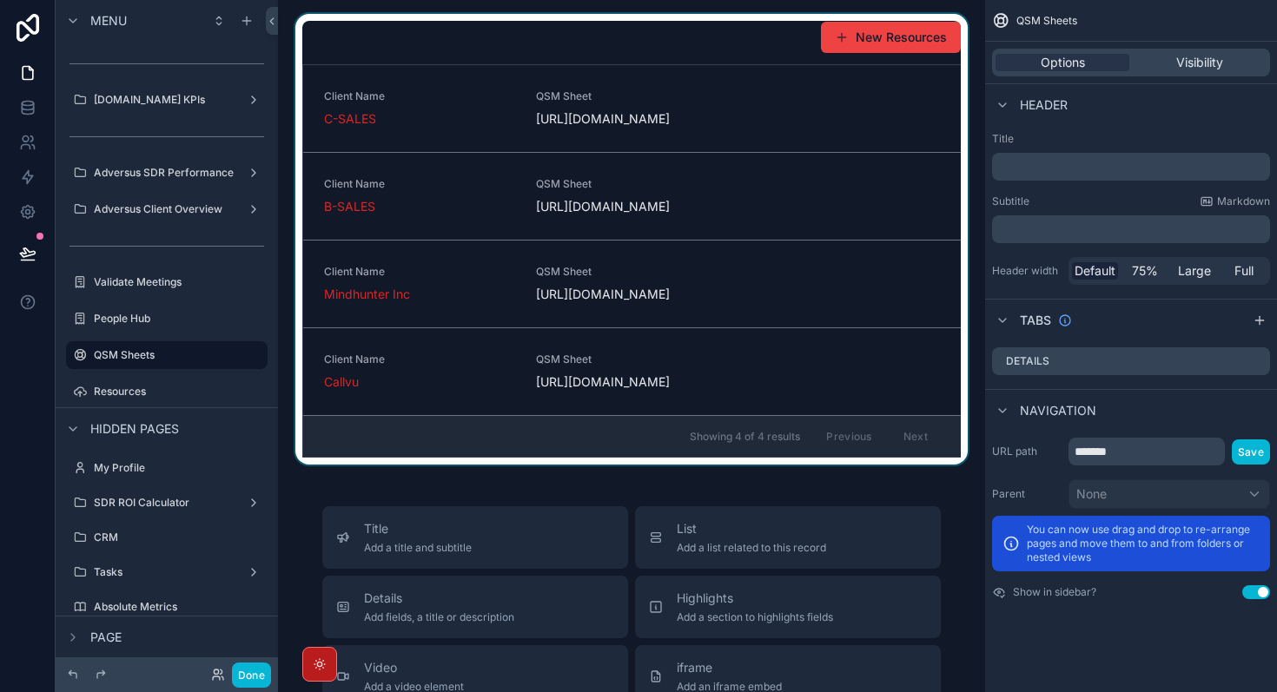
click at [776, 465] on div "scrollable content" at bounding box center [631, 239] width 679 height 451
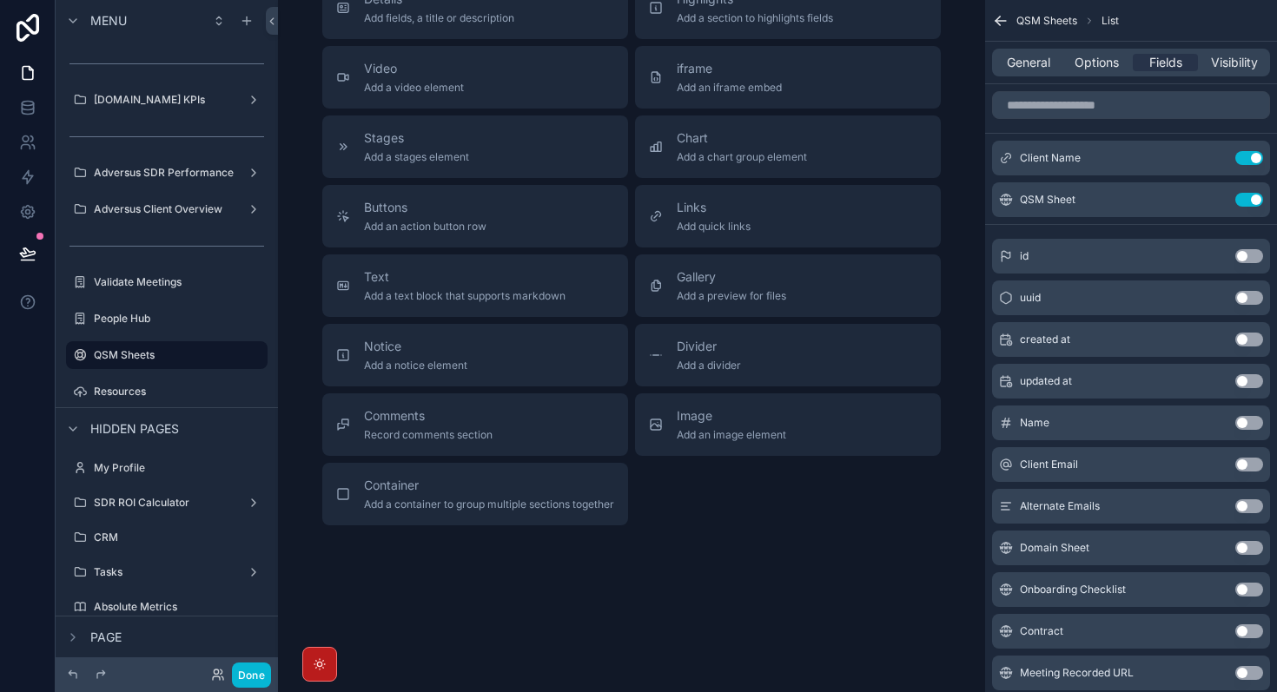
scroll to position [699, 0]
click at [505, 234] on div "Buttons Add an action button row" at bounding box center [475, 216] width 278 height 35
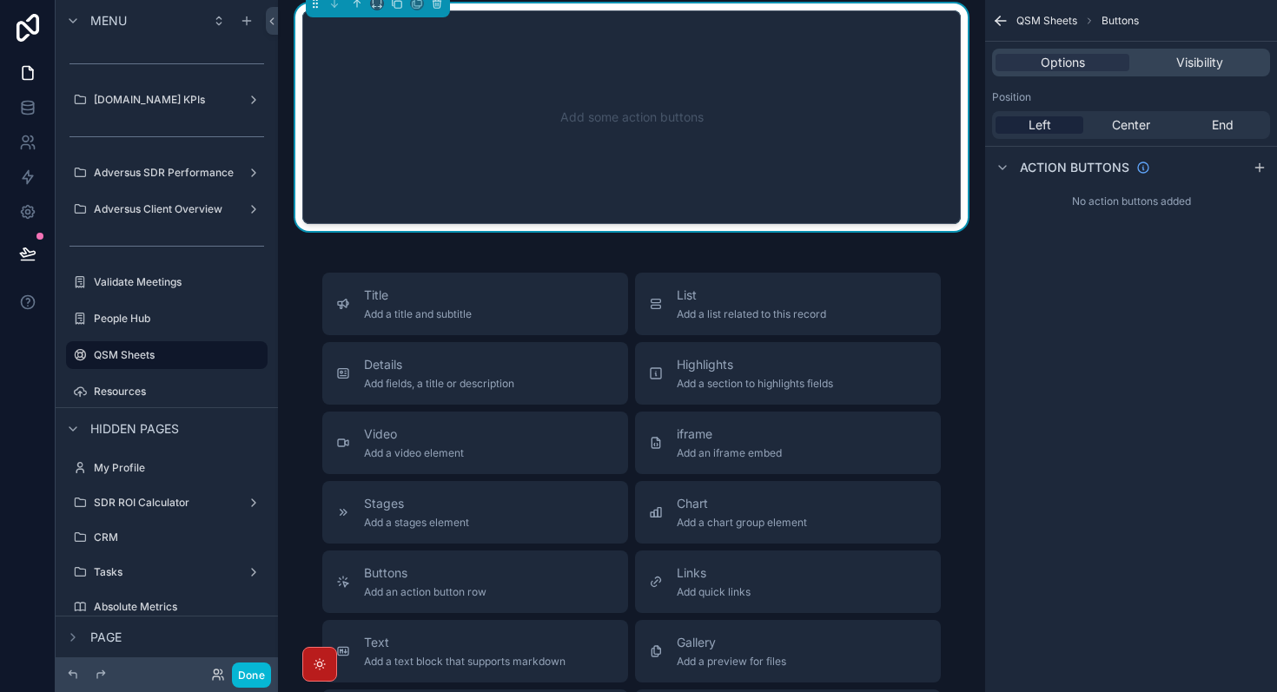
scroll to position [472, 0]
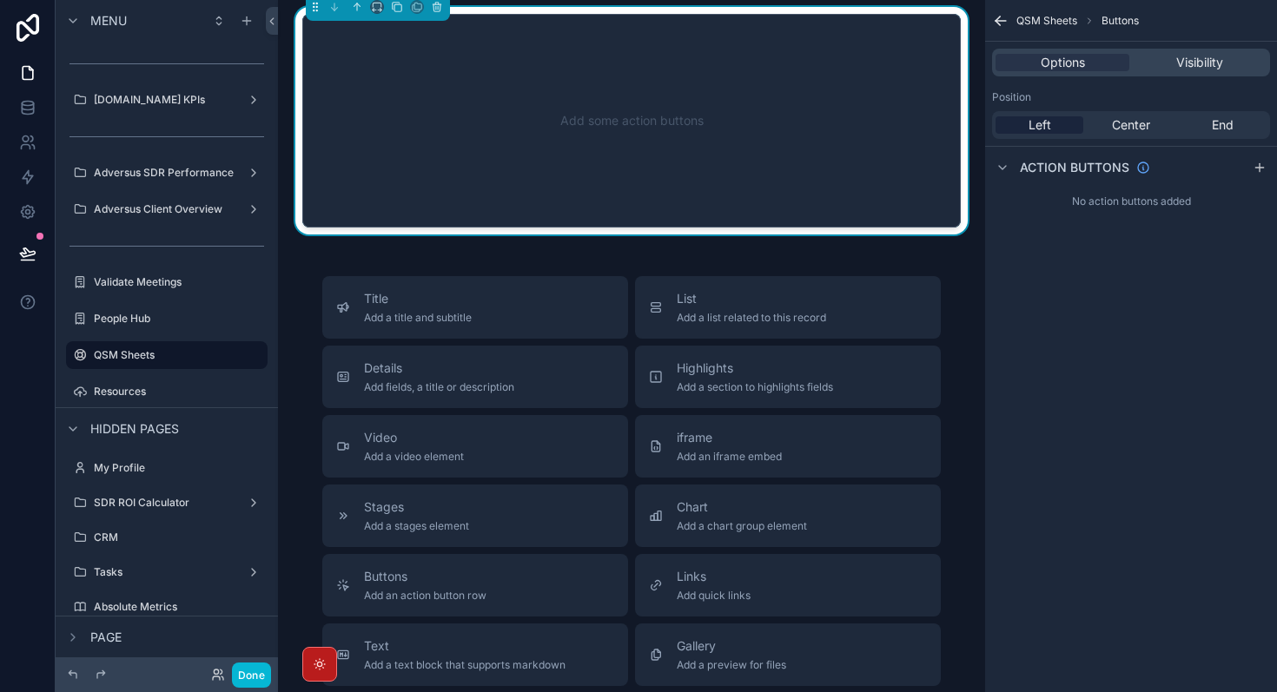
click at [642, 199] on div "Add some action buttons" at bounding box center [631, 121] width 601 height 156
click at [1211, 68] on span "Visibility" at bounding box center [1199, 62] width 47 height 17
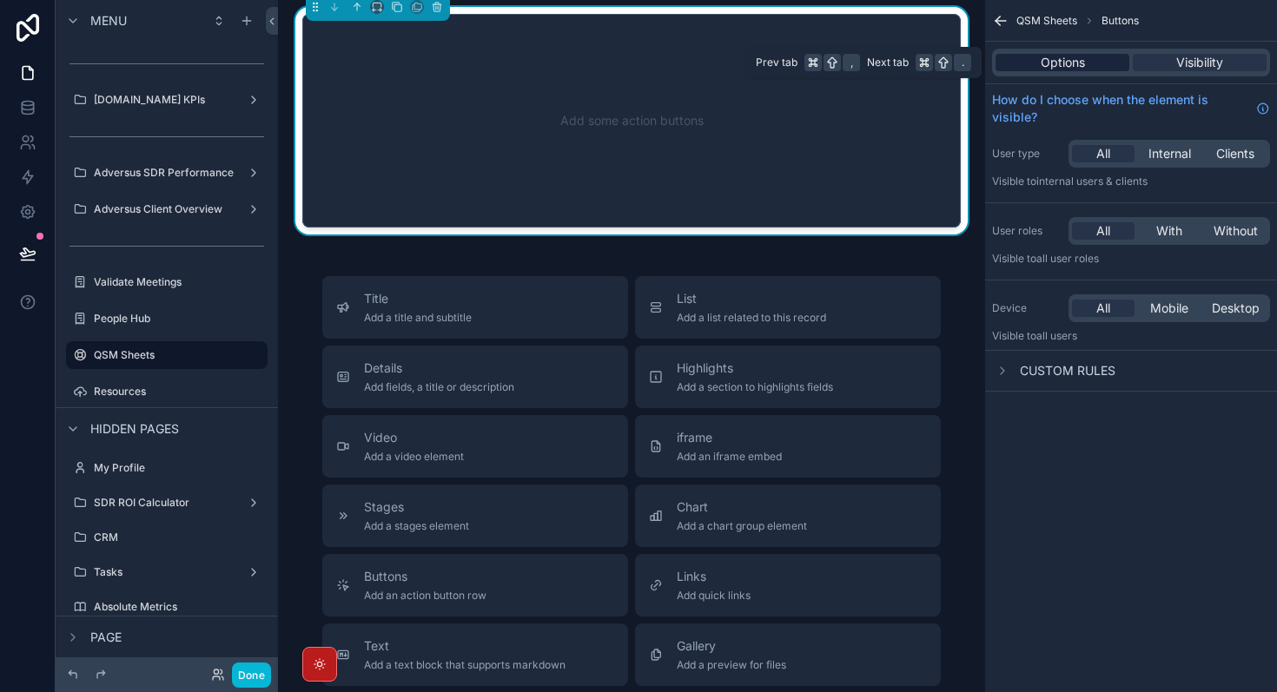
click at [1078, 60] on span "Options" at bounding box center [1062, 62] width 44 height 17
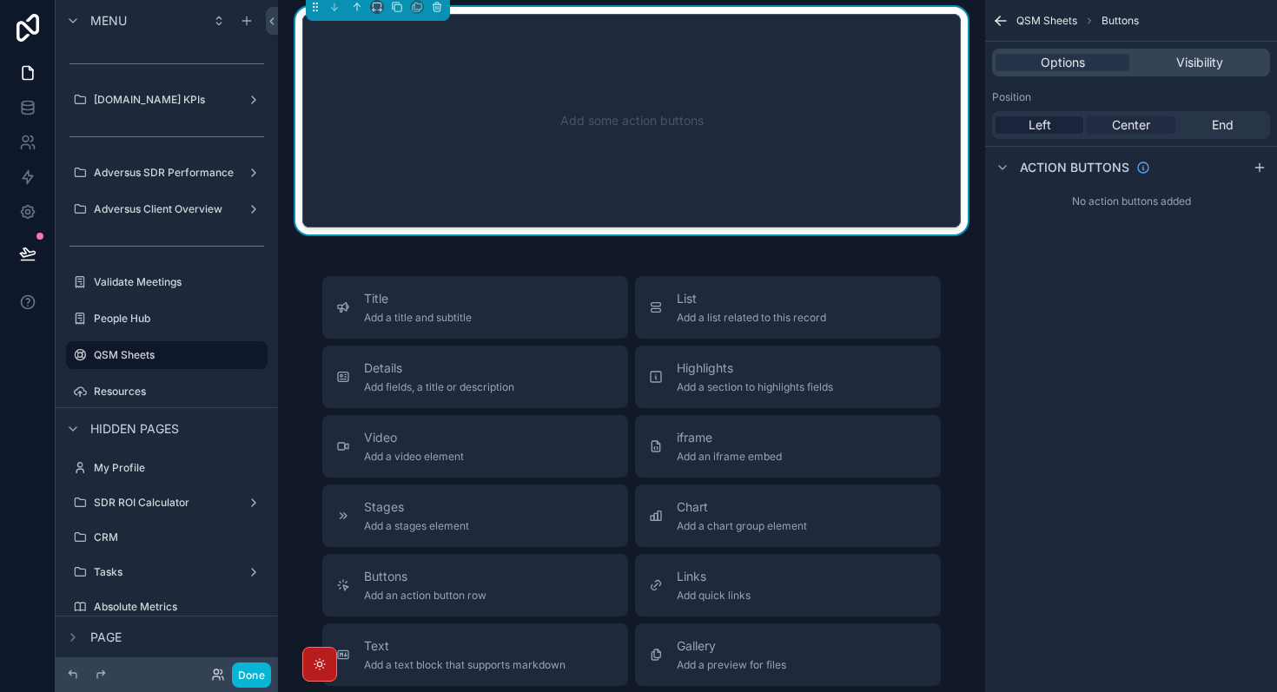
click at [1146, 118] on span "Center" at bounding box center [1131, 124] width 38 height 17
click at [1058, 115] on div "Left Center End" at bounding box center [1131, 125] width 278 height 28
click at [1052, 134] on div "Left Center End" at bounding box center [1131, 125] width 278 height 28
click at [1042, 128] on span "Left" at bounding box center [1039, 124] width 23 height 17
click at [697, 199] on div "Add some action buttons" at bounding box center [631, 121] width 601 height 156
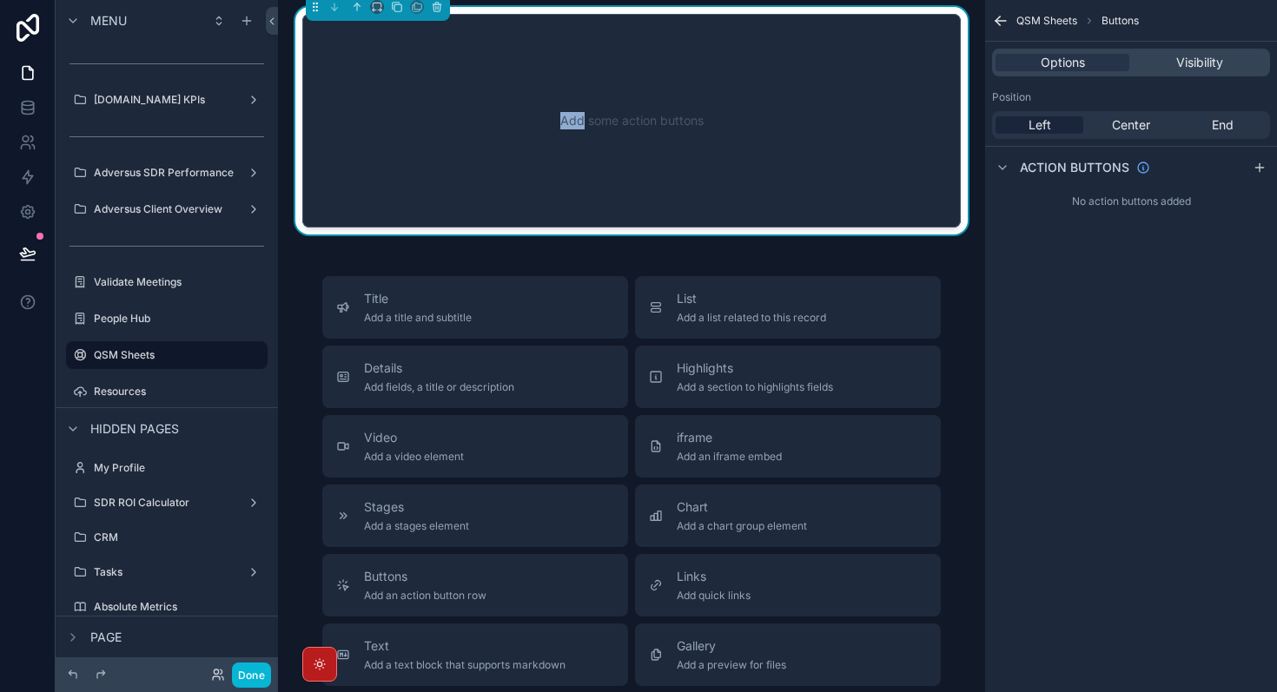
click at [697, 199] on div "Add some action buttons" at bounding box center [631, 121] width 601 height 156
click at [900, 199] on div "Add some action buttons" at bounding box center [631, 121] width 601 height 156
click at [1004, 171] on icon "scrollable content" at bounding box center [1002, 168] width 14 height 14
click at [1263, 163] on icon "scrollable content" at bounding box center [1259, 168] width 14 height 14
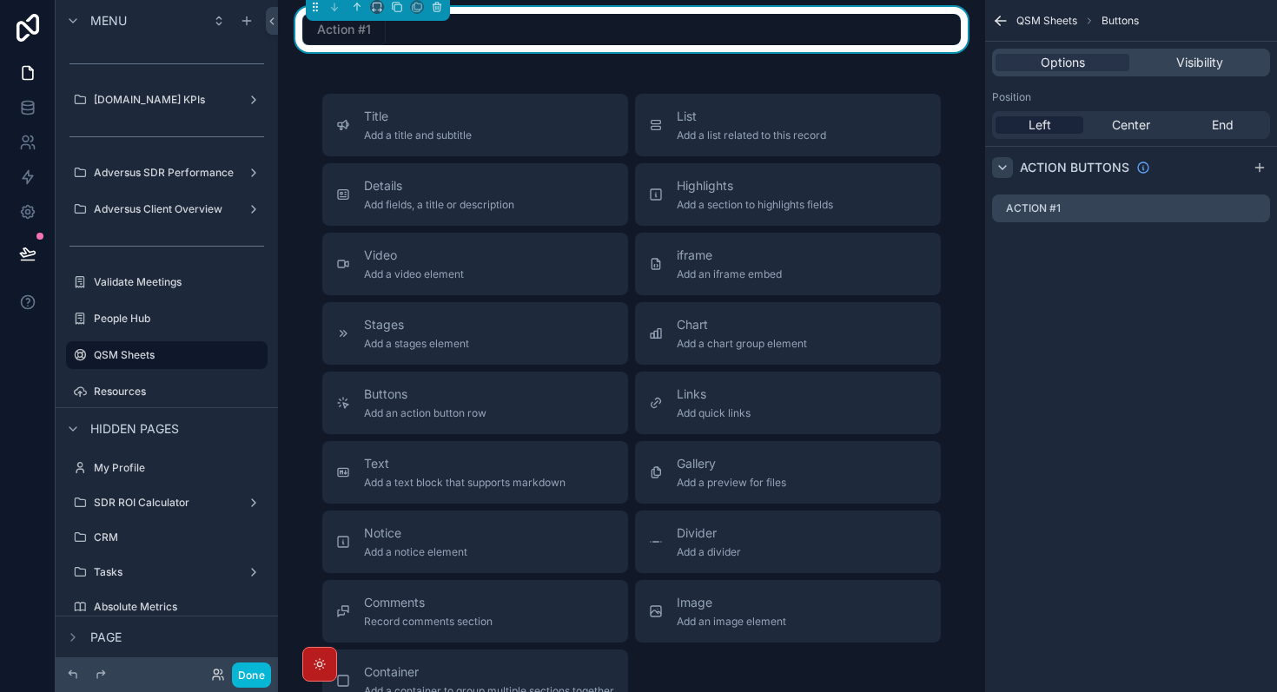
click at [1172, 343] on div "QSM Sheets Buttons Options Visibility Position Left Center End Action buttons A…" at bounding box center [1131, 346] width 292 height 692
click at [971, 443] on div "New Resources Client Name C-SALES QSM Sheet [URL][DOMAIN_NAME] Client Name B-SA…" at bounding box center [631, 189] width 707 height 1323
click at [1255, 206] on icon "scrollable content" at bounding box center [1256, 208] width 14 height 14
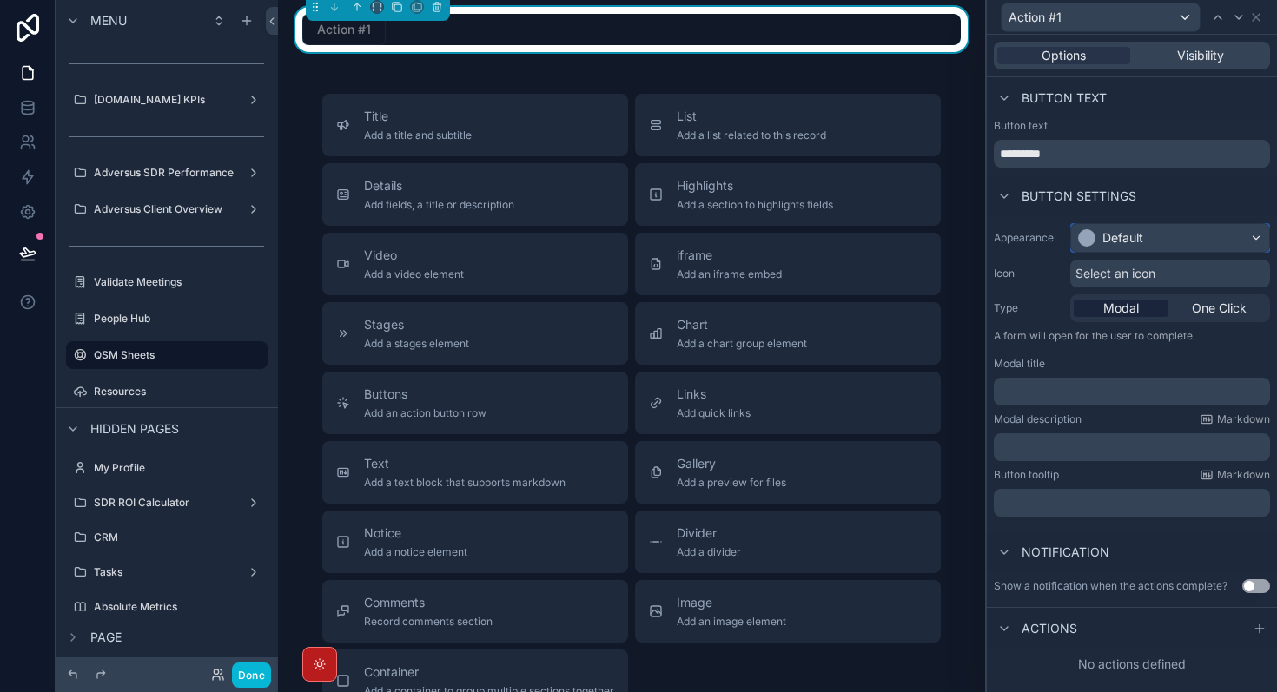
click at [1149, 240] on div "Default" at bounding box center [1170, 238] width 198 height 28
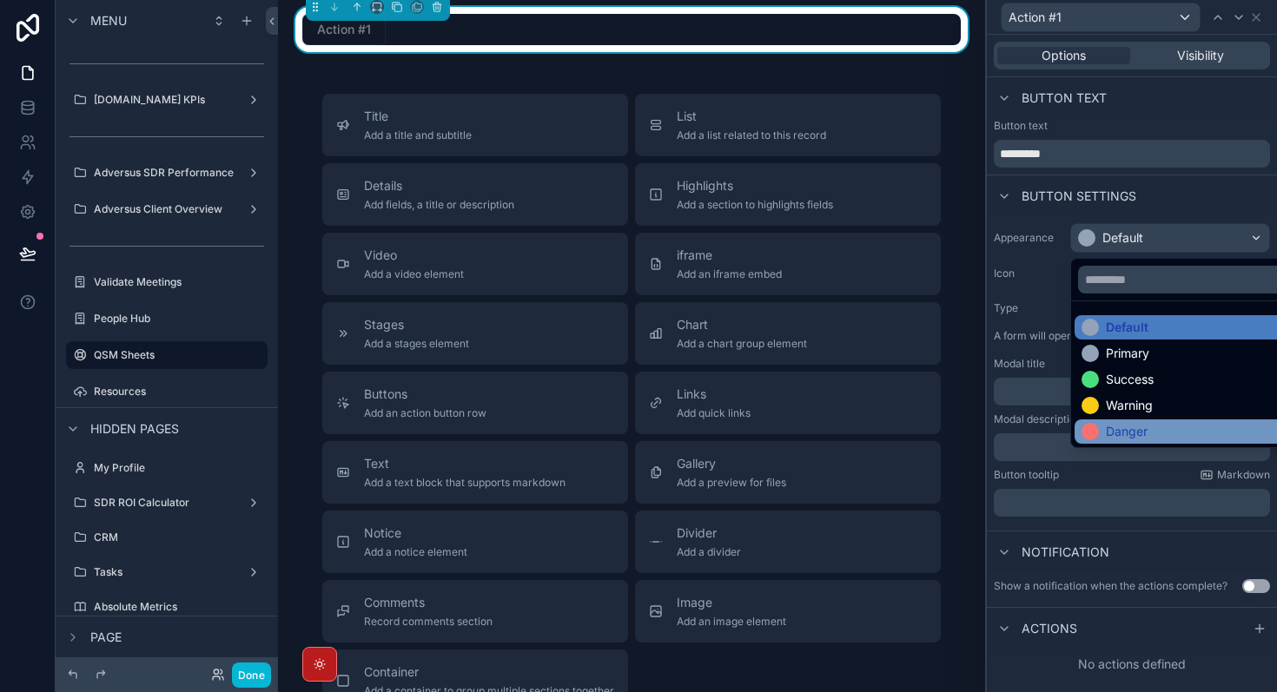
click at [1132, 433] on div "Danger" at bounding box center [1127, 431] width 42 height 17
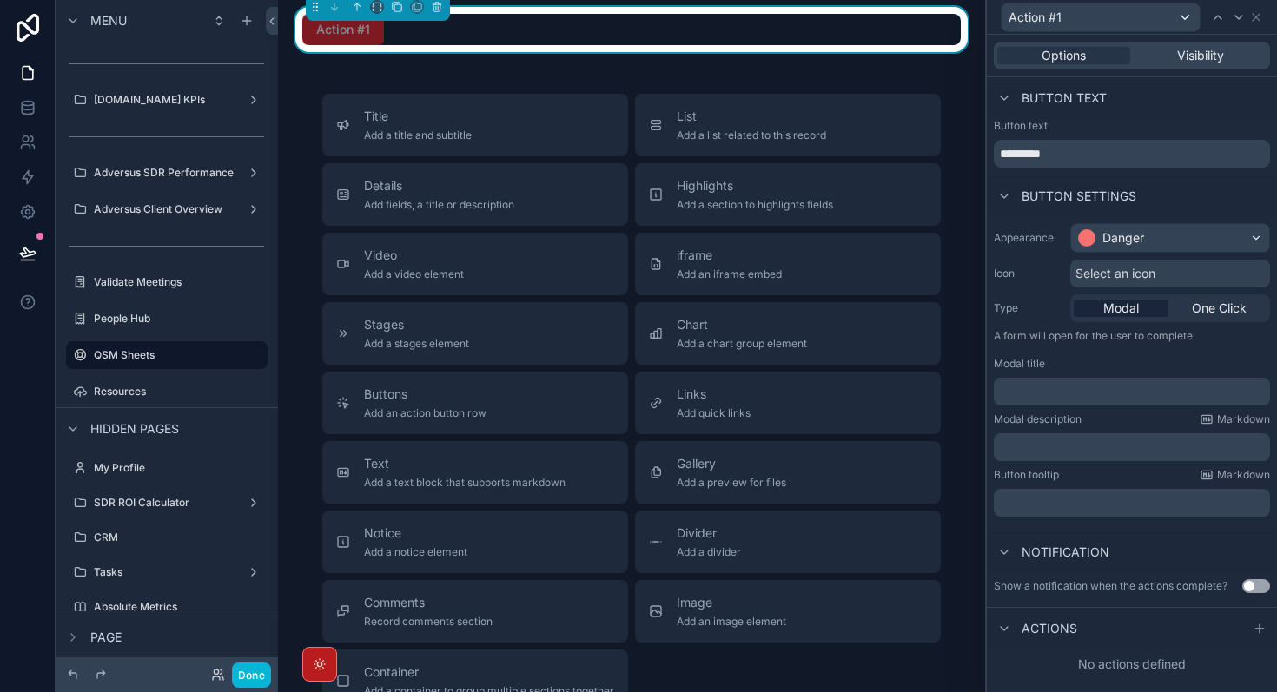
click at [1139, 360] on div "Modal title" at bounding box center [1132, 364] width 276 height 14
click at [1225, 242] on div "Danger" at bounding box center [1170, 238] width 198 height 28
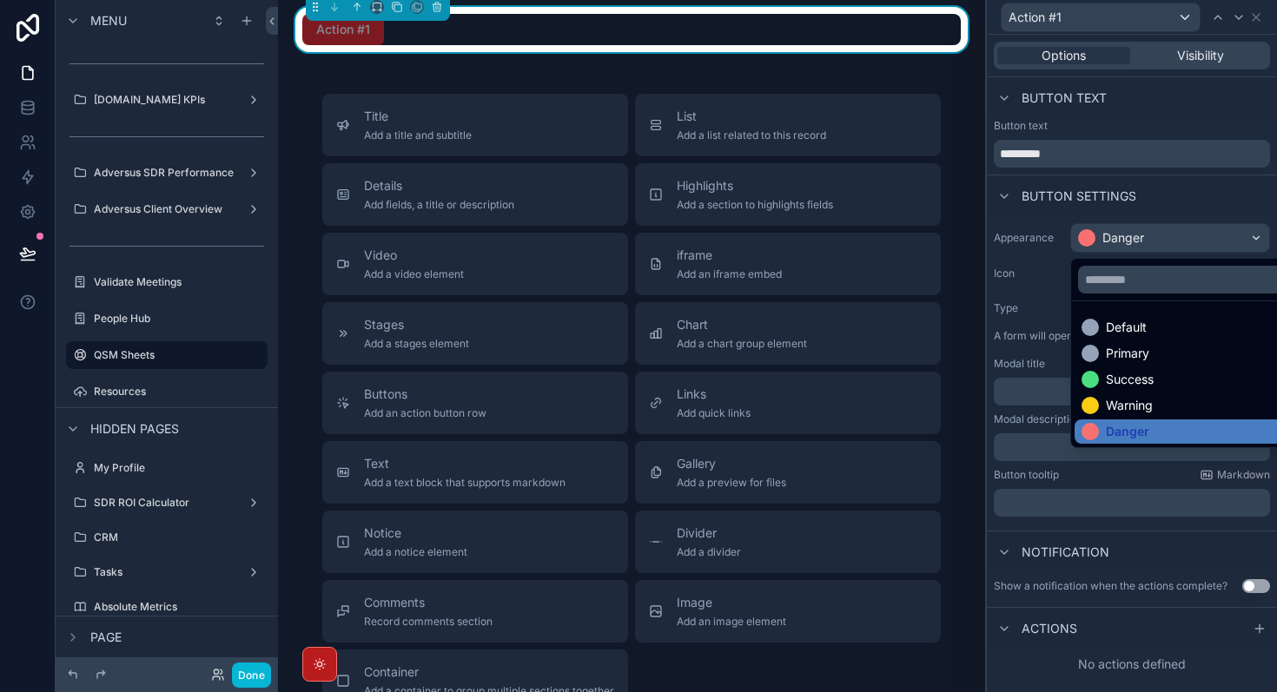
click at [1256, 20] on div at bounding box center [1132, 346] width 290 height 692
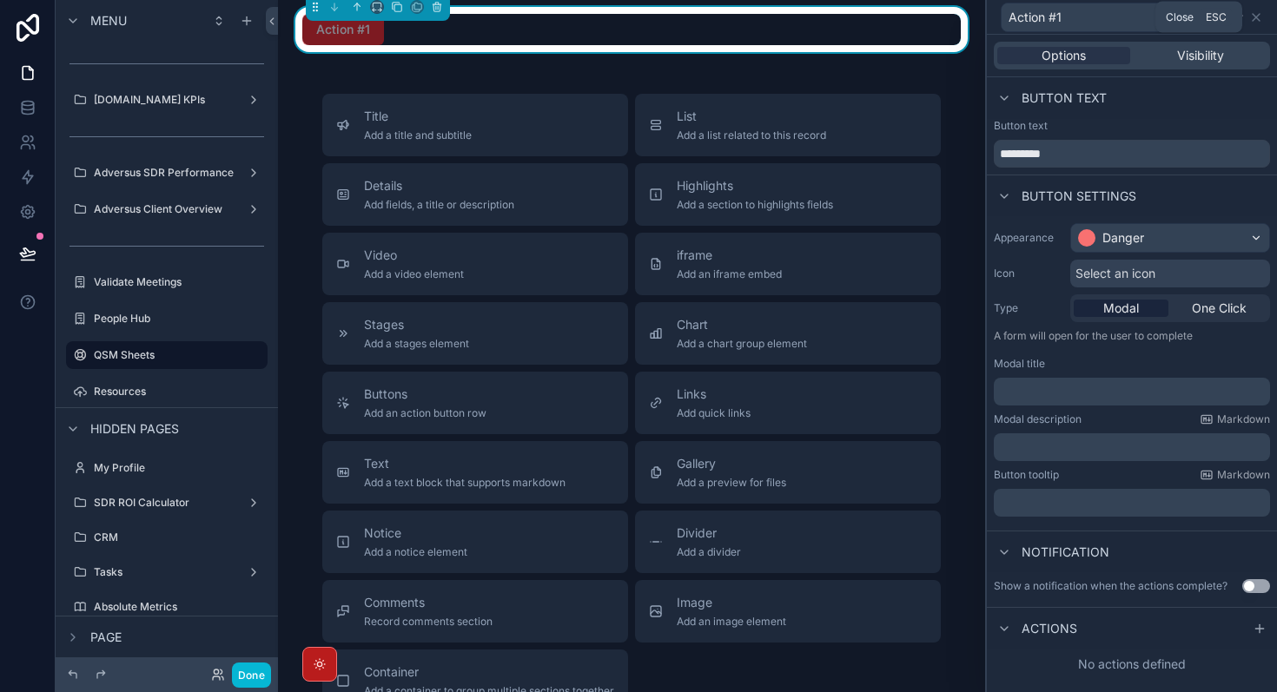
click at [1256, 20] on icon at bounding box center [1256, 17] width 14 height 14
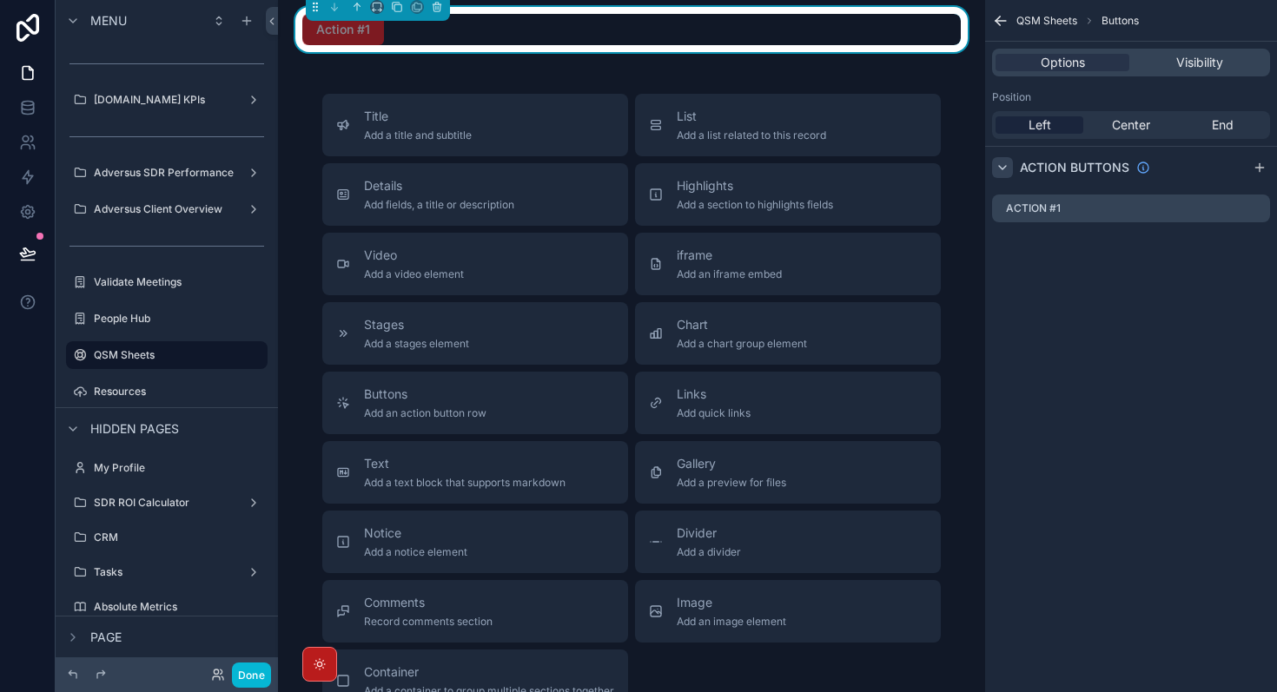
click at [996, 26] on icon "scrollable content" at bounding box center [1000, 20] width 17 height 17
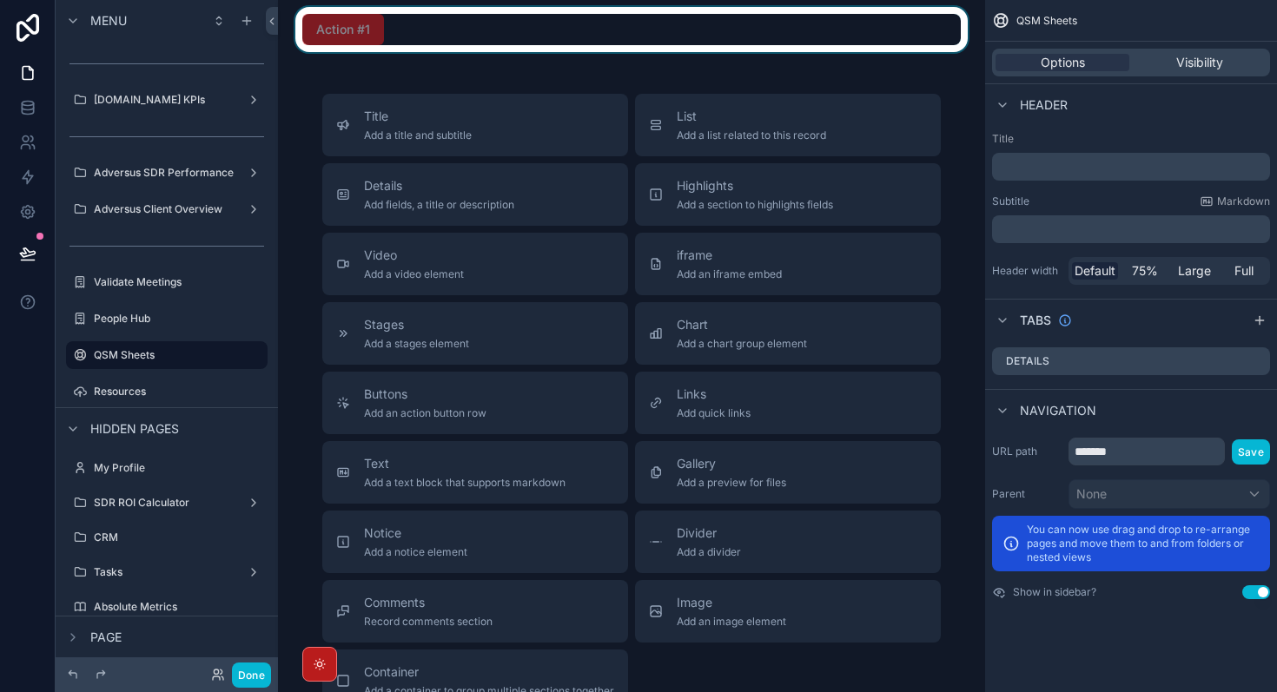
click at [657, 52] on div "scrollable content" at bounding box center [631, 29] width 679 height 45
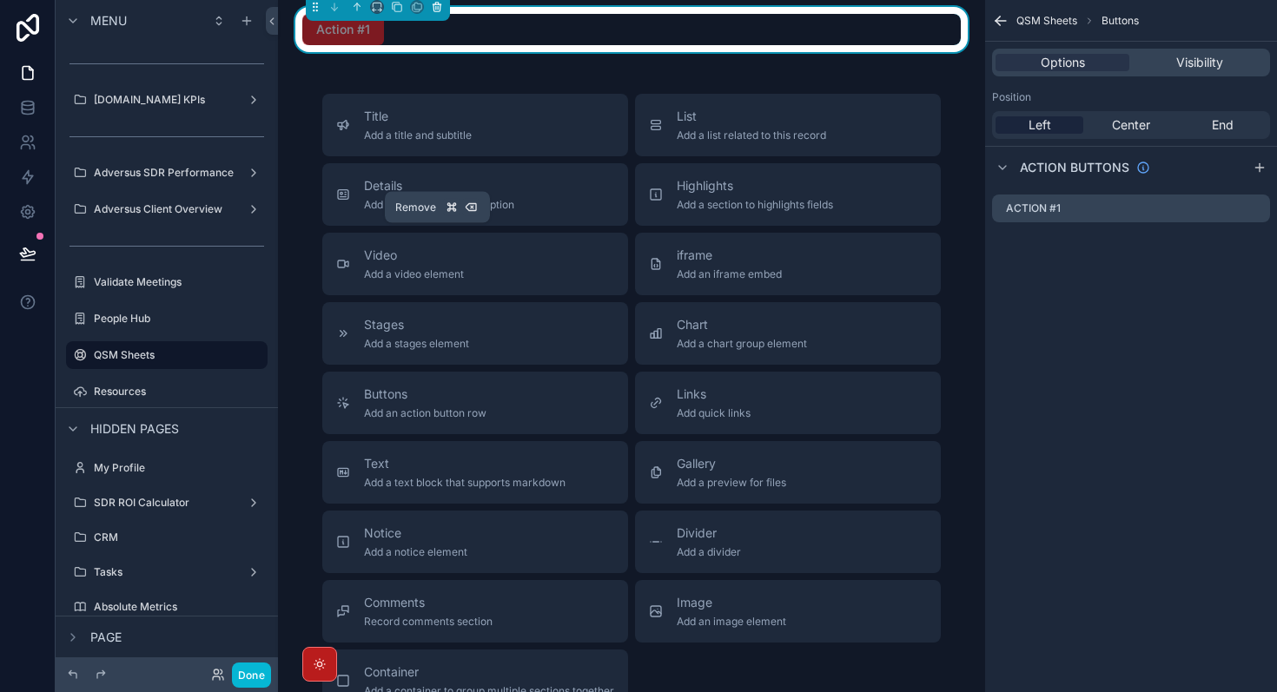
click at [439, 11] on icon "scrollable content" at bounding box center [436, 7] width 7 height 7
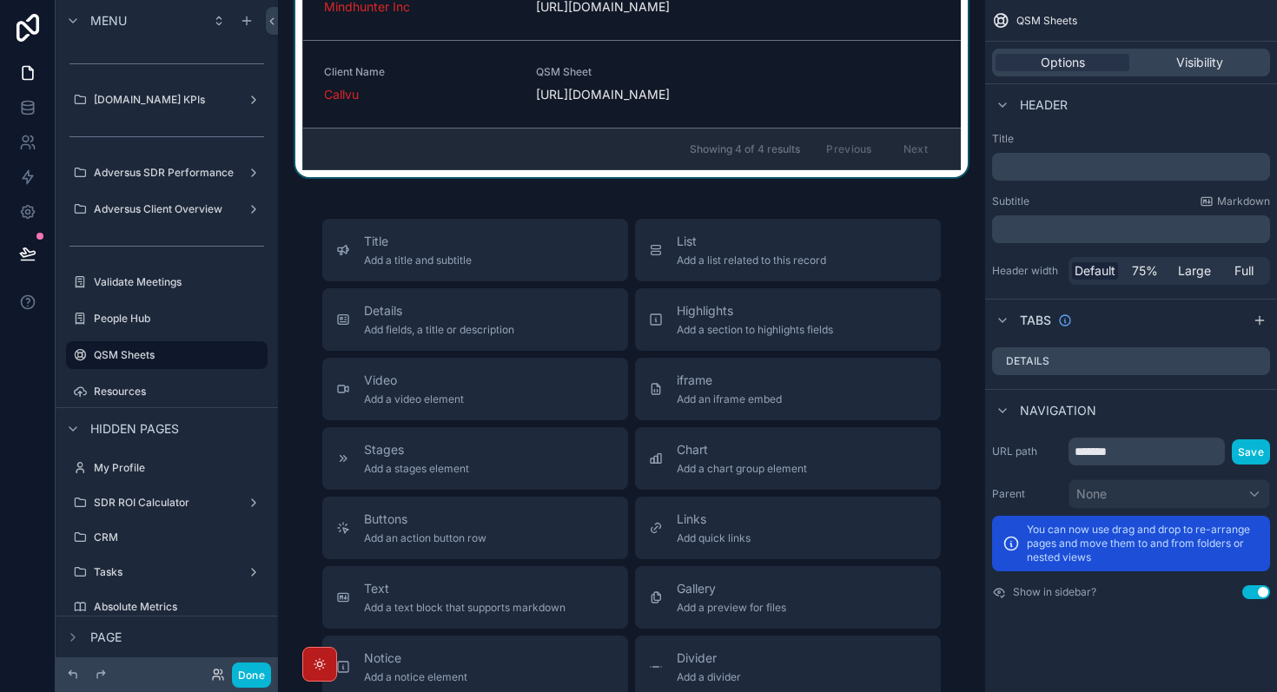
scroll to position [0, 0]
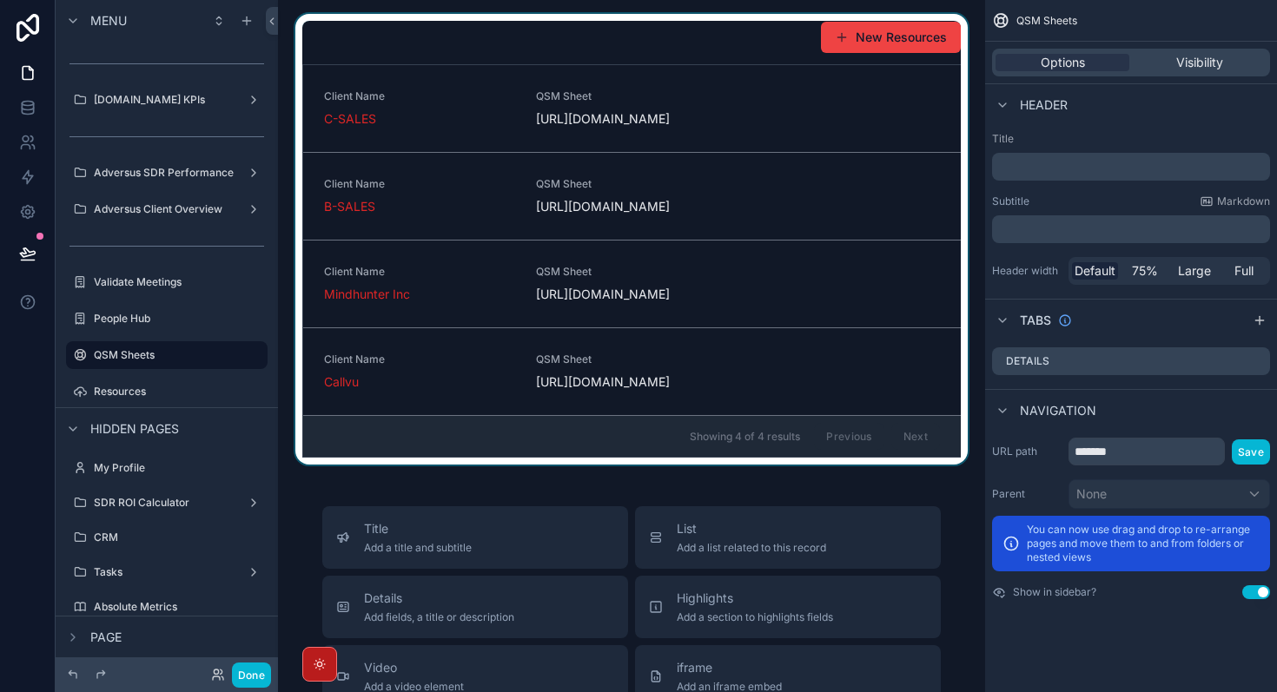
click at [828, 119] on div "scrollable content" at bounding box center [631, 239] width 679 height 451
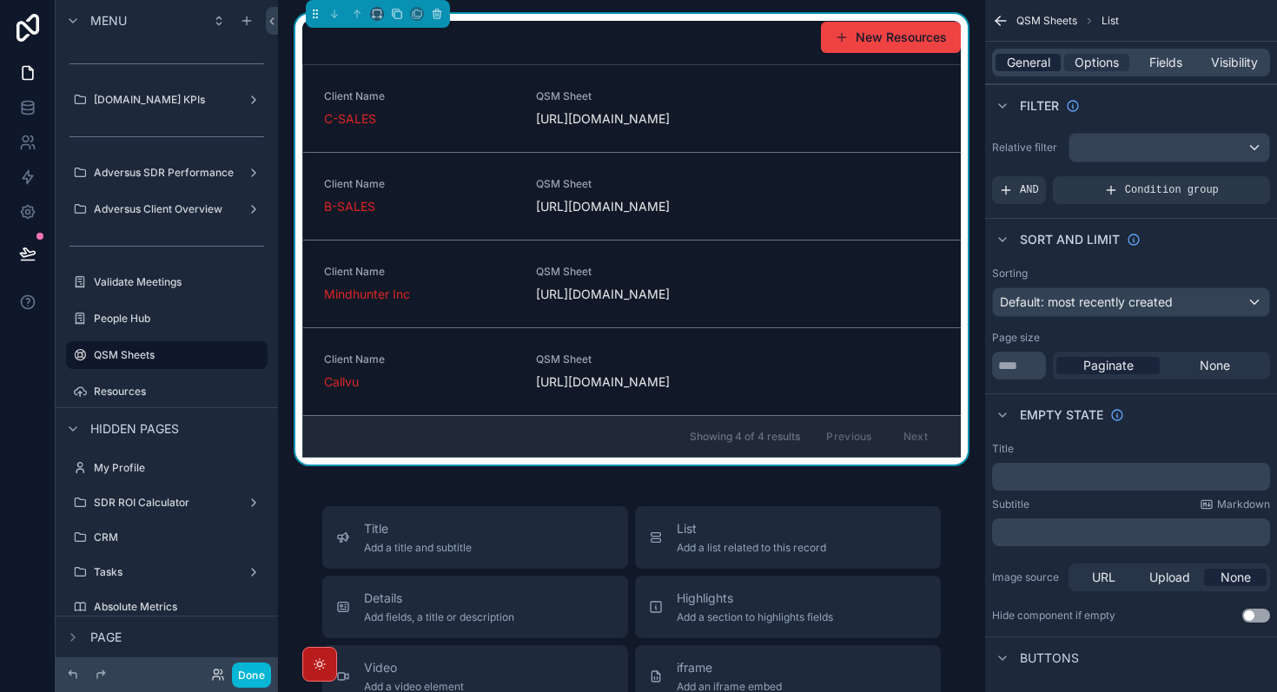
click at [1034, 69] on span "General" at bounding box center [1028, 62] width 43 height 17
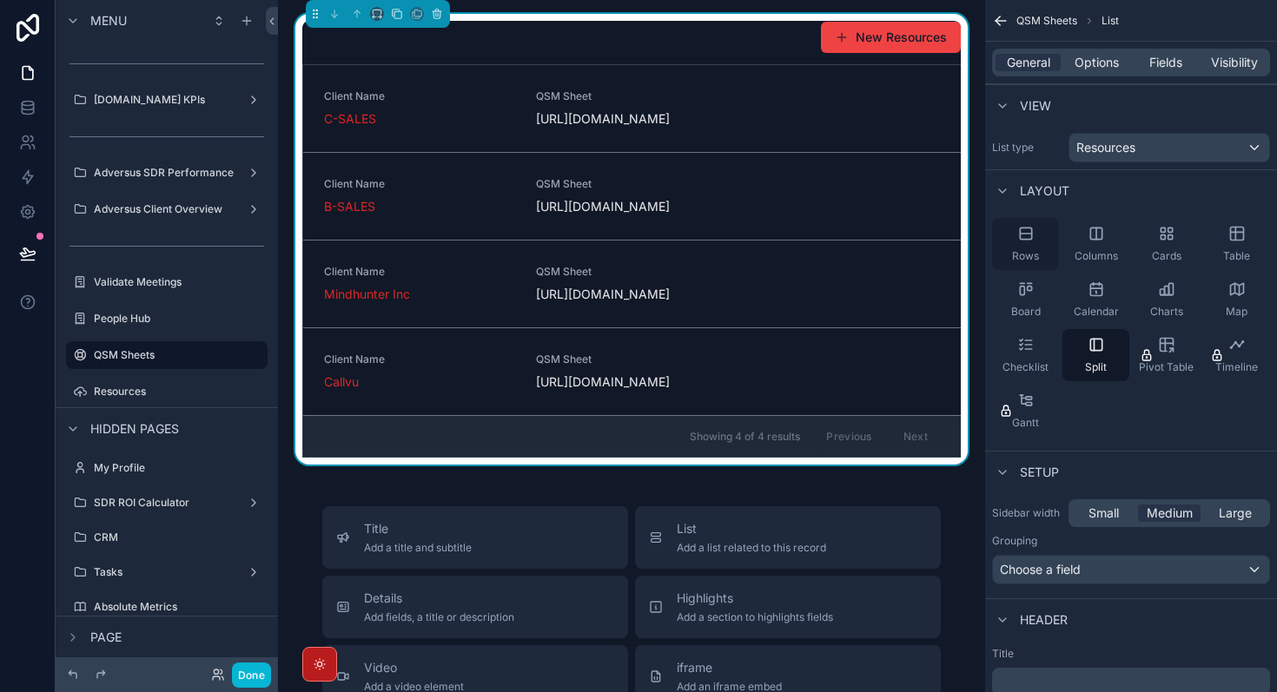
click at [1026, 252] on span "Rows" at bounding box center [1025, 256] width 27 height 14
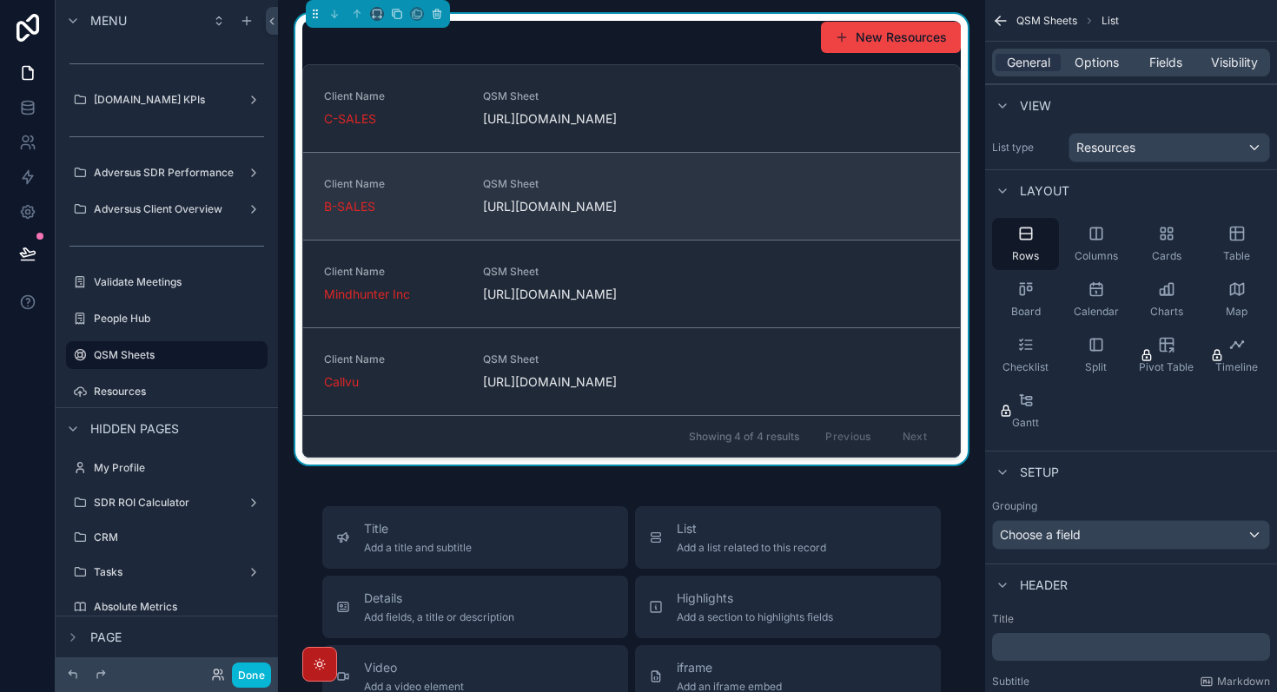
click at [527, 215] on span "[URL][DOMAIN_NAME]" at bounding box center [552, 206] width 138 height 17
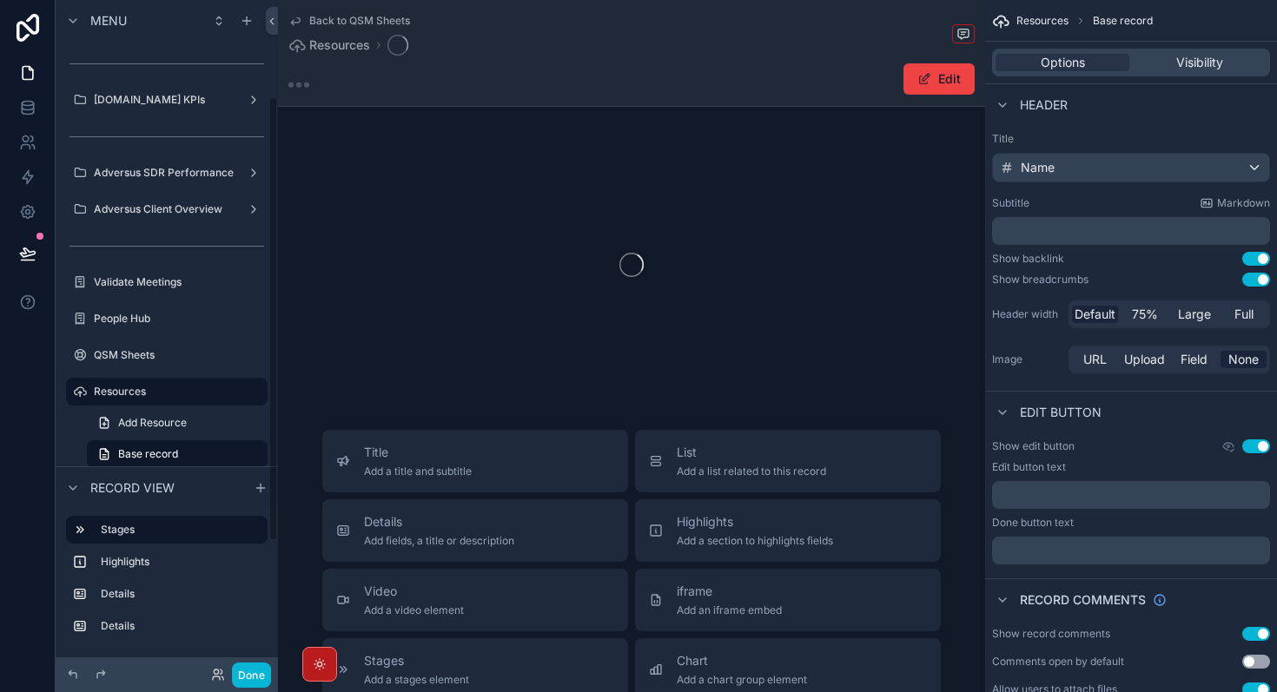
scroll to position [145, 0]
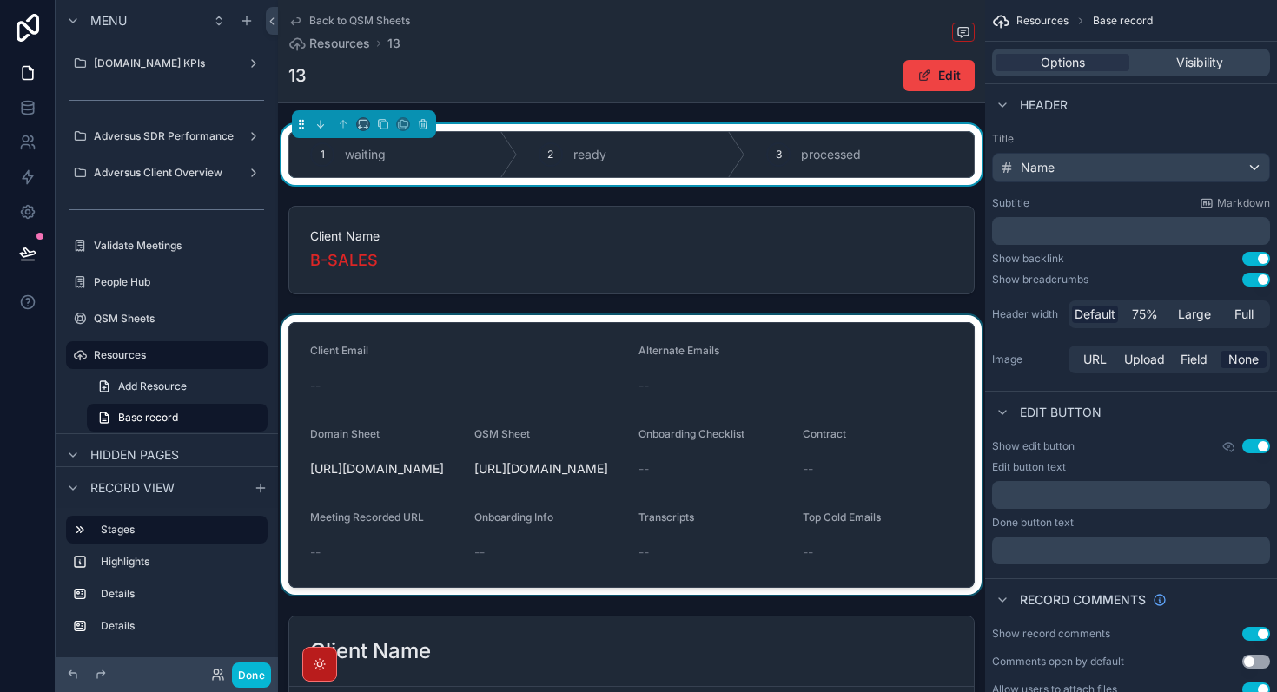
click at [529, 518] on div "scrollable content" at bounding box center [631, 455] width 707 height 280
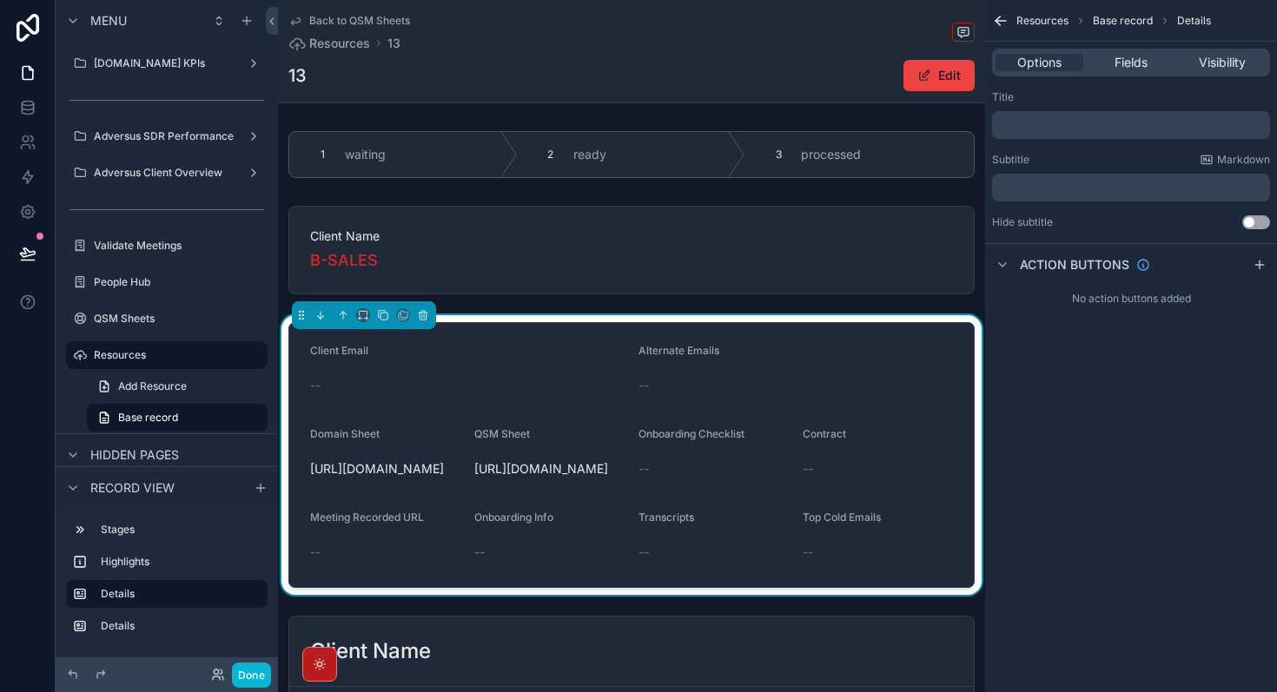
click at [539, 478] on span "[URL][DOMAIN_NAME]" at bounding box center [549, 468] width 150 height 17
click at [625, 541] on form "Client Email -- Alternate Emails -- Domain Sheet [URL][DOMAIN_NAME] QSM Sheet […" at bounding box center [631, 455] width 684 height 264
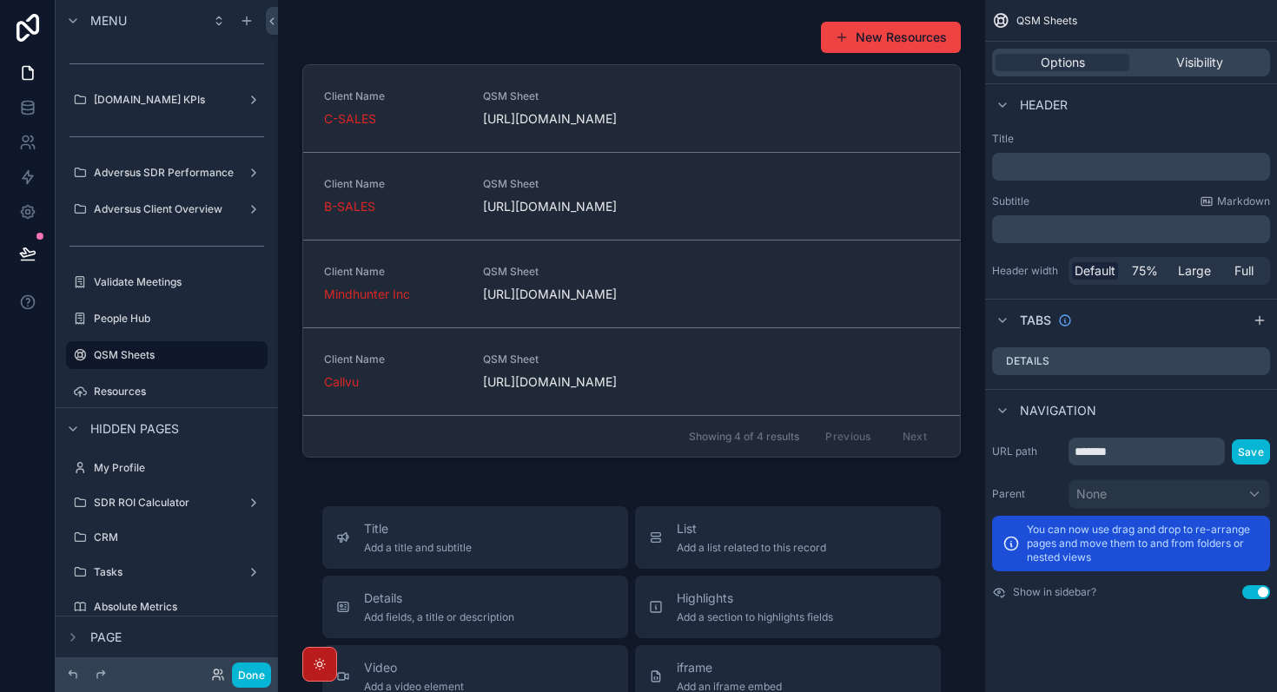
click at [1194, 72] on div "Options Visibility" at bounding box center [1131, 63] width 278 height 28
click at [1190, 63] on span "Visibility" at bounding box center [1199, 62] width 47 height 17
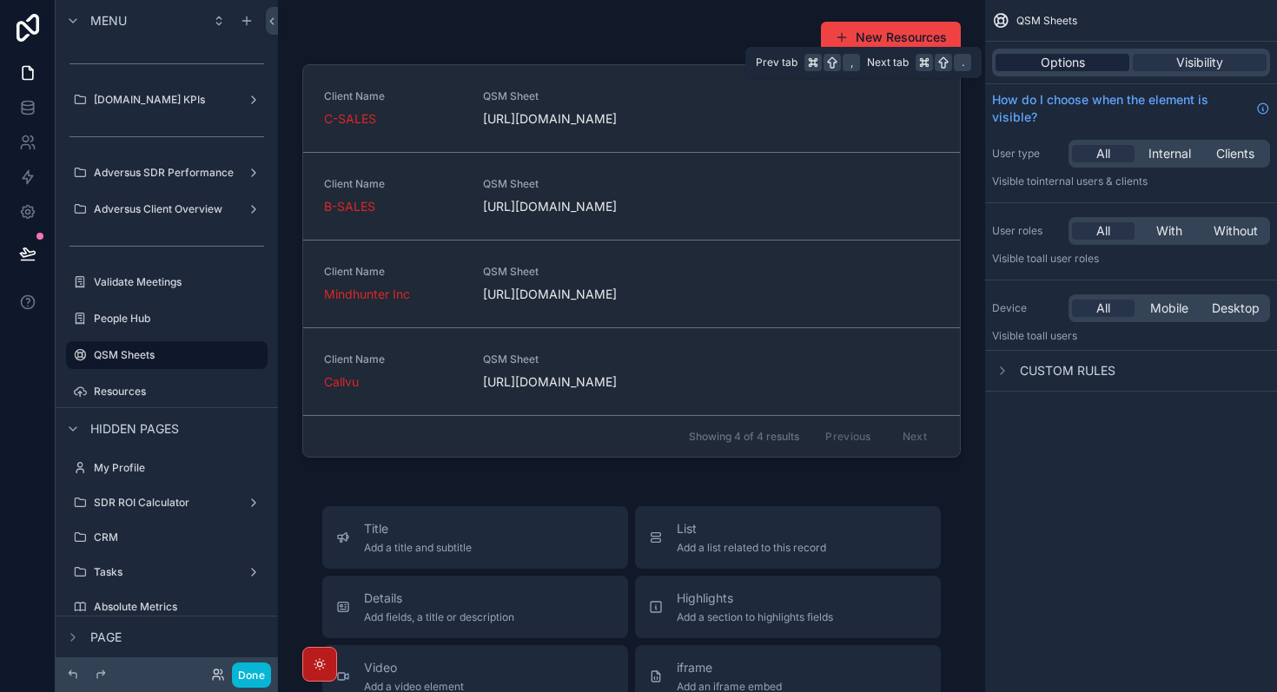
click at [1087, 60] on div "Options" at bounding box center [1062, 62] width 134 height 17
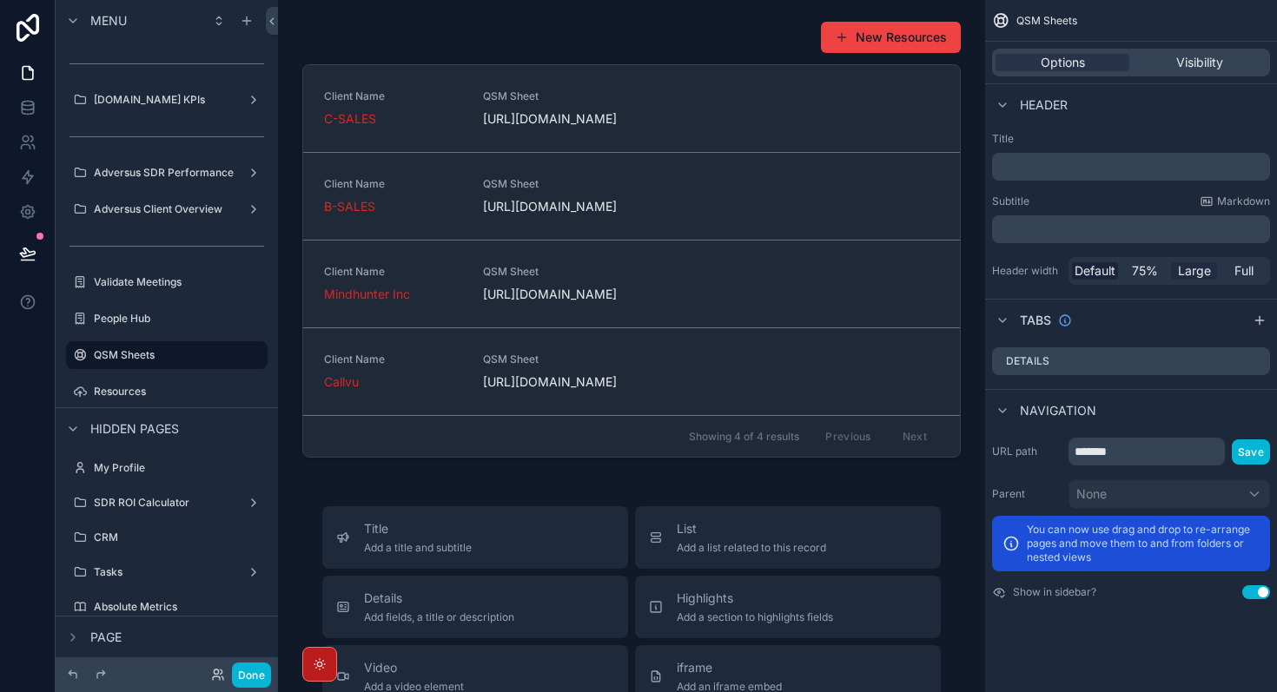
click at [1195, 274] on span "Large" at bounding box center [1194, 270] width 33 height 17
click at [1248, 275] on span "Full" at bounding box center [1243, 270] width 19 height 17
click at [1151, 274] on span "75%" at bounding box center [1145, 270] width 26 height 17
click at [1080, 274] on span "Default" at bounding box center [1094, 270] width 41 height 17
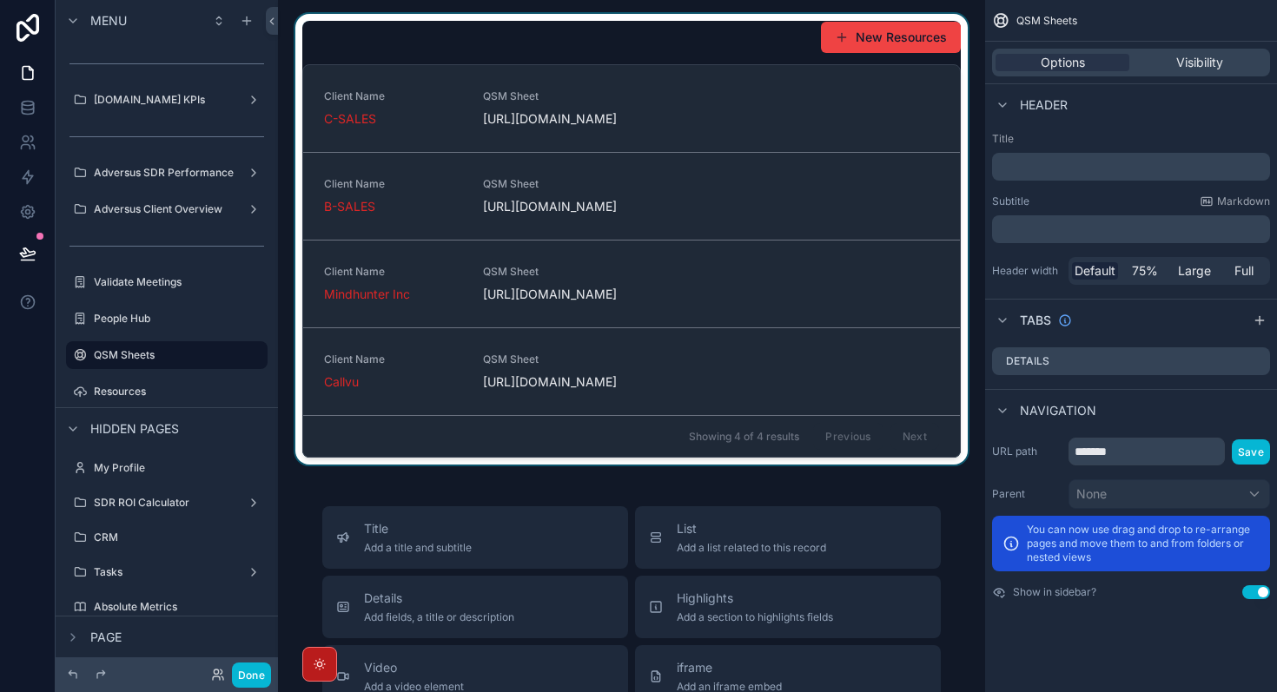
scroll to position [22, 0]
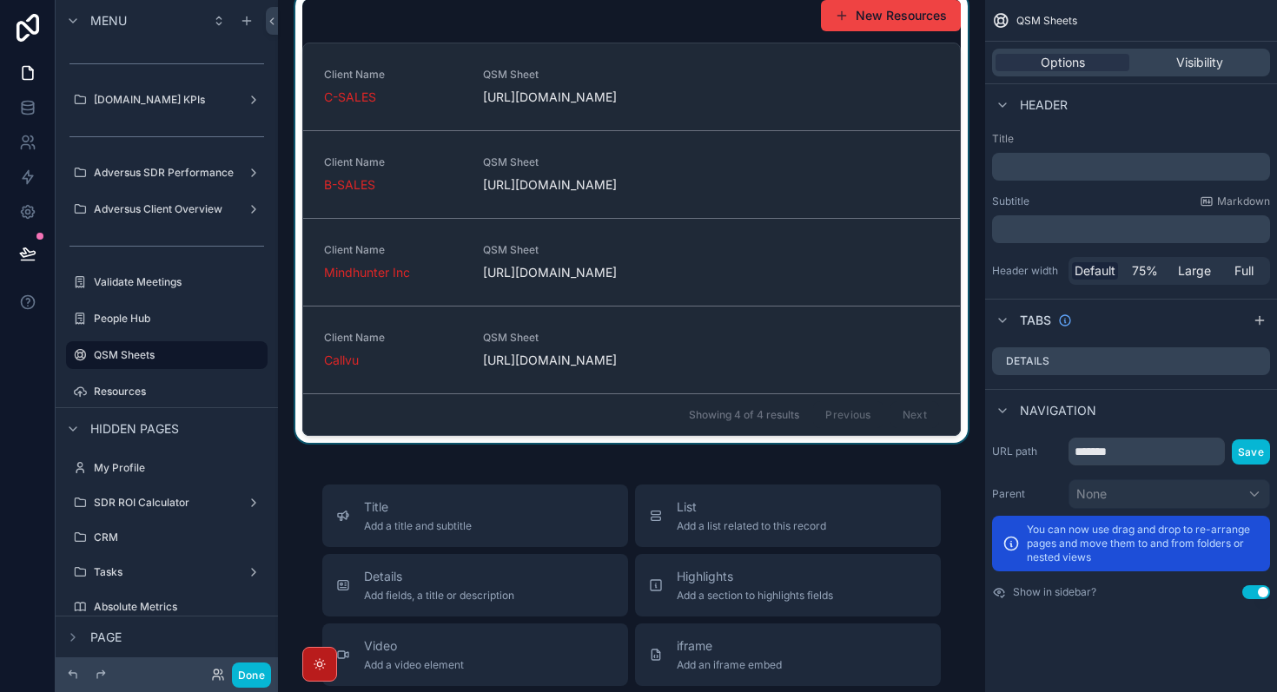
click at [769, 420] on div "scrollable content" at bounding box center [631, 217] width 679 height 451
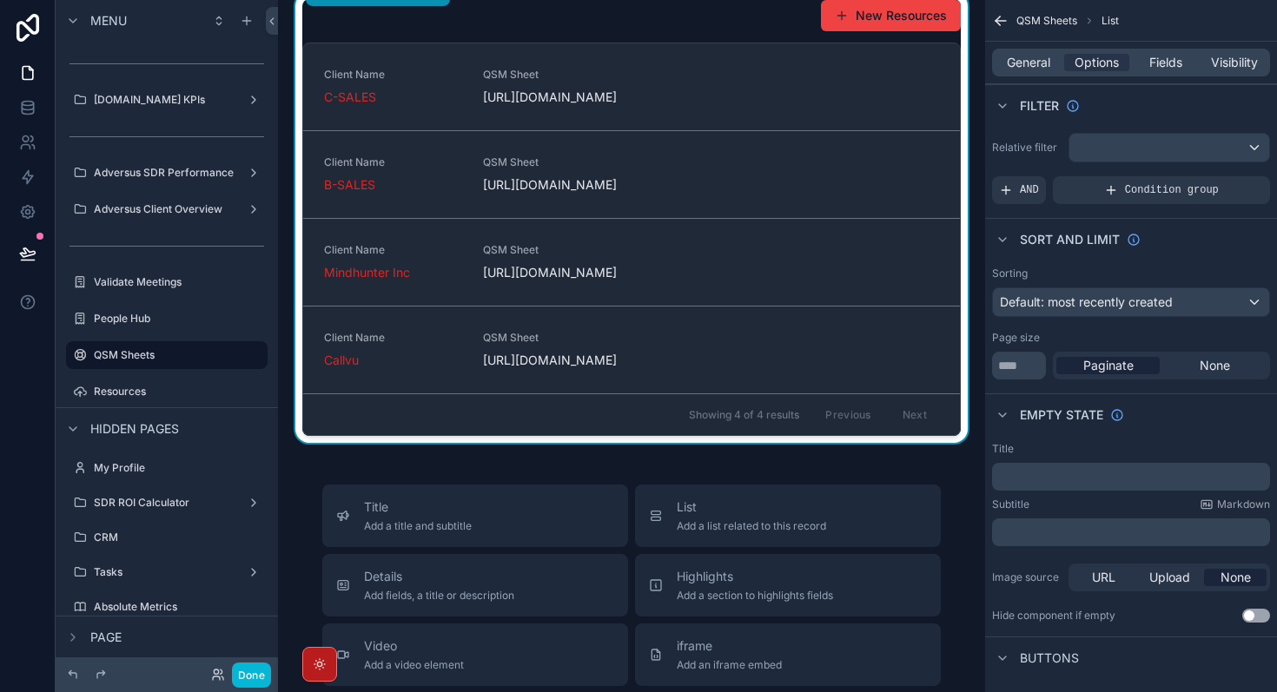
scroll to position [0, 0]
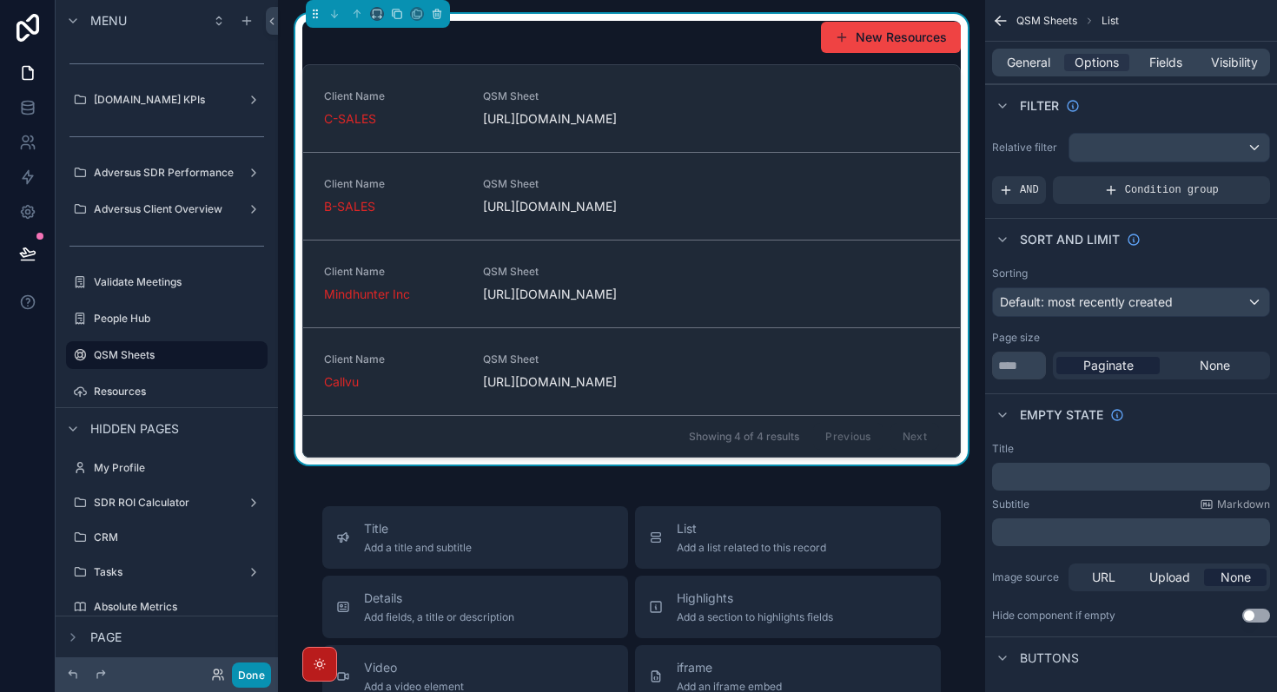
click at [261, 675] on button "Done" at bounding box center [251, 675] width 39 height 25
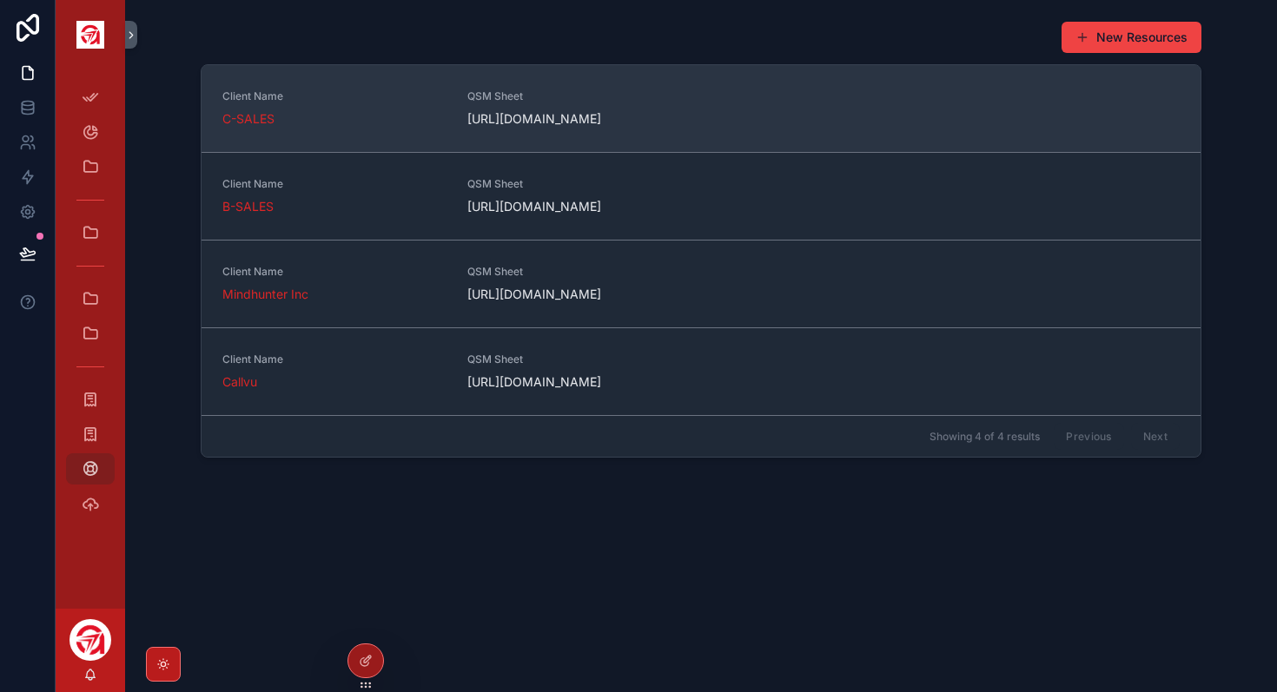
click at [545, 128] on span "[URL][DOMAIN_NAME]" at bounding box center [579, 118] width 224 height 17
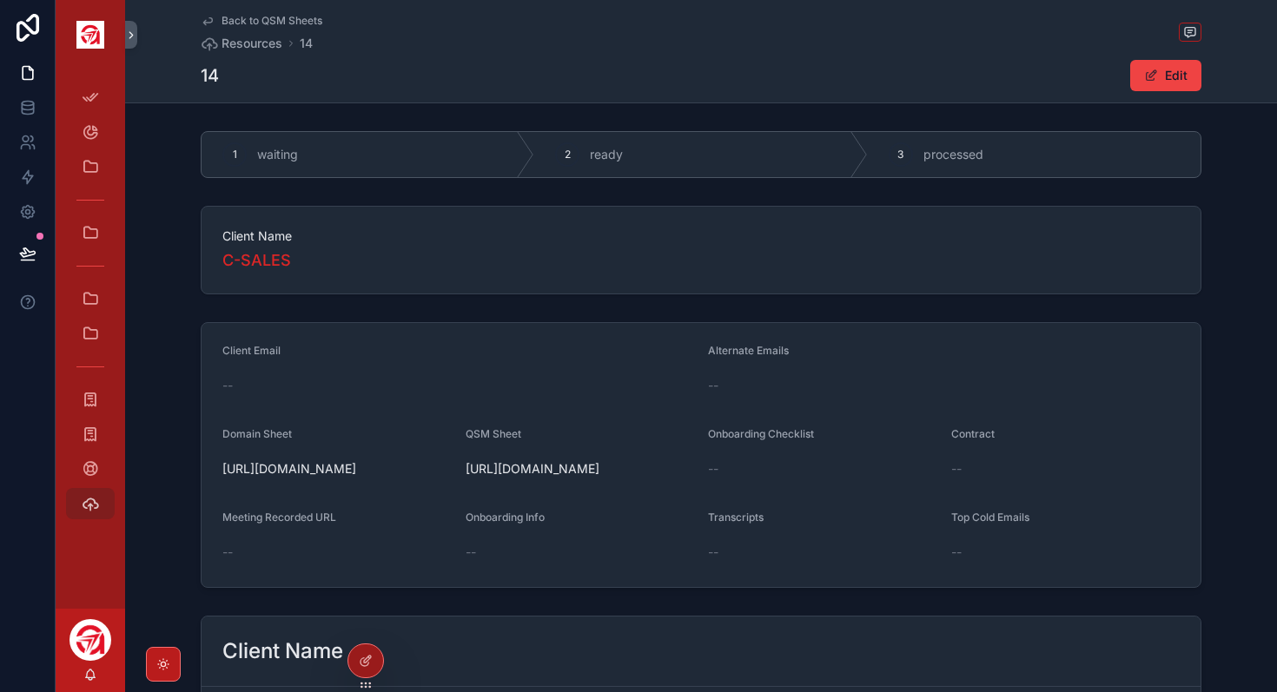
click at [570, 478] on span "[URL][DOMAIN_NAME]" at bounding box center [580, 468] width 229 height 17
click at [1164, 76] on button "Edit" at bounding box center [1165, 75] width 71 height 31
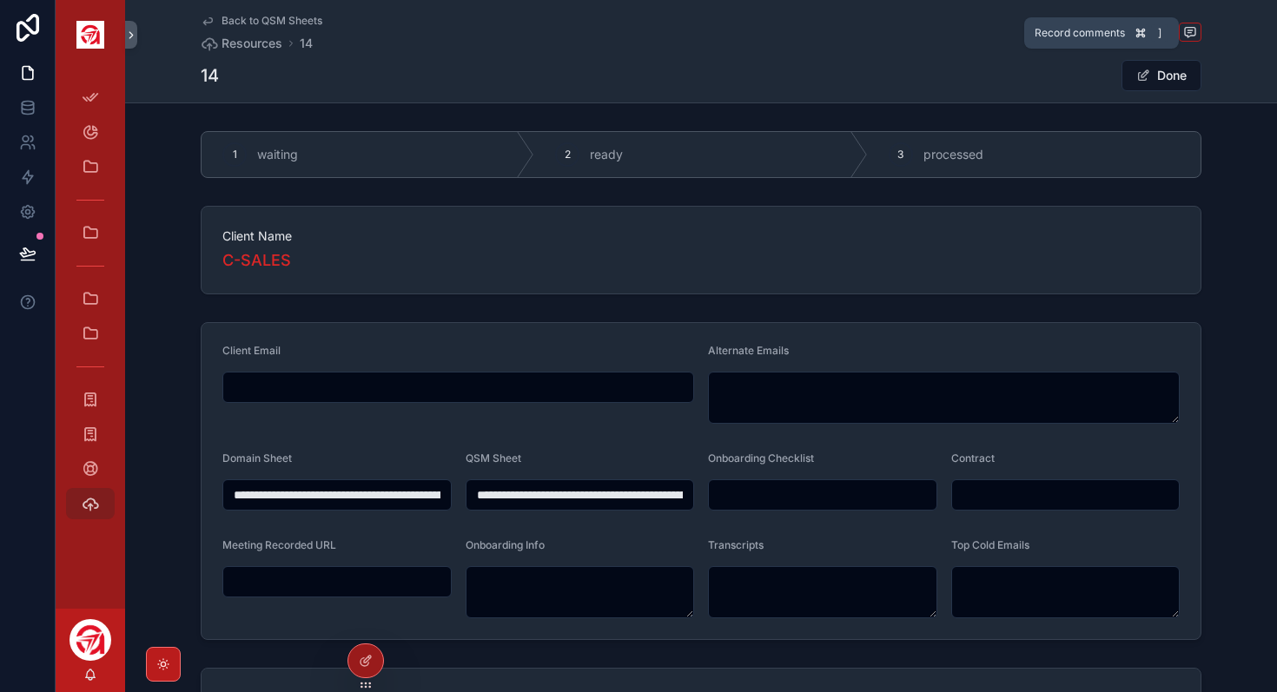
click at [1188, 32] on icon "scrollable content" at bounding box center [1188, 32] width 3 height 0
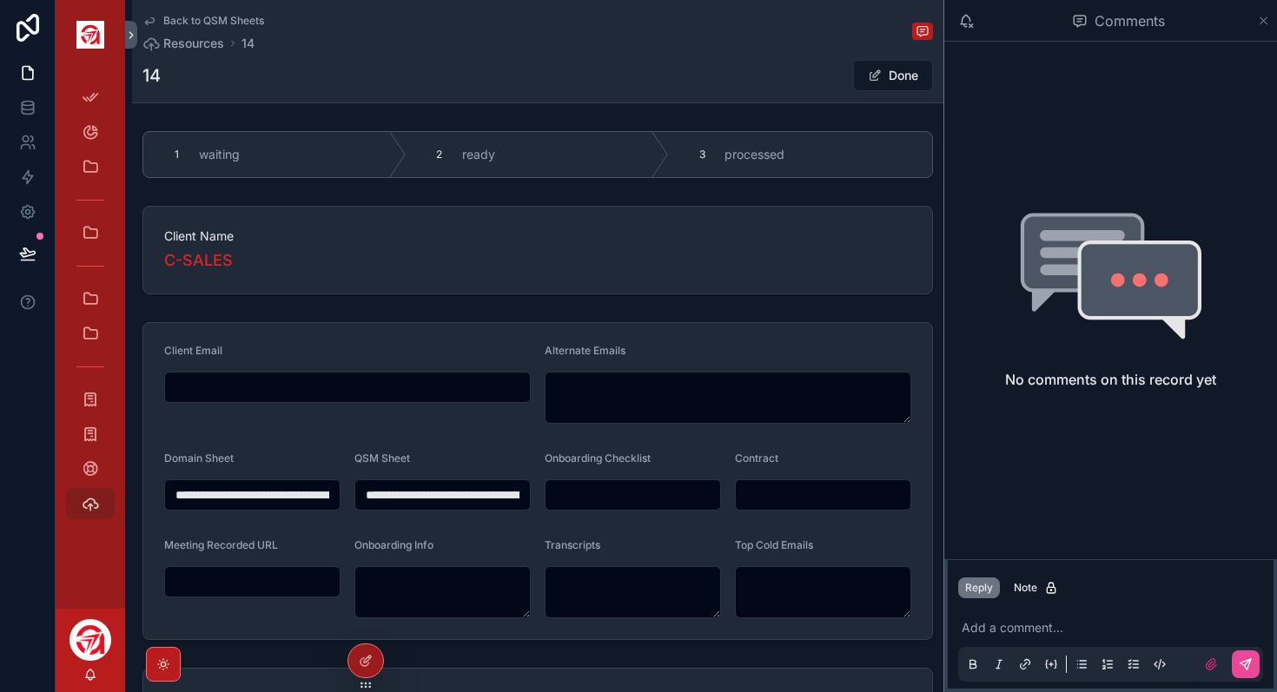
click at [1265, 22] on icon "scrollable content" at bounding box center [1263, 20] width 7 height 7
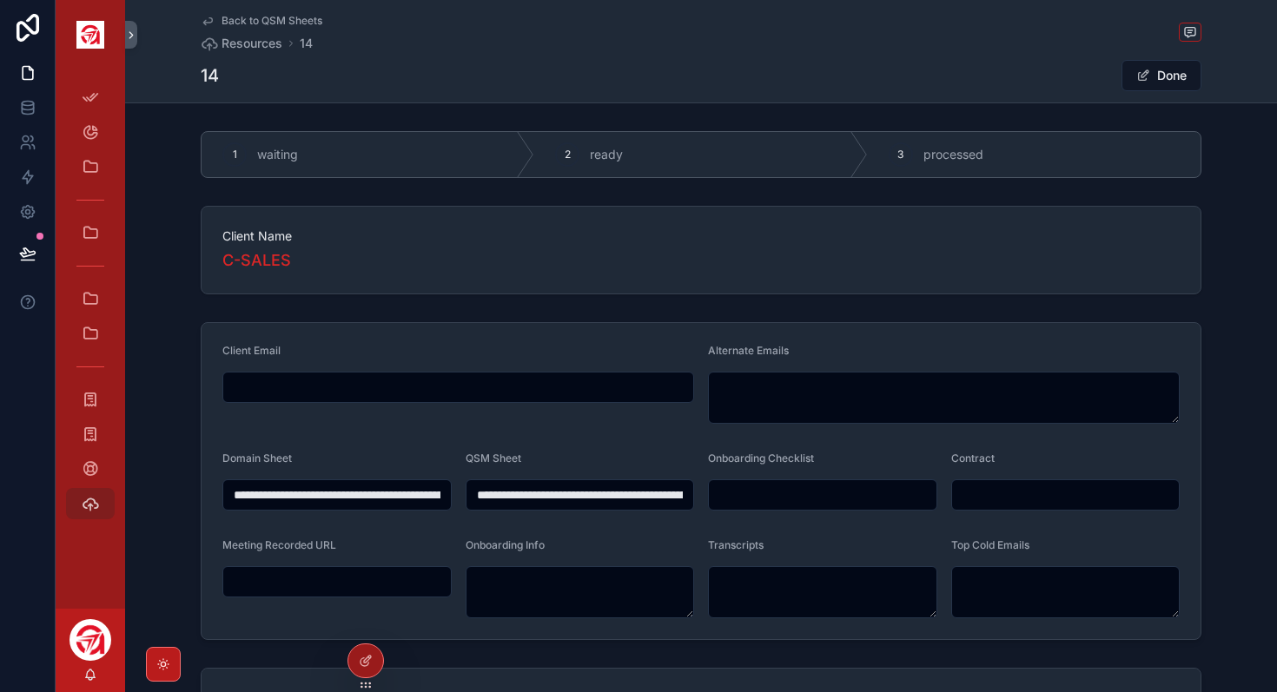
click at [608, 501] on input "**********" at bounding box center [580, 495] width 228 height 24
click at [209, 19] on icon "scrollable content" at bounding box center [208, 21] width 14 height 14
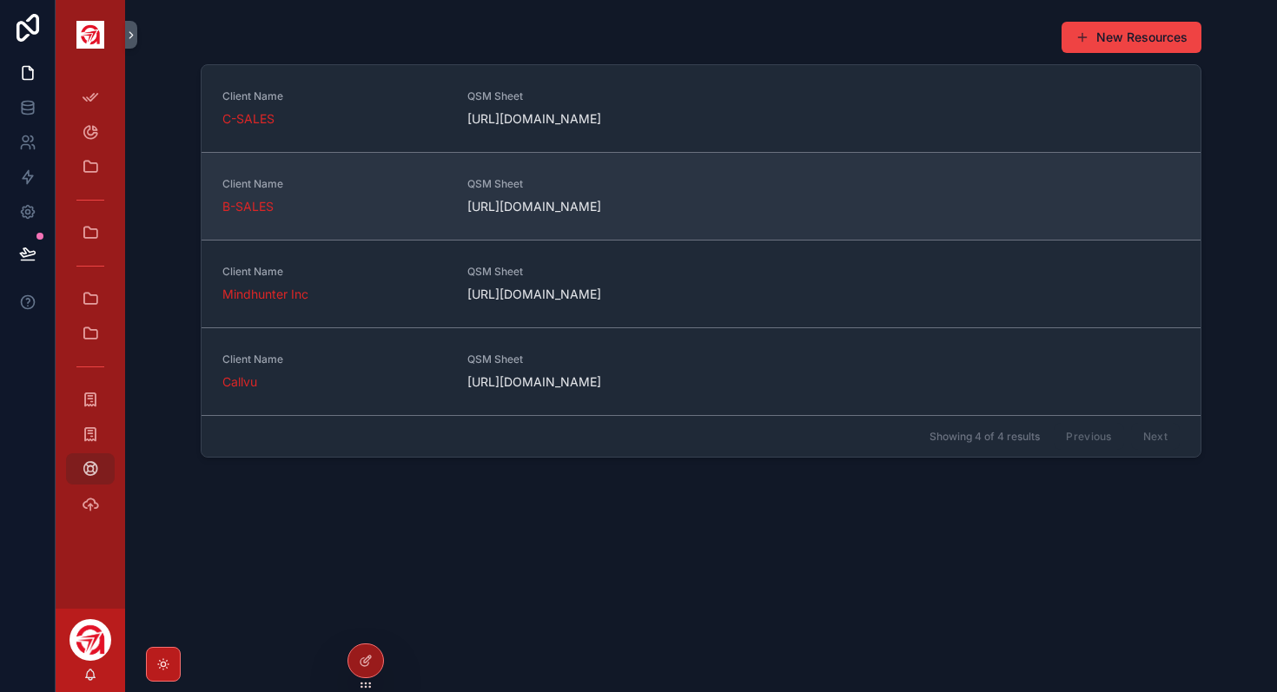
scroll to position [83, 0]
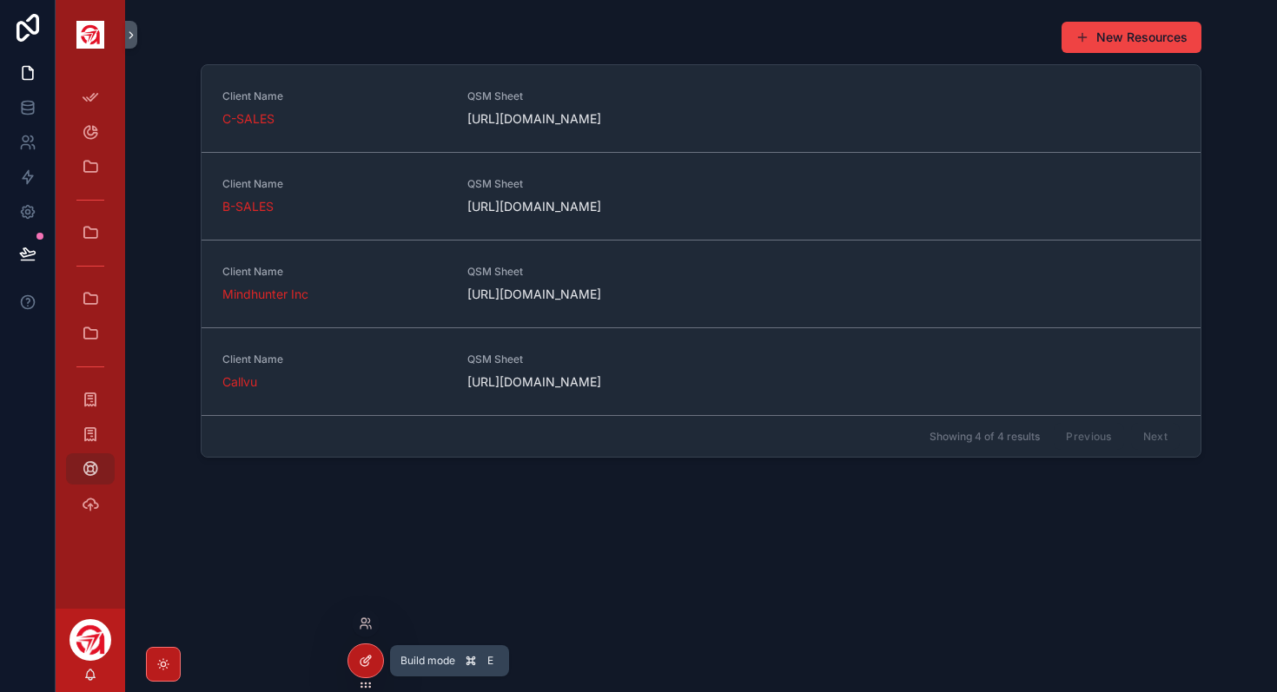
click at [367, 657] on icon at bounding box center [367, 659] width 7 height 7
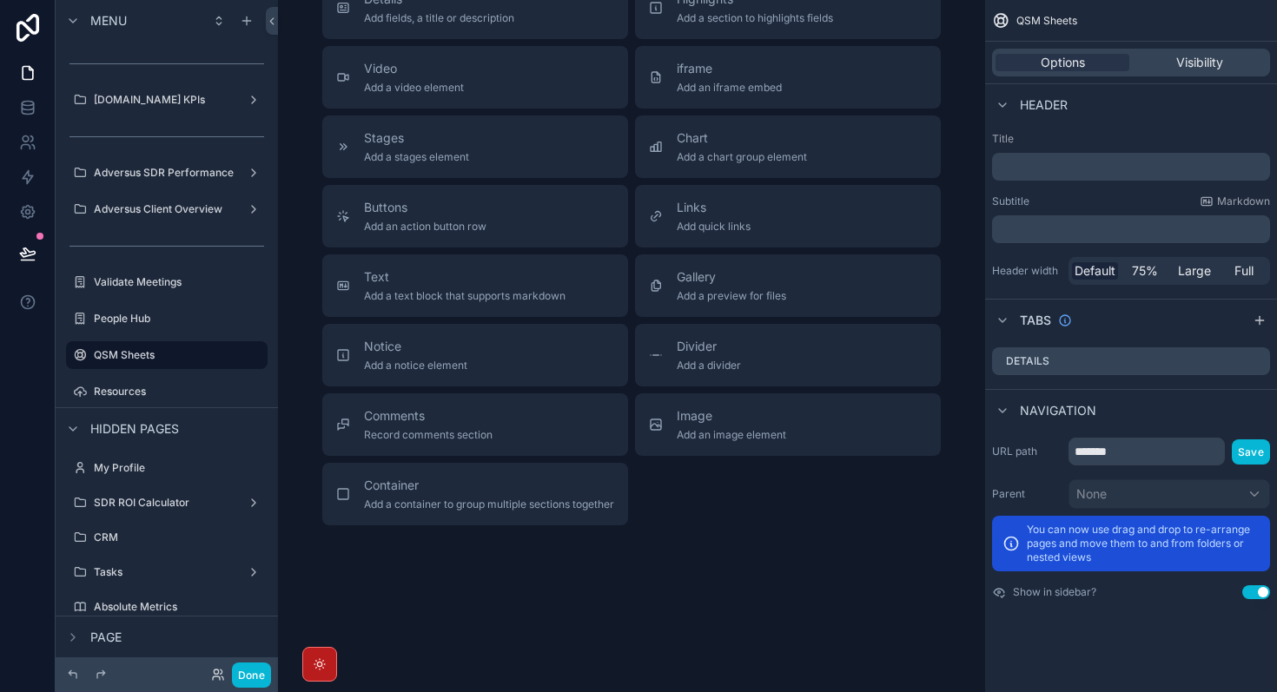
scroll to position [0, 0]
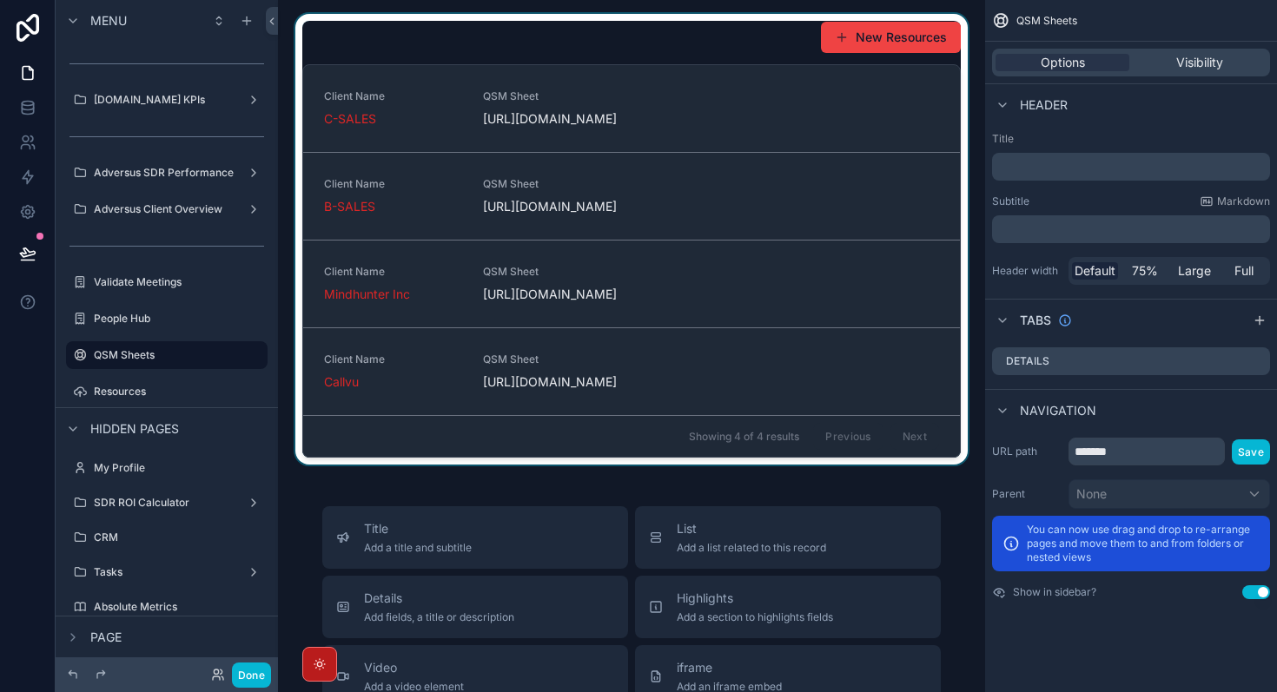
click at [657, 50] on div "scrollable content" at bounding box center [631, 239] width 679 height 451
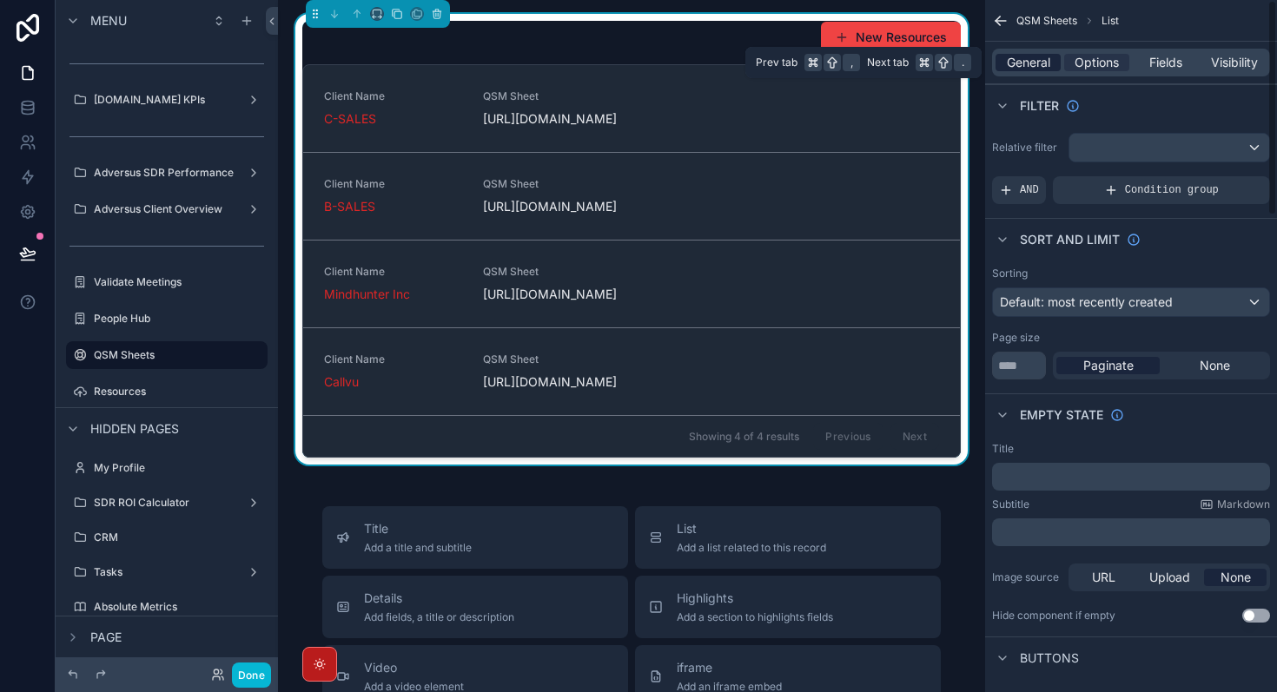
click at [1020, 63] on span "General" at bounding box center [1028, 62] width 43 height 17
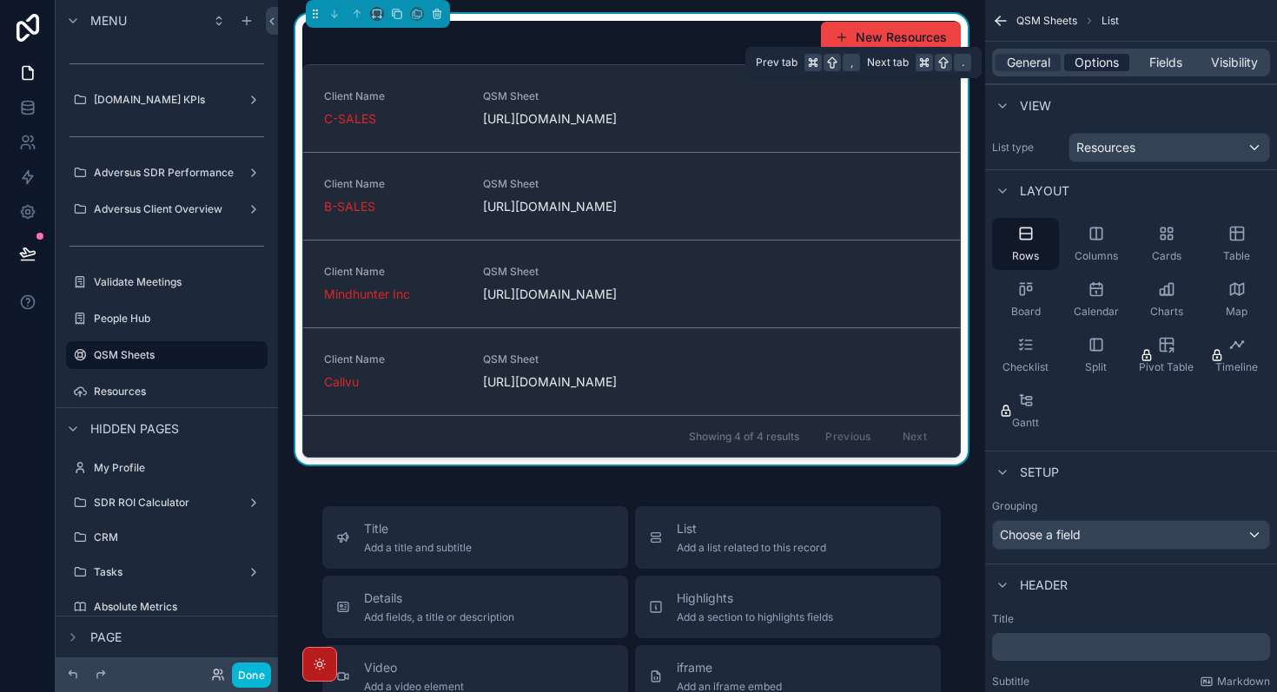
click at [1081, 69] on span "Options" at bounding box center [1096, 62] width 44 height 17
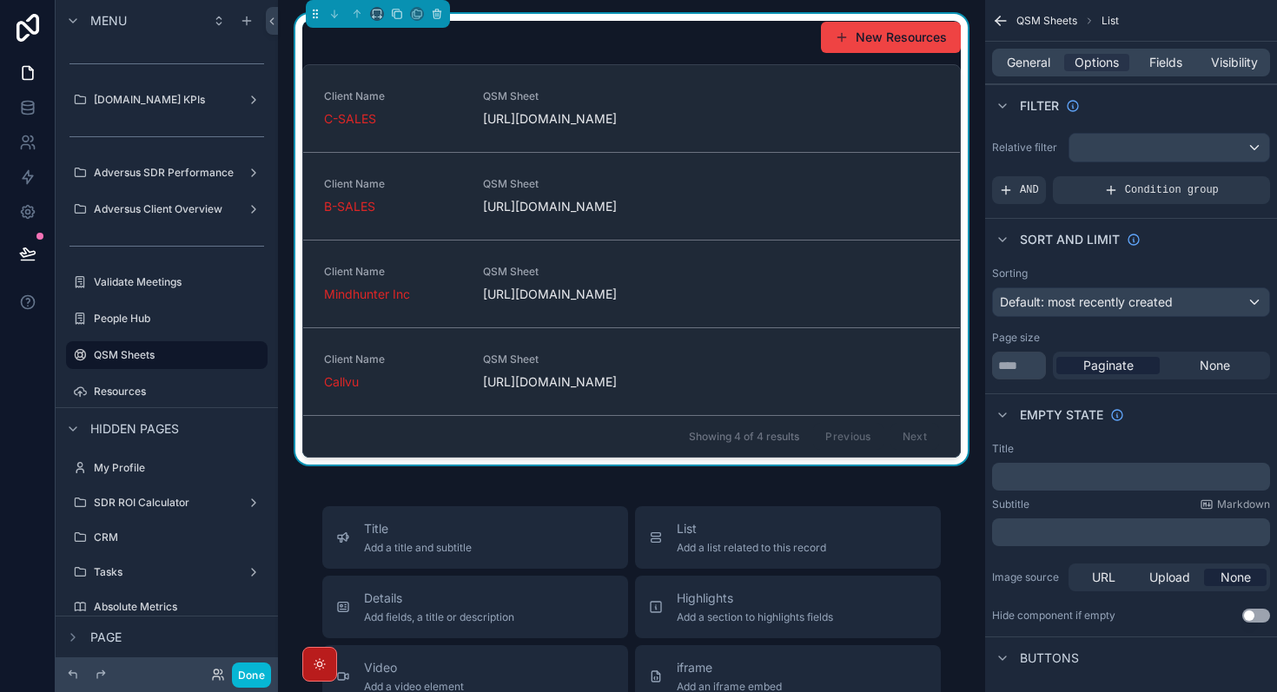
click at [693, 54] on div "New Resources Client Name C-SALES QSM Sheet [URL][DOMAIN_NAME] Client Name B-SA…" at bounding box center [631, 239] width 658 height 437
click at [1167, 61] on span "Fields" at bounding box center [1165, 62] width 33 height 17
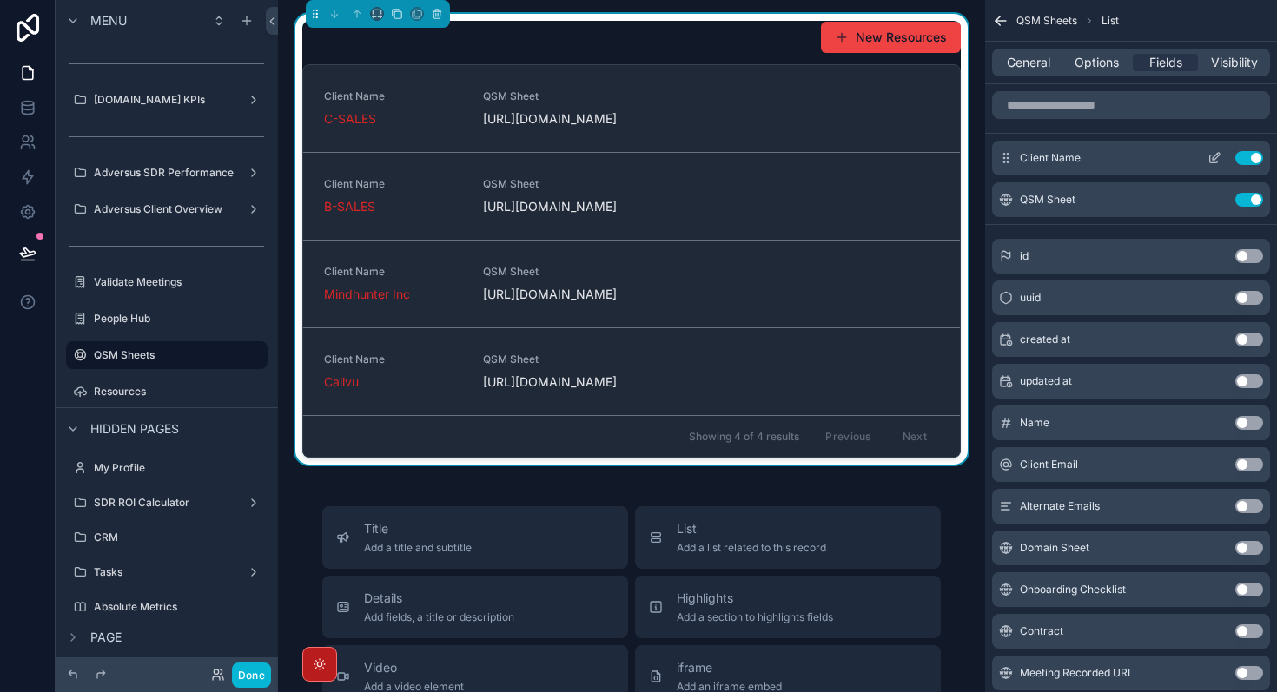
click at [1216, 156] on icon "scrollable content" at bounding box center [1215, 156] width 7 height 7
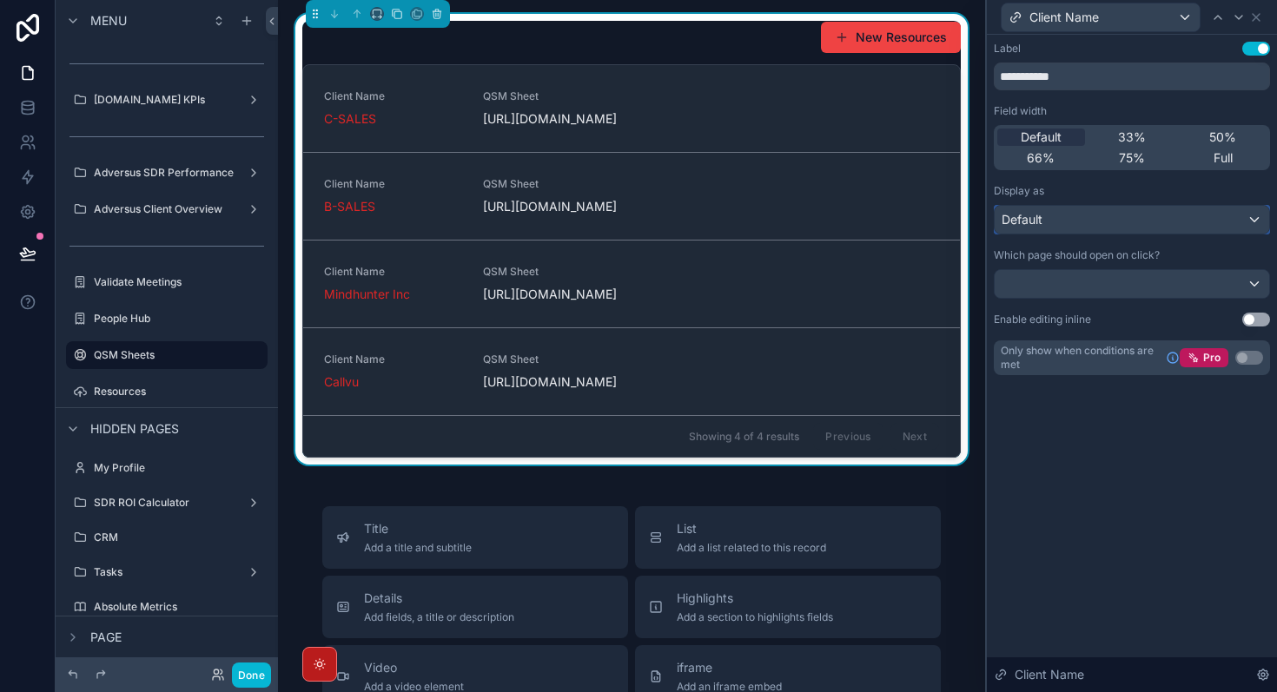
click at [1217, 227] on div "Default" at bounding box center [1131, 220] width 274 height 28
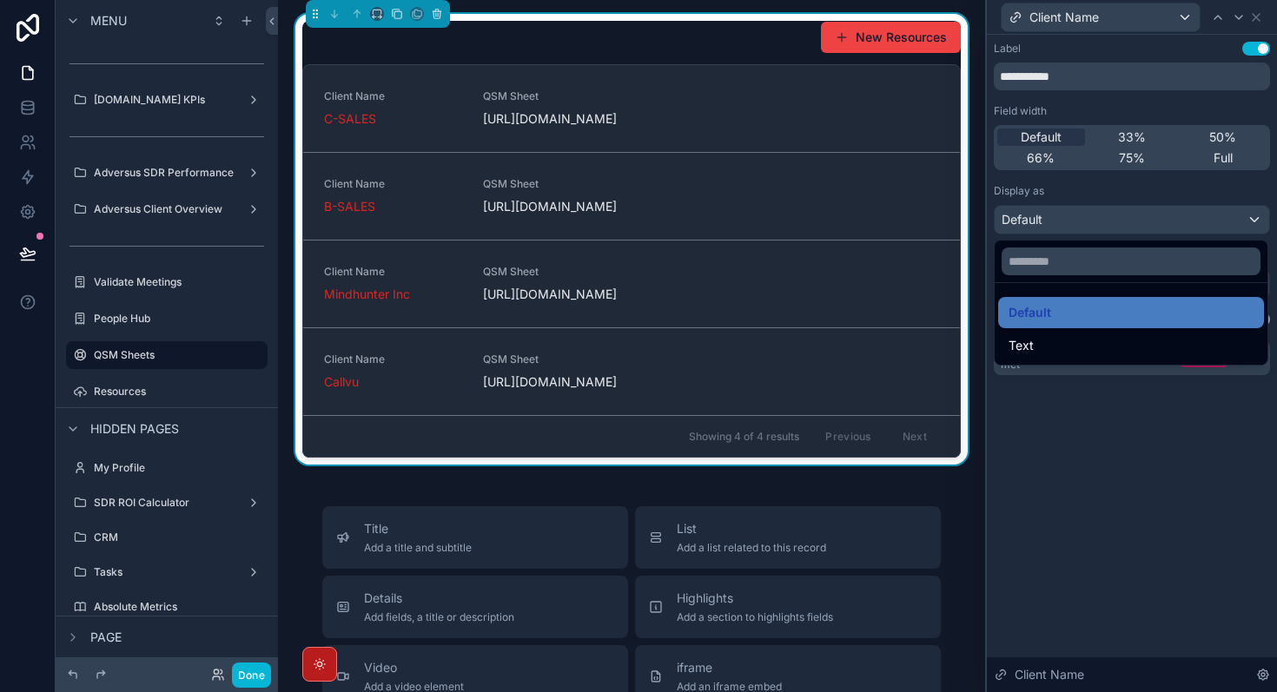
click at [1173, 281] on div at bounding box center [1130, 262] width 273 height 42
click at [1174, 261] on input "text" at bounding box center [1130, 262] width 259 height 28
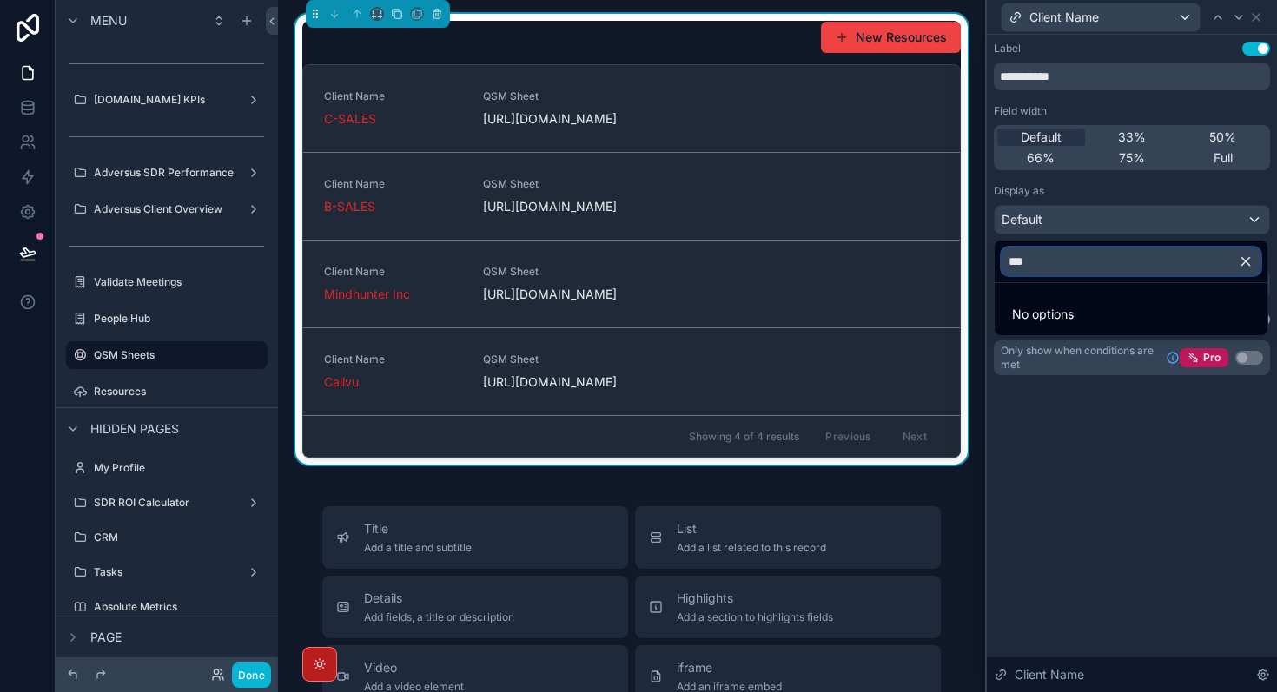
type input "***"
click at [1184, 436] on div at bounding box center [1132, 346] width 290 height 692
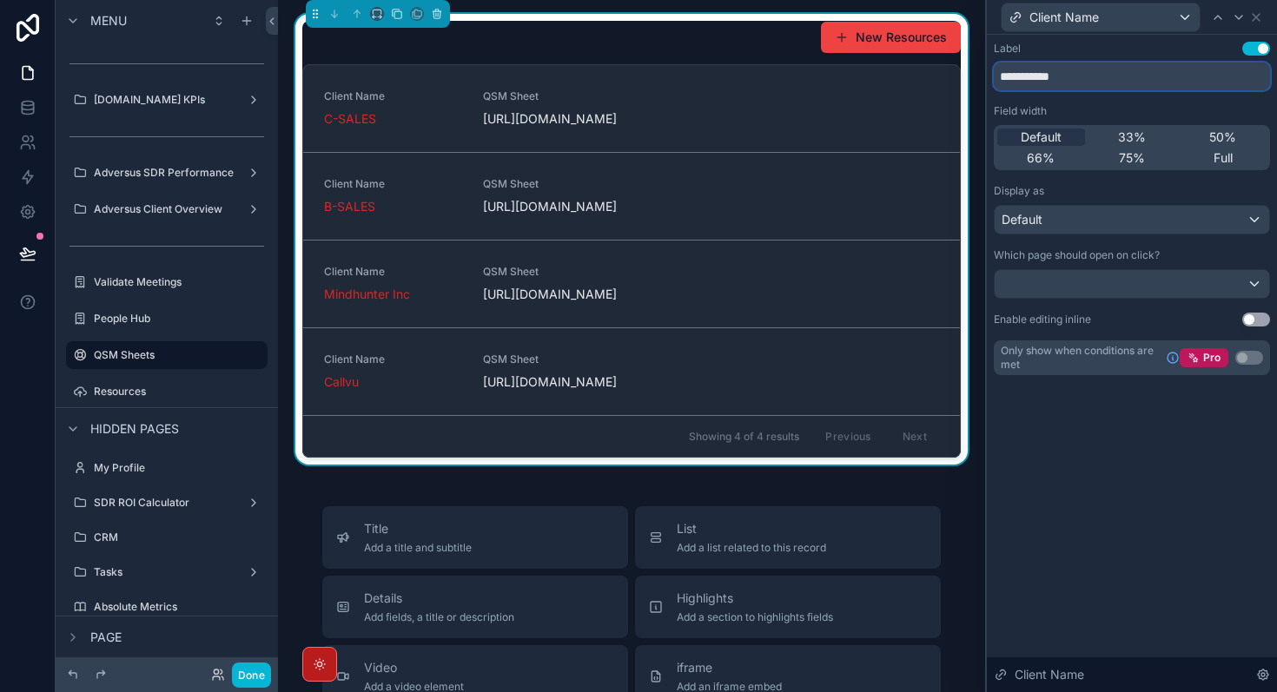
click at [1196, 79] on input "**********" at bounding box center [1132, 77] width 276 height 28
click at [1168, 36] on div "**********" at bounding box center [1132, 226] width 290 height 382
click at [1168, 22] on div "Client Name" at bounding box center [1100, 17] width 198 height 28
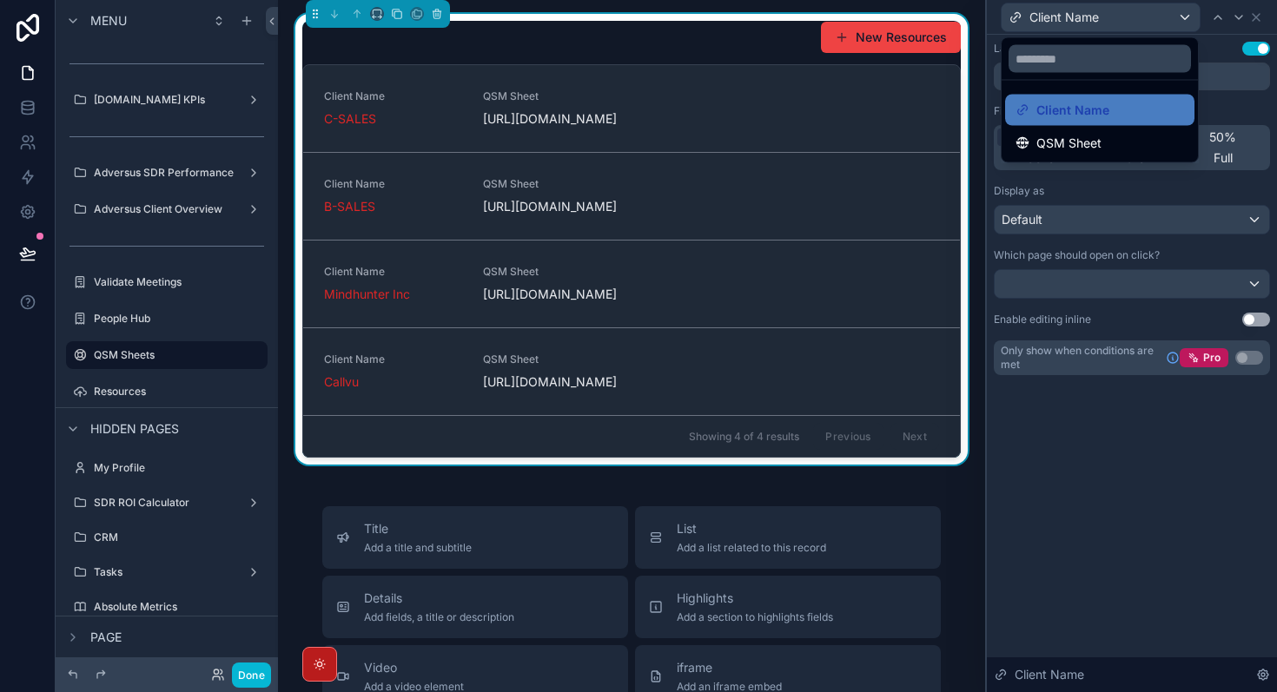
click at [1159, 470] on div at bounding box center [1132, 346] width 290 height 692
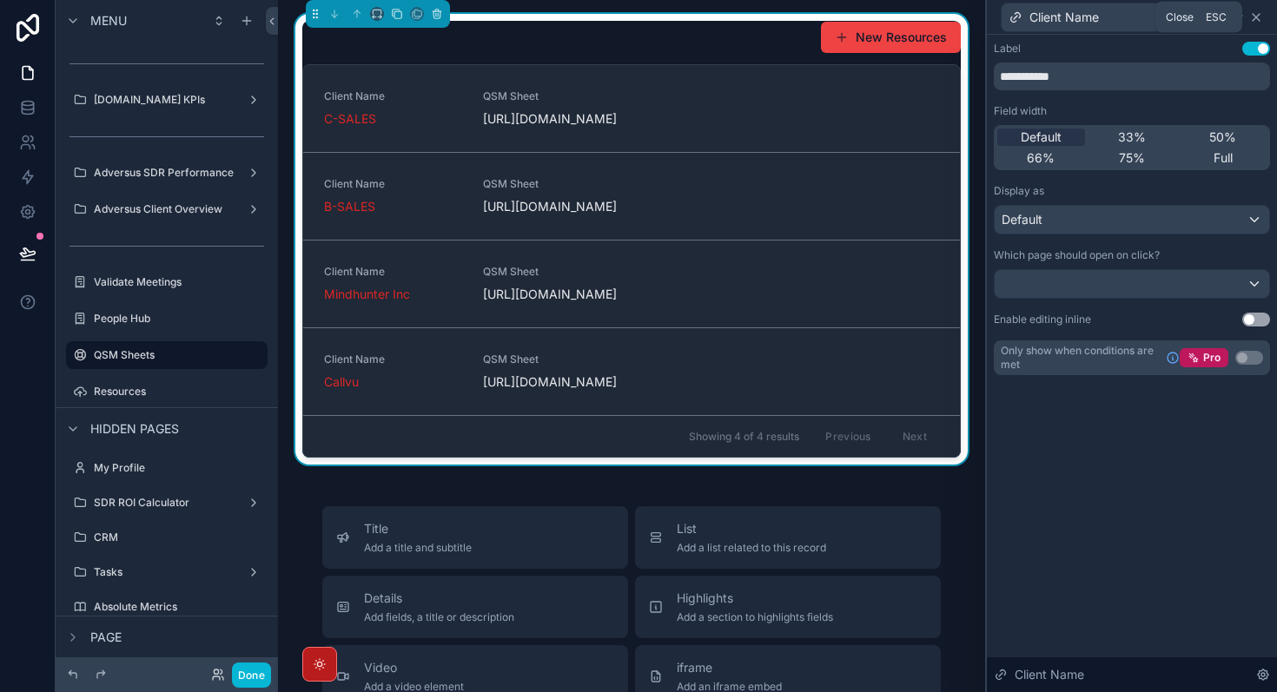
click at [1258, 17] on icon at bounding box center [1256, 17] width 14 height 14
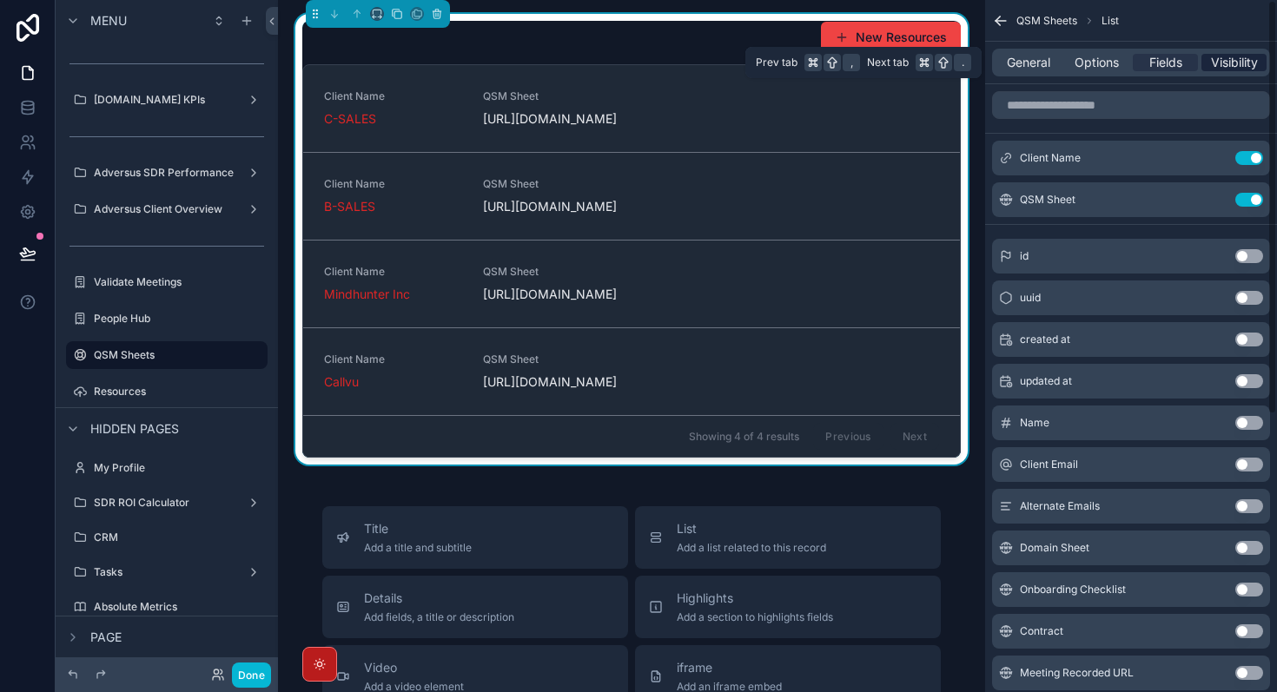
click at [1244, 63] on span "Visibility" at bounding box center [1234, 62] width 47 height 17
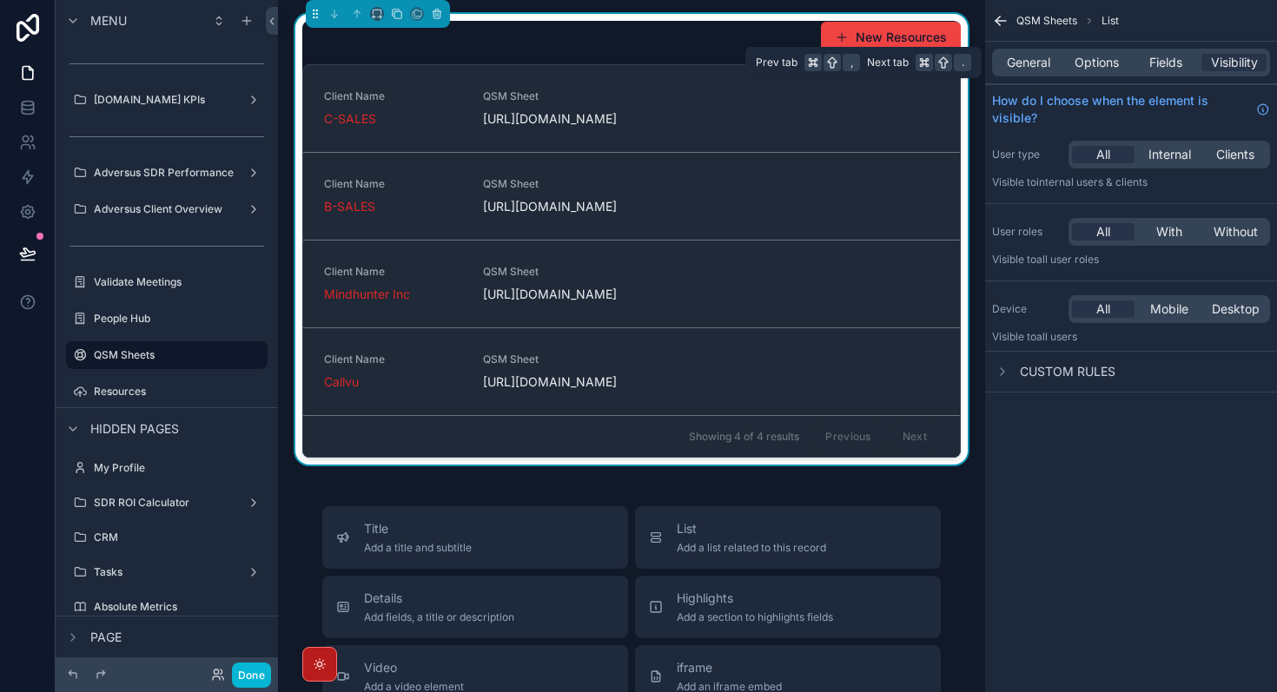
click at [1175, 73] on div "General Options Fields Visibility" at bounding box center [1131, 63] width 278 height 28
click at [1179, 66] on span "Fields" at bounding box center [1165, 62] width 33 height 17
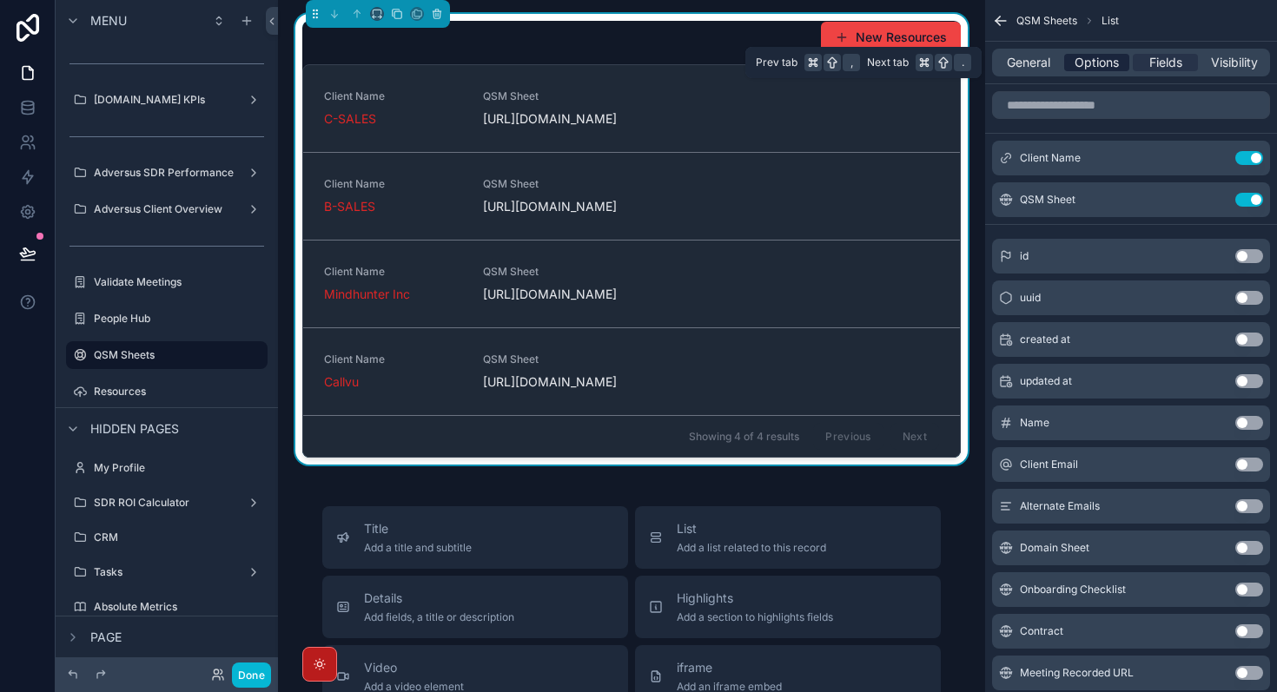
click at [1106, 68] on span "Options" at bounding box center [1096, 62] width 44 height 17
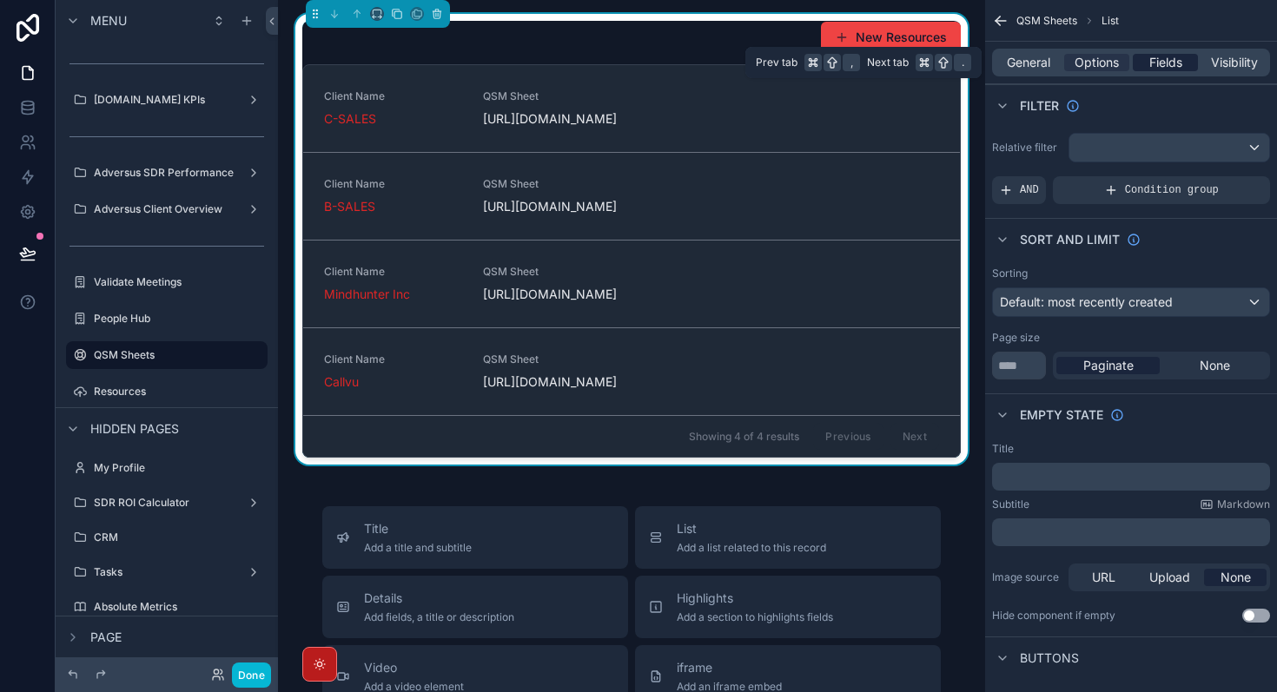
click at [1172, 67] on span "Fields" at bounding box center [1165, 62] width 33 height 17
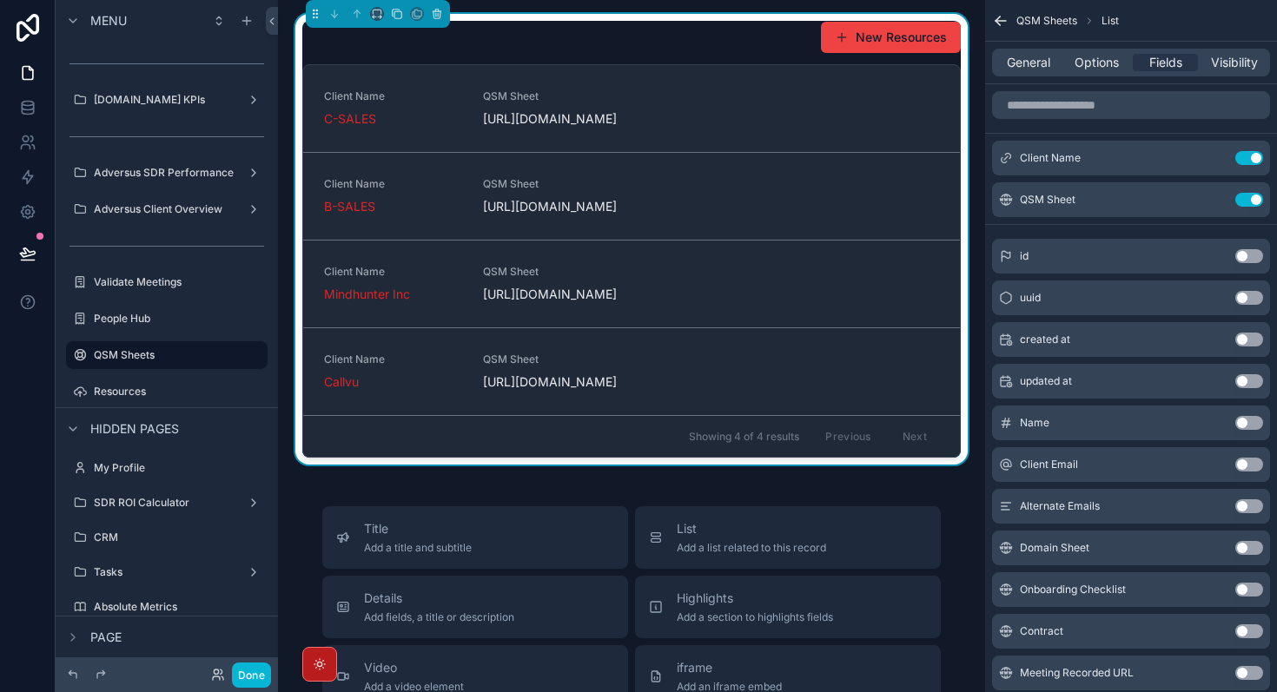
click at [705, 40] on div "New Resources" at bounding box center [631, 37] width 658 height 33
click at [1102, 70] on span "Options" at bounding box center [1096, 62] width 44 height 17
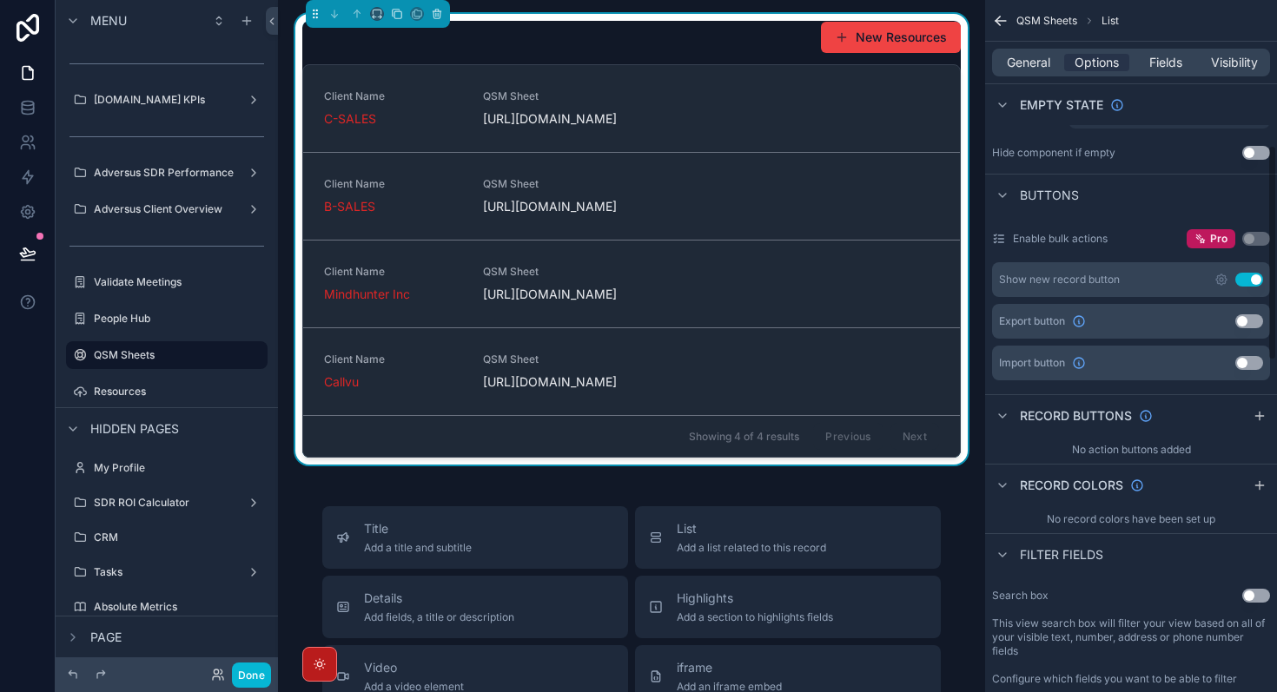
scroll to position [468, 0]
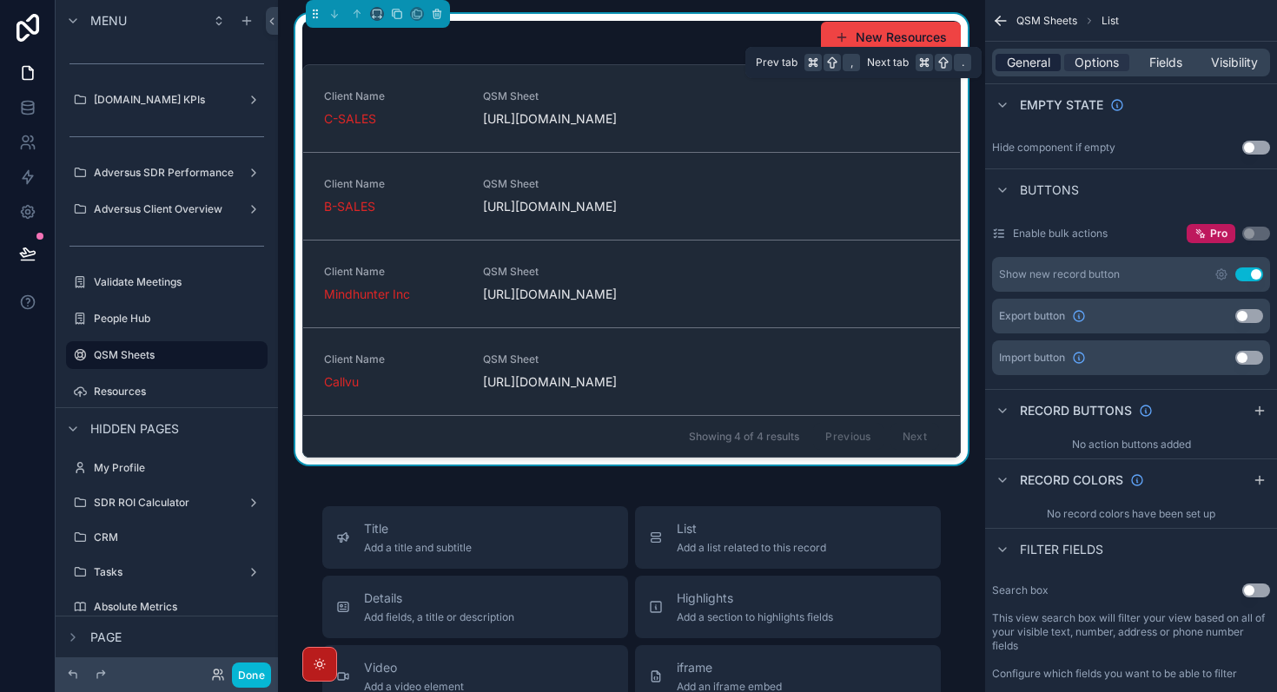
click at [1023, 69] on span "General" at bounding box center [1028, 62] width 43 height 17
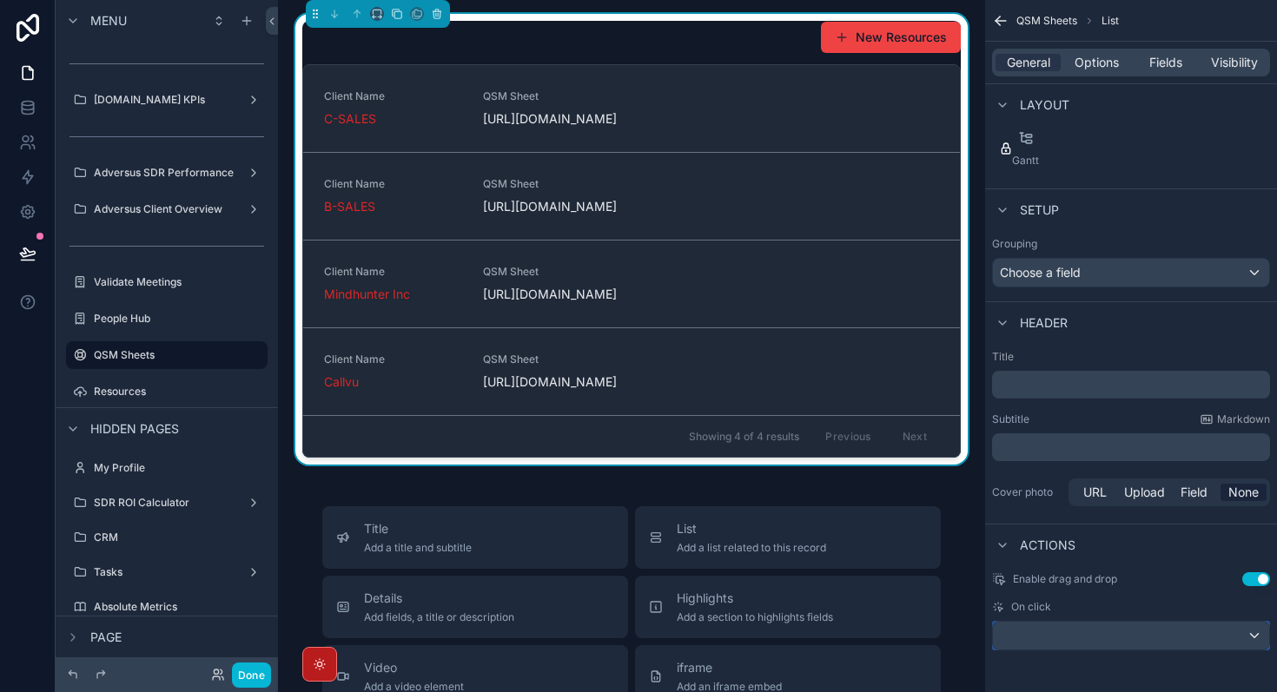
click at [1207, 632] on div "scrollable content" at bounding box center [1131, 636] width 276 height 28
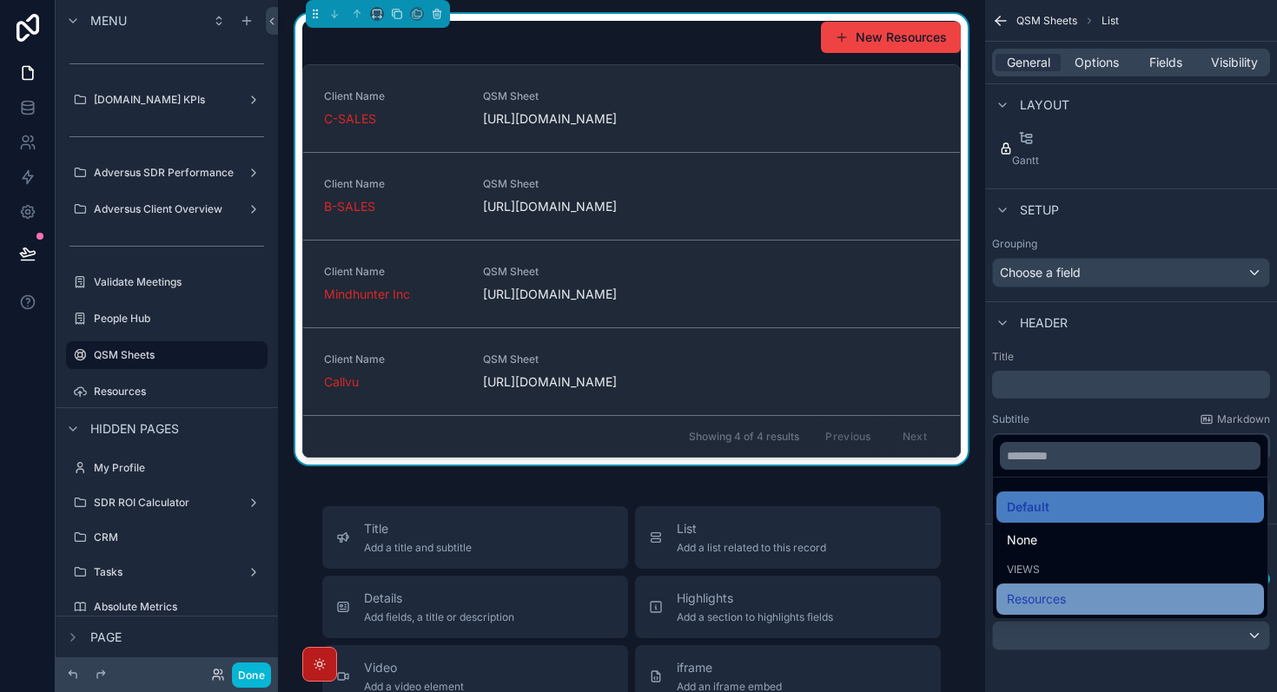
click at [1152, 604] on div "Resources" at bounding box center [1130, 599] width 247 height 21
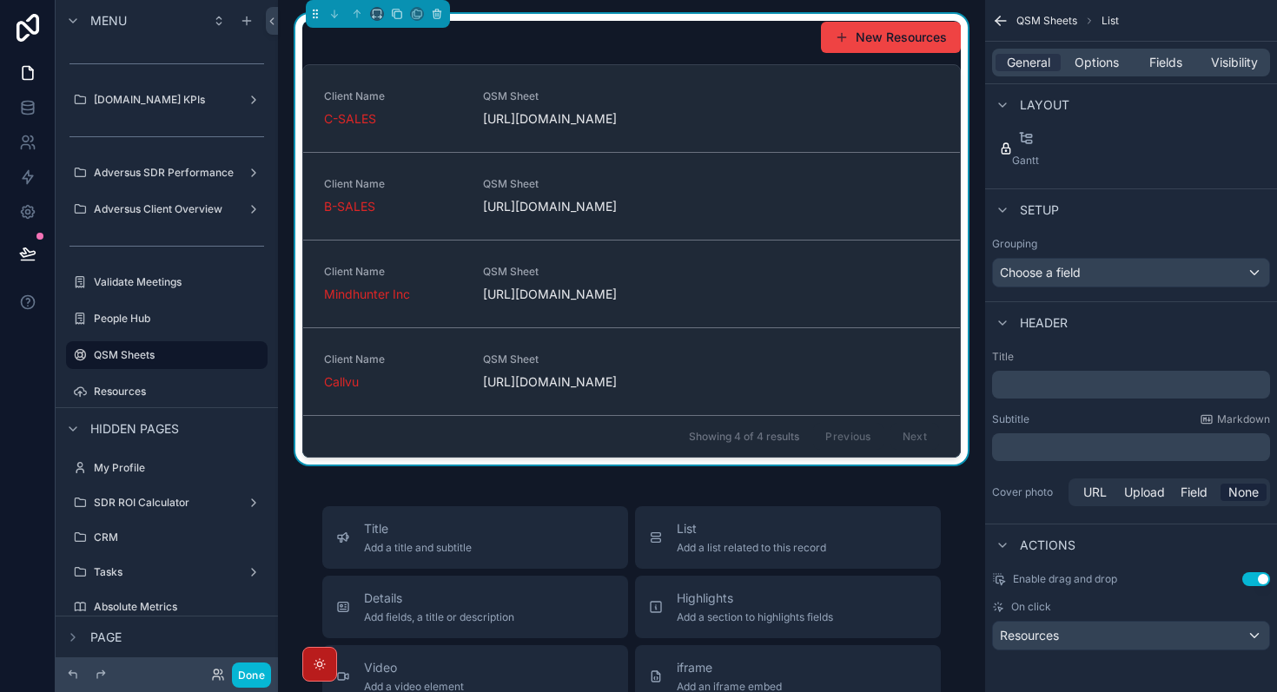
click at [1261, 572] on button "Use setting" at bounding box center [1256, 579] width 28 height 14
click at [1150, 635] on div "Resources" at bounding box center [1131, 636] width 276 height 28
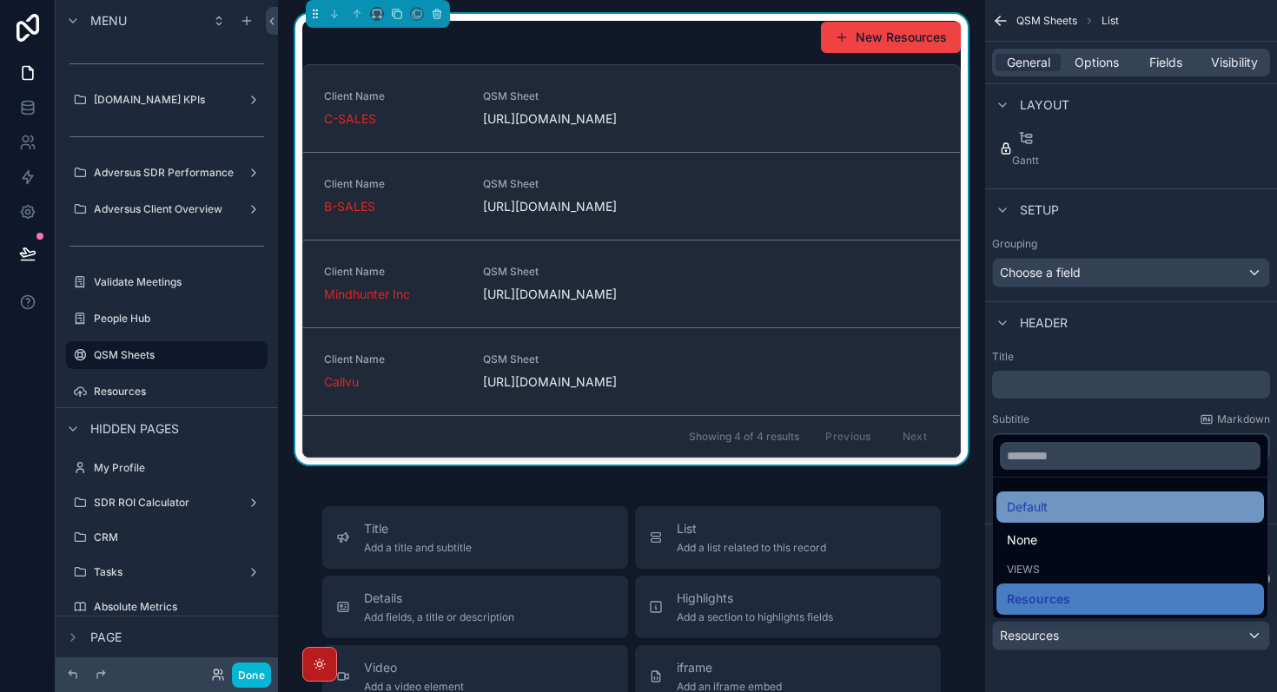
click at [1103, 513] on div "Default" at bounding box center [1130, 507] width 247 height 21
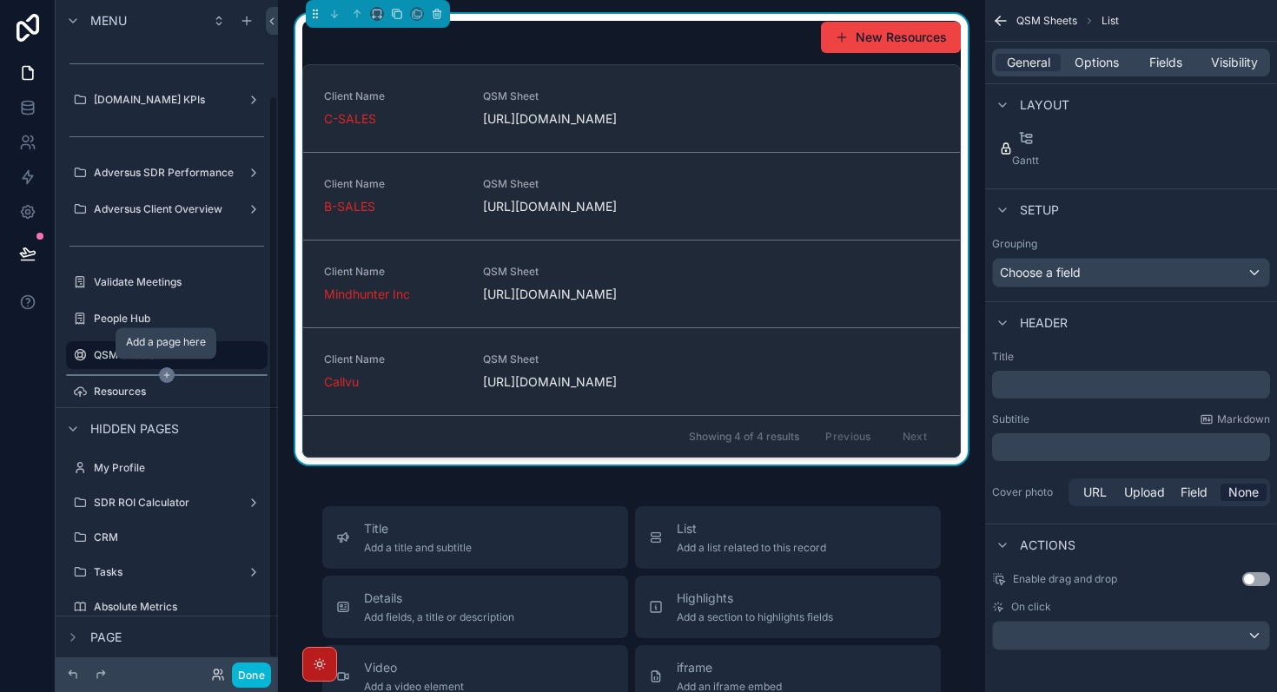
scroll to position [129, 0]
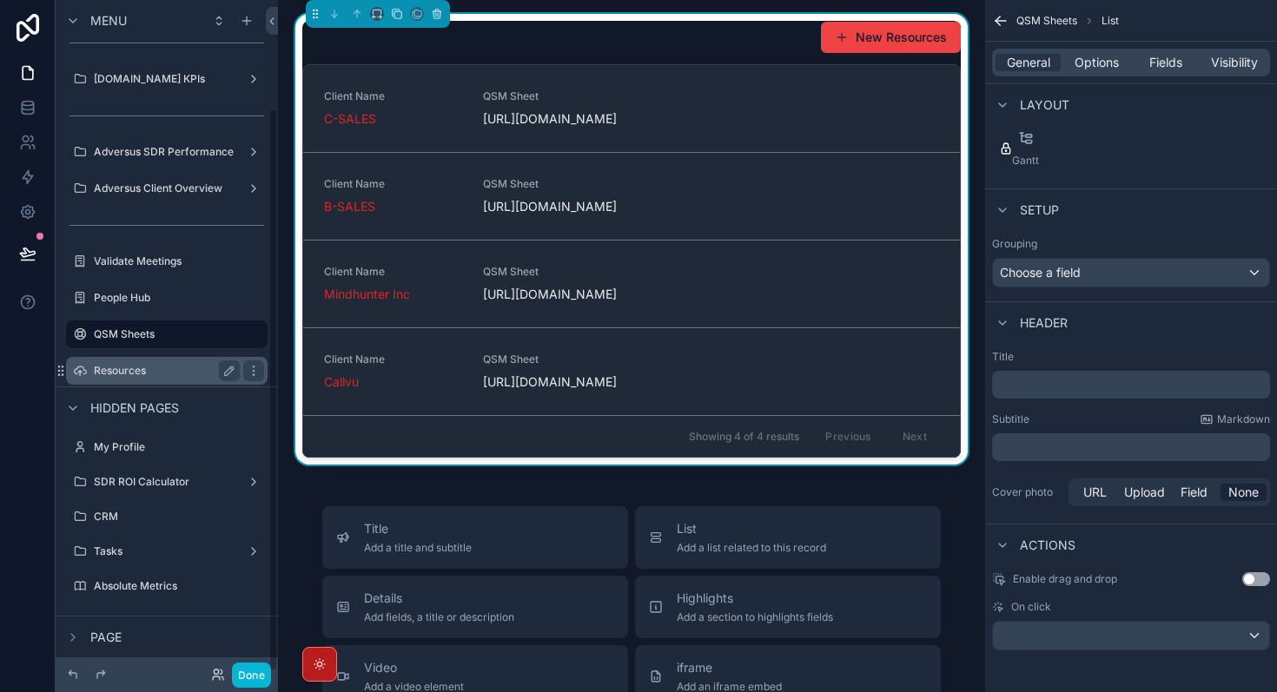
click at [135, 372] on label "Resources" at bounding box center [163, 371] width 139 height 14
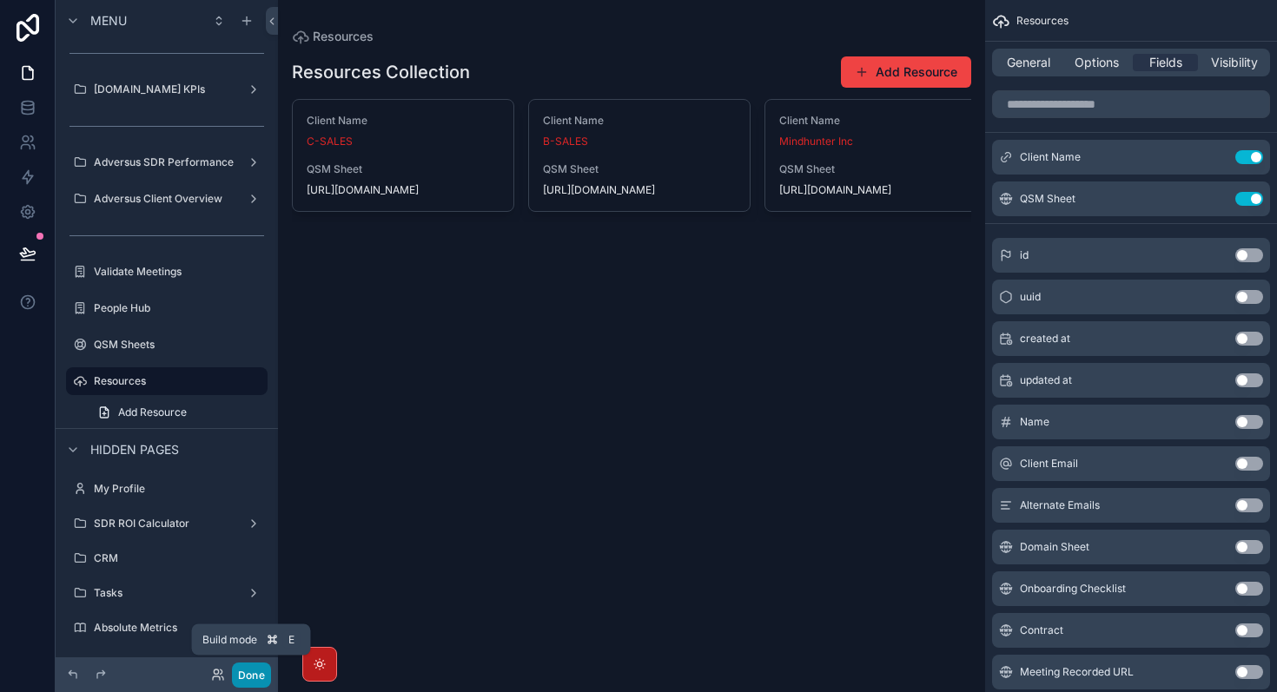
click at [251, 675] on button "Done" at bounding box center [251, 675] width 39 height 25
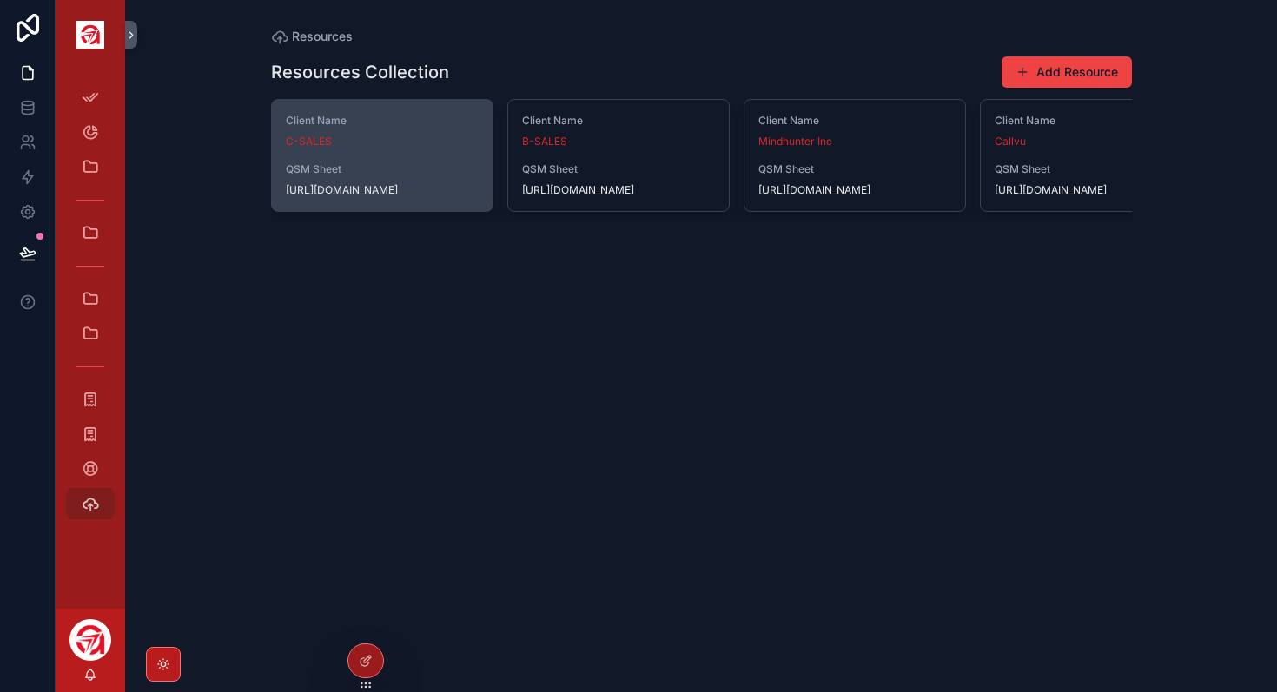
click at [371, 197] on span "[URL][DOMAIN_NAME]" at bounding box center [382, 190] width 193 height 14
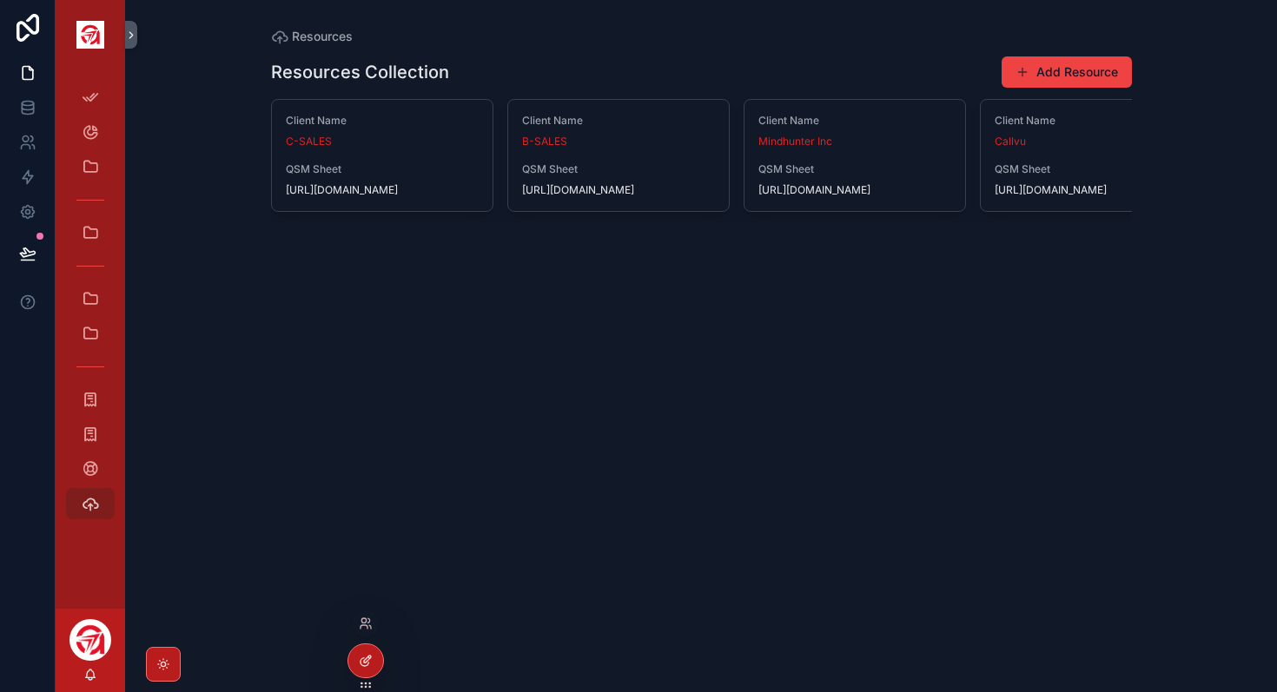
click at [369, 658] on icon at bounding box center [369, 658] width 2 height 2
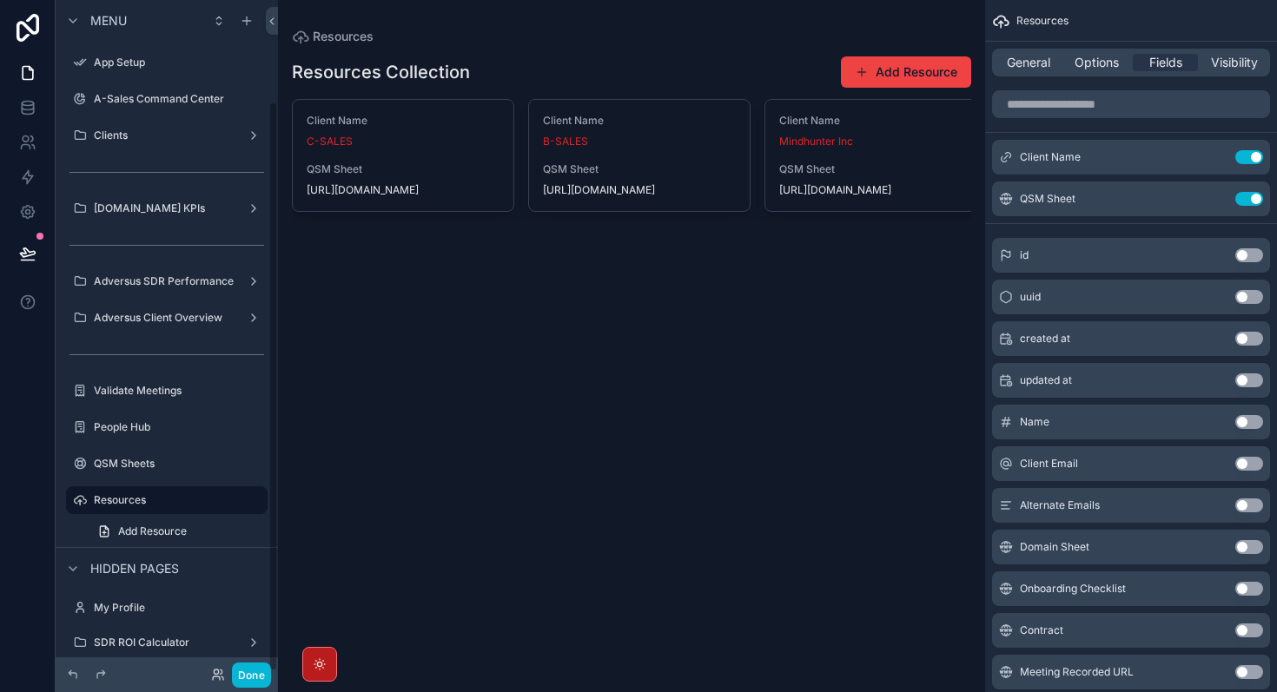
scroll to position [119, 0]
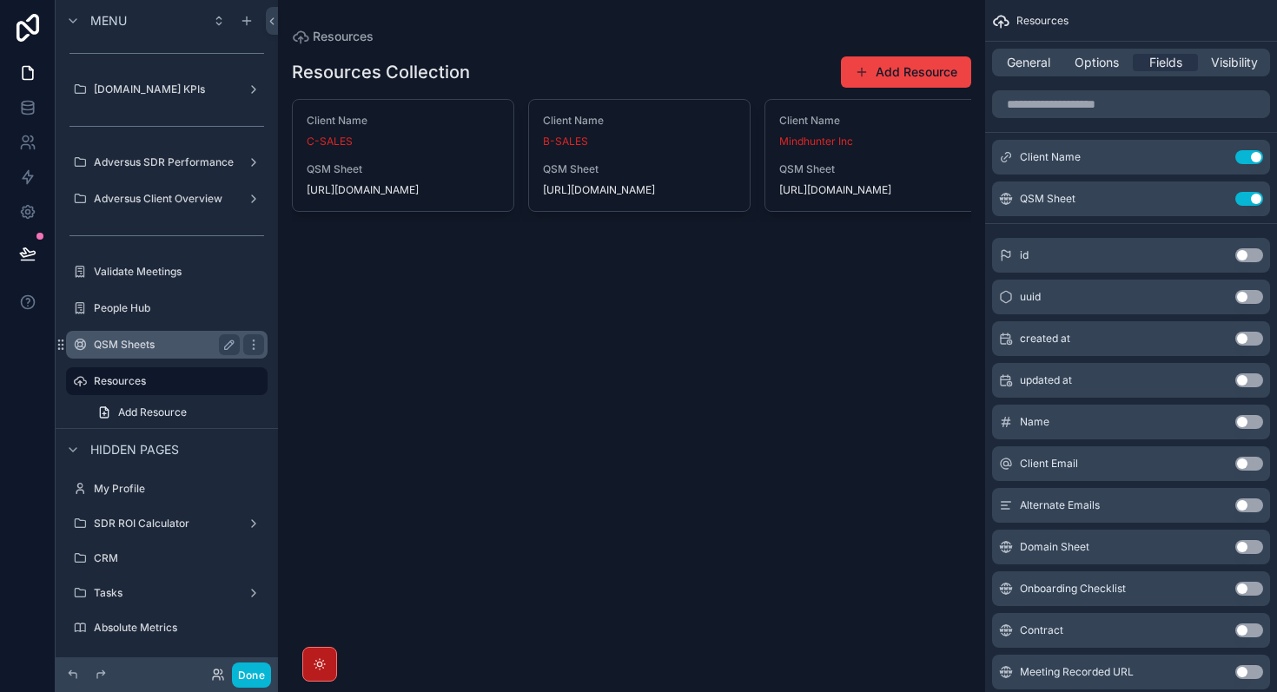
click at [164, 340] on label "QSM Sheets" at bounding box center [163, 345] width 139 height 14
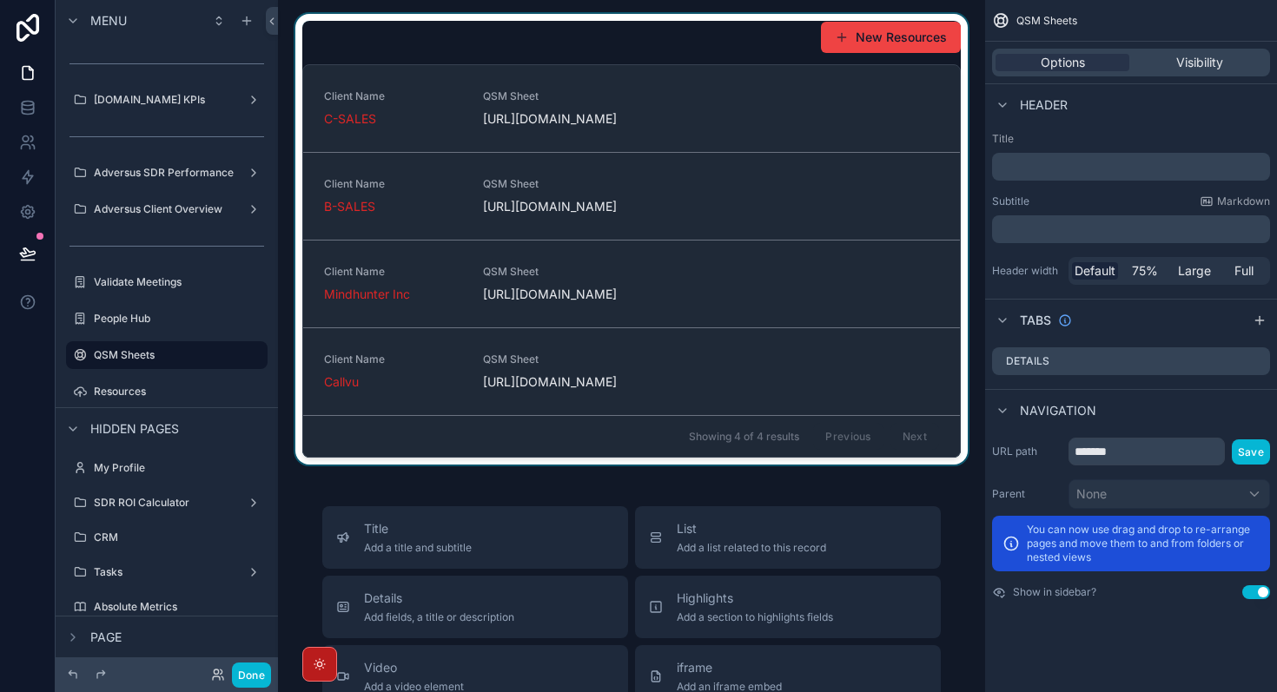
click at [714, 46] on div "scrollable content" at bounding box center [631, 239] width 679 height 451
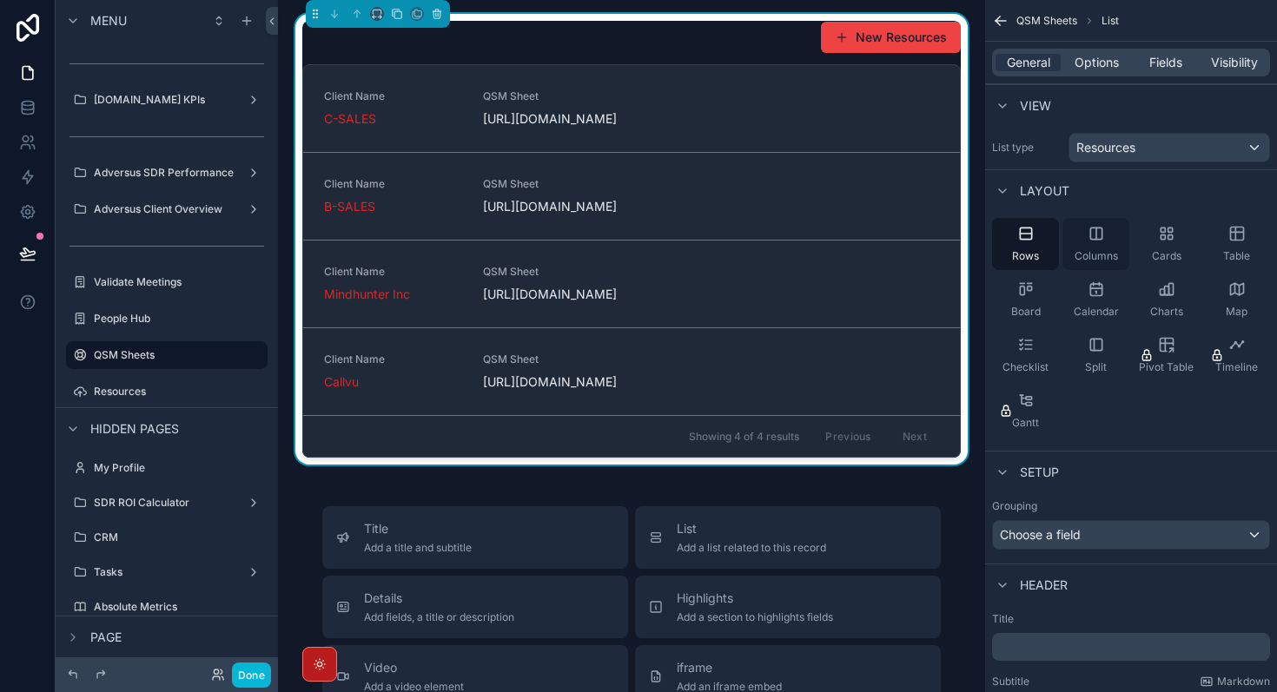
click at [1101, 242] on div "Columns" at bounding box center [1095, 244] width 67 height 52
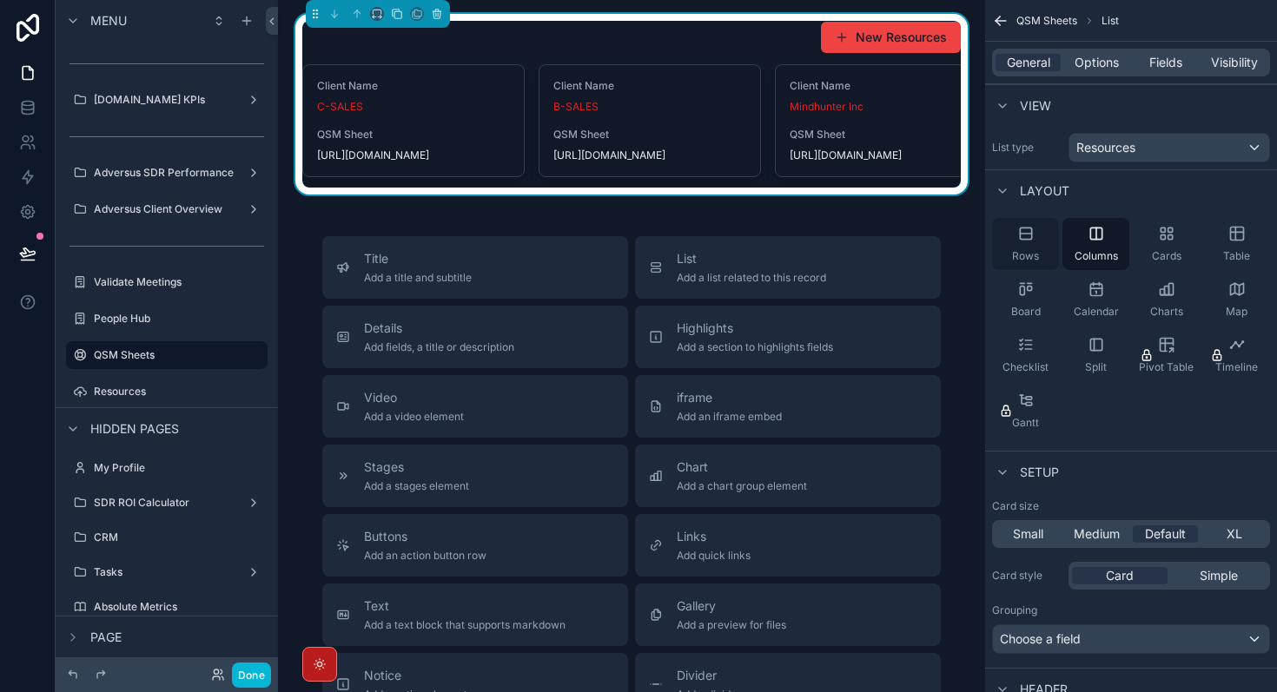
click at [1043, 248] on div "Rows" at bounding box center [1025, 244] width 67 height 52
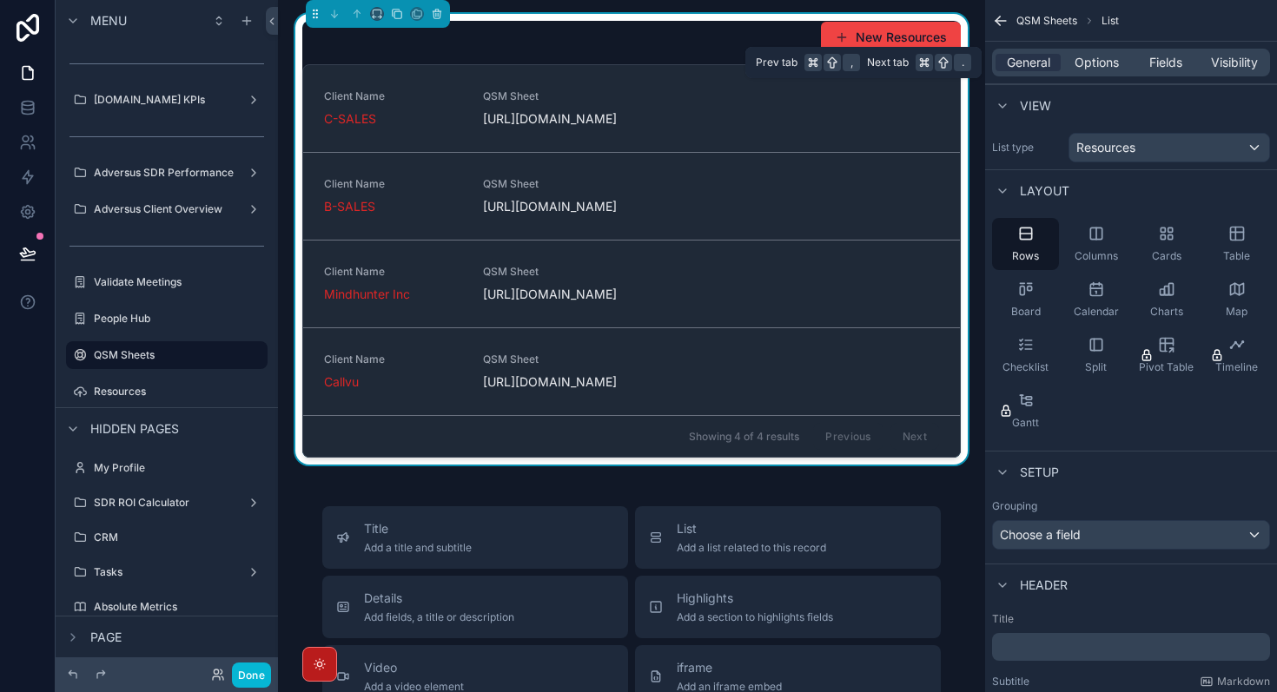
click at [1094, 71] on div "General Options Fields Visibility" at bounding box center [1131, 63] width 278 height 28
click at [1106, 62] on span "Options" at bounding box center [1096, 62] width 44 height 17
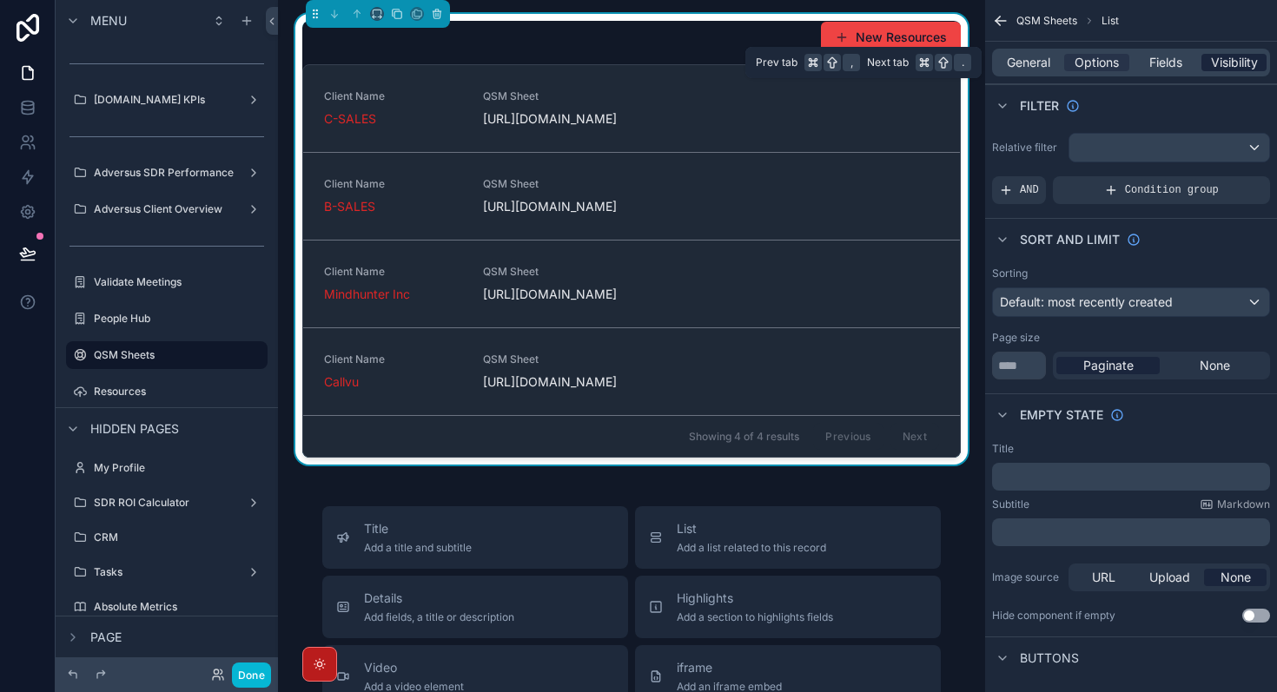
click at [1232, 66] on span "Visibility" at bounding box center [1234, 62] width 47 height 17
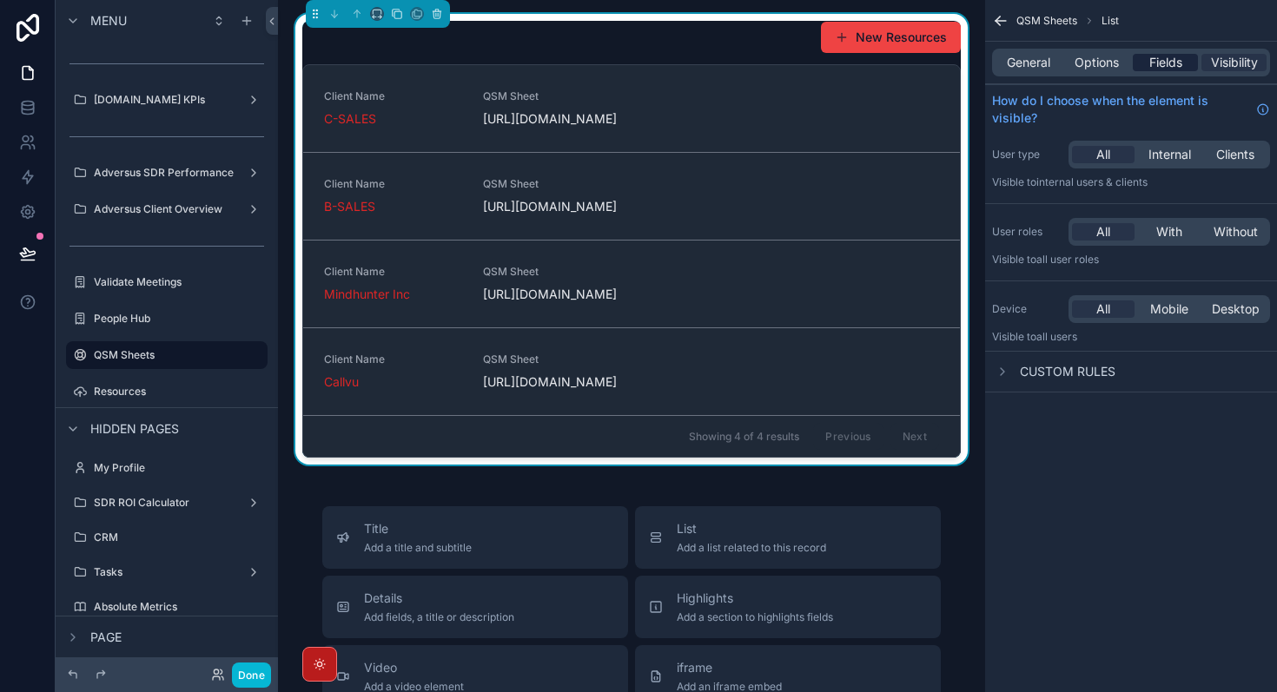
click at [1173, 68] on span "Fields" at bounding box center [1165, 62] width 33 height 17
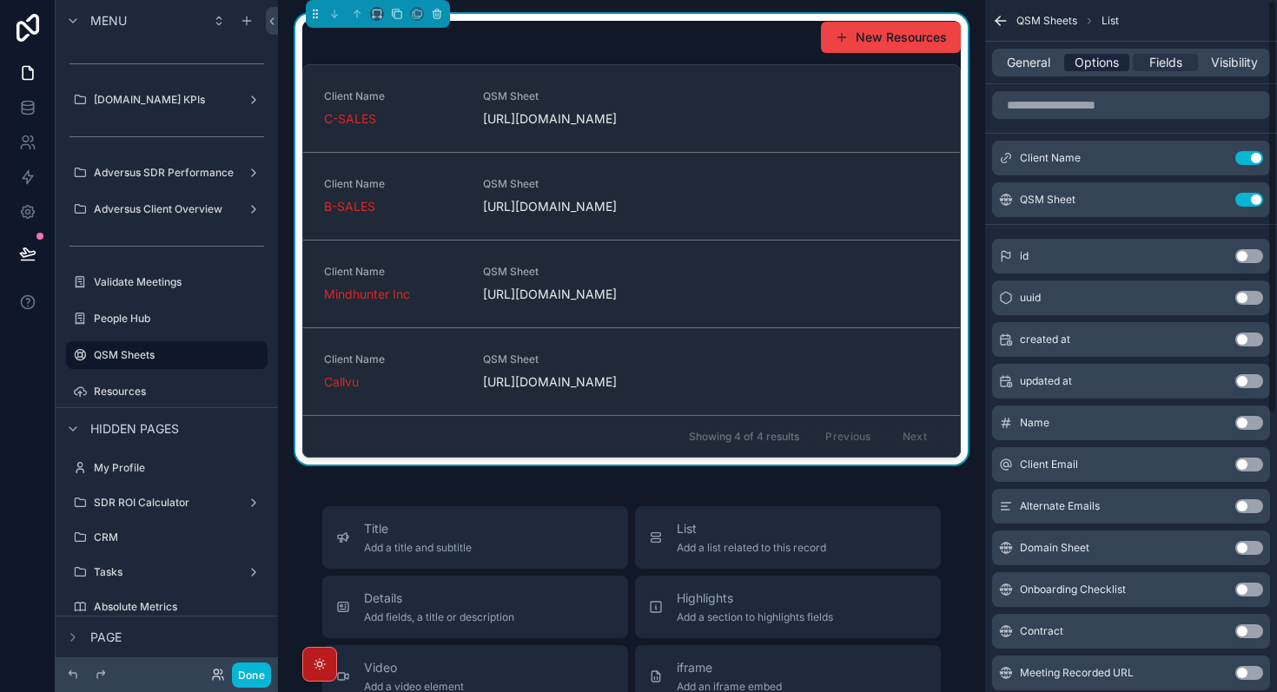
click at [1093, 59] on span "Options" at bounding box center [1096, 62] width 44 height 17
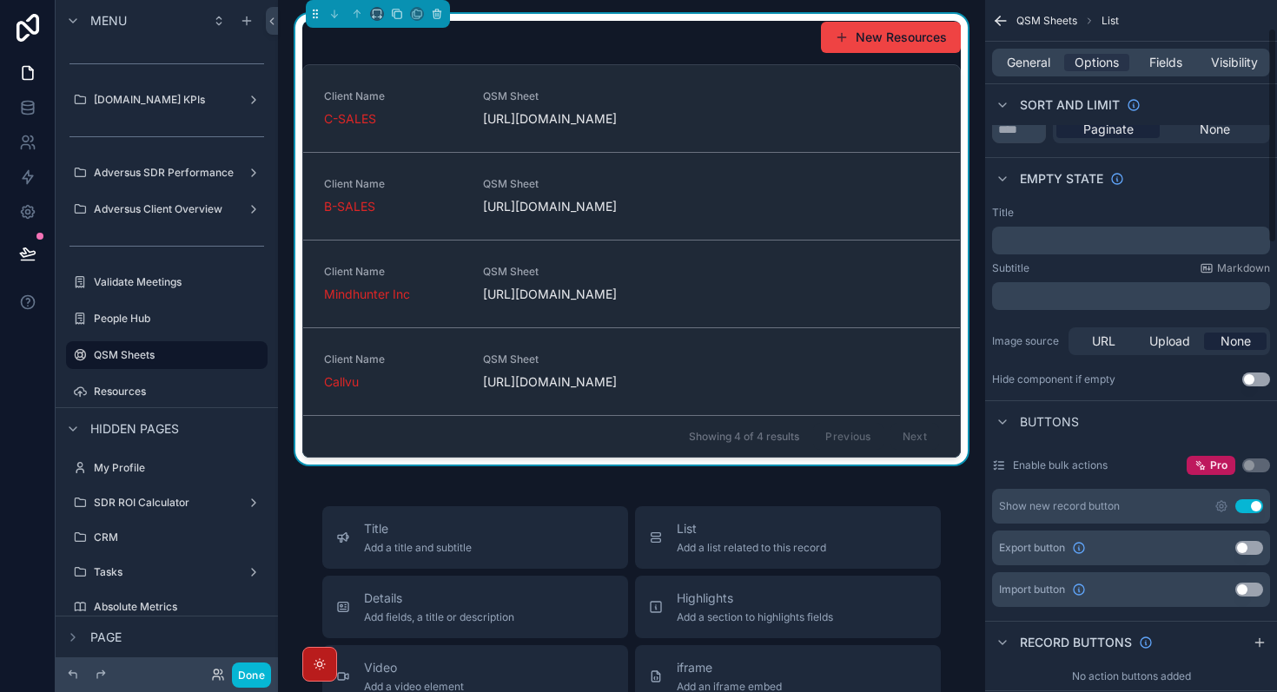
scroll to position [245, 0]
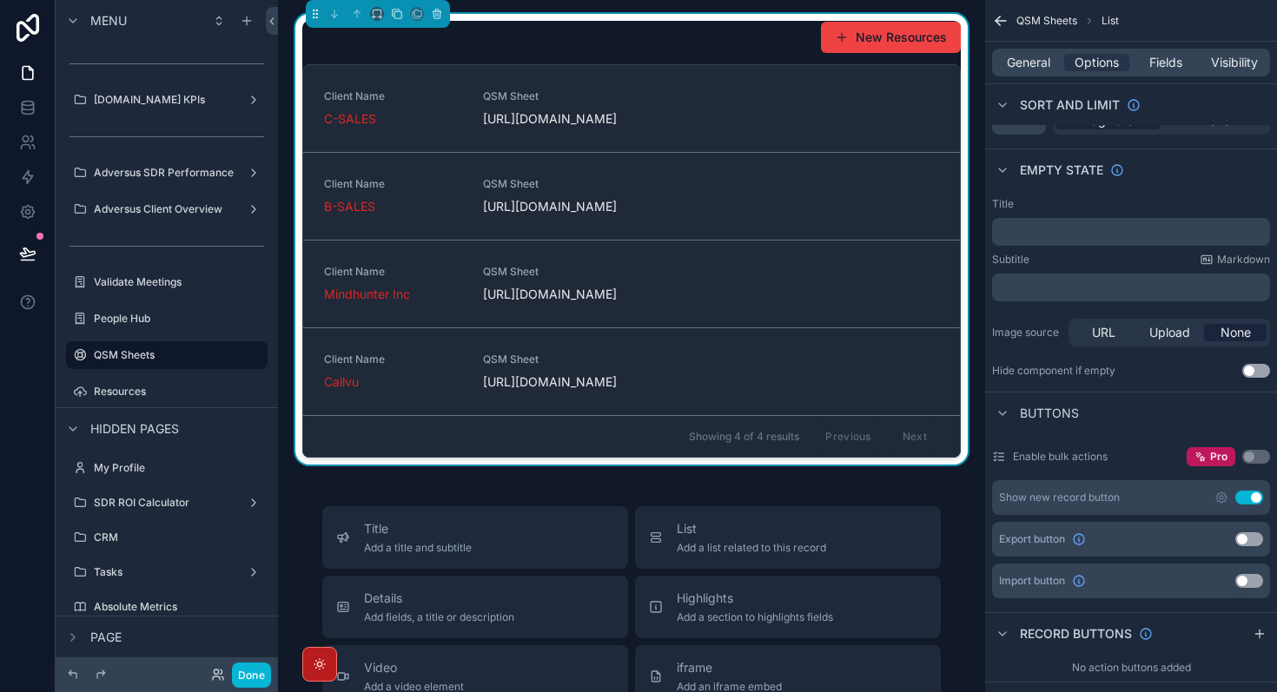
click at [1252, 497] on button "Use setting" at bounding box center [1249, 498] width 28 height 14
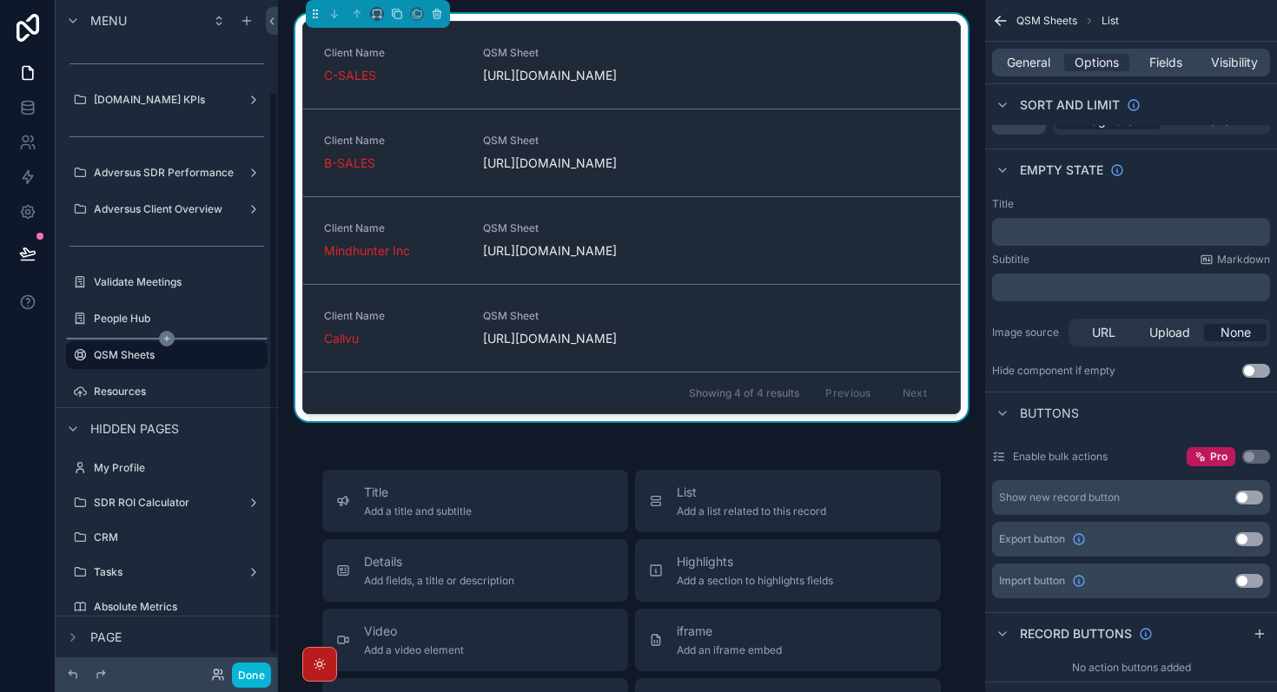
scroll to position [129, 0]
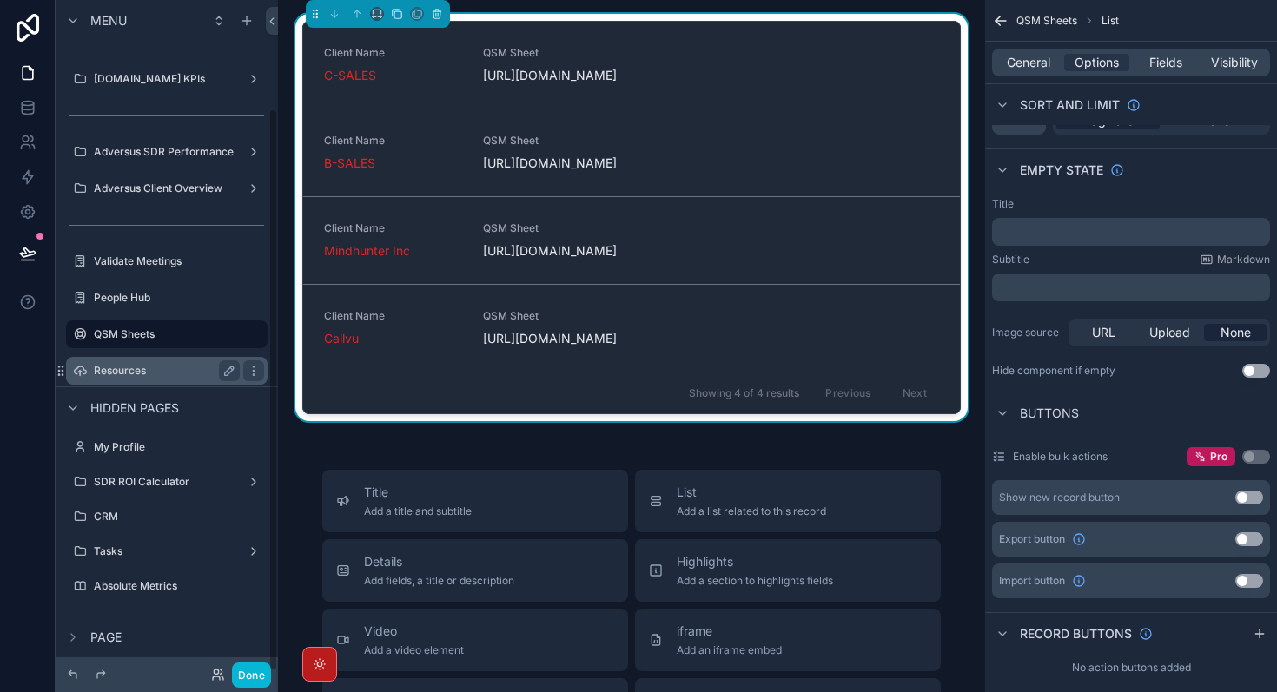
click at [173, 372] on label "Resources" at bounding box center [163, 371] width 139 height 14
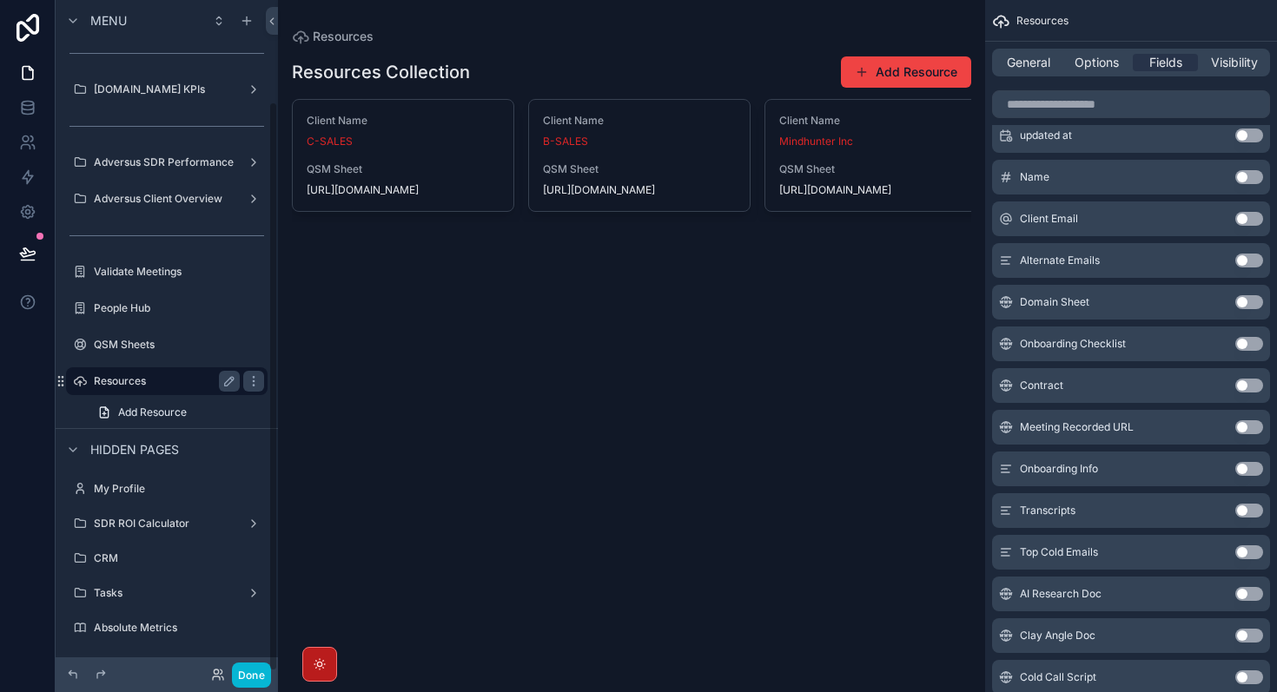
scroll to position [119, 0]
click at [201, 353] on div "QSM Sheets" at bounding box center [167, 344] width 146 height 21
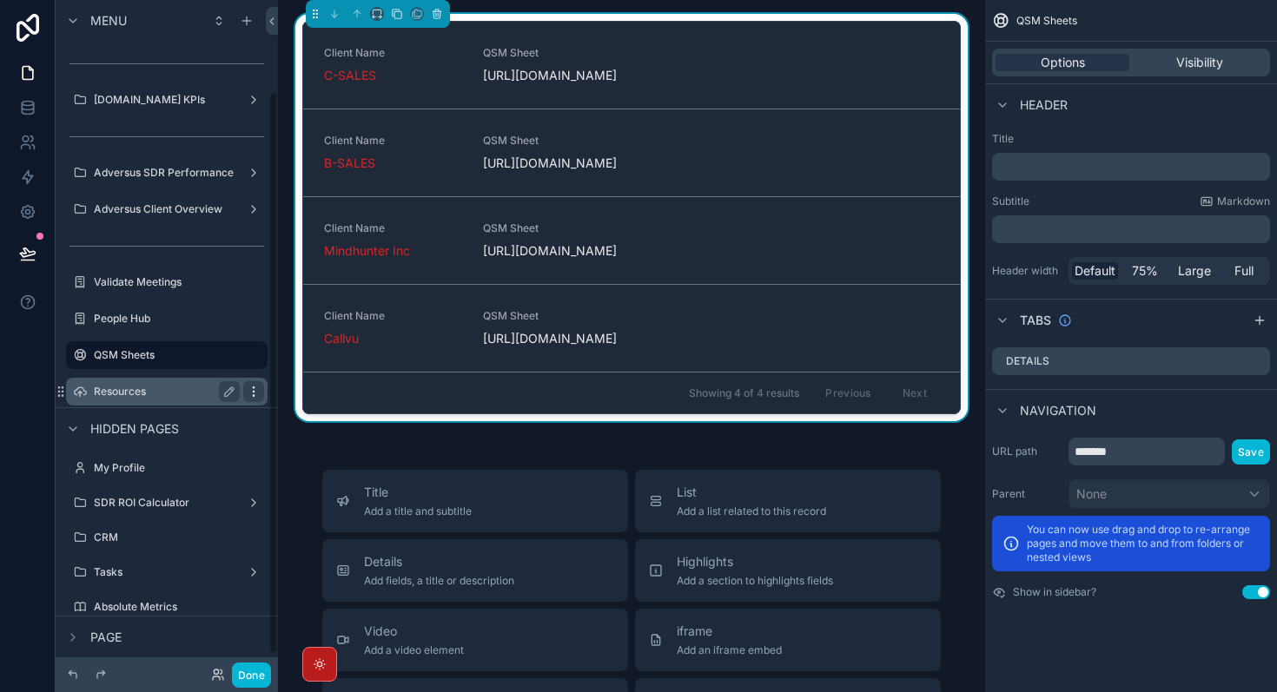
click at [251, 397] on icon "scrollable content" at bounding box center [254, 392] width 14 height 14
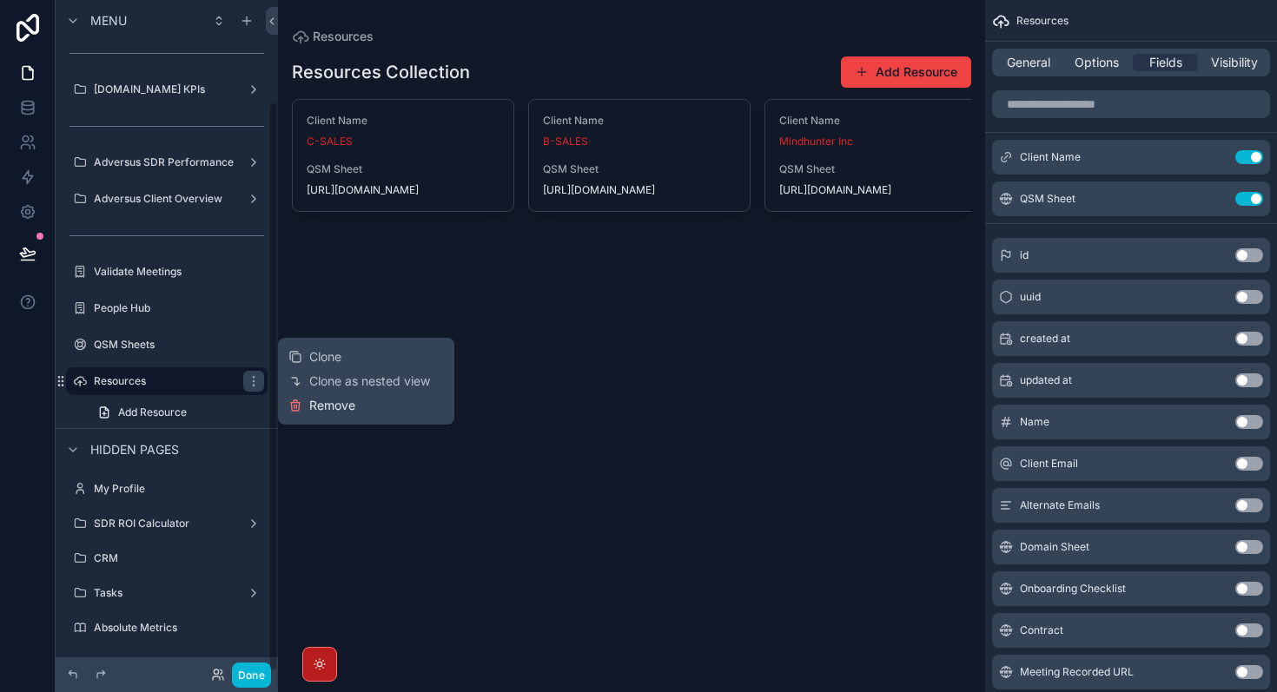
click at [347, 411] on span "Remove" at bounding box center [332, 405] width 46 height 17
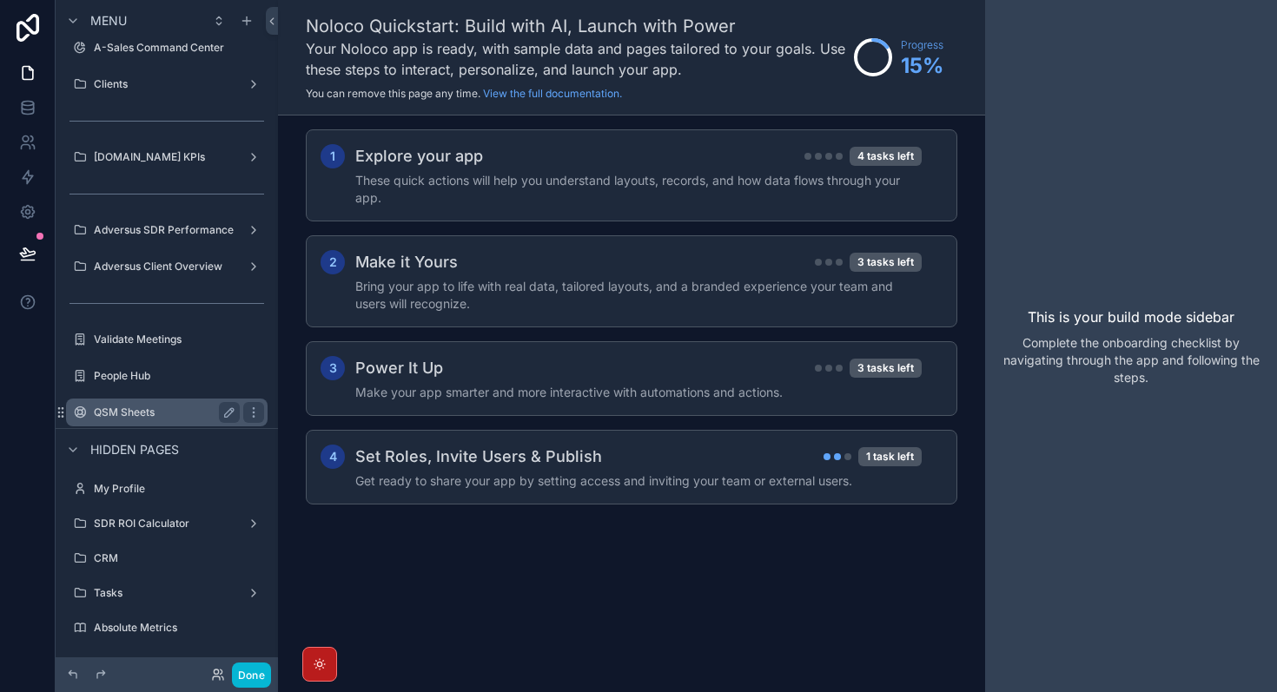
click at [141, 406] on label "QSM Sheets" at bounding box center [163, 413] width 139 height 14
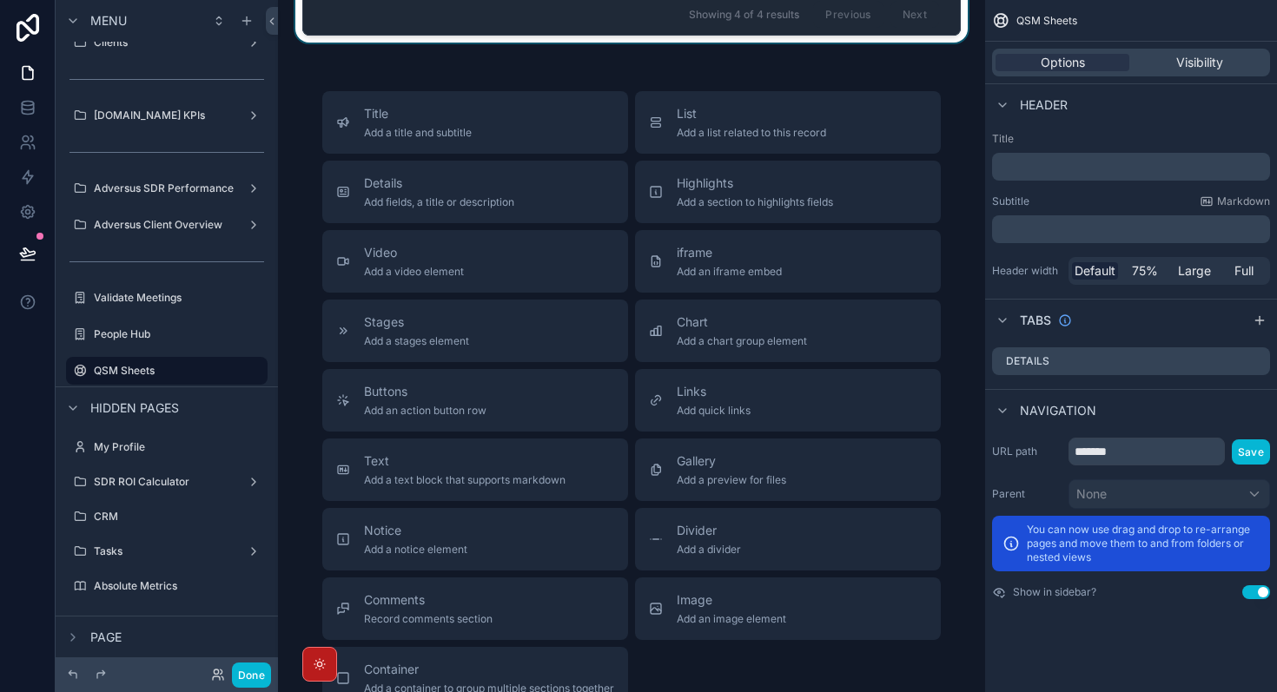
scroll to position [453, 0]
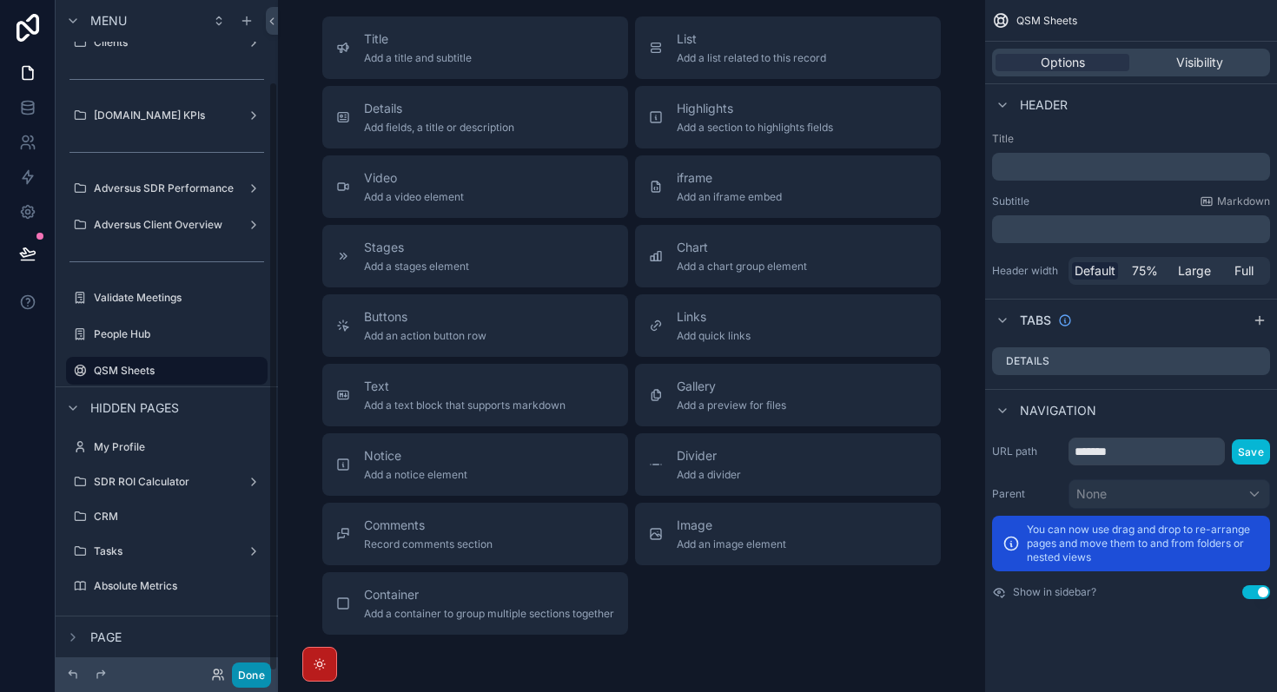
click at [254, 673] on button "Done" at bounding box center [251, 675] width 39 height 25
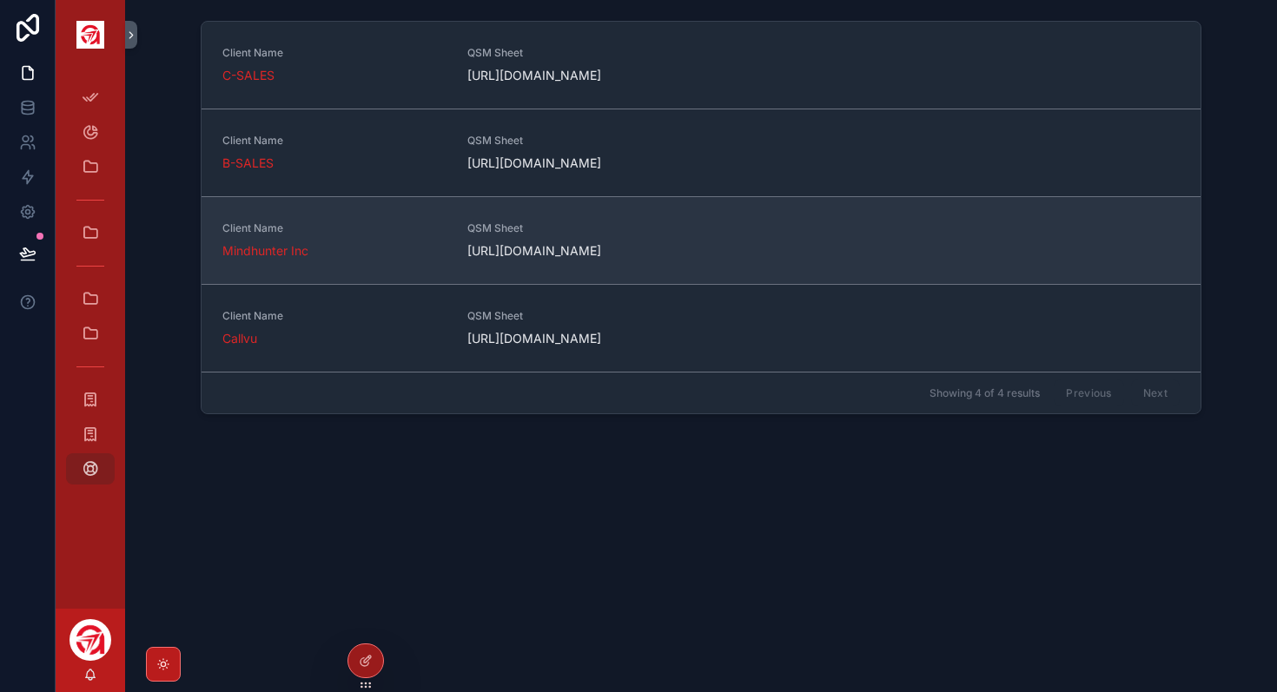
scroll to position [0, 0]
click at [554, 260] on span "[URL][DOMAIN_NAME]" at bounding box center [579, 250] width 224 height 17
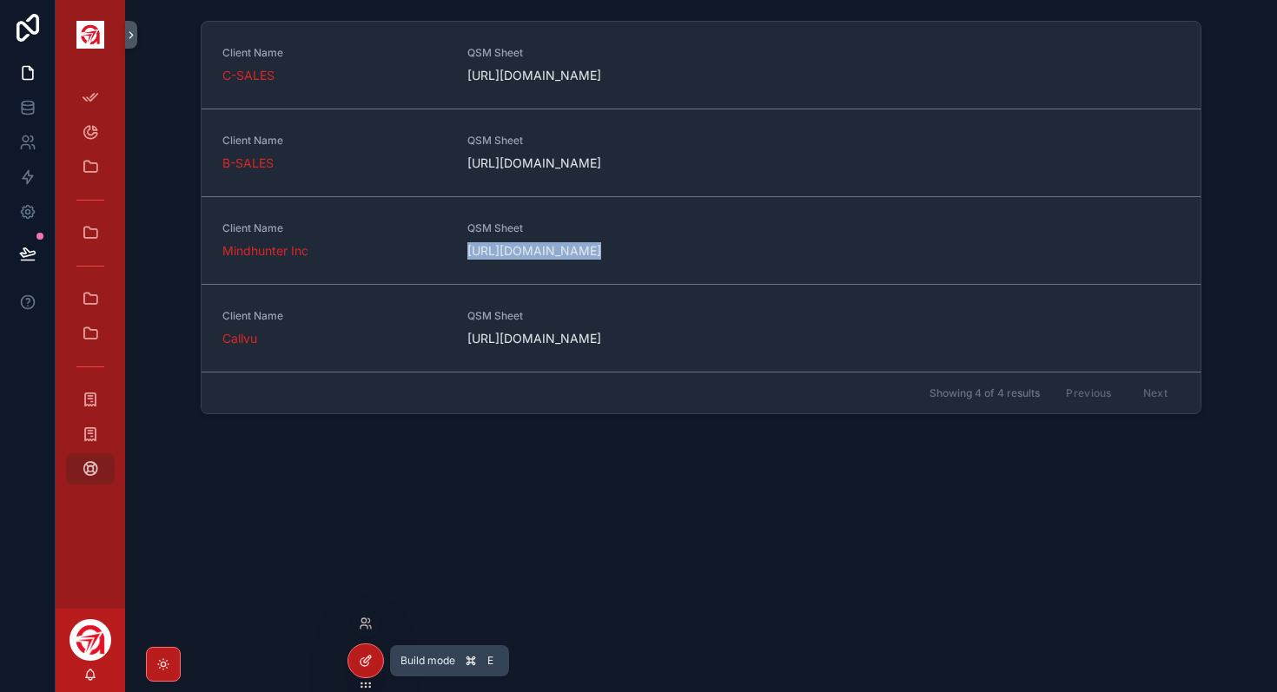
click at [373, 664] on div at bounding box center [365, 660] width 35 height 33
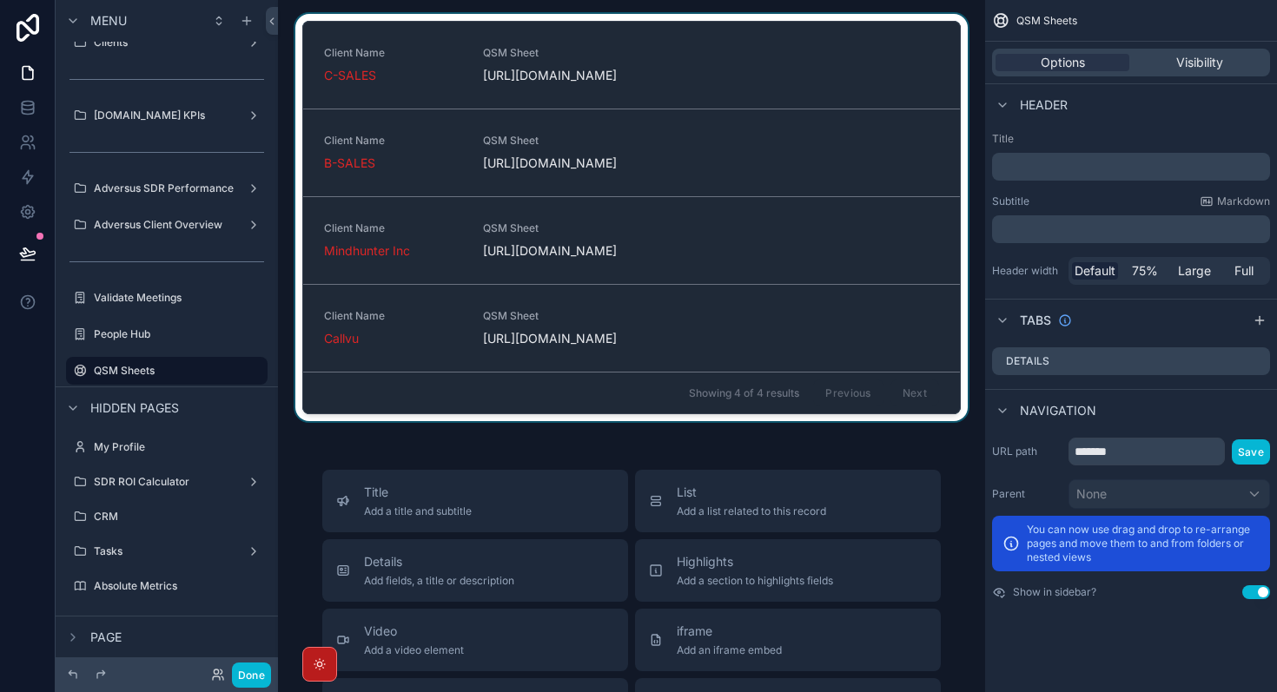
click at [877, 56] on div "scrollable content" at bounding box center [631, 221] width 679 height 414
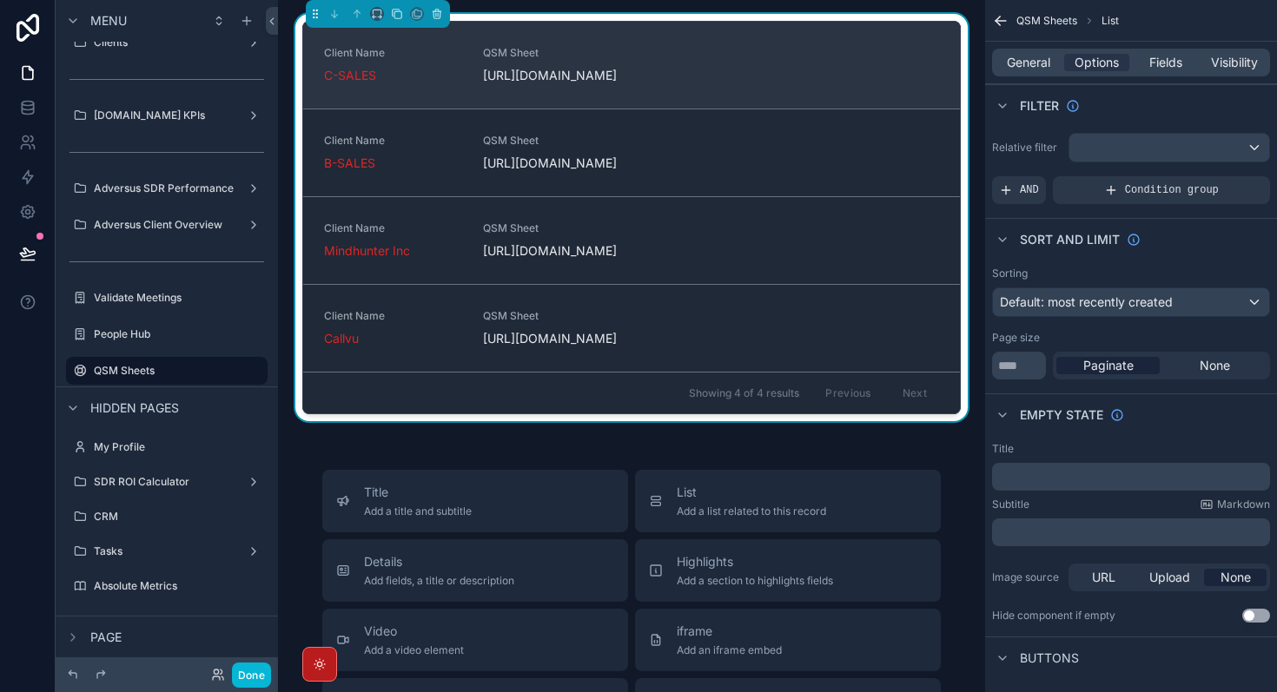
click at [707, 41] on div "Client Name C-SALES QSM Sheet [URL][DOMAIN_NAME]" at bounding box center [631, 65] width 657 height 87
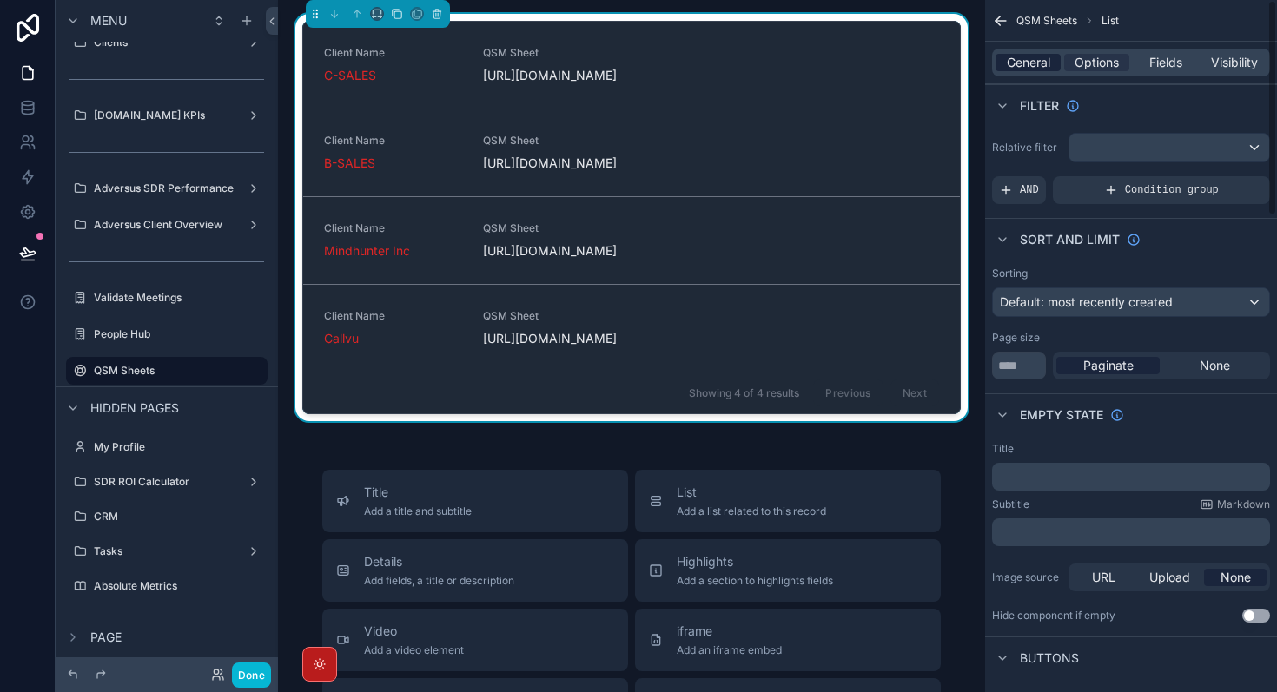
click at [1012, 69] on span "General" at bounding box center [1028, 62] width 43 height 17
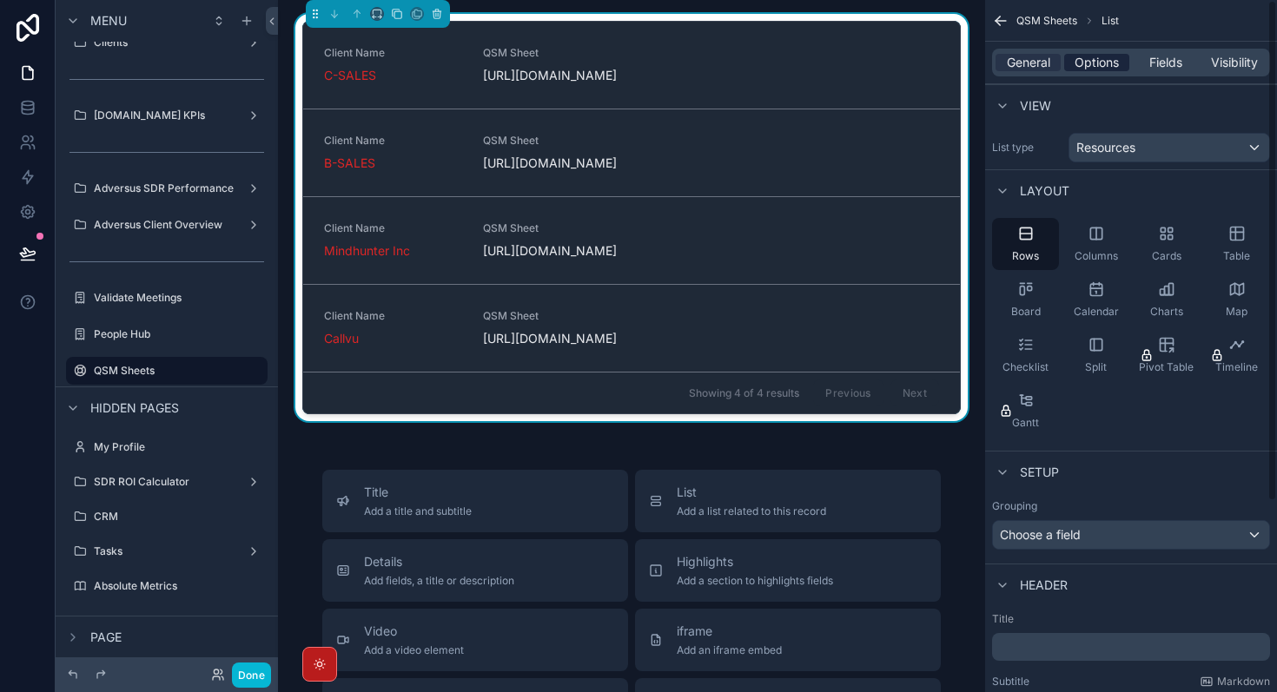
click at [1085, 69] on span "Options" at bounding box center [1096, 62] width 44 height 17
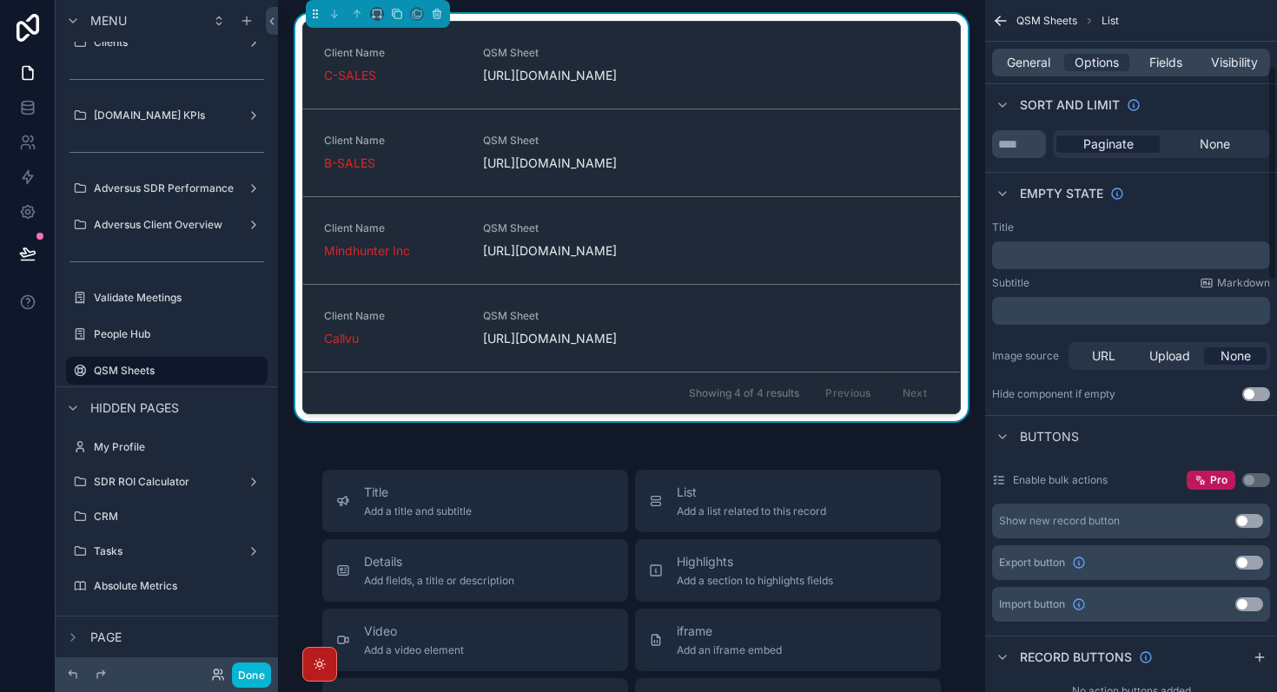
scroll to position [222, 0]
click at [1100, 355] on span "URL" at bounding box center [1103, 355] width 23 height 17
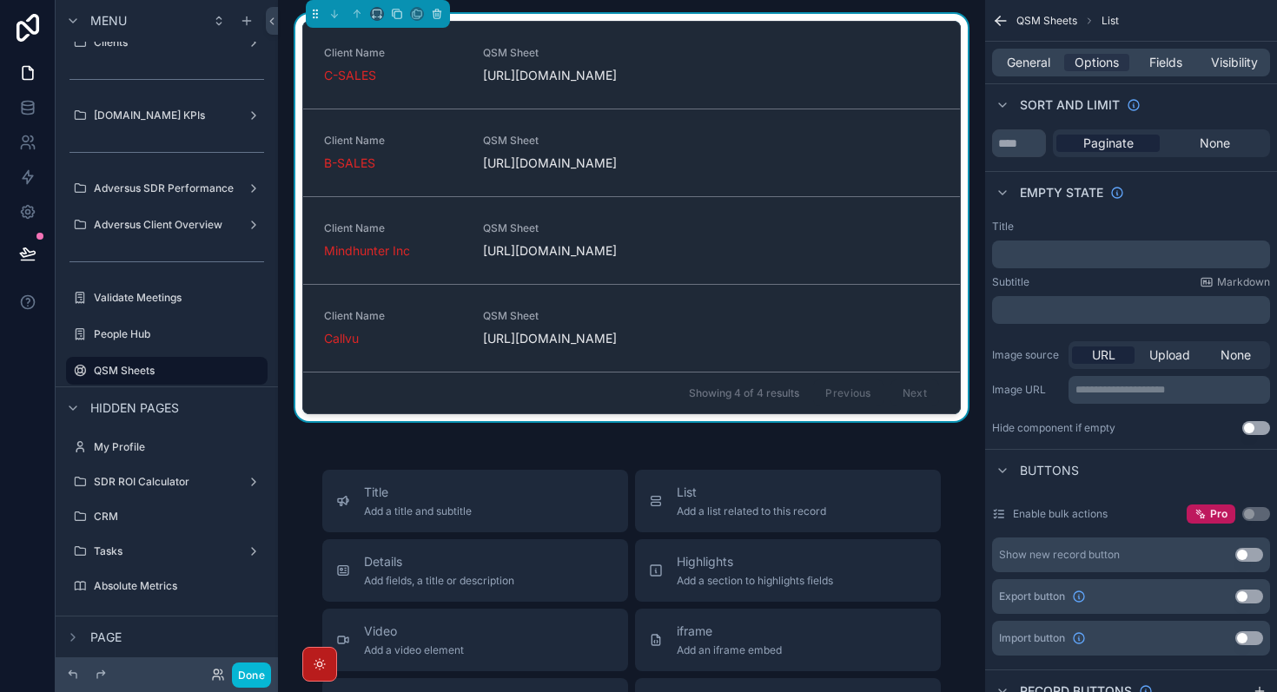
click at [1100, 355] on span "URL" at bounding box center [1103, 355] width 23 height 17
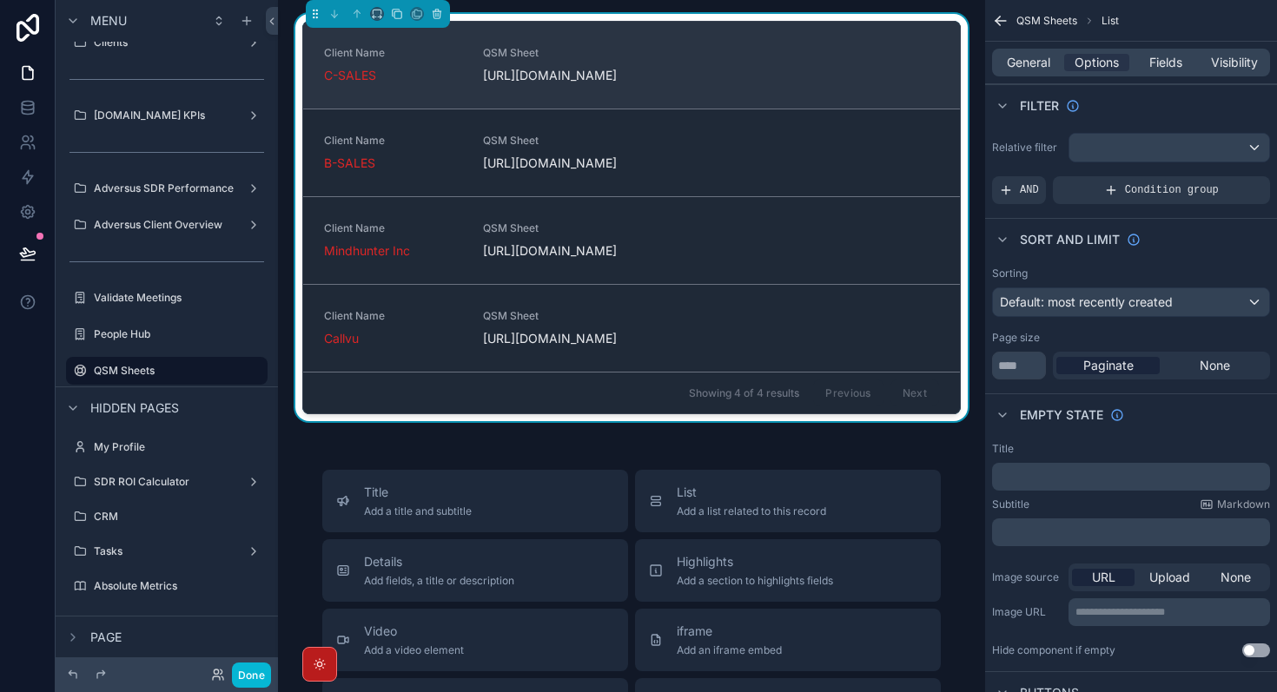
click at [682, 83] on div "Client Name C-SALES QSM Sheet [URL][DOMAIN_NAME]" at bounding box center [631, 65] width 615 height 38
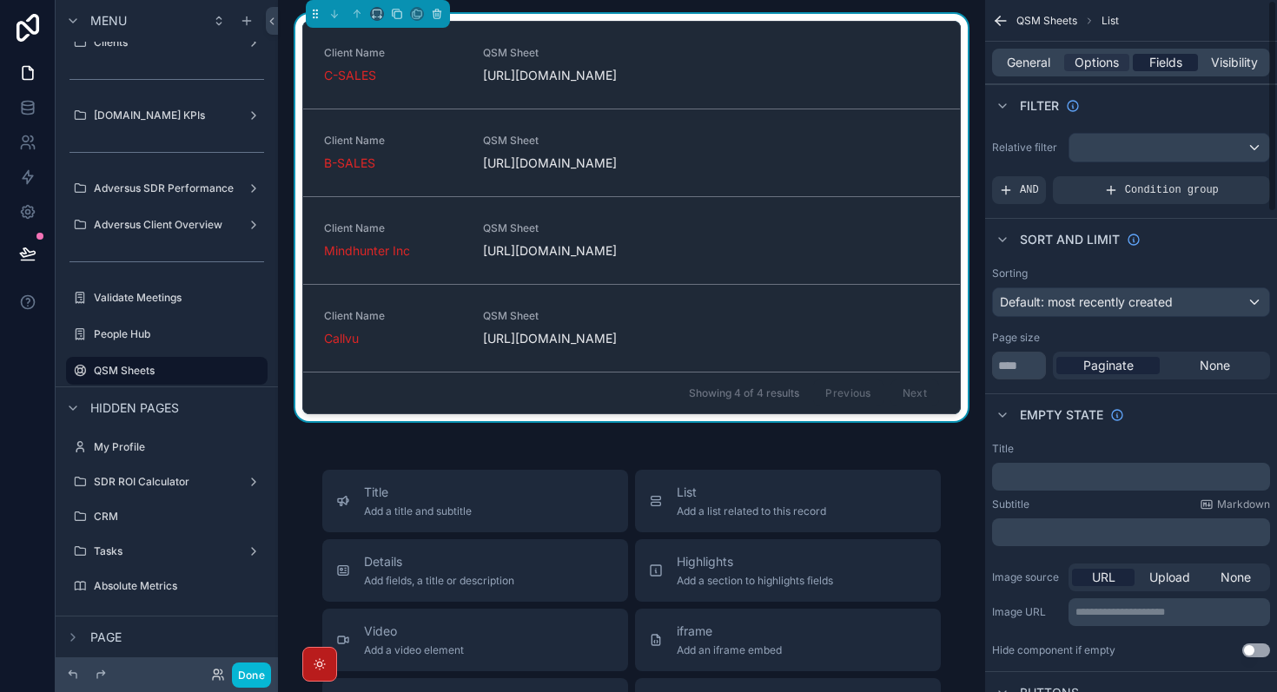
click at [1161, 57] on span "Fields" at bounding box center [1165, 62] width 33 height 17
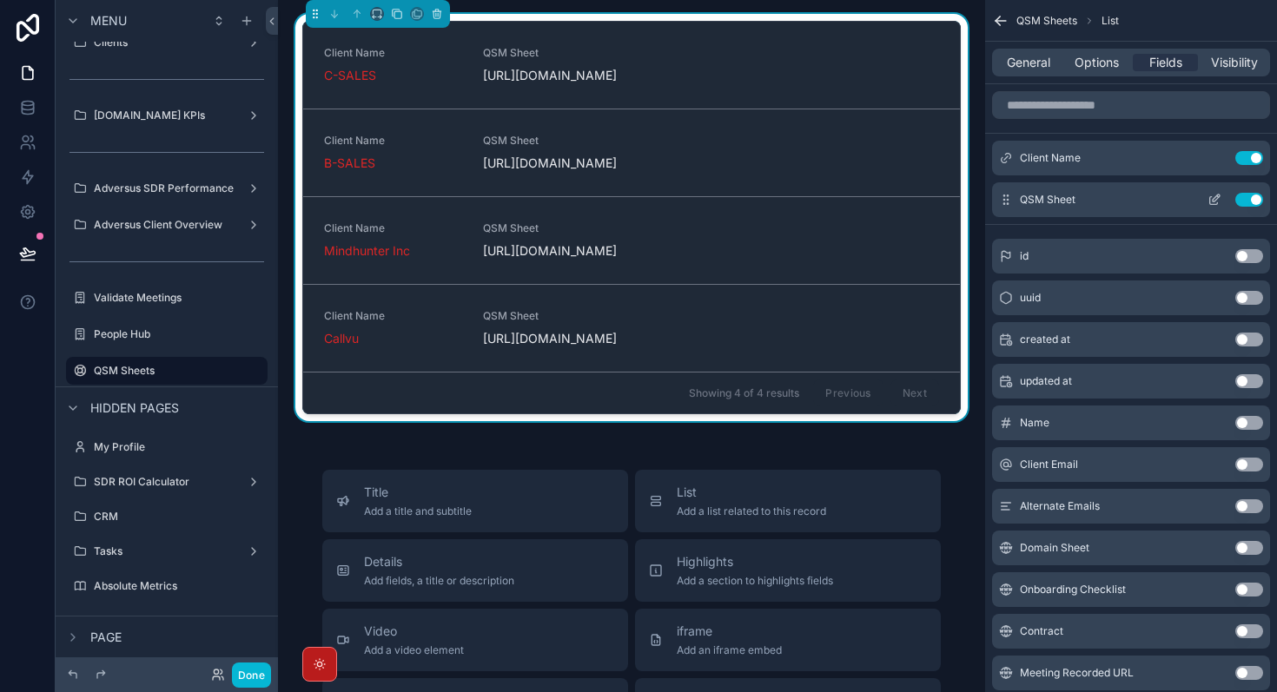
click at [1213, 193] on icon "scrollable content" at bounding box center [1214, 200] width 14 height 14
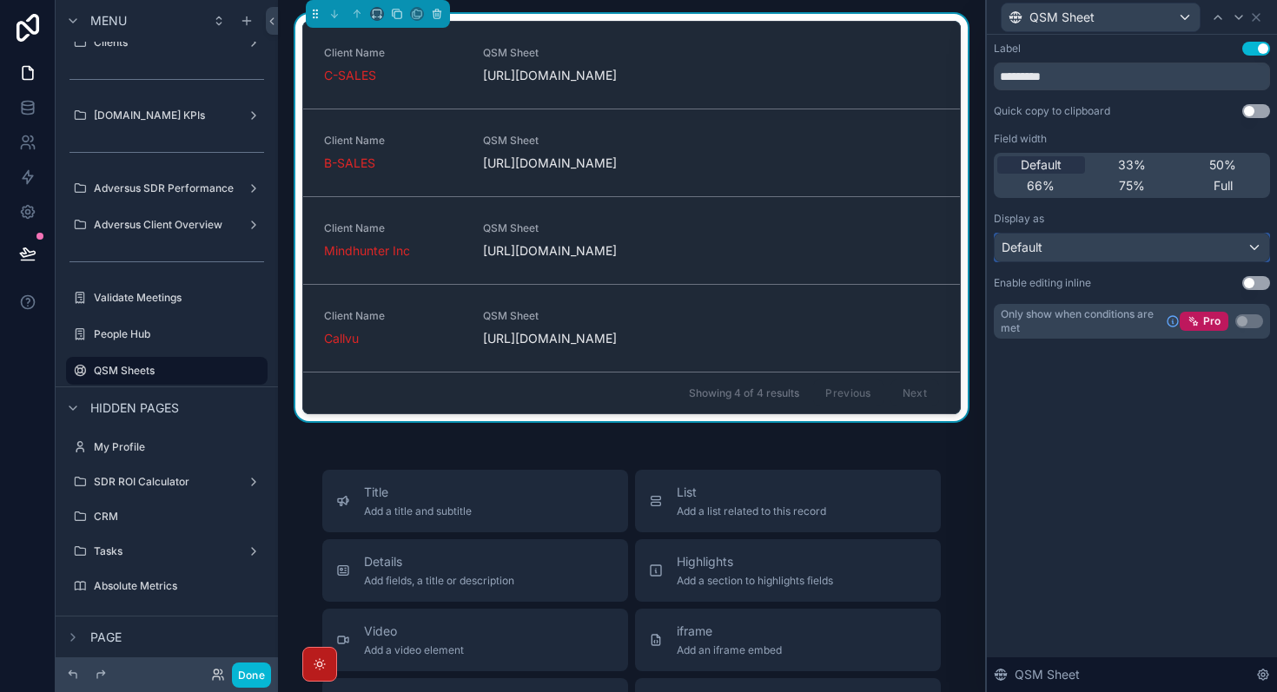
click at [1252, 239] on div "Default" at bounding box center [1131, 248] width 274 height 28
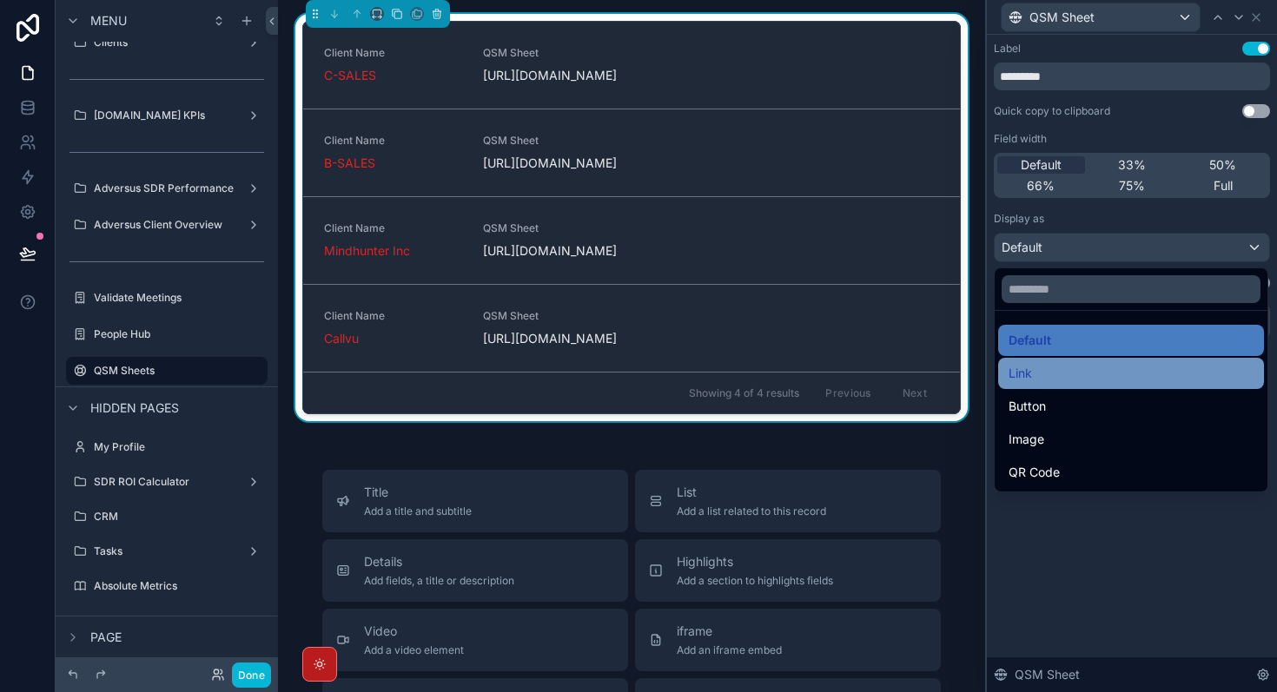
click at [1091, 371] on div "Link" at bounding box center [1130, 373] width 245 height 21
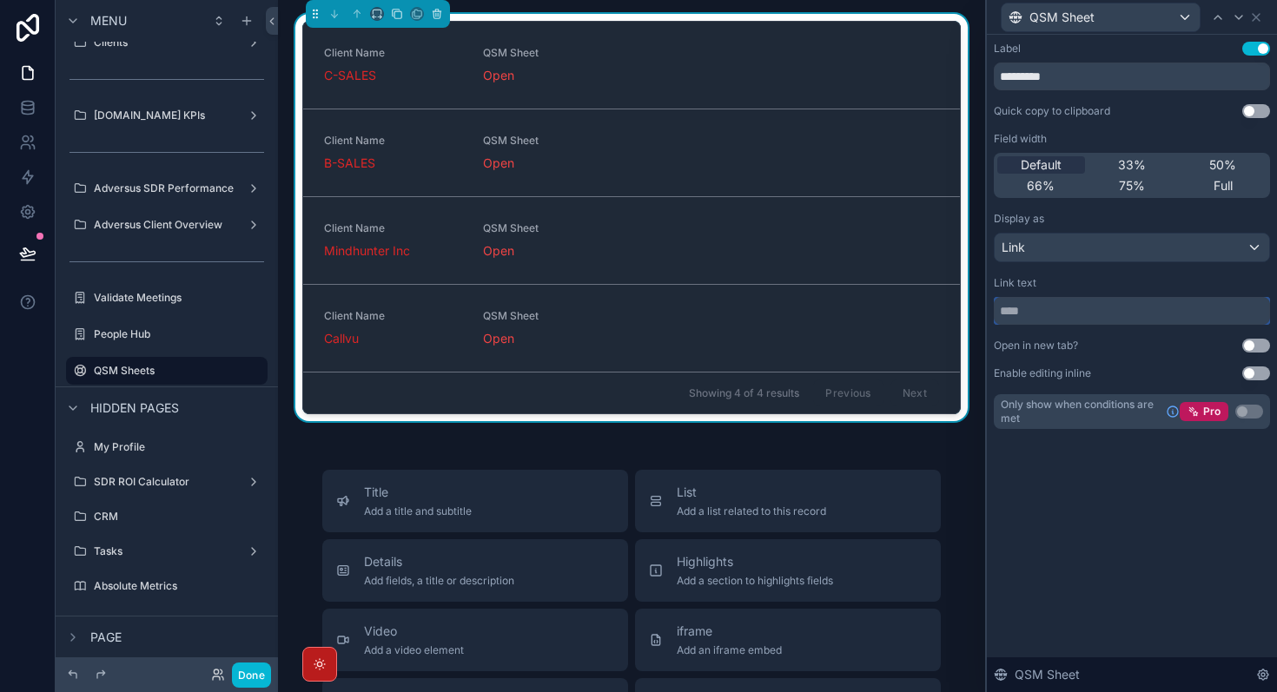
click at [1070, 320] on input "text" at bounding box center [1132, 311] width 276 height 28
type input "**********"
click at [1146, 567] on div "**********" at bounding box center [1132, 363] width 290 height 657
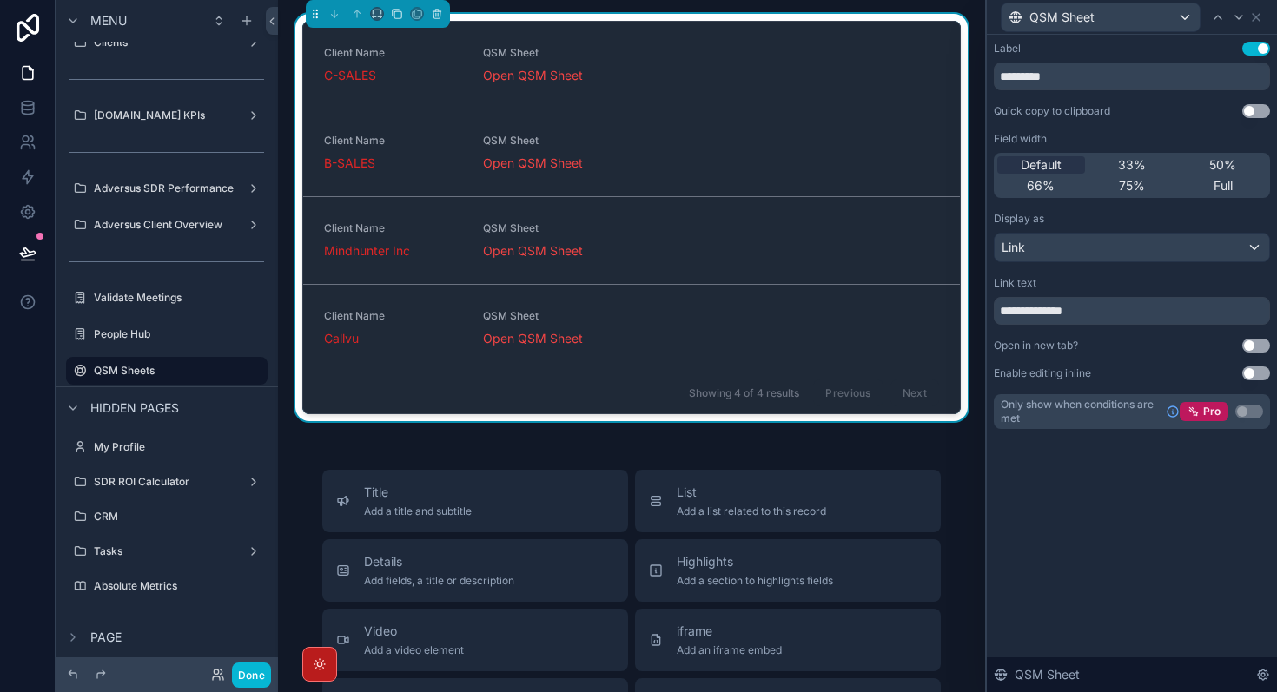
click at [1262, 342] on button "Use setting" at bounding box center [1256, 346] width 28 height 14
click at [259, 669] on button "Done" at bounding box center [251, 675] width 39 height 25
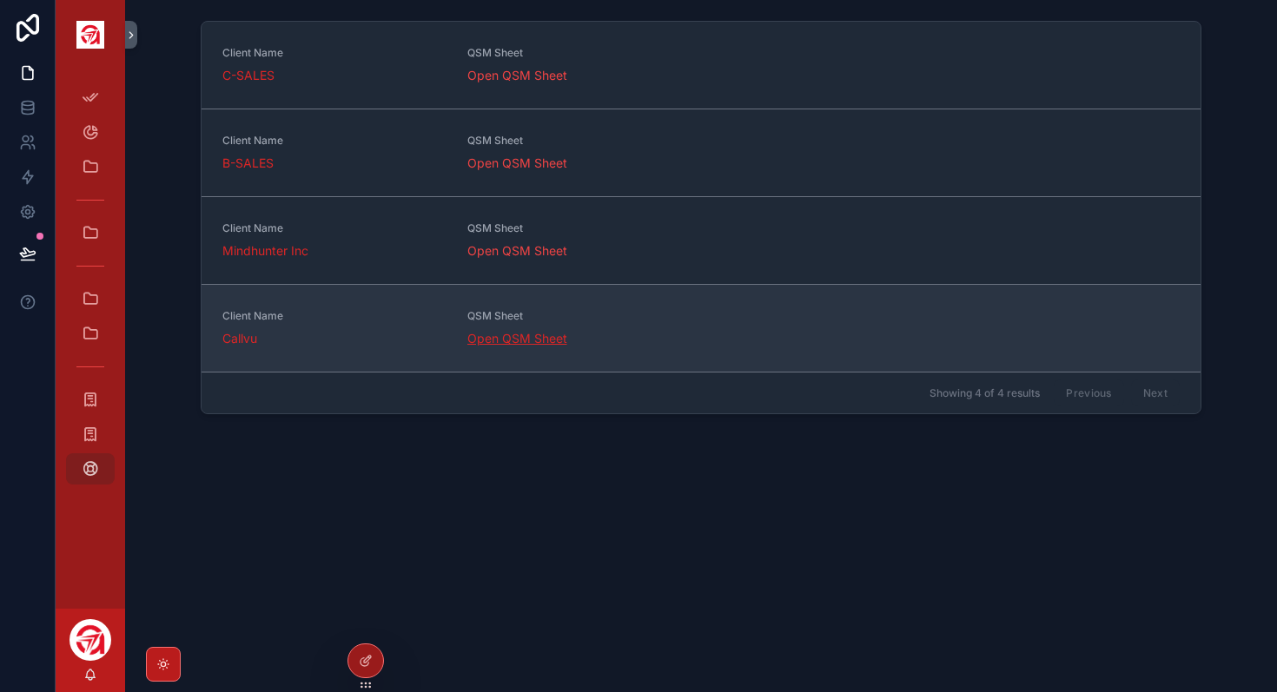
click at [510, 339] on link "Open QSM Sheet" at bounding box center [517, 338] width 100 height 15
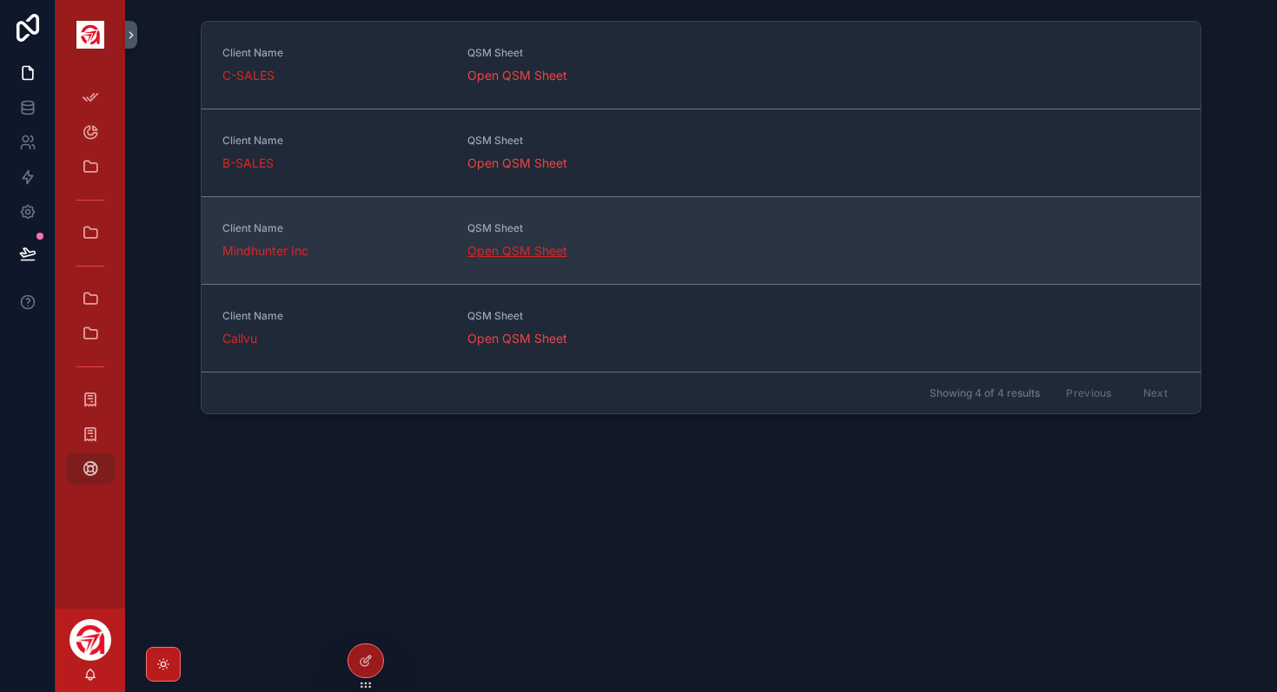
click at [502, 252] on link "Open QSM Sheet" at bounding box center [517, 250] width 100 height 15
